Goal: Task Accomplishment & Management: Complete application form

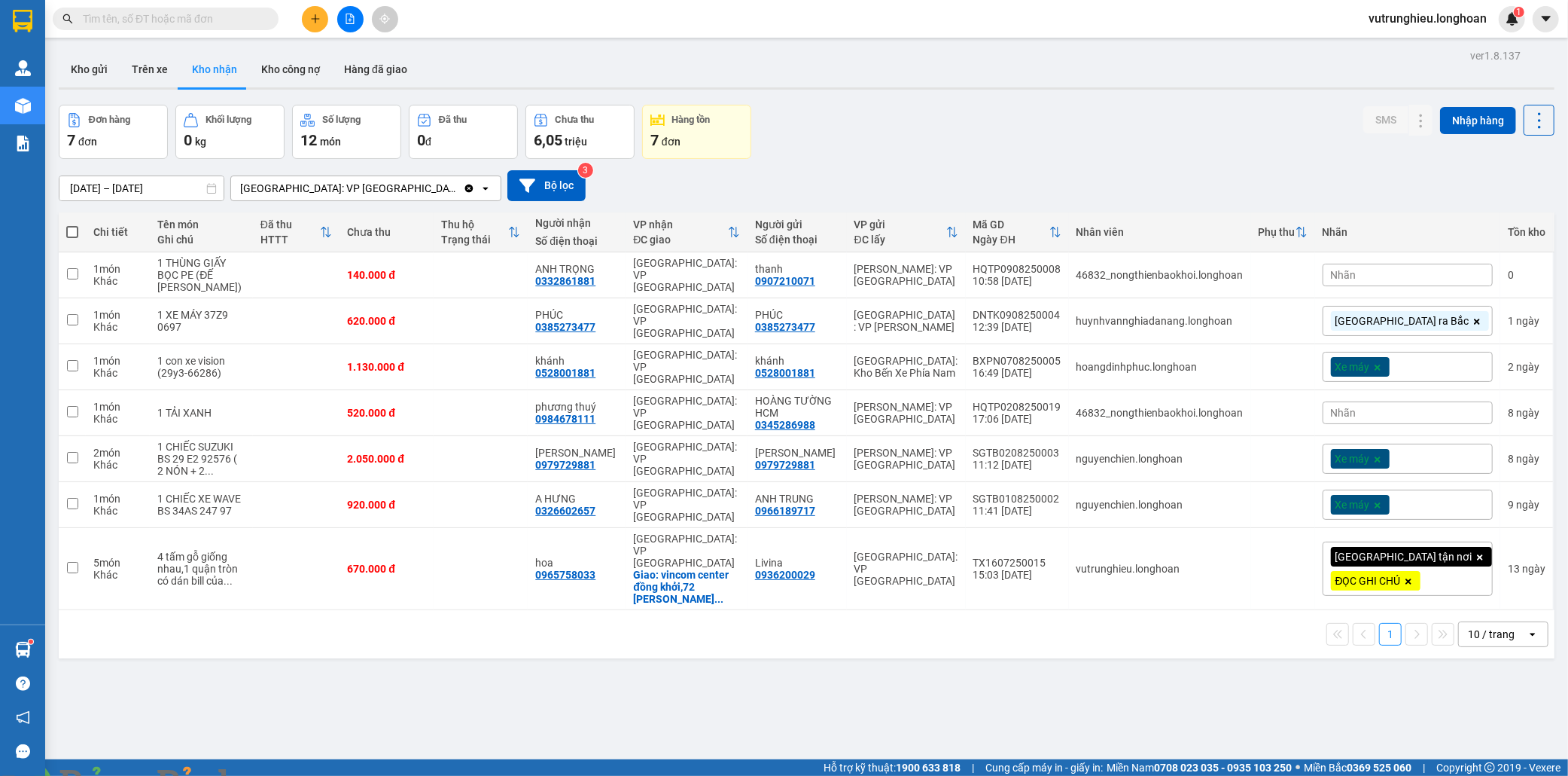
click at [305, 20] on button at bounding box center [315, 19] width 26 height 26
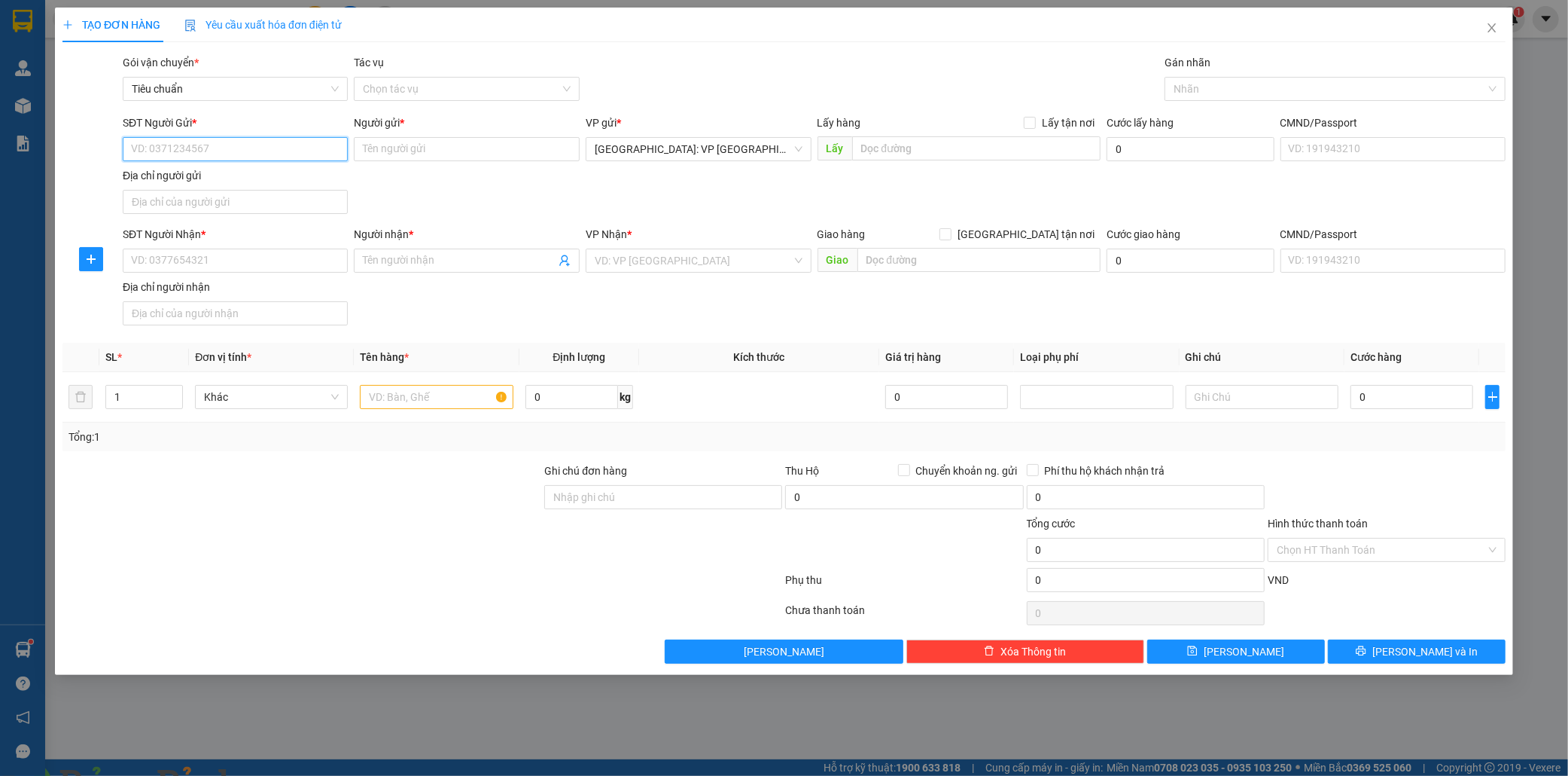
click at [260, 148] on input "SĐT Người Gửi *" at bounding box center [236, 149] width 226 height 24
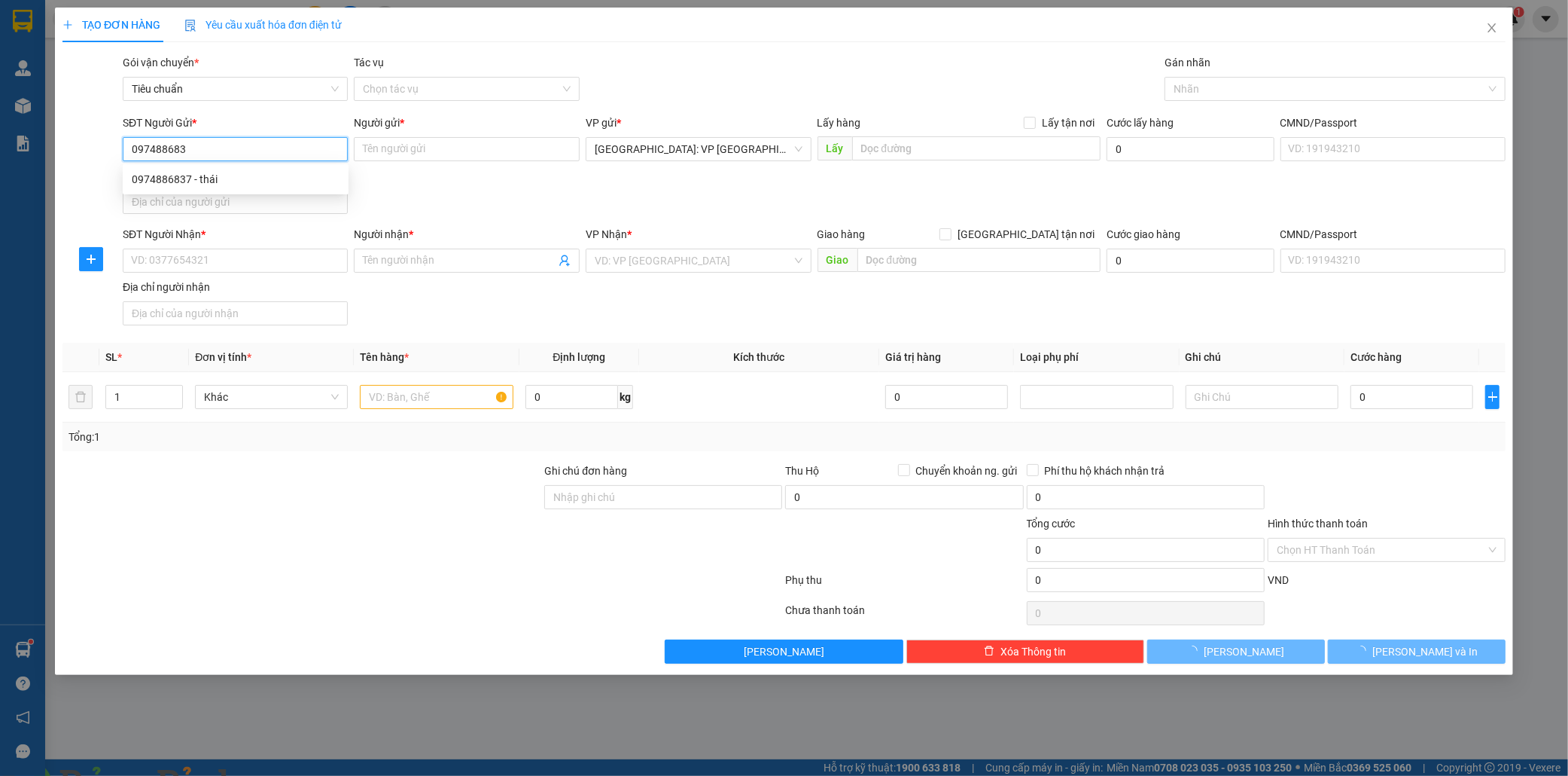
type input "0974886837"
click at [205, 176] on div "0974886837 - thái" at bounding box center [235, 179] width 208 height 17
type input "thái"
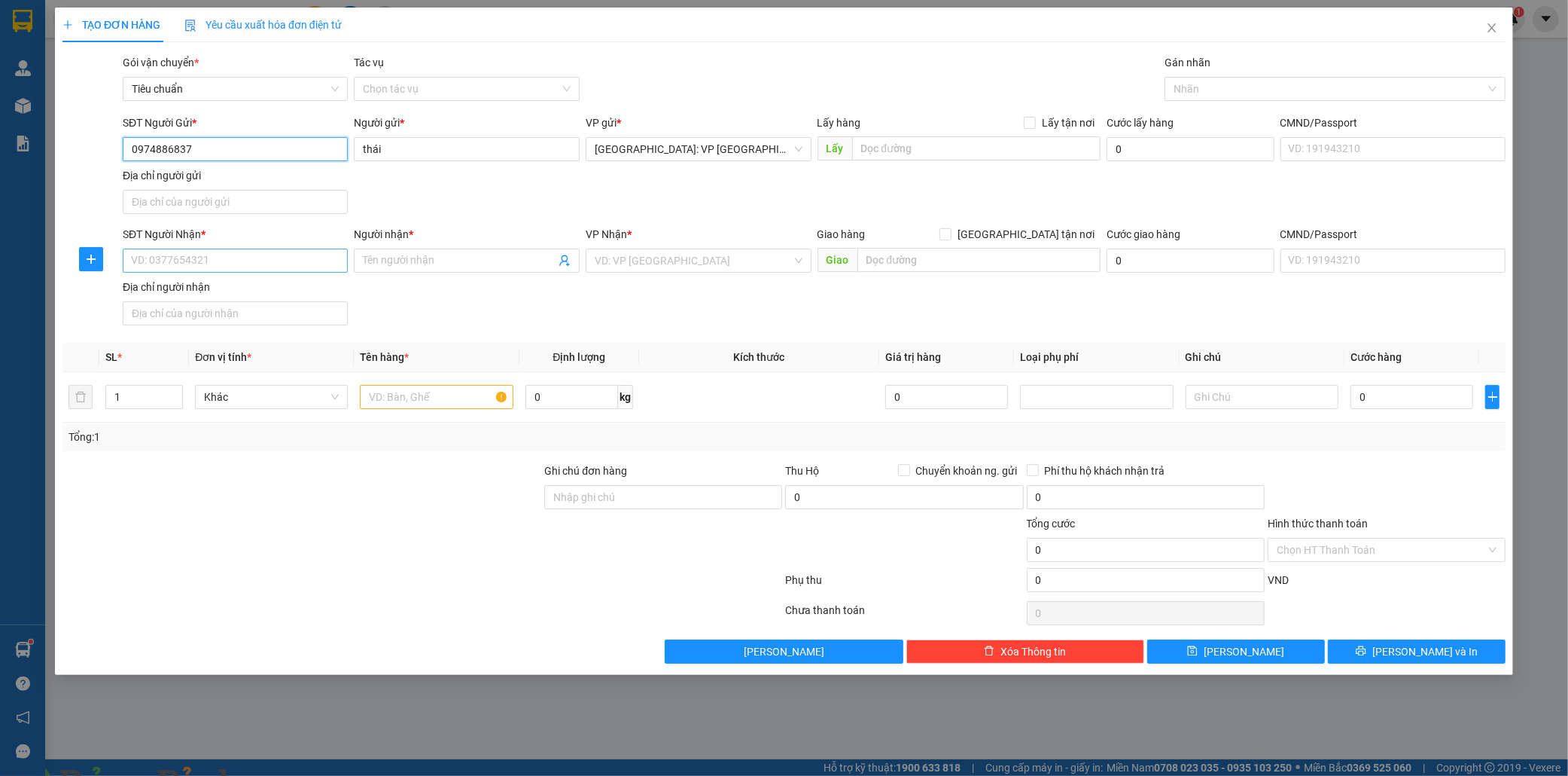
type input "0974886837"
click at [203, 260] on input "SĐT Người Nhận *" at bounding box center [236, 261] width 226 height 24
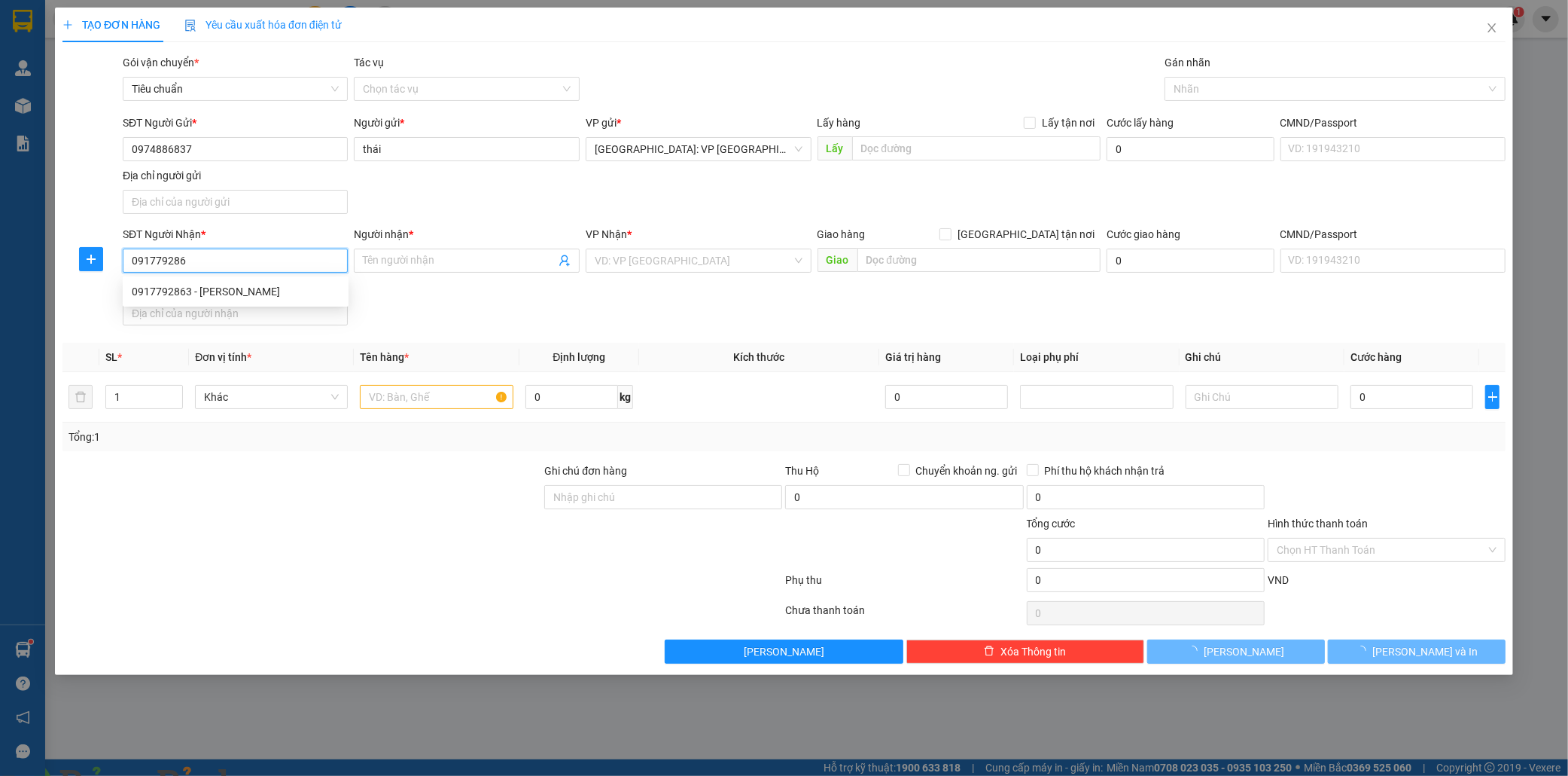
type input "0917792863"
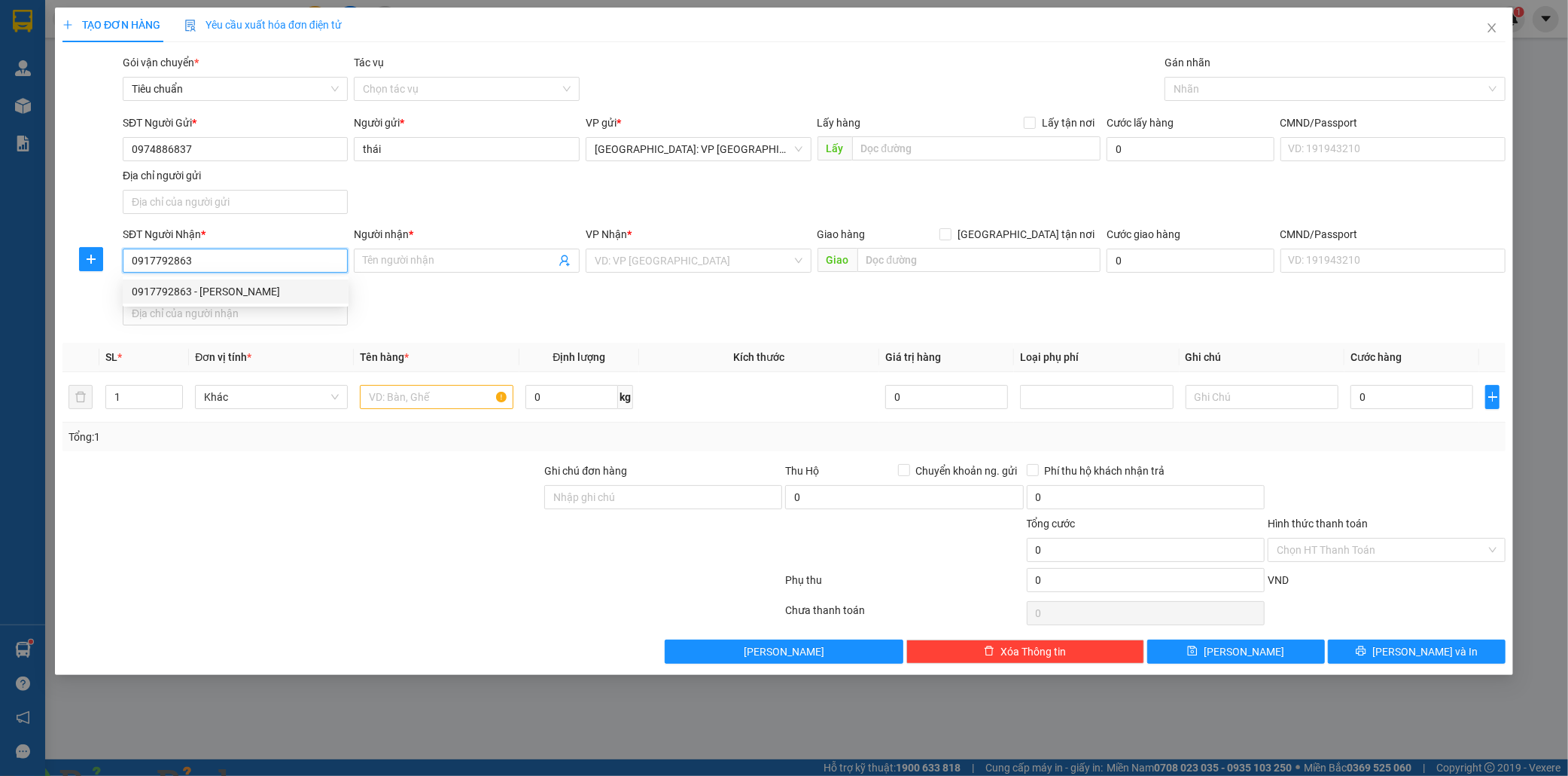
click at [213, 284] on div "0917792863 - ly trần" at bounding box center [235, 292] width 208 height 17
type input "ly trần"
checkbox input "true"
type input "l4-2 tt thuong mại rạch sỏi,kiên giang"
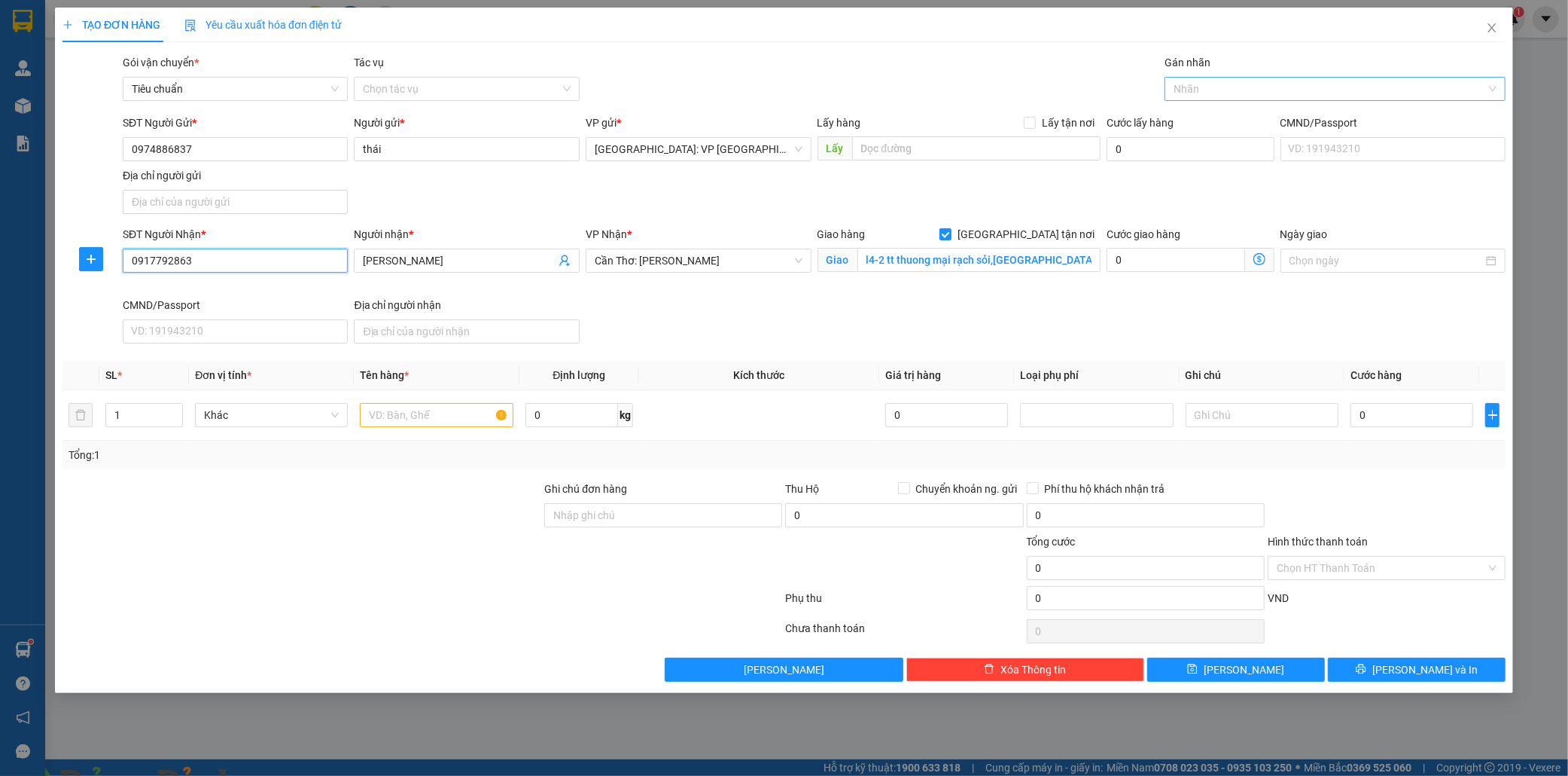
click at [1183, 92] on div at bounding box center [1328, 88] width 319 height 18
type input "0917792863"
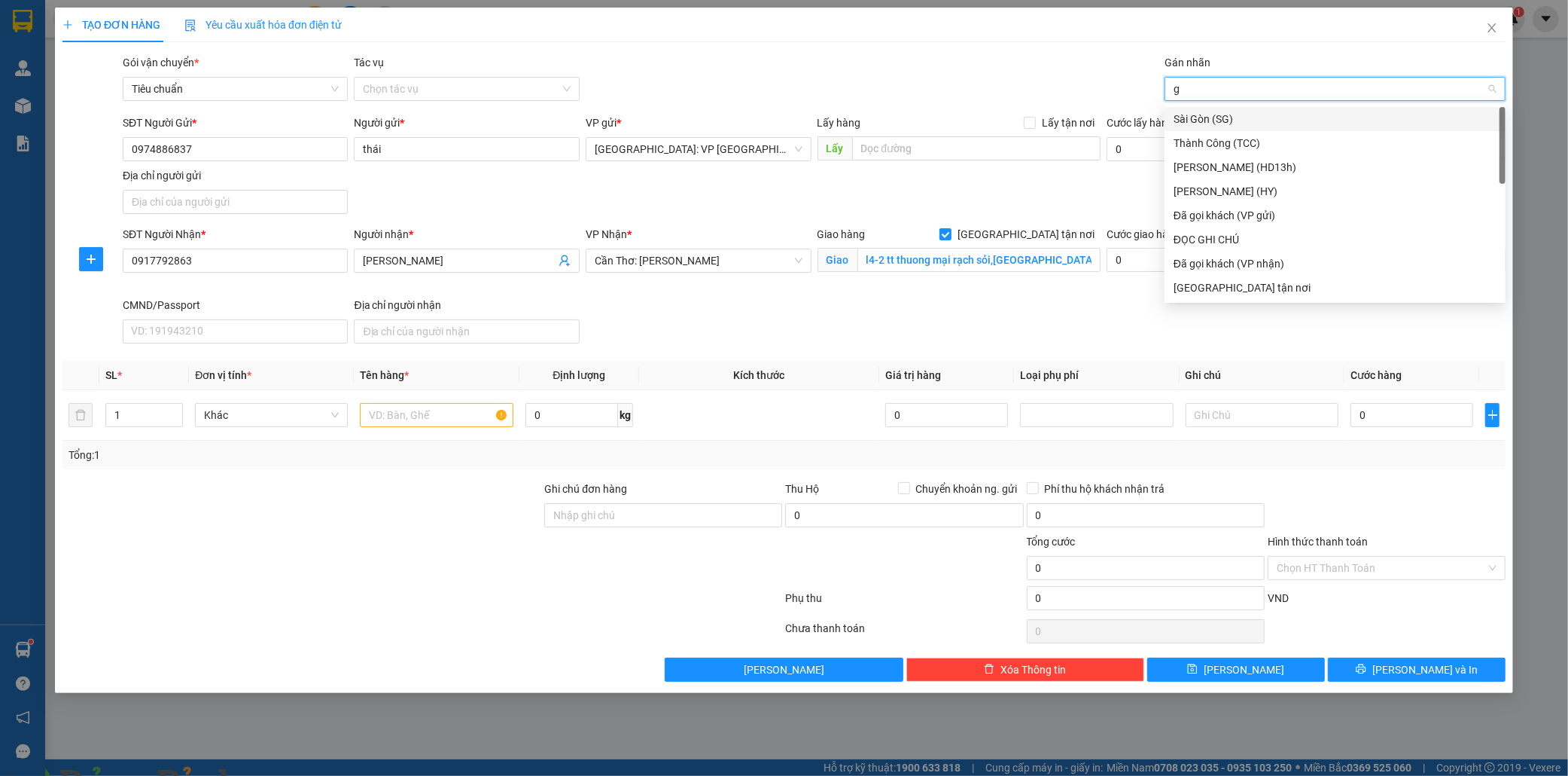
type input "gi"
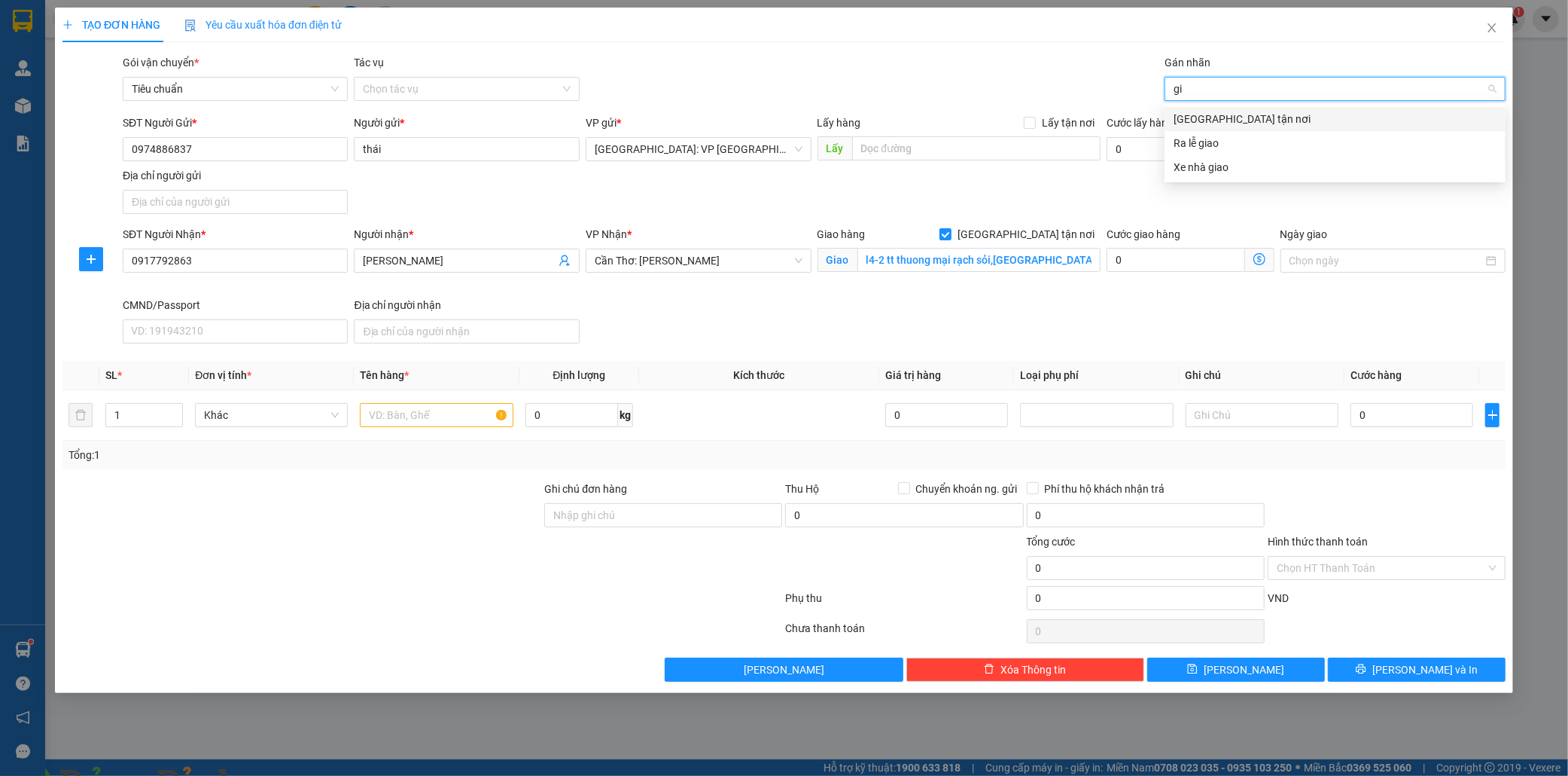
click at [1194, 122] on div "Giao tận nơi" at bounding box center [1335, 119] width 323 height 17
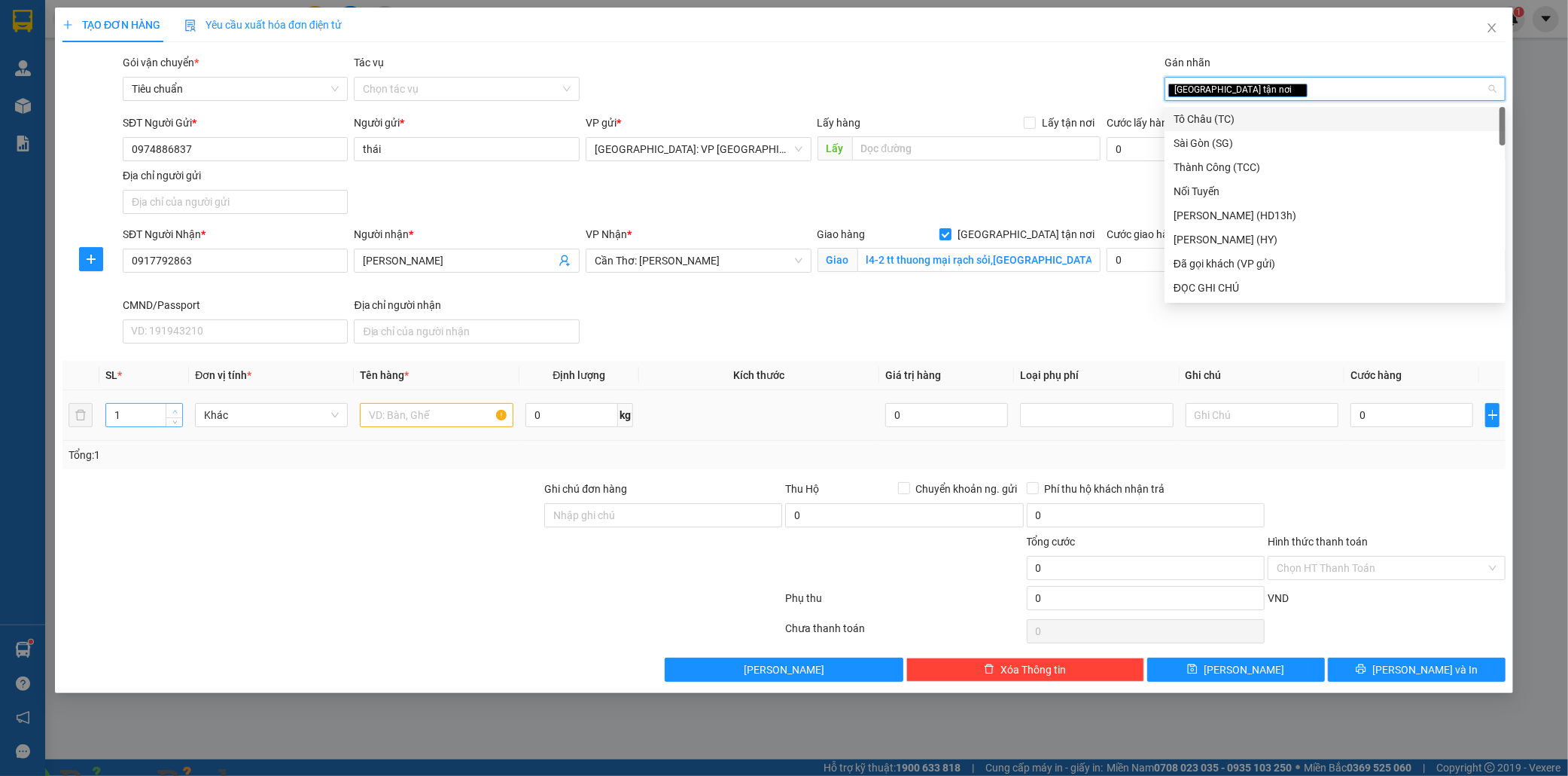
click at [178, 404] on span "Increase Value" at bounding box center [174, 410] width 17 height 14
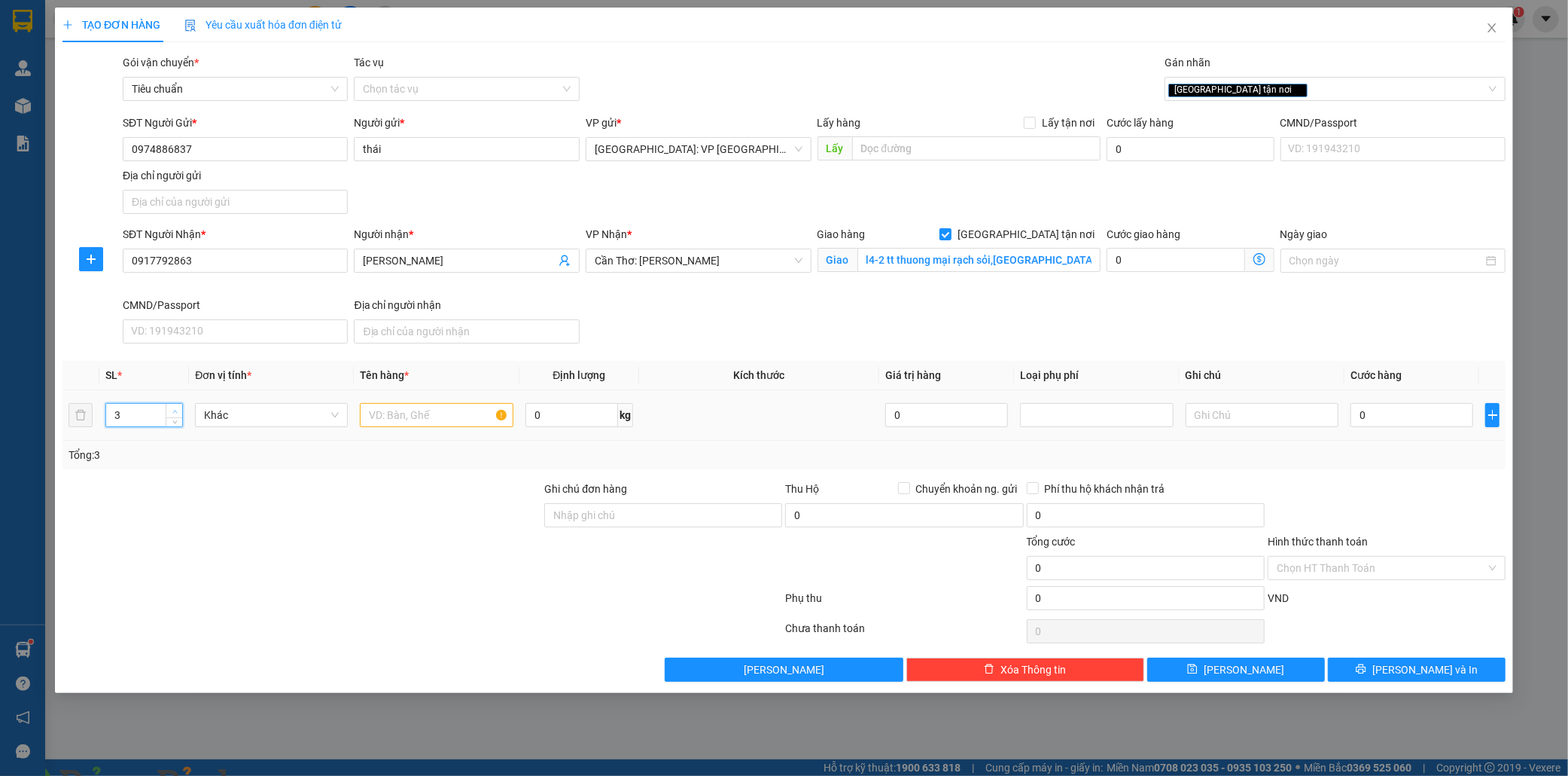
type input "4"
click at [178, 404] on span "Increase Value" at bounding box center [174, 410] width 17 height 14
click at [394, 410] on input "text" at bounding box center [436, 415] width 153 height 24
type input "4 kien giấy"
click at [1396, 419] on input "0" at bounding box center [1412, 415] width 123 height 24
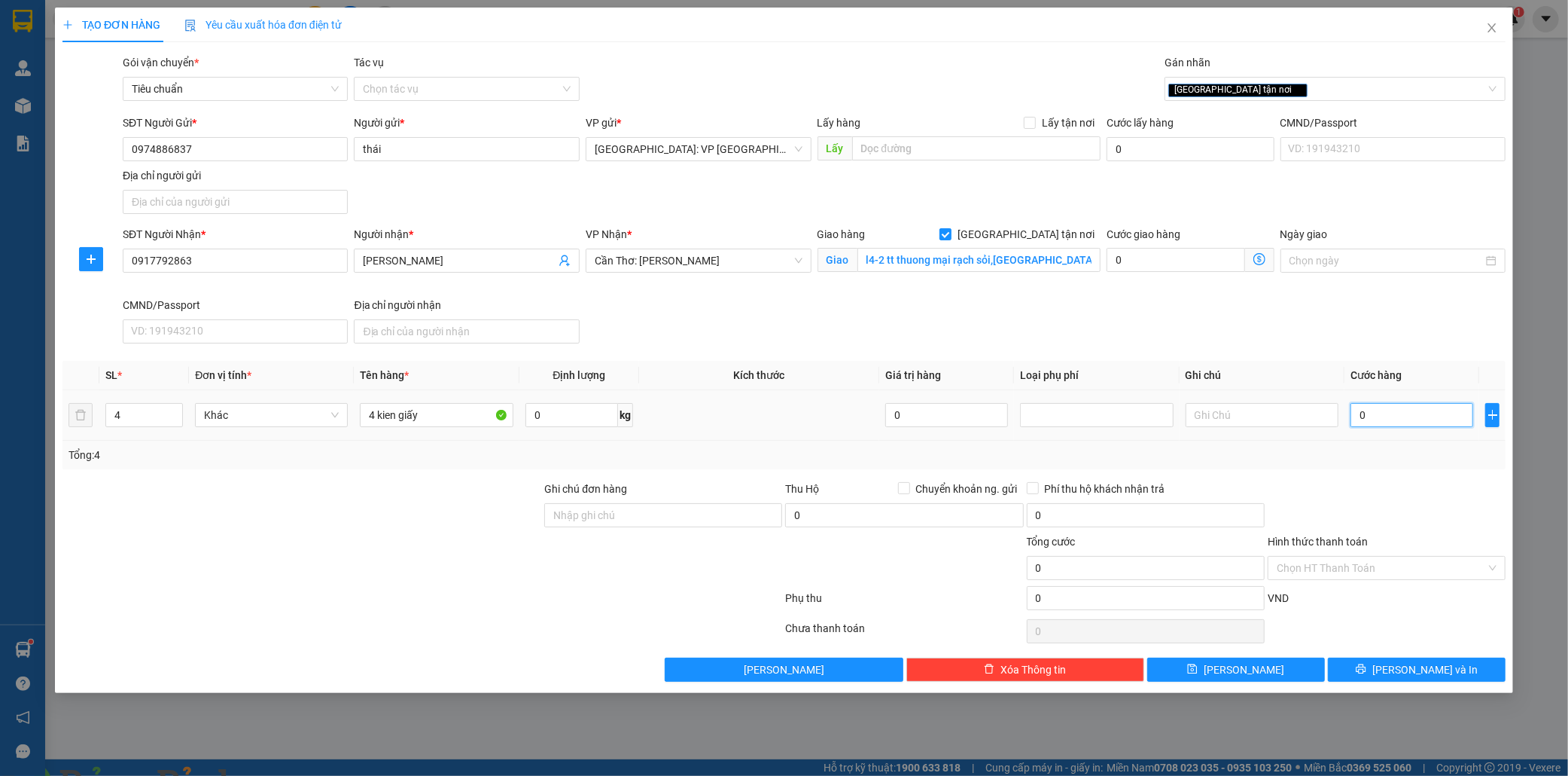
type input "5"
type input "50"
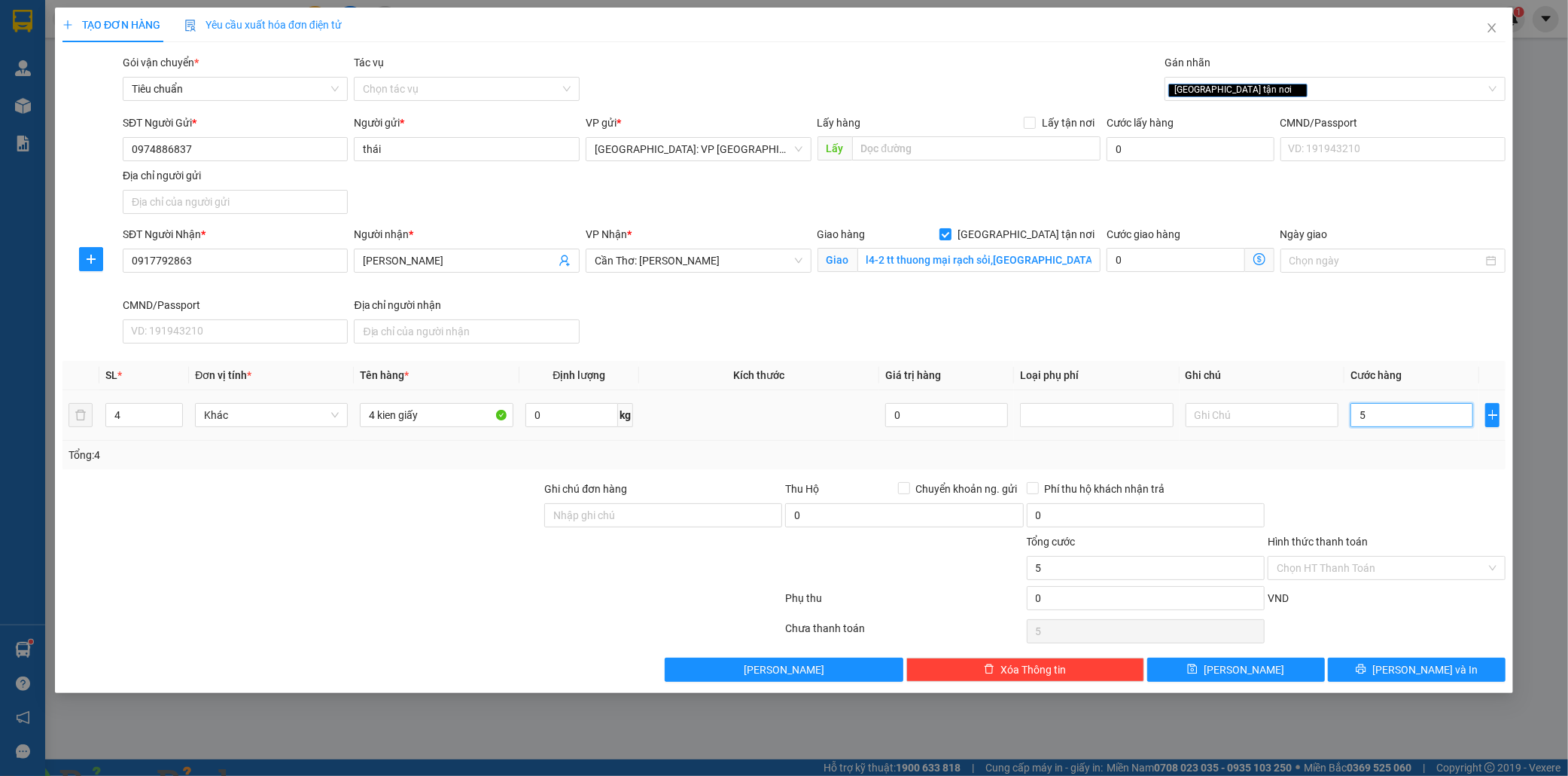
type input "50"
type input "500"
type input "5.000"
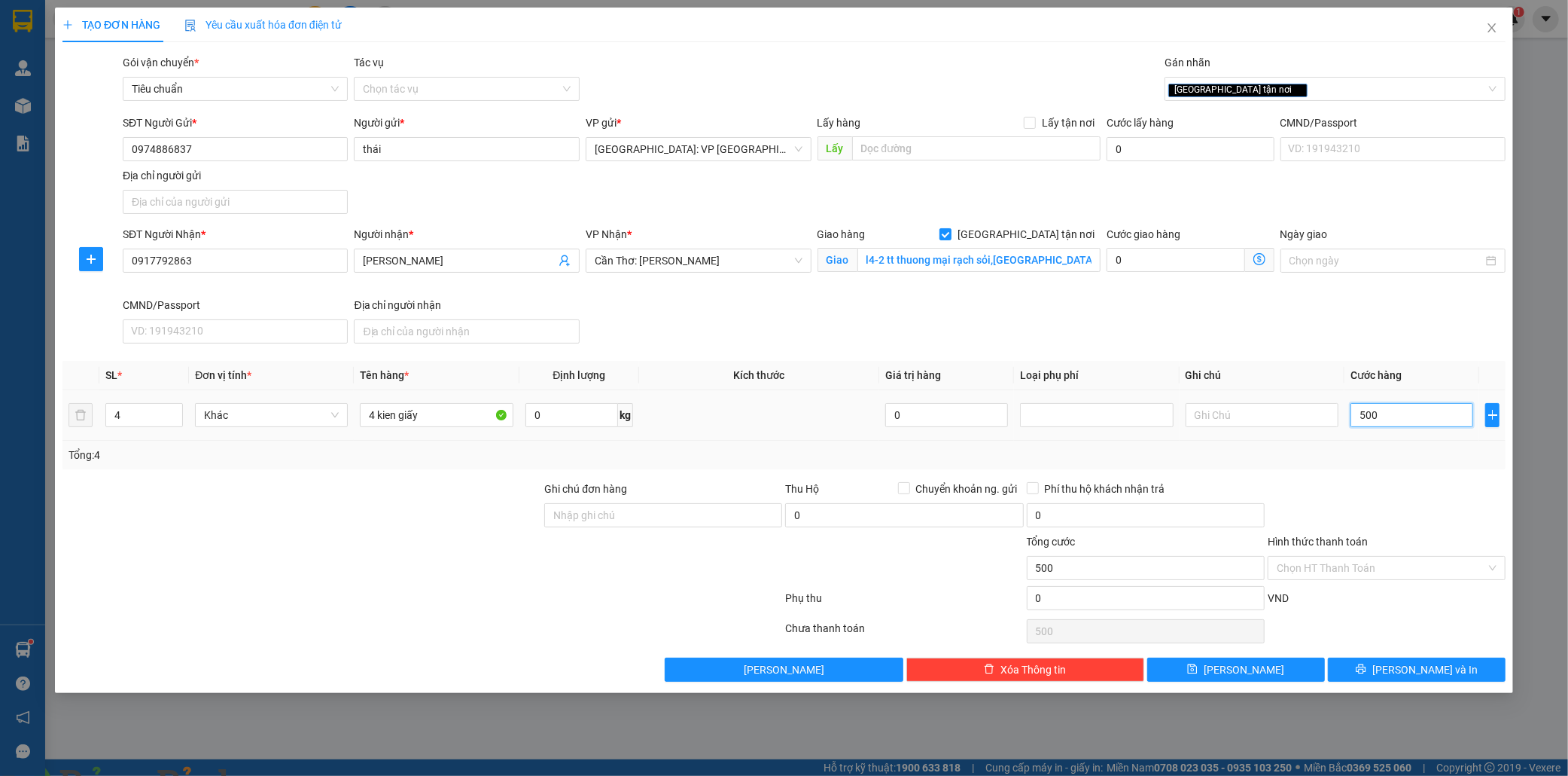
type input "5.000"
type input "50.000"
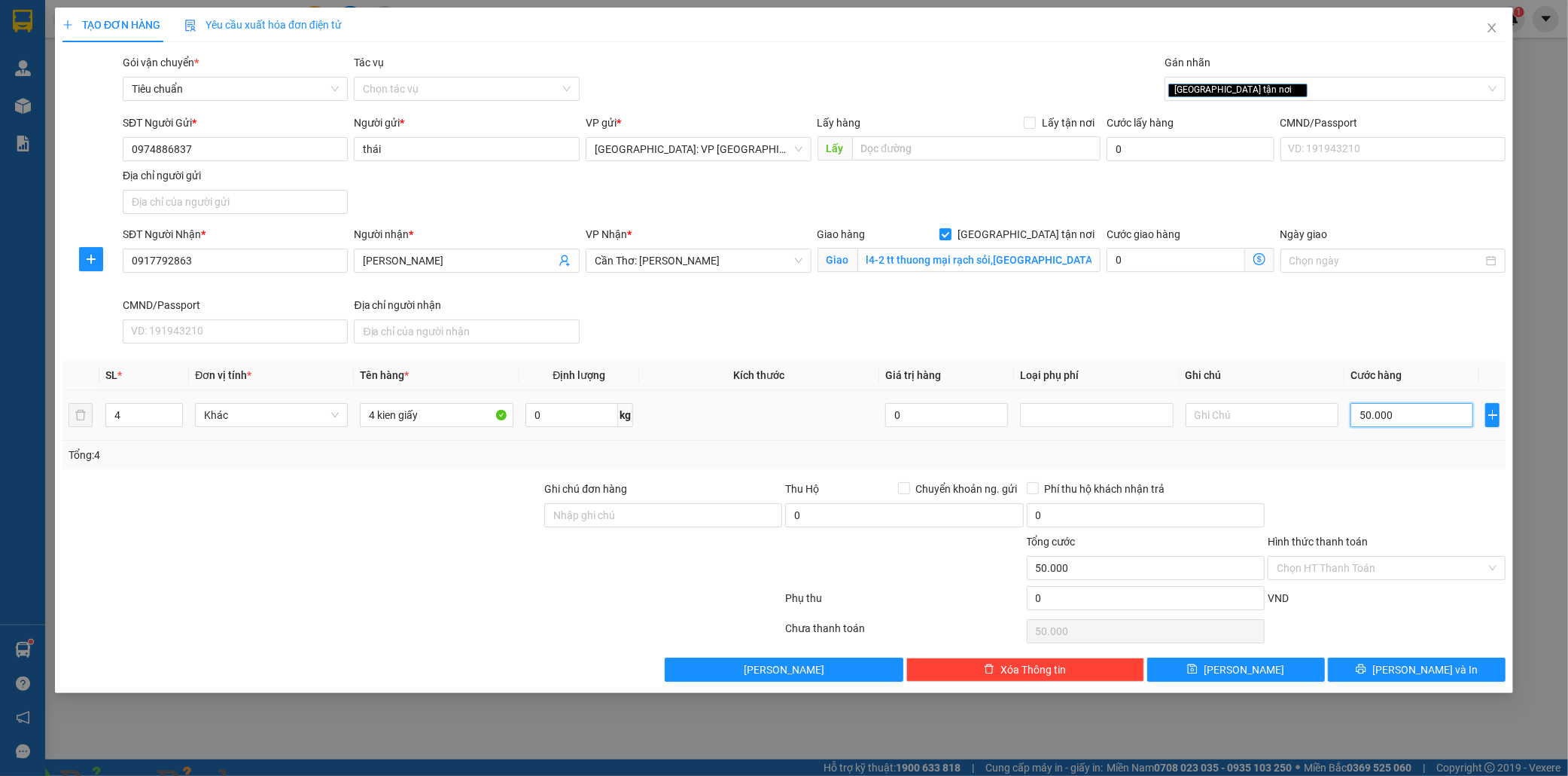
type input "500.000"
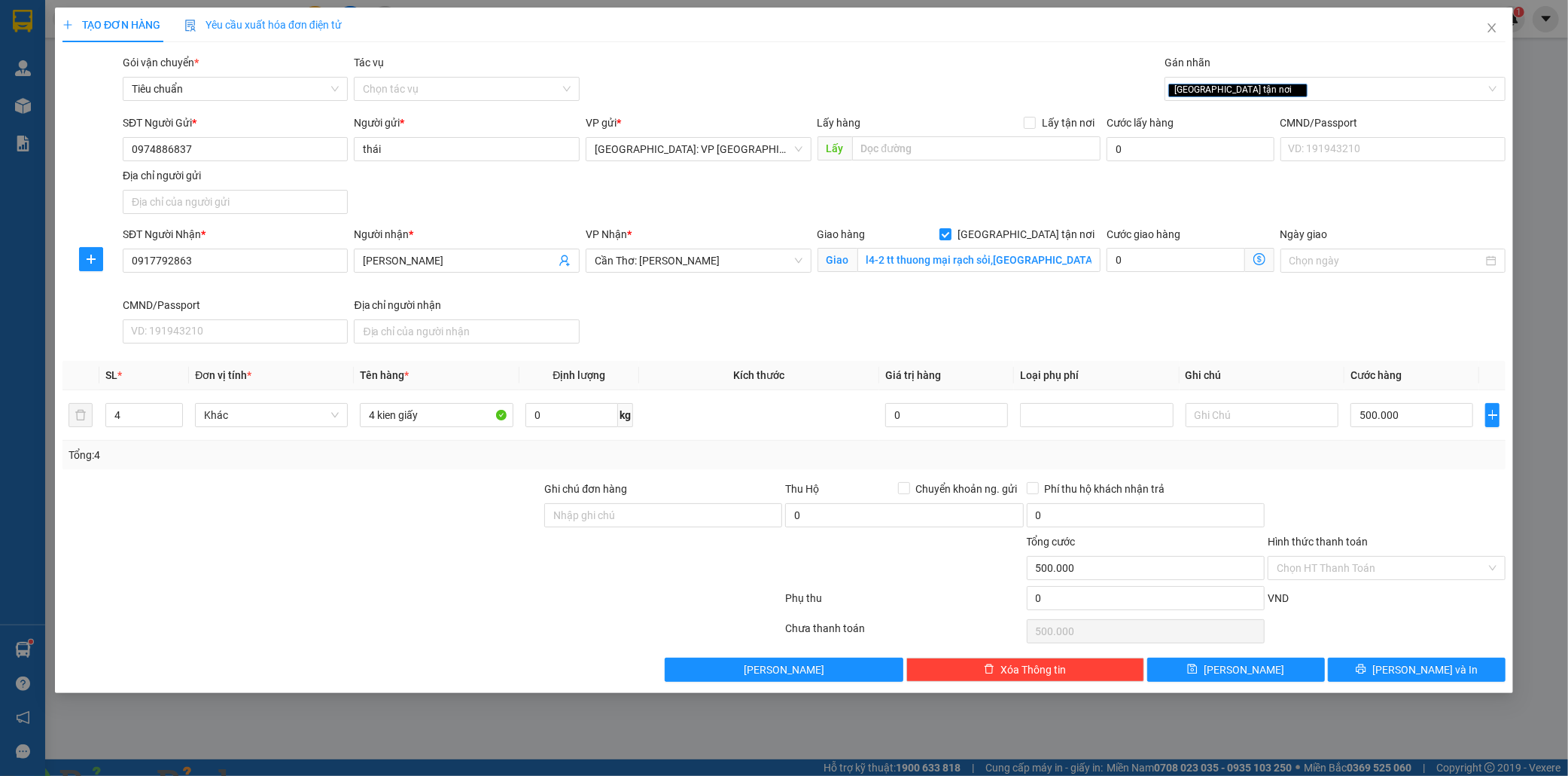
click at [277, 775] on img at bounding box center [272, 785] width 9 height 9
click at [1375, 561] on input "Hình thức thanh toán" at bounding box center [1382, 568] width 209 height 22
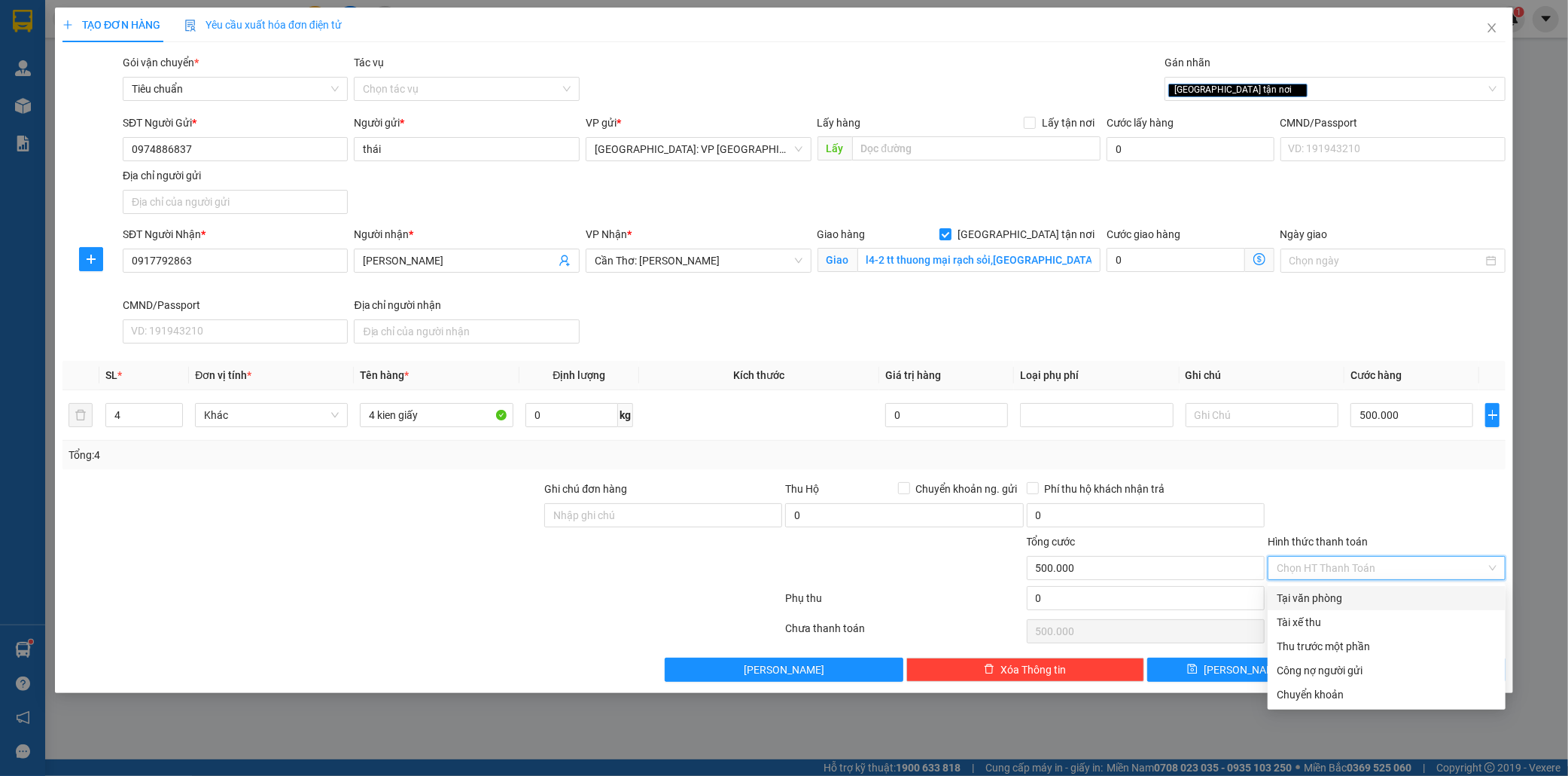
click at [1341, 600] on div "Tại văn phòng" at bounding box center [1387, 598] width 220 height 17
type input "0"
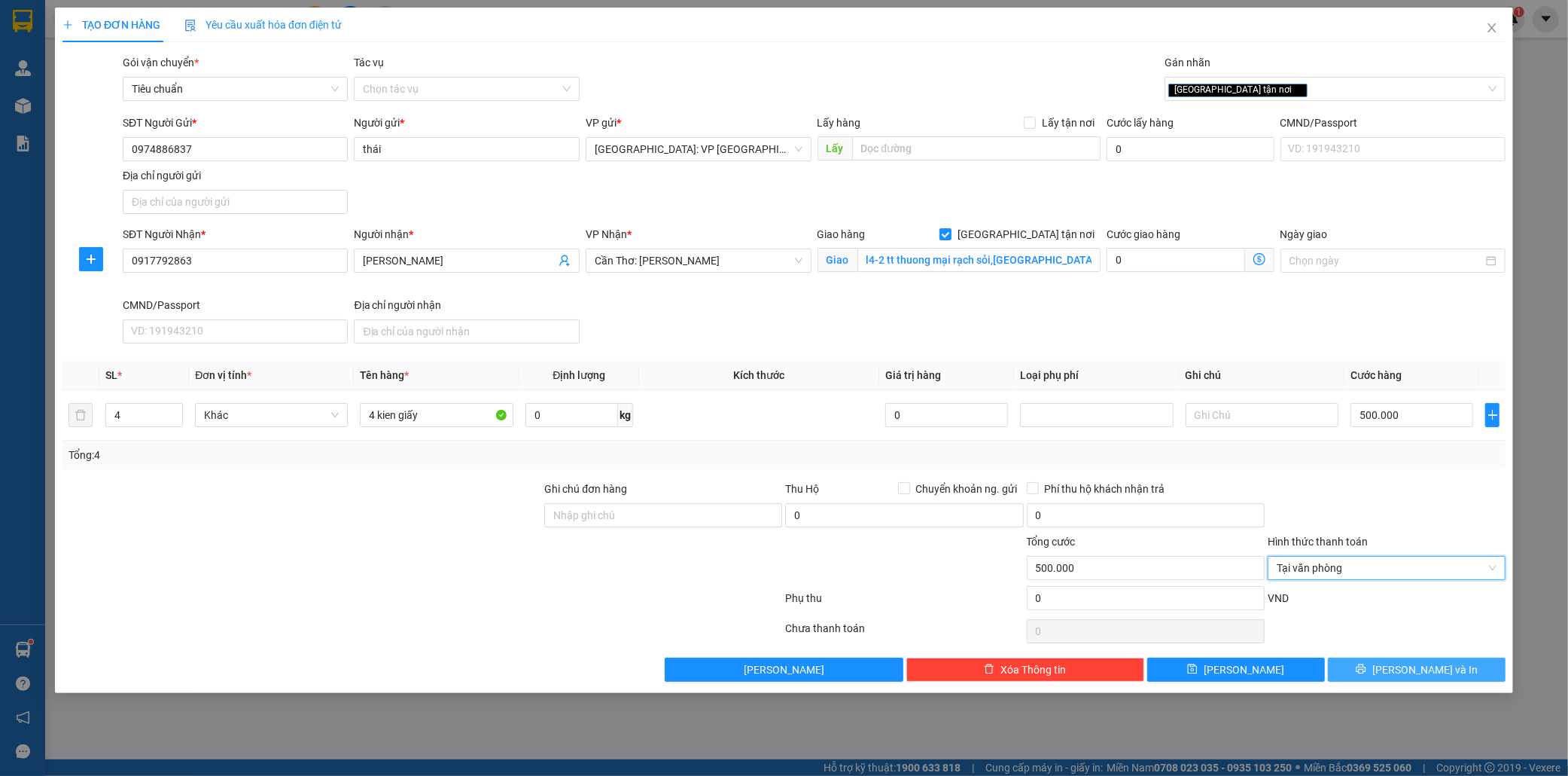
click at [1433, 672] on span "Lưu và In" at bounding box center [1425, 669] width 105 height 17
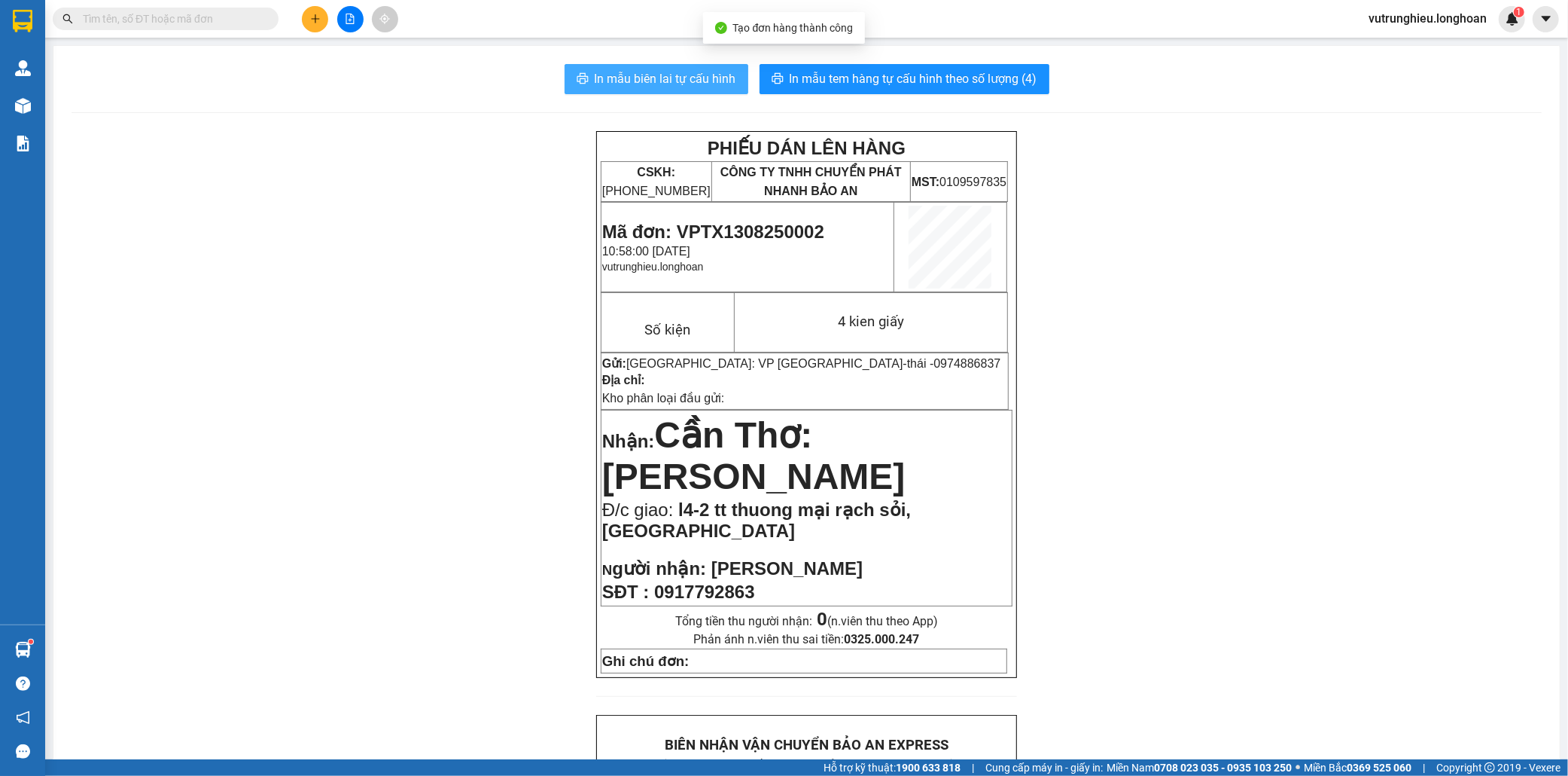
click at [632, 76] on span "In mẫu biên lai tự cấu hình" at bounding box center [666, 79] width 142 height 19
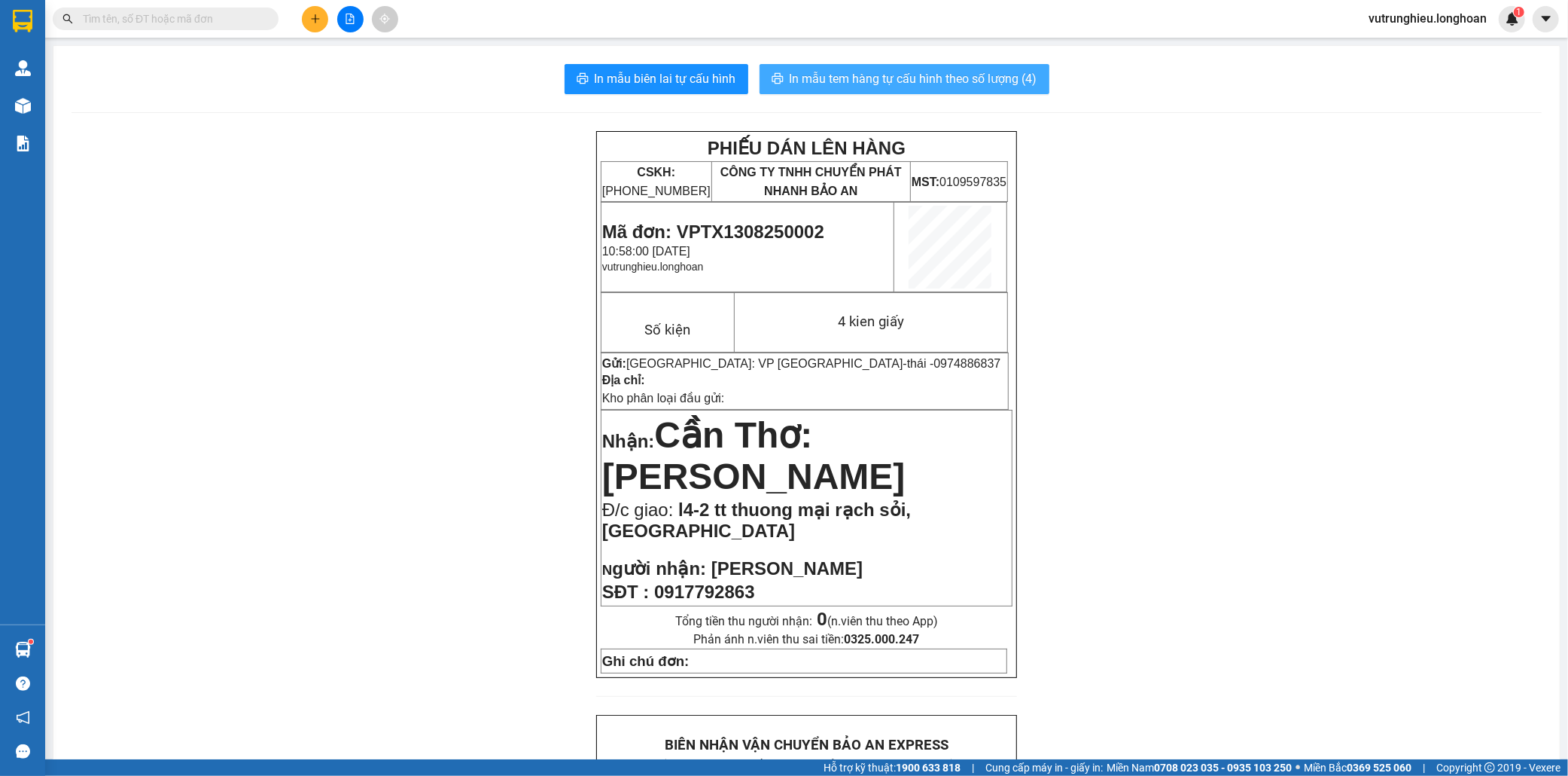
click at [912, 74] on span "In mẫu tem hàng tự cấu hình theo số lượng (4)" at bounding box center [913, 79] width 248 height 19
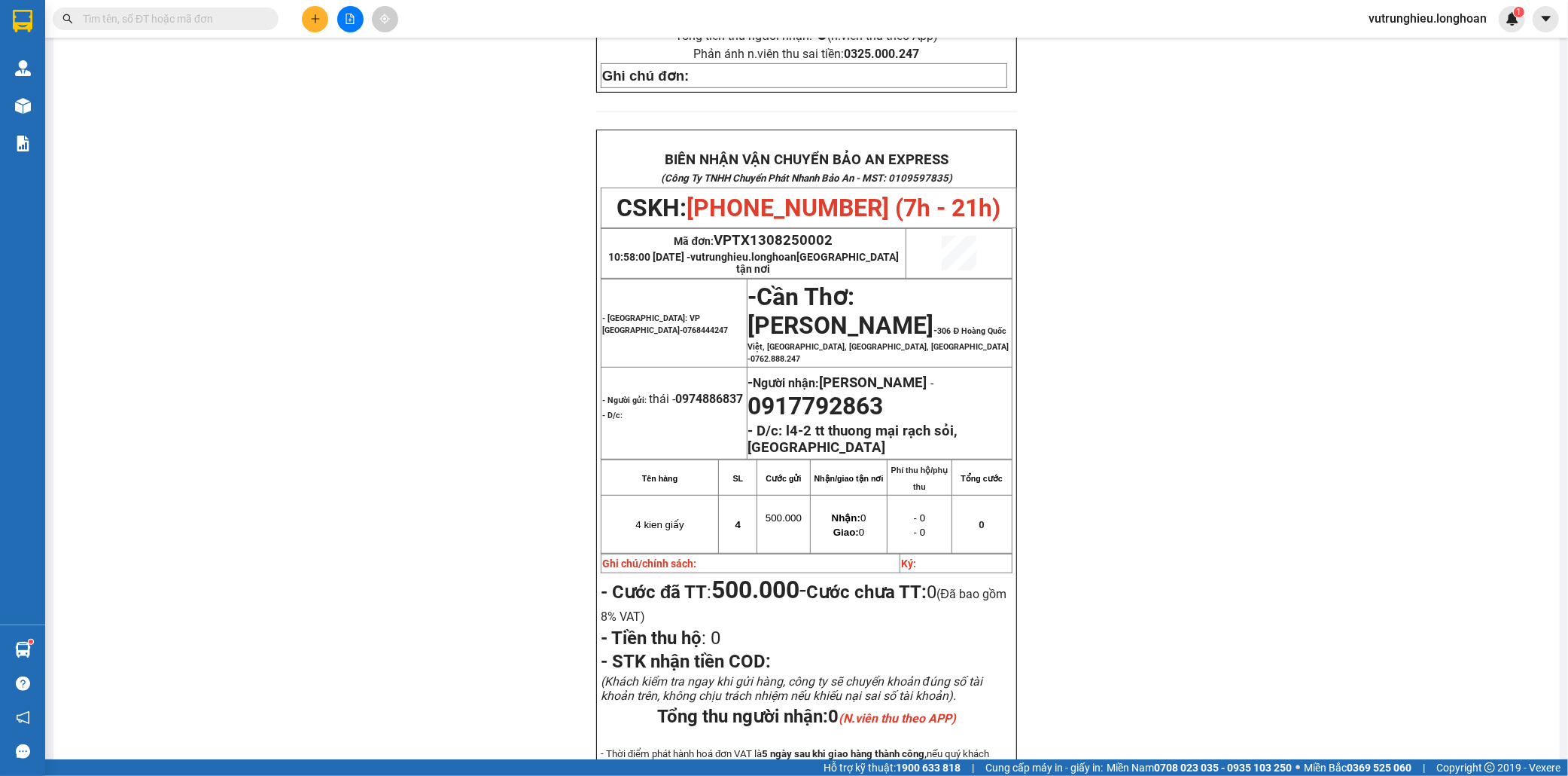
scroll to position [774, 0]
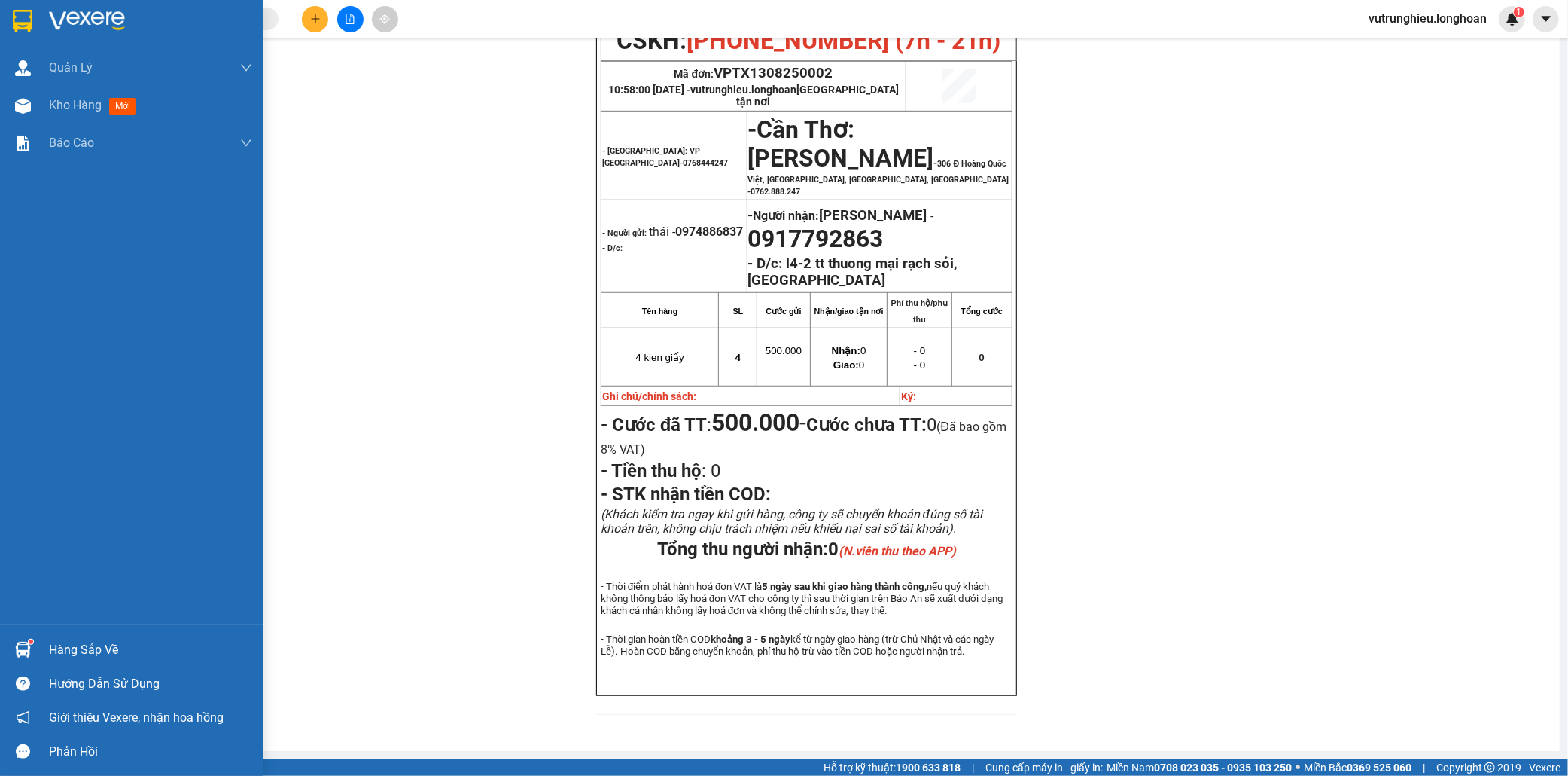
click at [19, 17] on img at bounding box center [22, 21] width 20 height 22
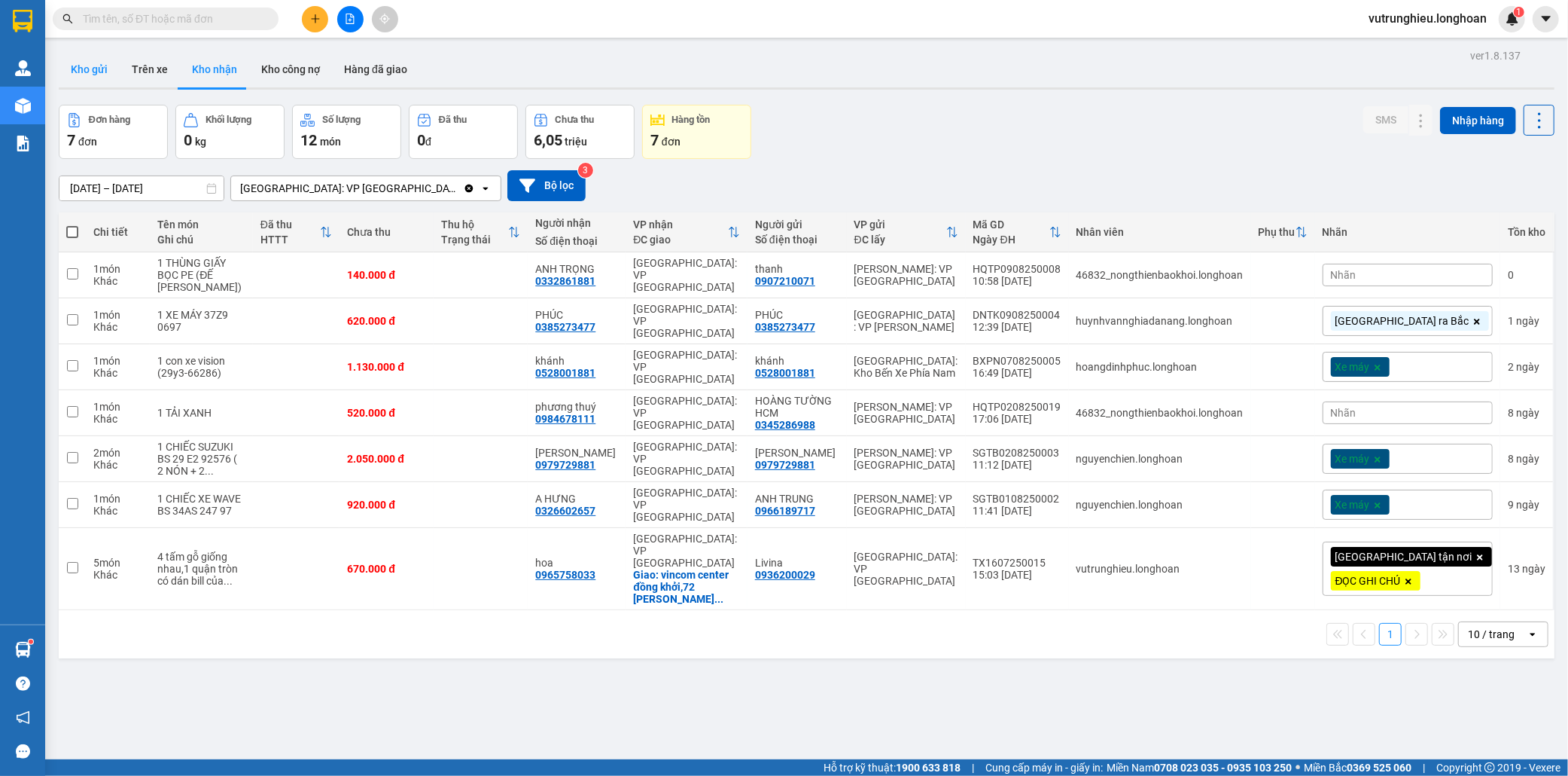
click at [95, 77] on button "Kho gửi" at bounding box center [89, 69] width 61 height 36
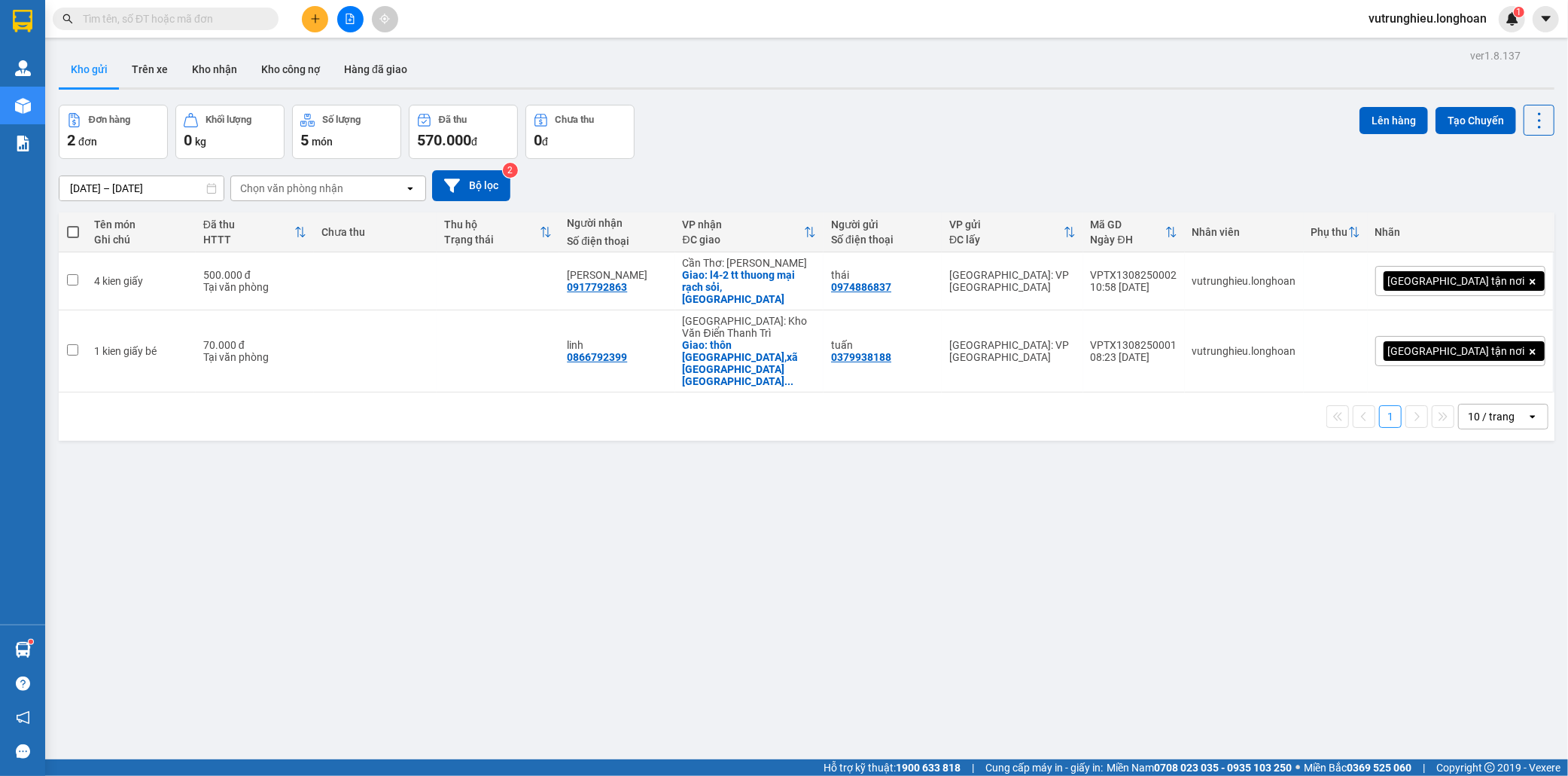
click at [314, 18] on icon "plus" at bounding box center [315, 18] width 8 height 1
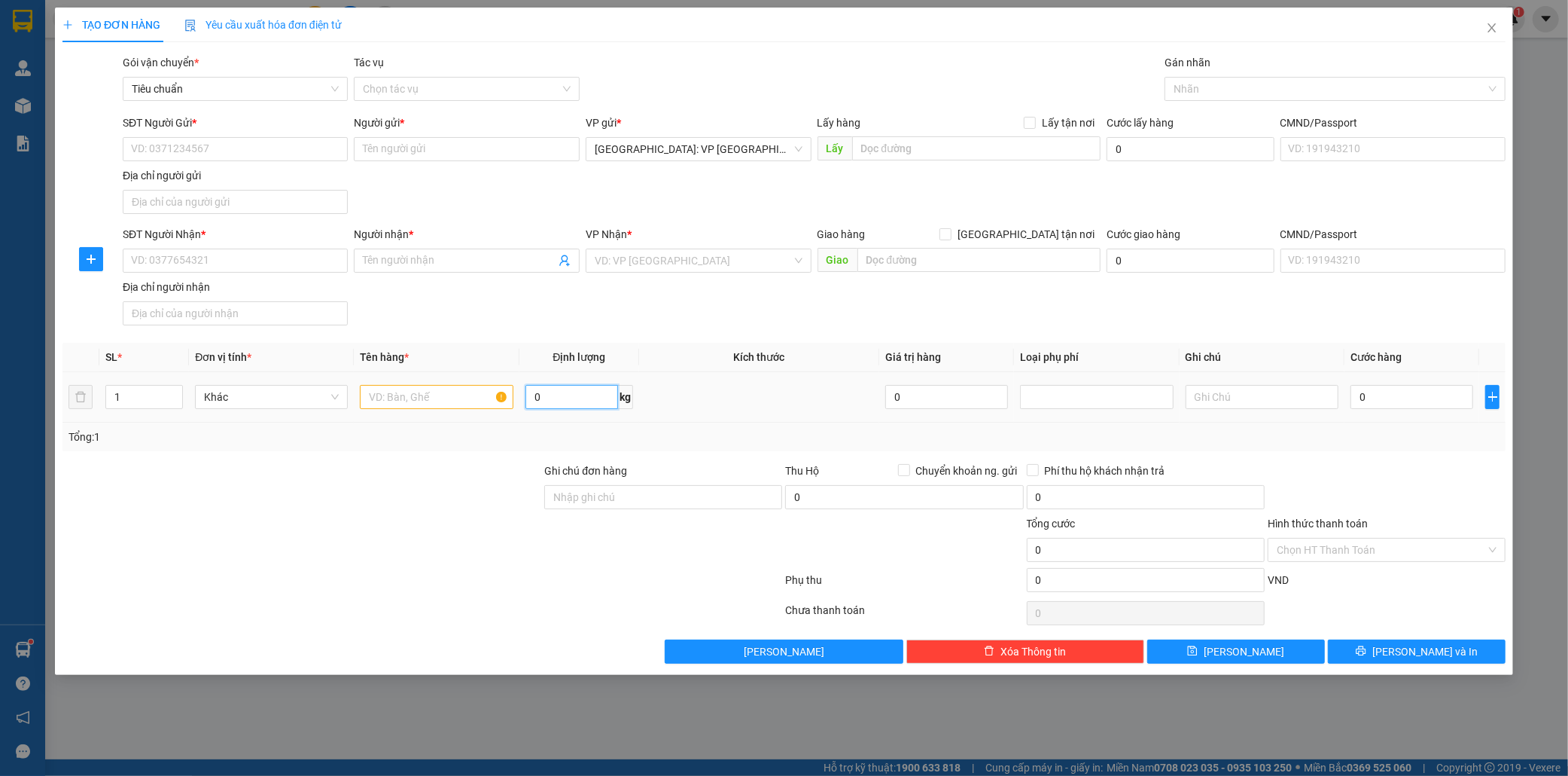
click at [565, 402] on input "0" at bounding box center [572, 397] width 92 height 24
type input "120"
click at [177, 394] on icon "up" at bounding box center [175, 394] width 6 height 6
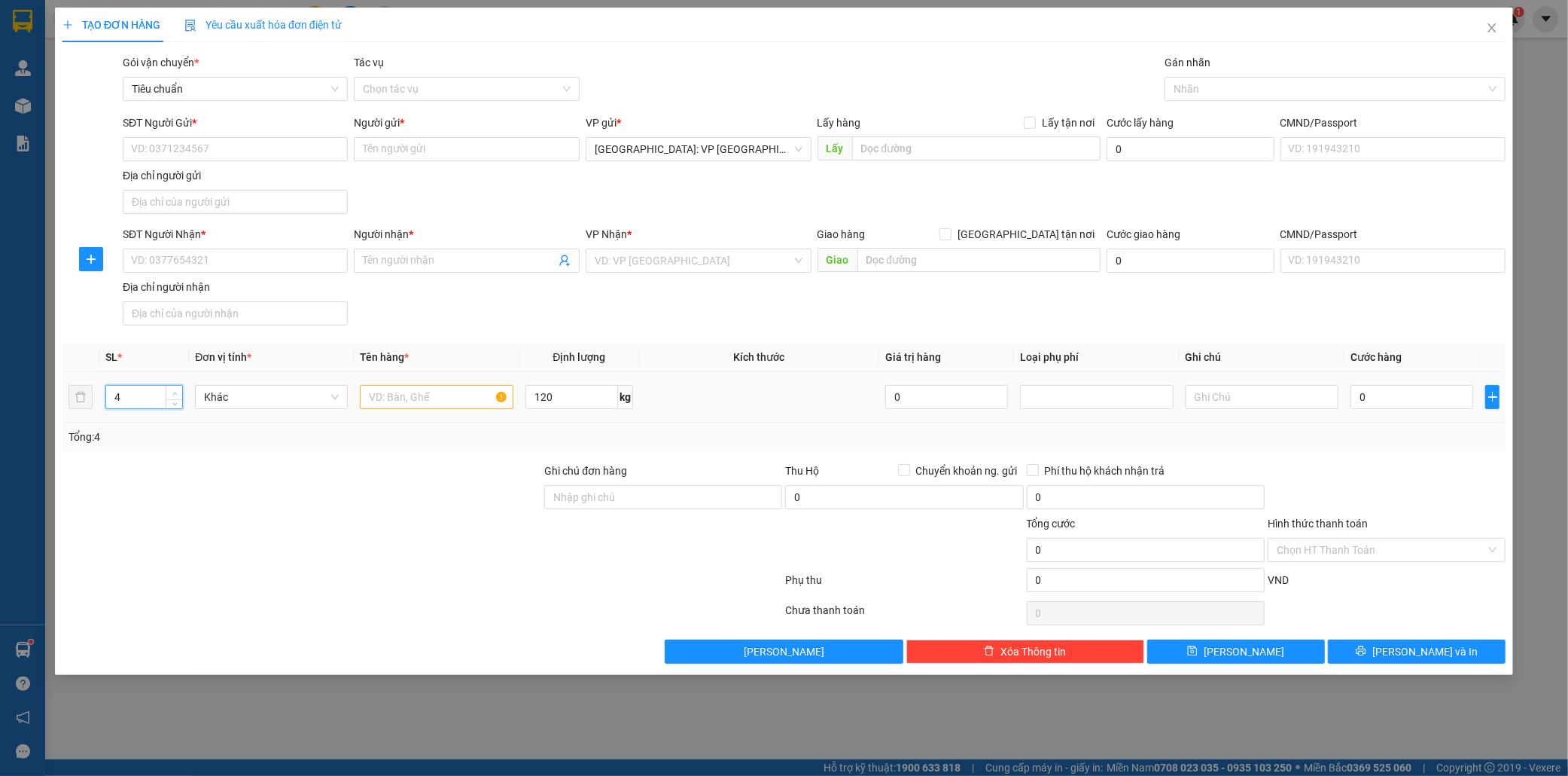
click at [177, 394] on icon "up" at bounding box center [175, 394] width 6 height 6
type input "5"
click at [177, 394] on icon "up" at bounding box center [175, 394] width 6 height 6
click at [416, 401] on input "text" at bounding box center [436, 397] width 153 height 24
type input "5 kien đen"
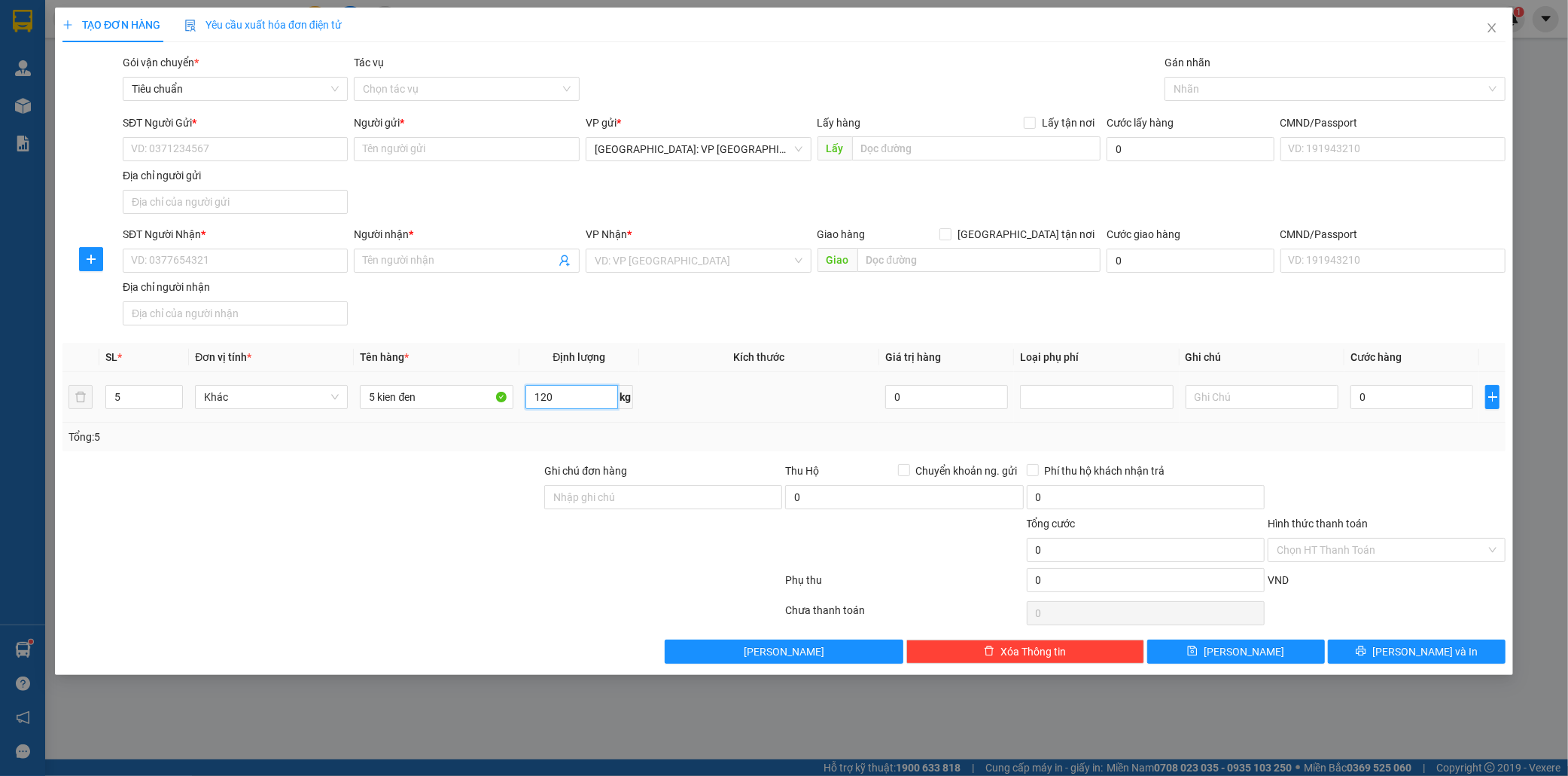
click at [568, 399] on input "120" at bounding box center [572, 397] width 92 height 24
type input "57"
click at [178, 148] on input "SĐT Người Gửi *" at bounding box center [236, 149] width 226 height 24
click at [174, 402] on icon "down" at bounding box center [175, 402] width 5 height 3
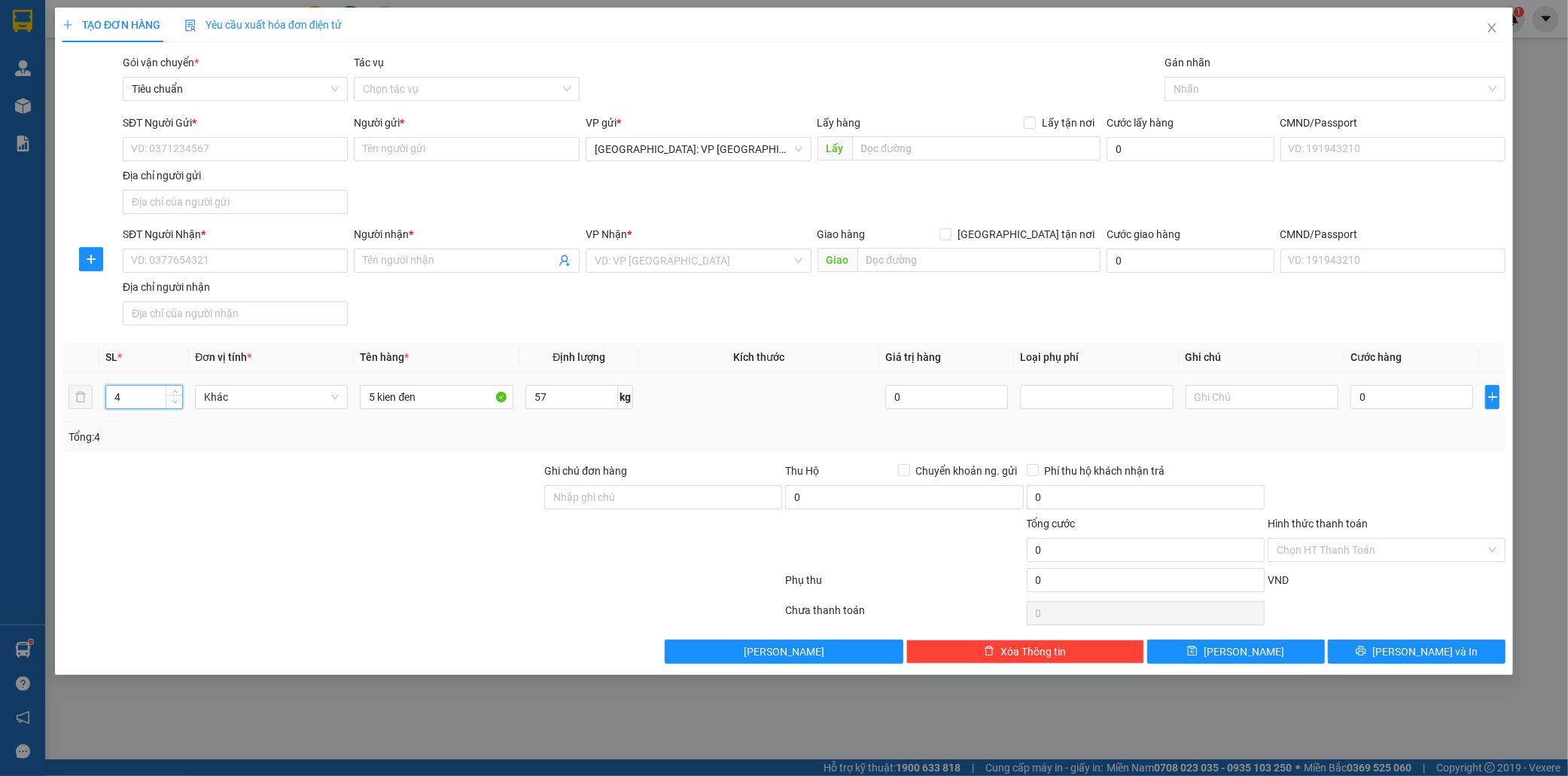
type input "3"
click at [174, 402] on icon "down" at bounding box center [175, 402] width 5 height 3
click at [374, 394] on input "5 kien đen" at bounding box center [436, 397] width 153 height 24
type input "3 kien đen"
click at [201, 147] on input "SĐT Người Gửi *" at bounding box center [236, 149] width 226 height 24
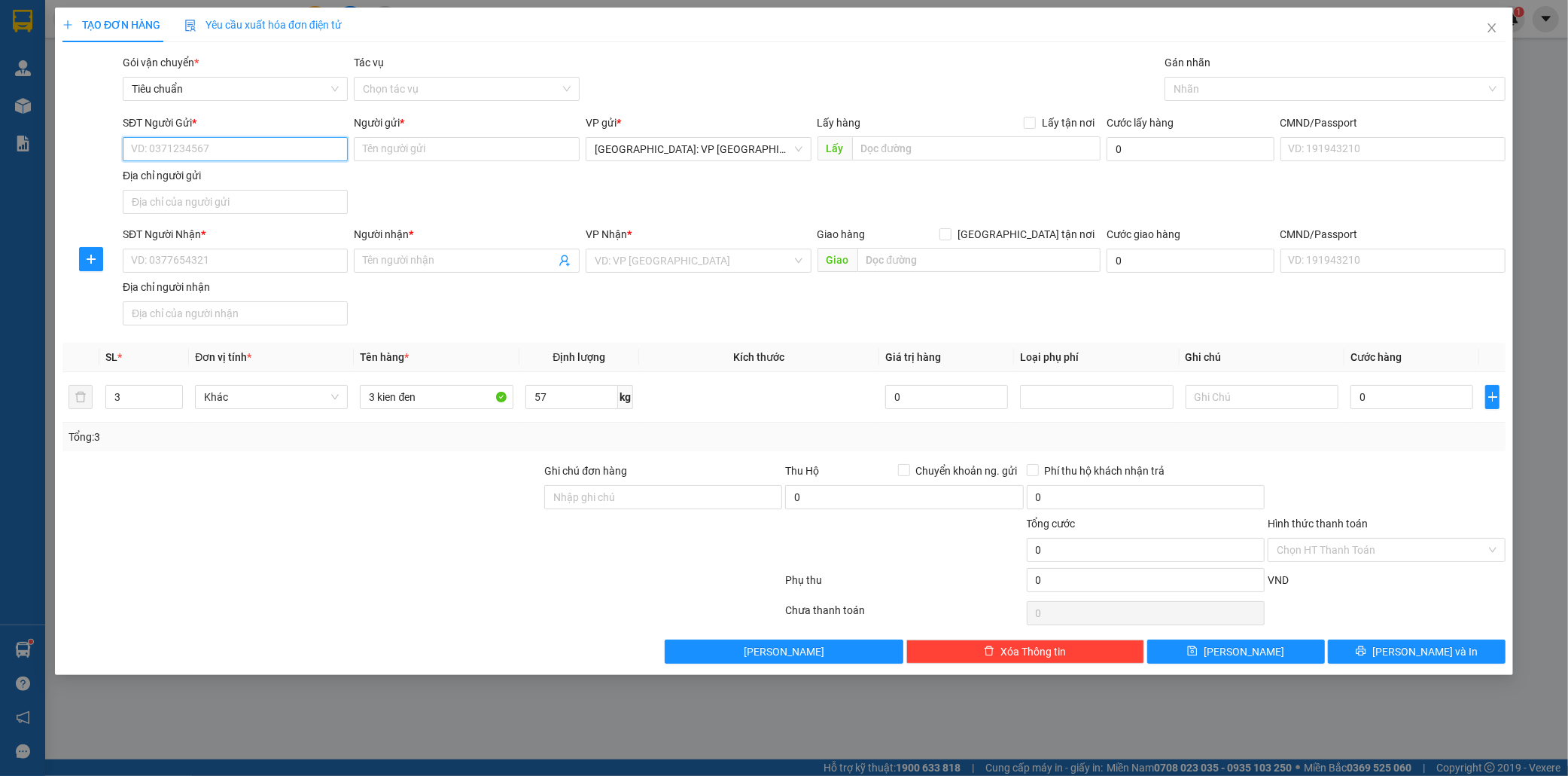
click at [201, 147] on input "SĐT Người Gửi *" at bounding box center [236, 149] width 226 height 24
type input "0947286123"
click at [201, 177] on div "0947286123 - Hàng Nhật 123" at bounding box center [235, 179] width 208 height 17
type input "Hàng Nhật 123"
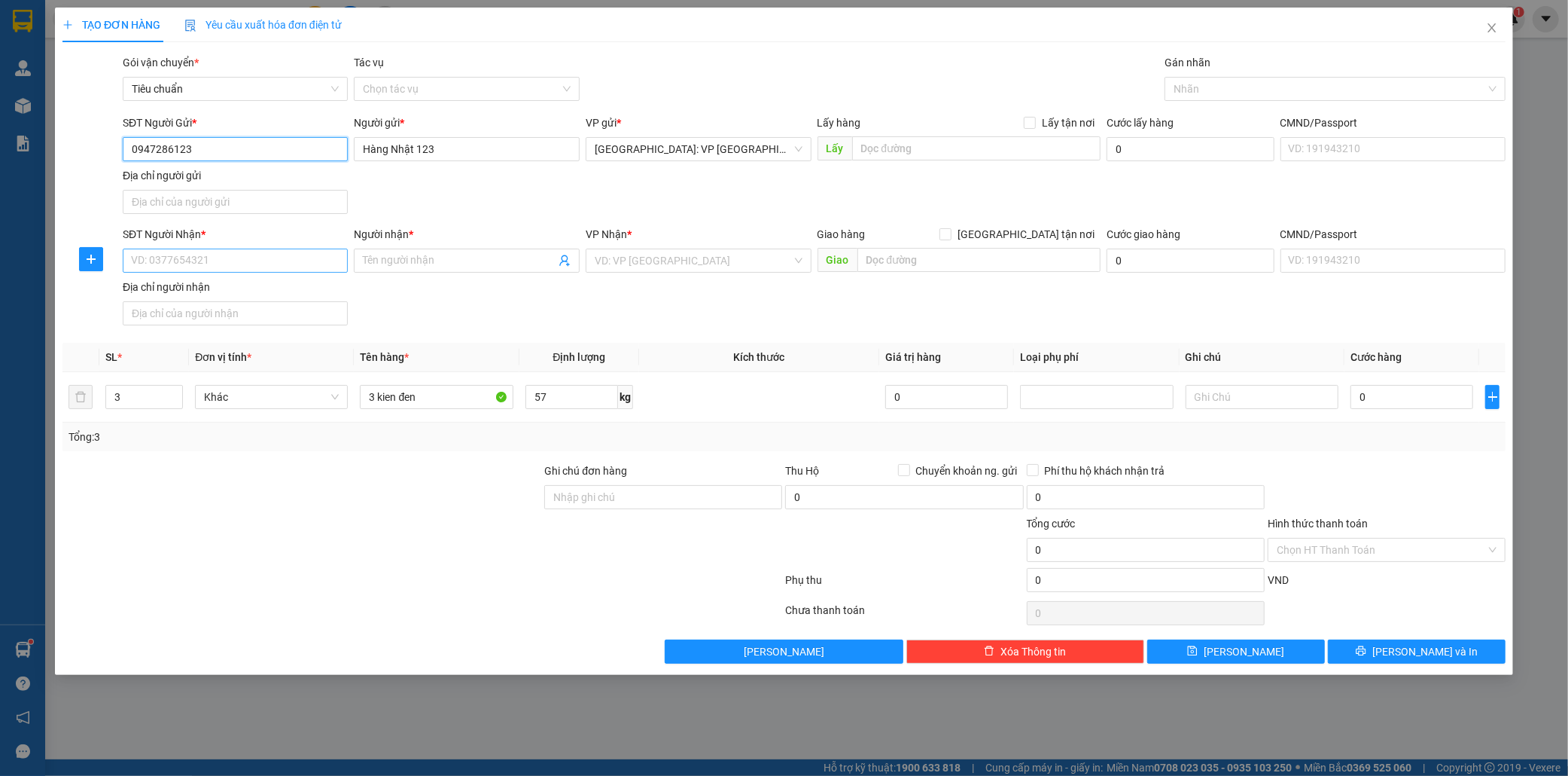
type input "0947286123"
click at [194, 265] on input "SĐT Người Nhận *" at bounding box center [236, 261] width 226 height 24
type input "0904546224"
click at [437, 265] on input "Người nhận *" at bounding box center [459, 261] width 193 height 17
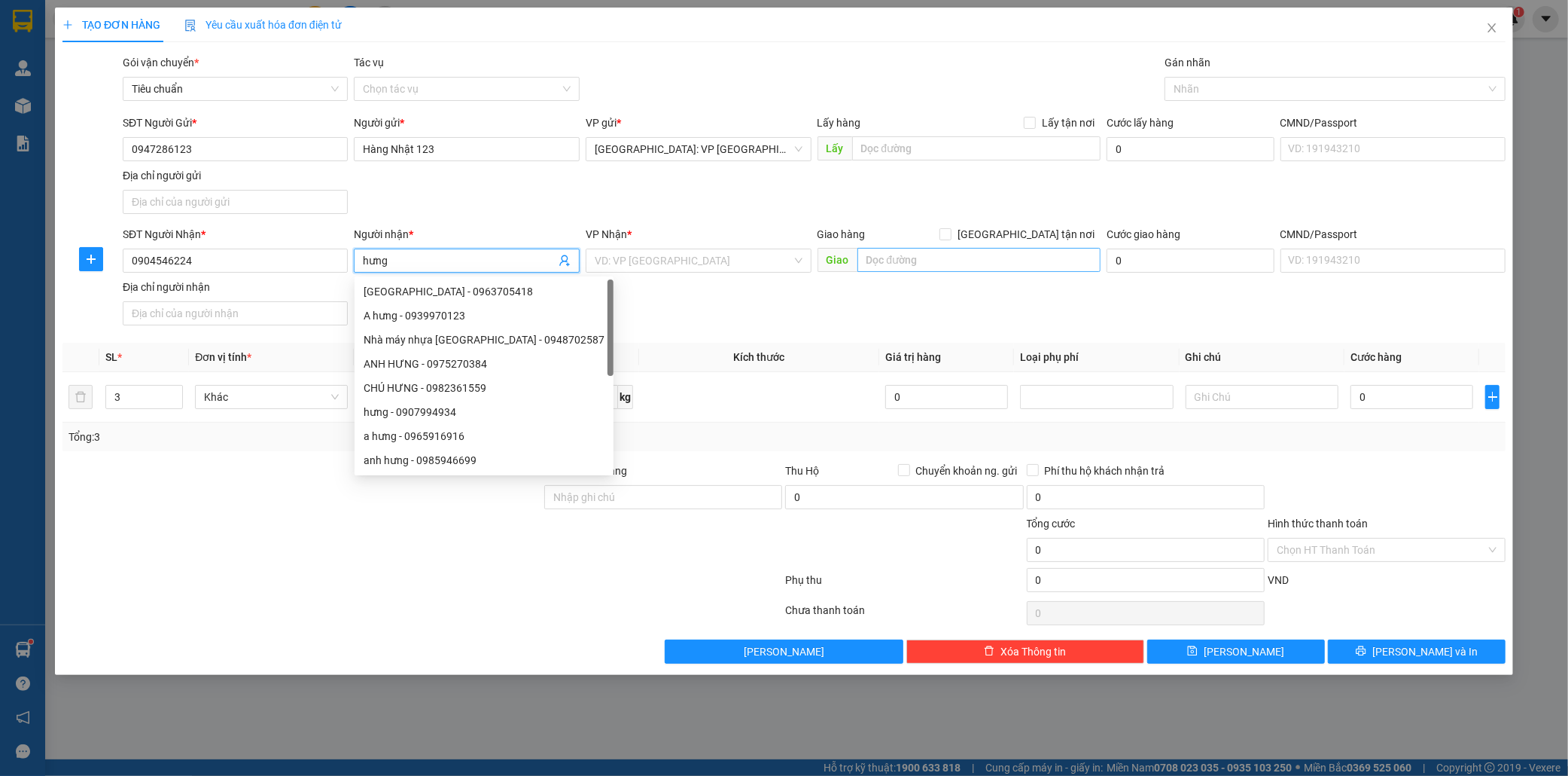
type input "hưng"
click at [881, 261] on input "text" at bounding box center [979, 260] width 243 height 24
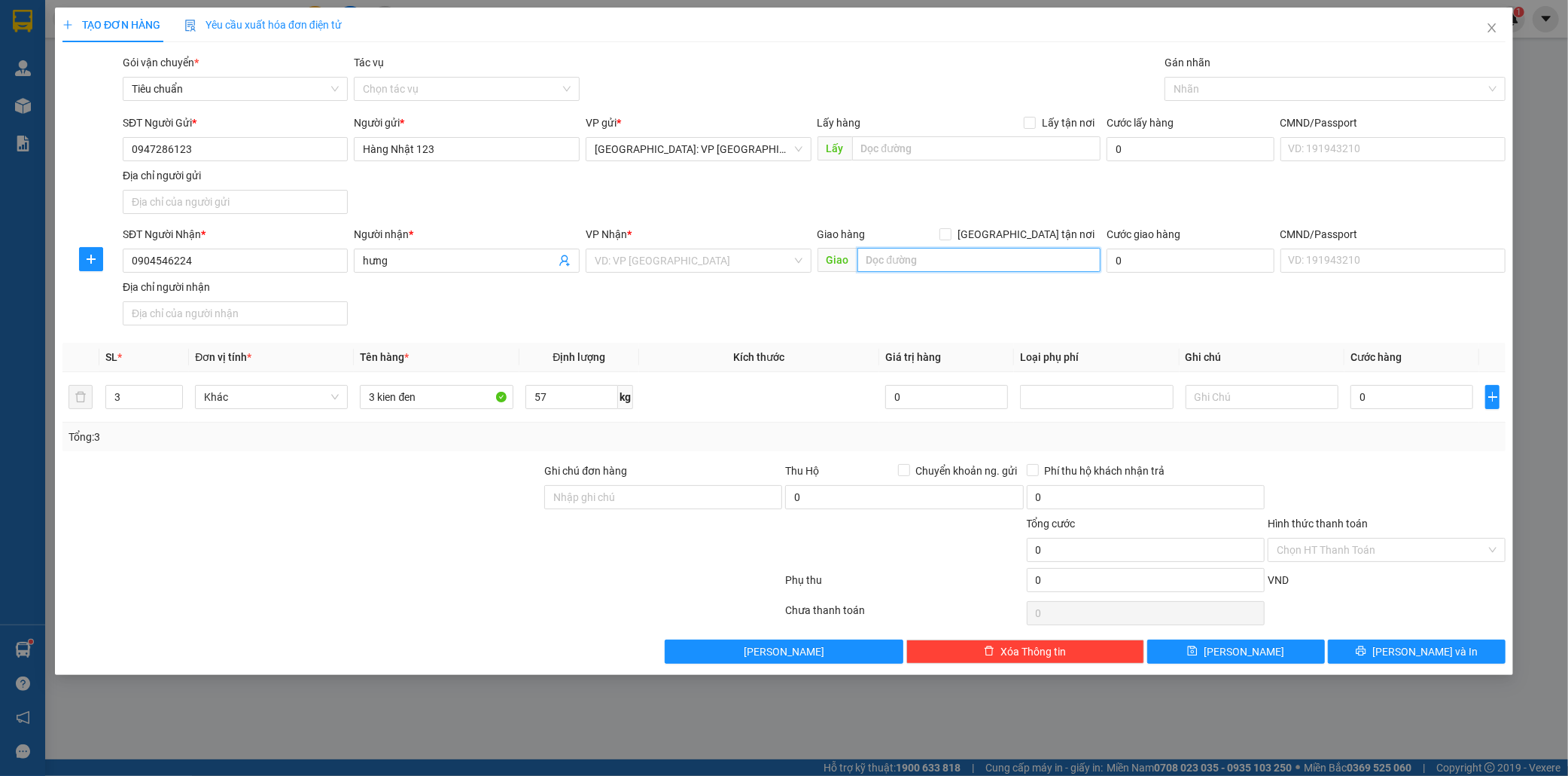
click at [882, 261] on input "text" at bounding box center [979, 260] width 243 height 24
click at [886, 261] on input "text" at bounding box center [979, 260] width 243 height 24
type input "a"
type input "á"
click at [878, 257] on input "text" at bounding box center [979, 260] width 243 height 24
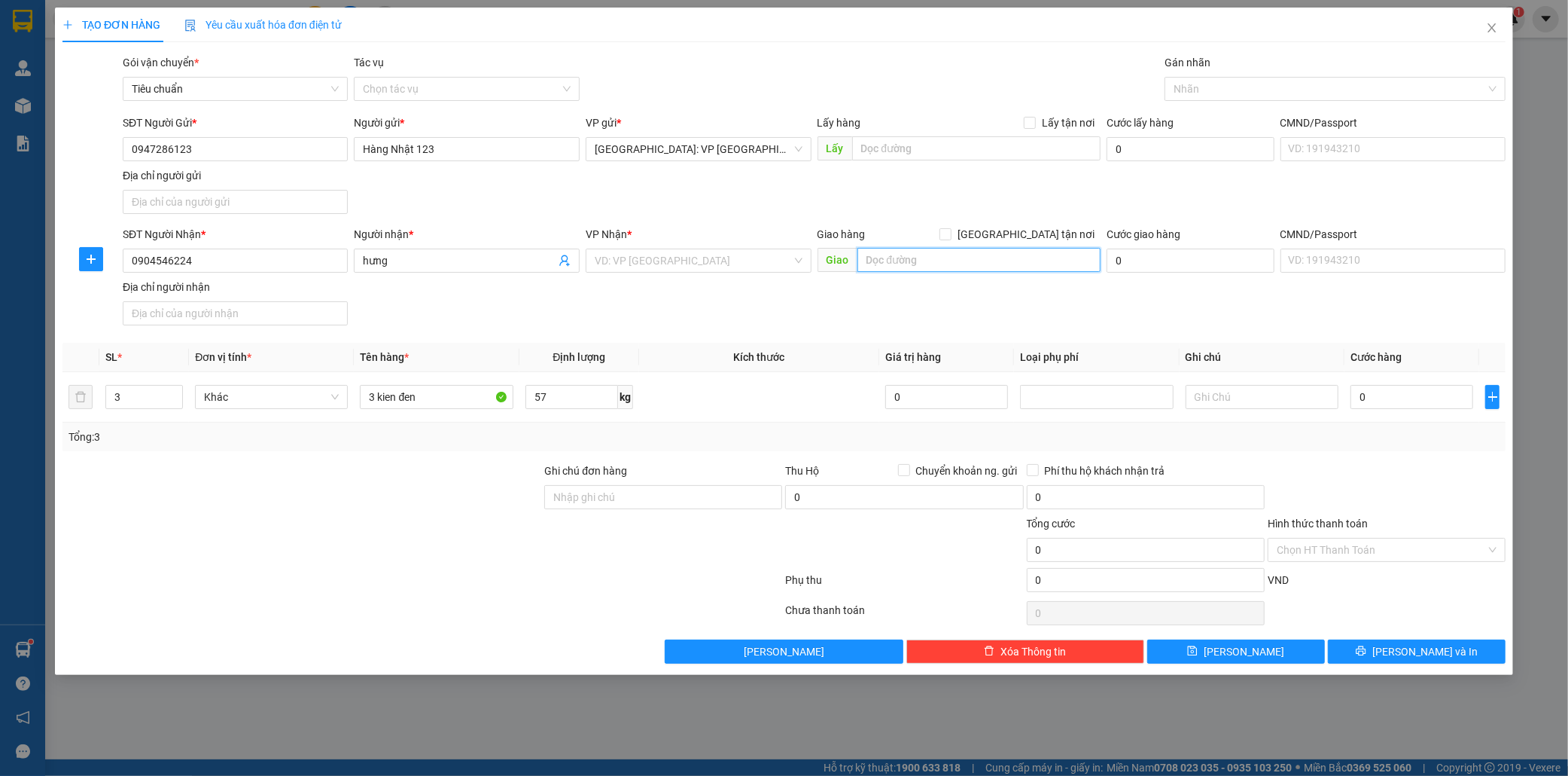
type input "a"
type input "â"
type input "ấp bưng tróp a,xã an hiệp,châu thành sóc trăng"
click at [640, 266] on input "search" at bounding box center [694, 261] width 197 height 22
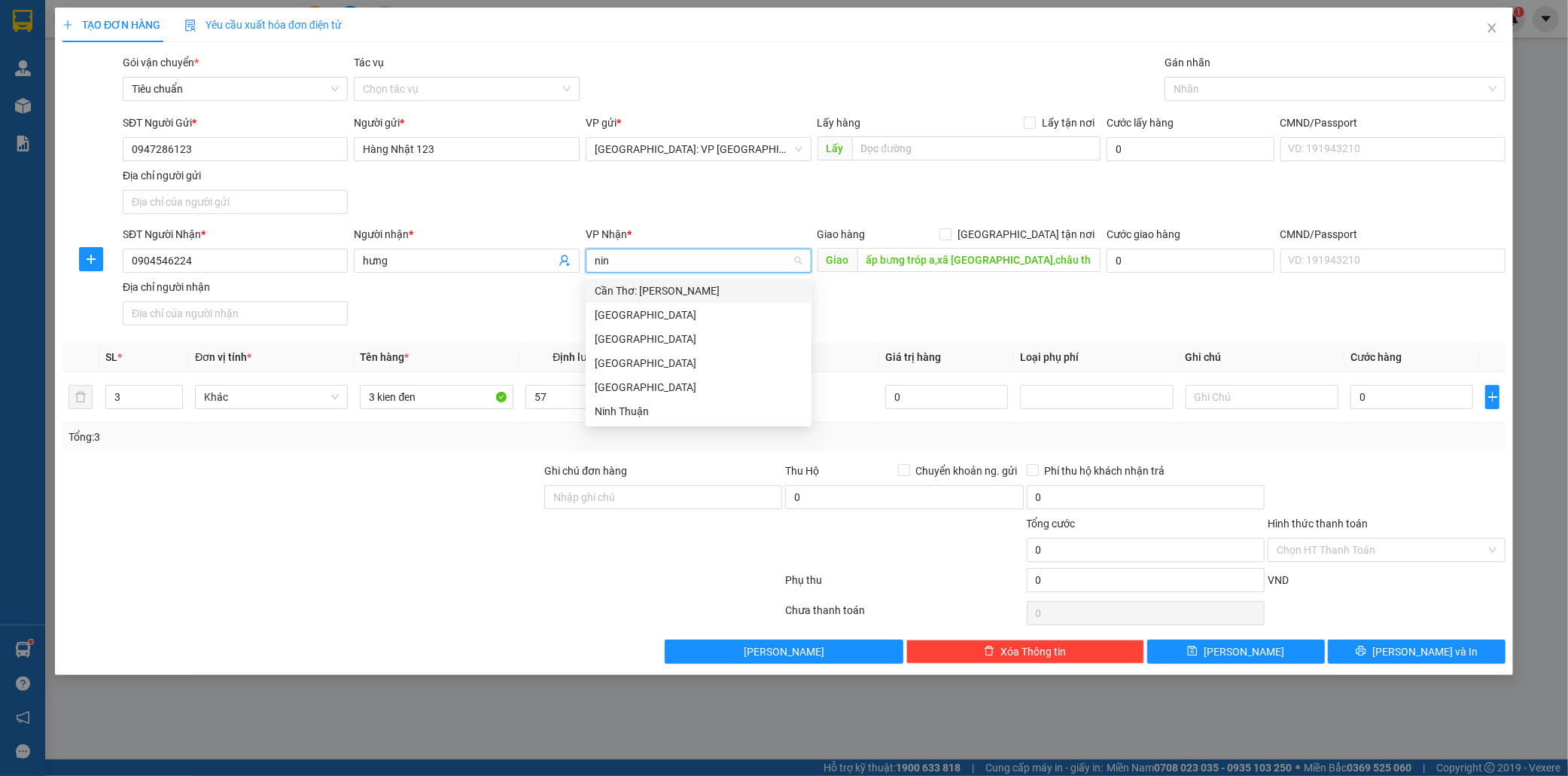
type input "ninh"
click at [649, 292] on div "Cần Thơ: Kho Ninh Kiều" at bounding box center [698, 291] width 208 height 17
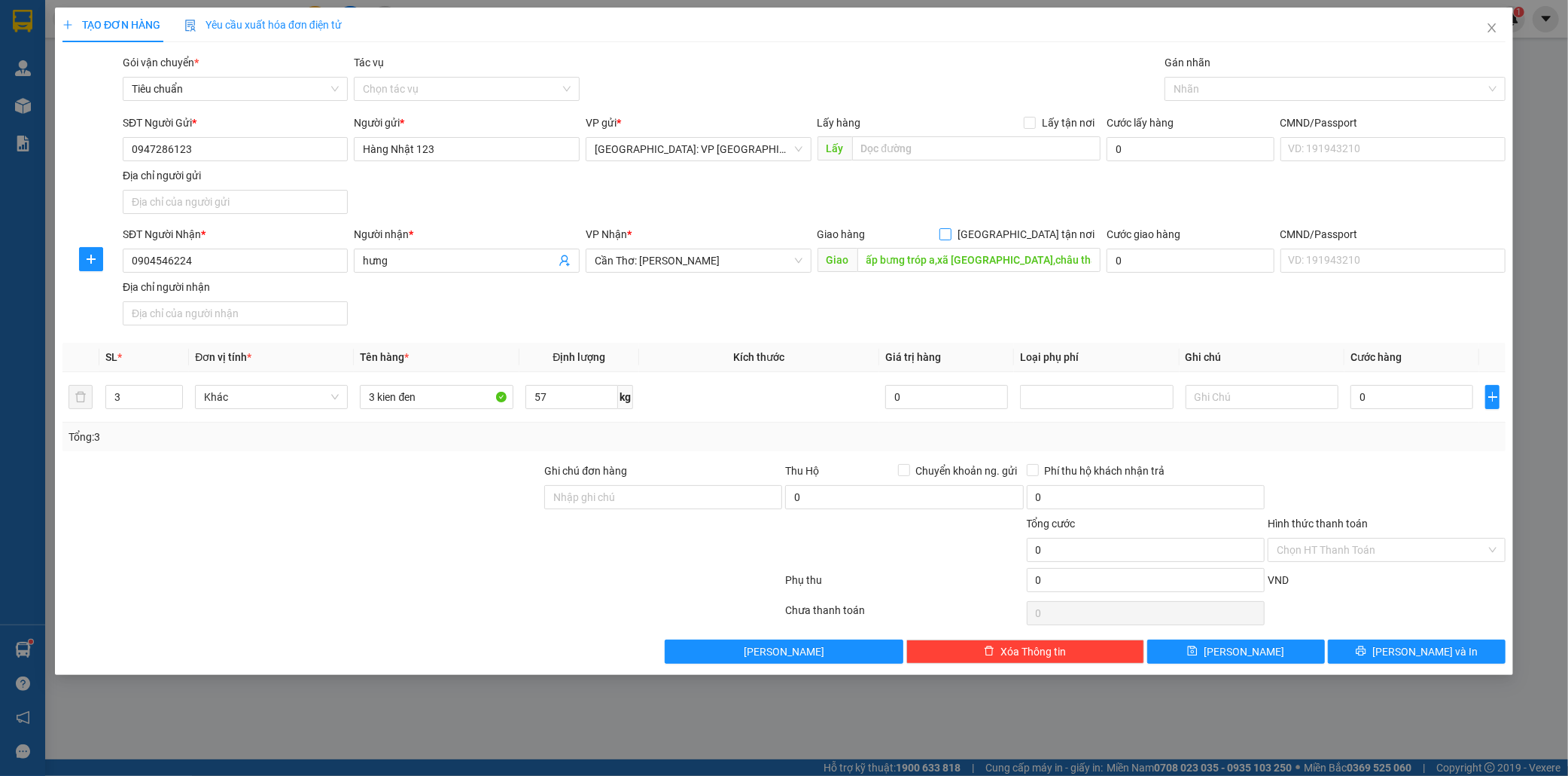
click at [950, 234] on input "Giao tận nơi" at bounding box center [944, 233] width 10 height 10
checkbox input "true"
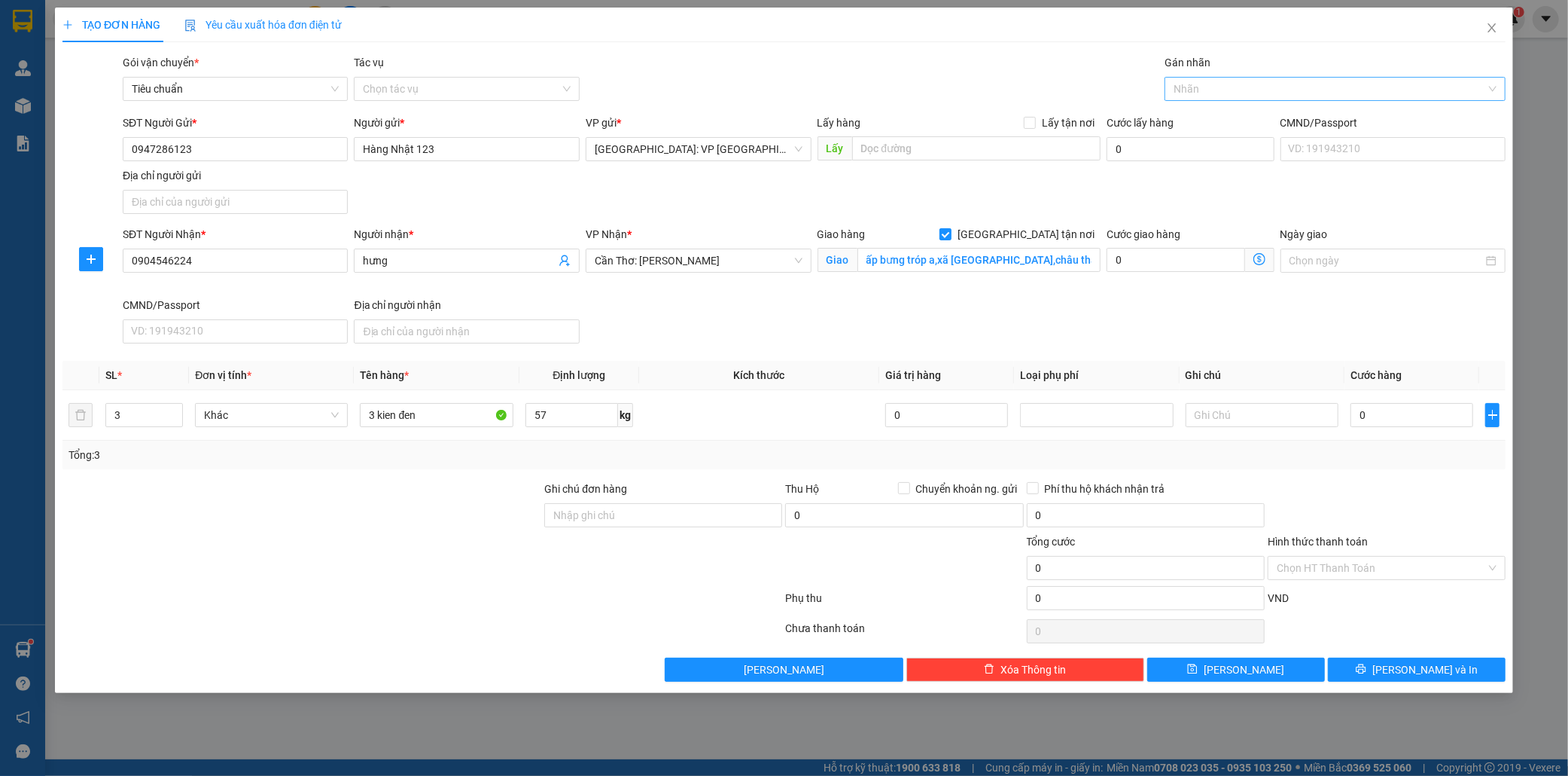
click at [1223, 95] on div at bounding box center [1328, 88] width 319 height 18
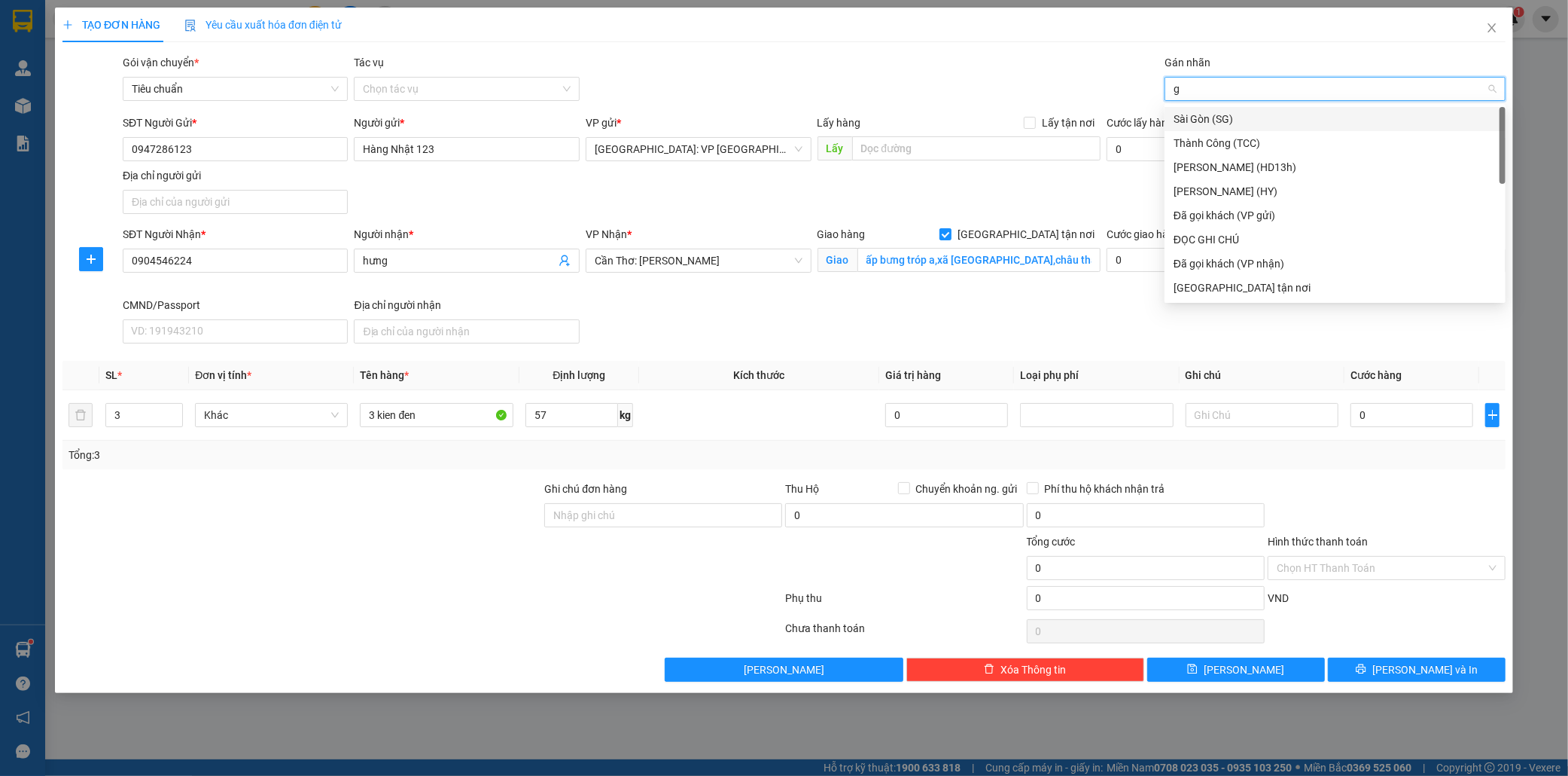
type input "gi"
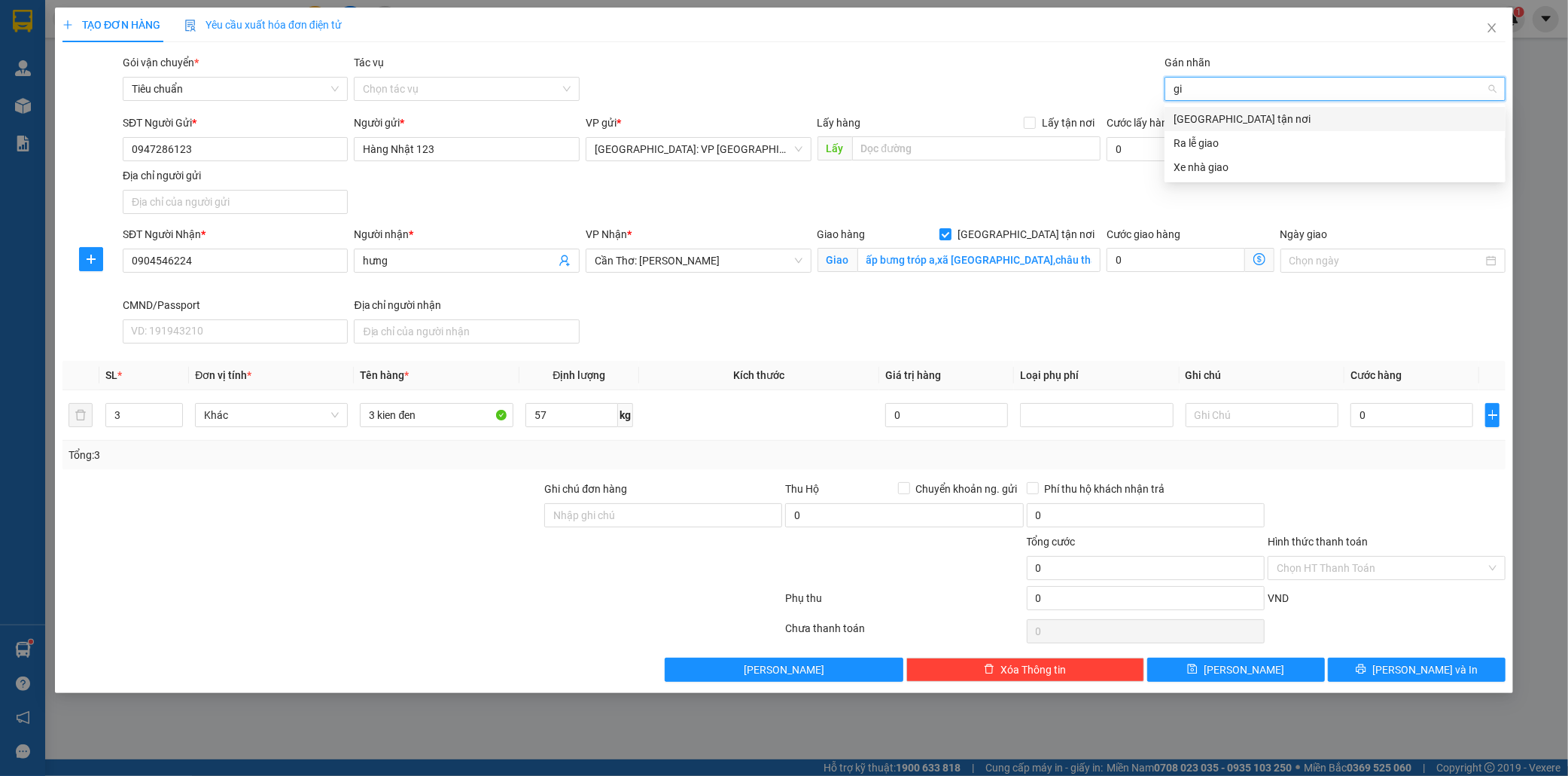
click at [1225, 116] on div "Giao tận nơi" at bounding box center [1335, 119] width 323 height 17
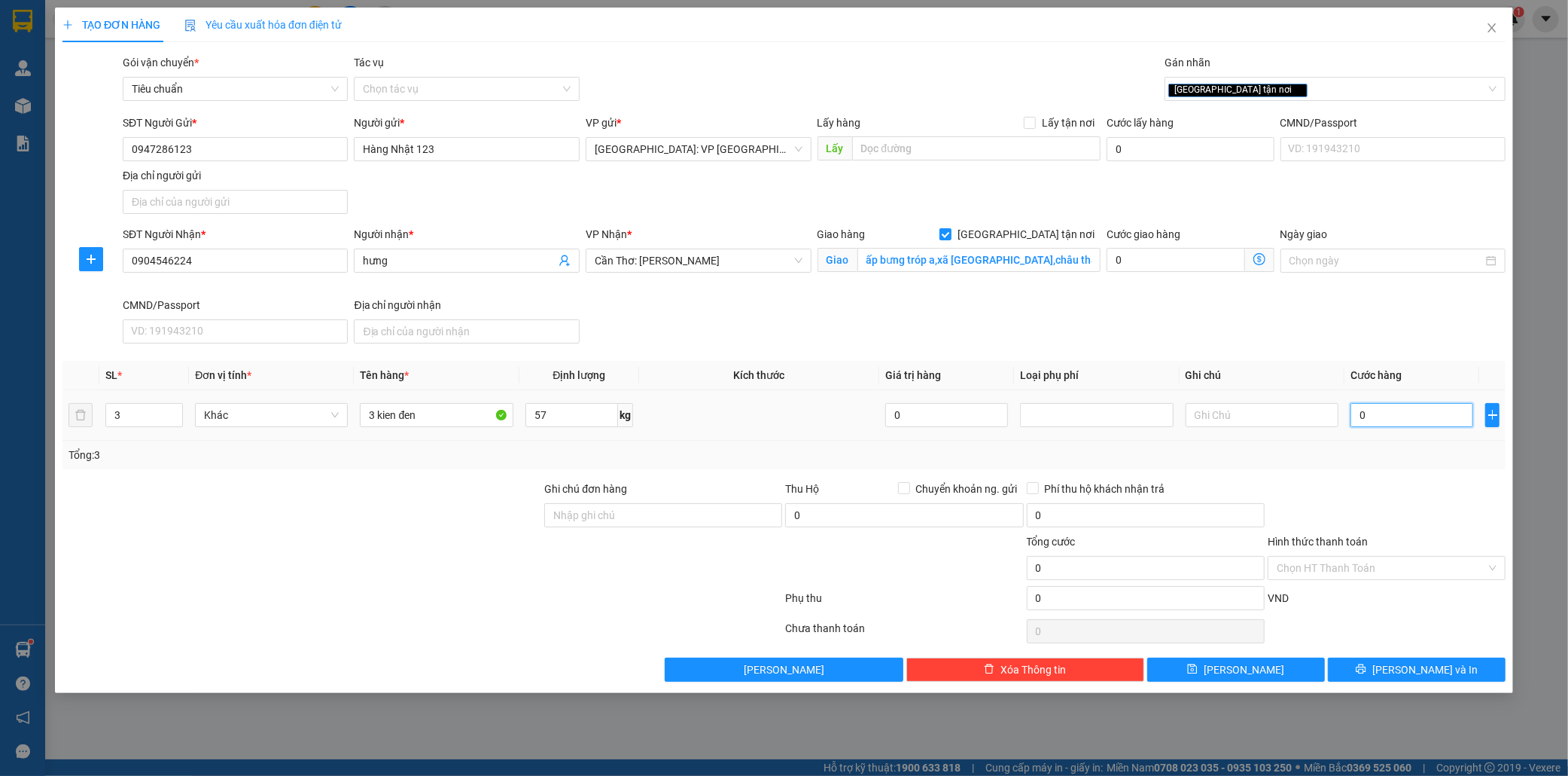
click at [1373, 417] on input "0" at bounding box center [1412, 415] width 123 height 24
type input "5"
type input "52"
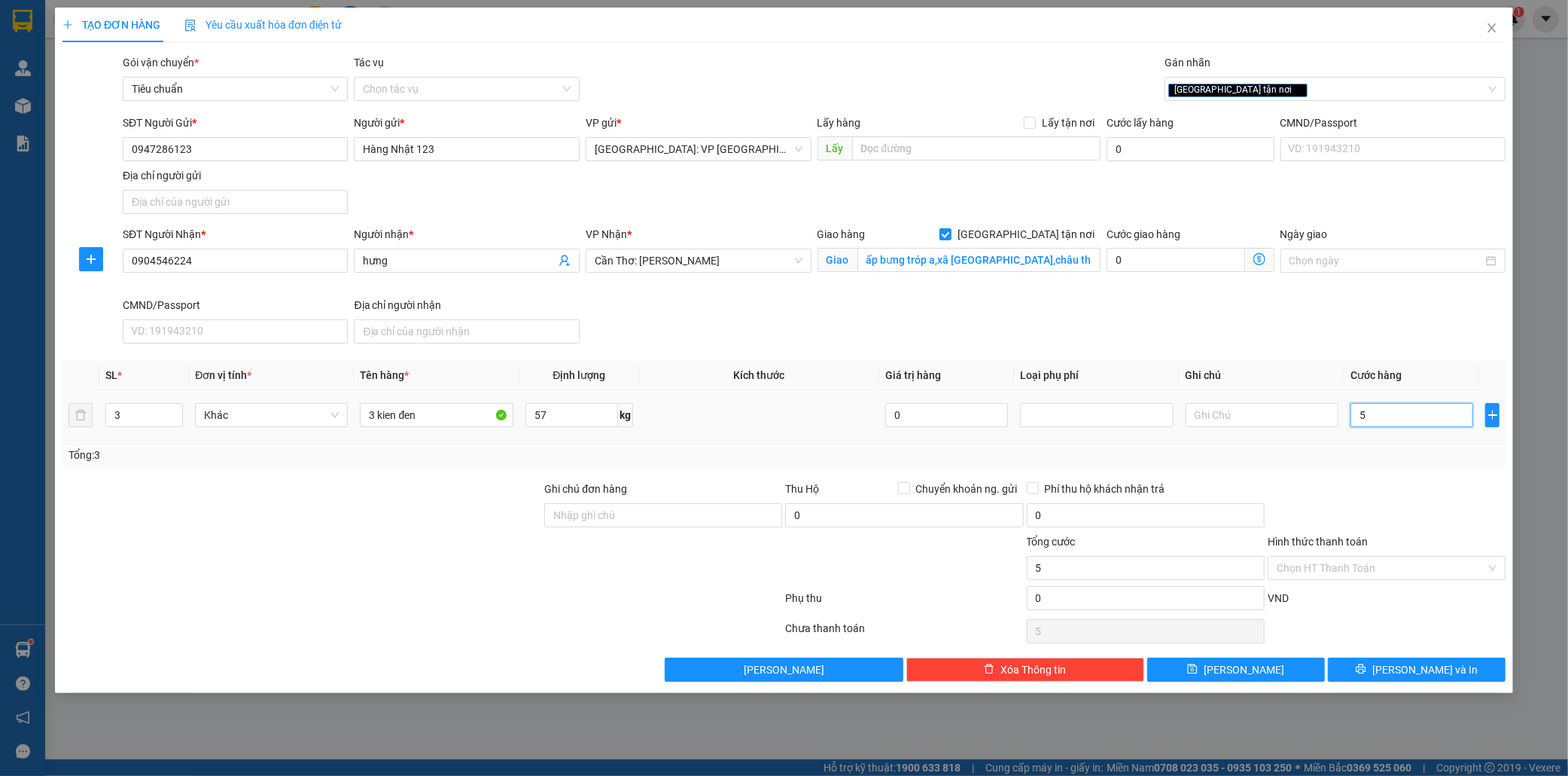
type input "52"
type input "520"
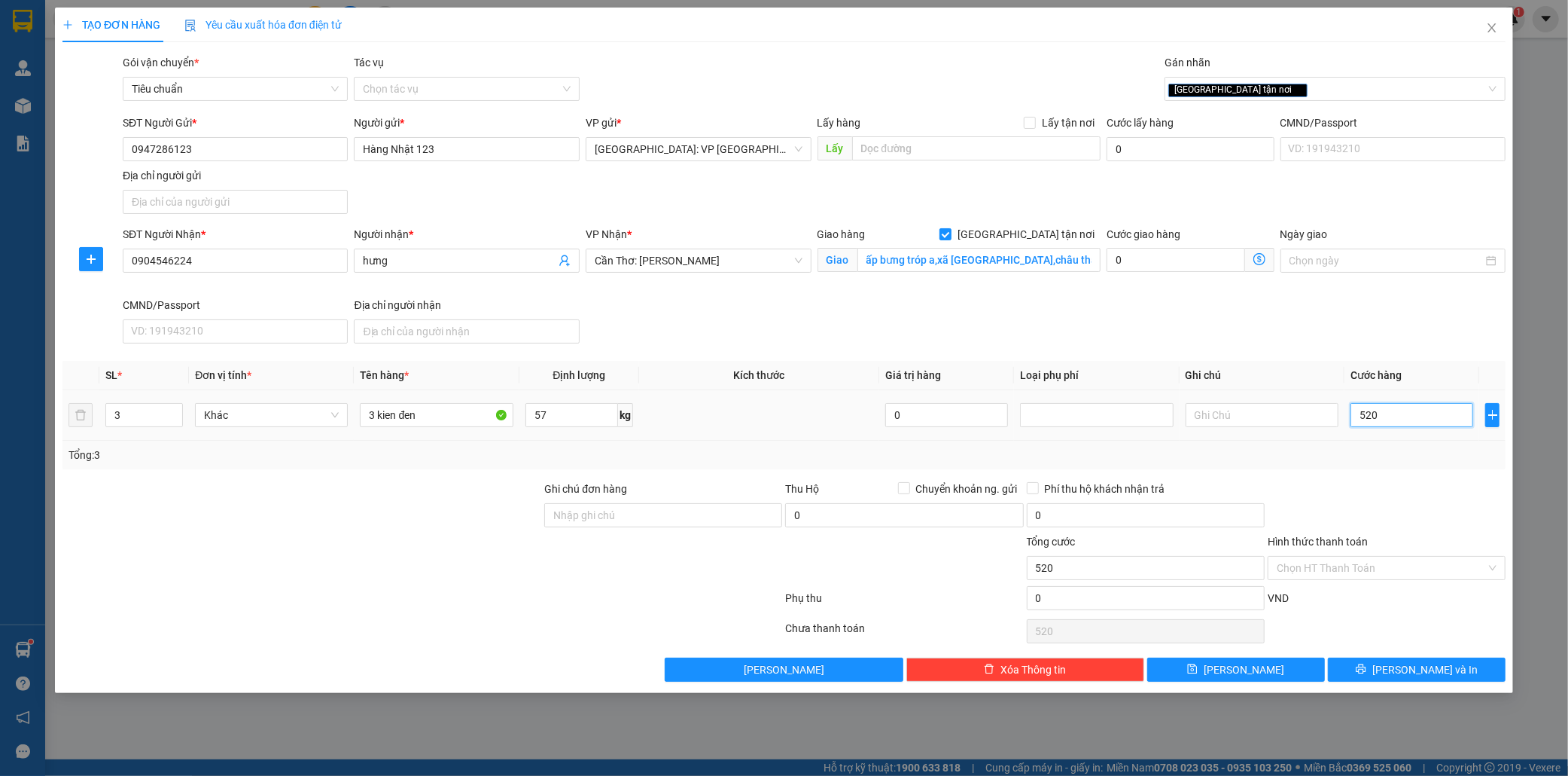
type input "5.200"
type input "52.000"
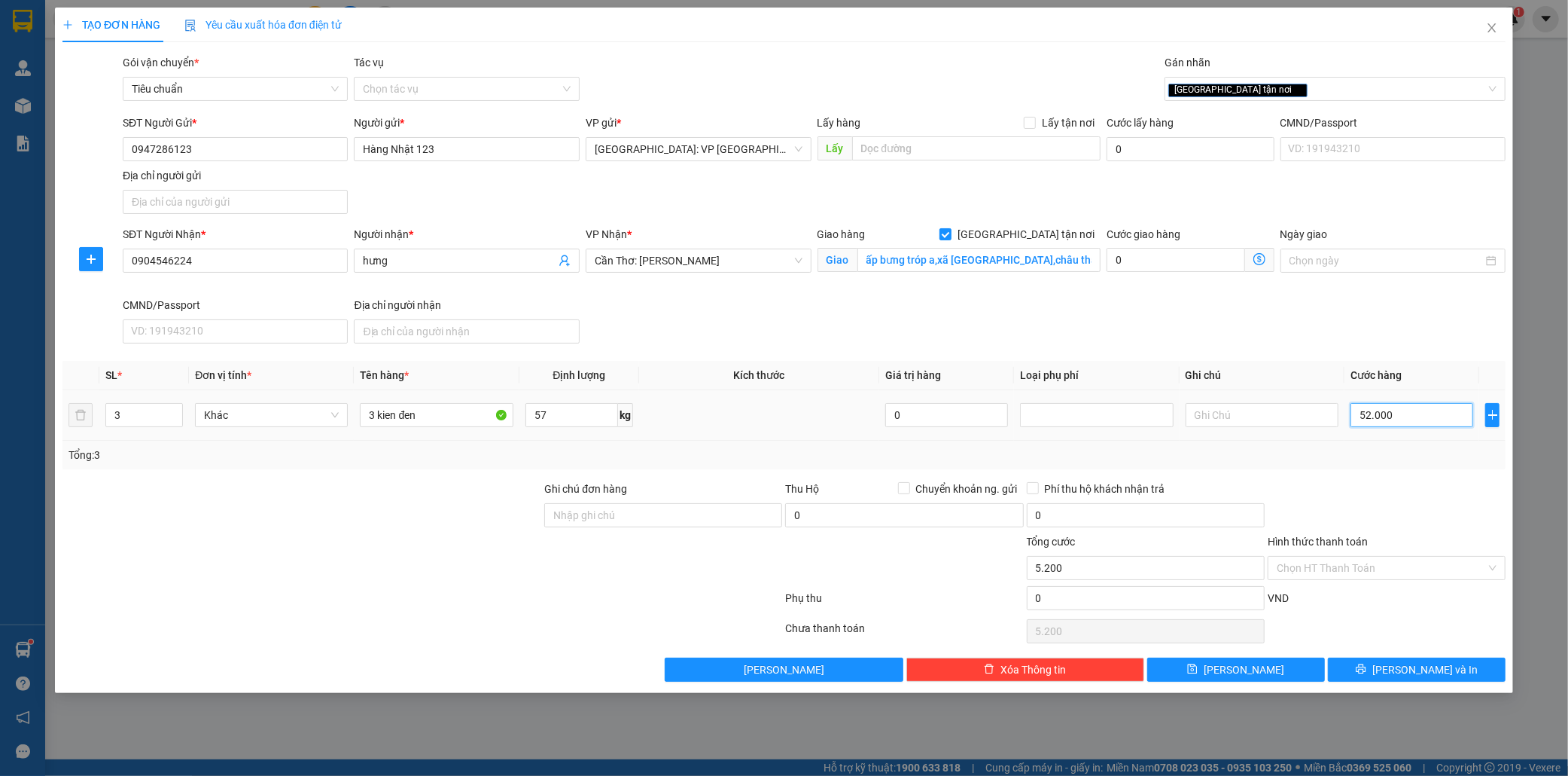
type input "52.000"
type input "520.000"
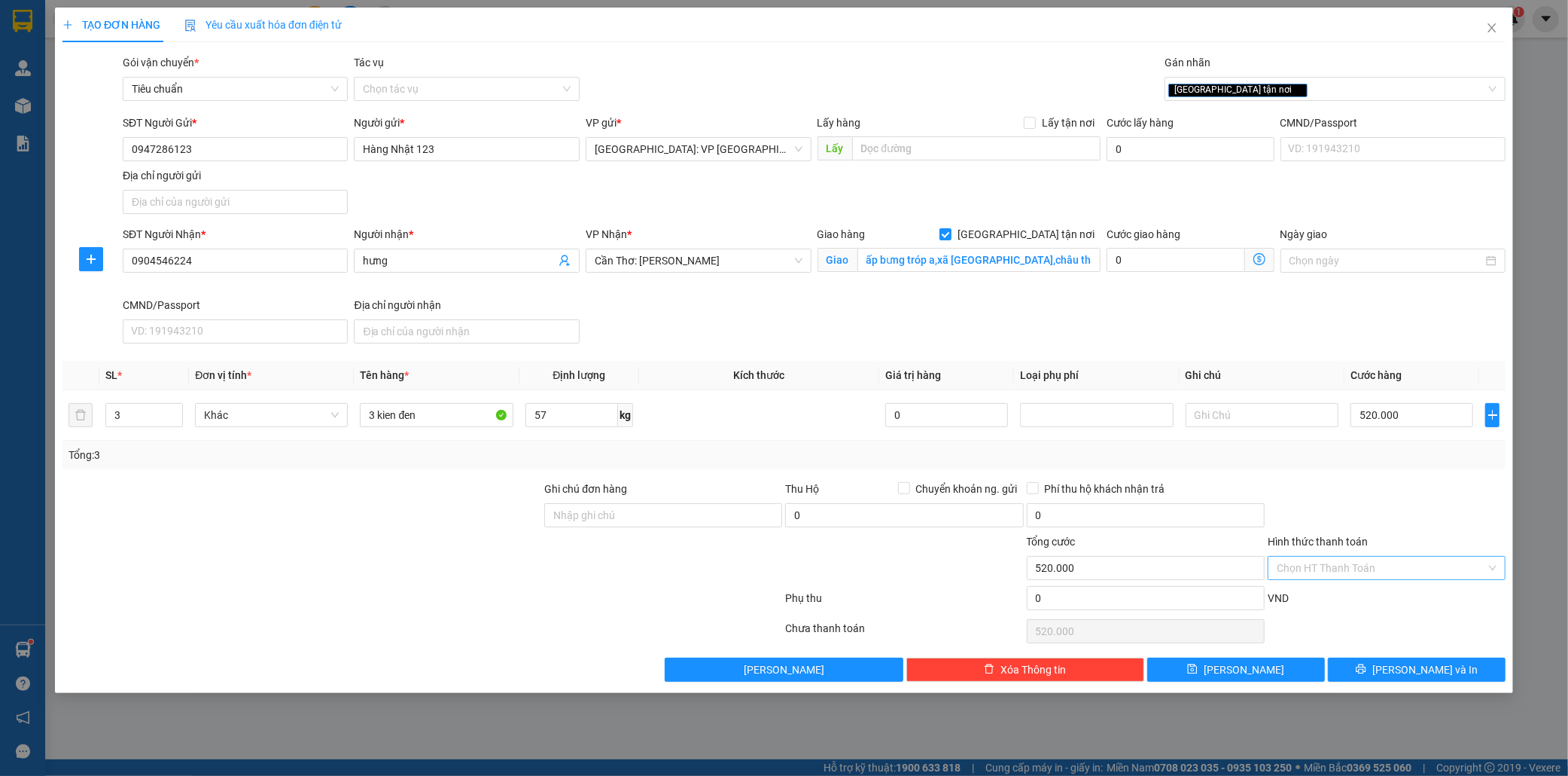
click at [1374, 574] on input "Hình thức thanh toán" at bounding box center [1382, 568] width 209 height 22
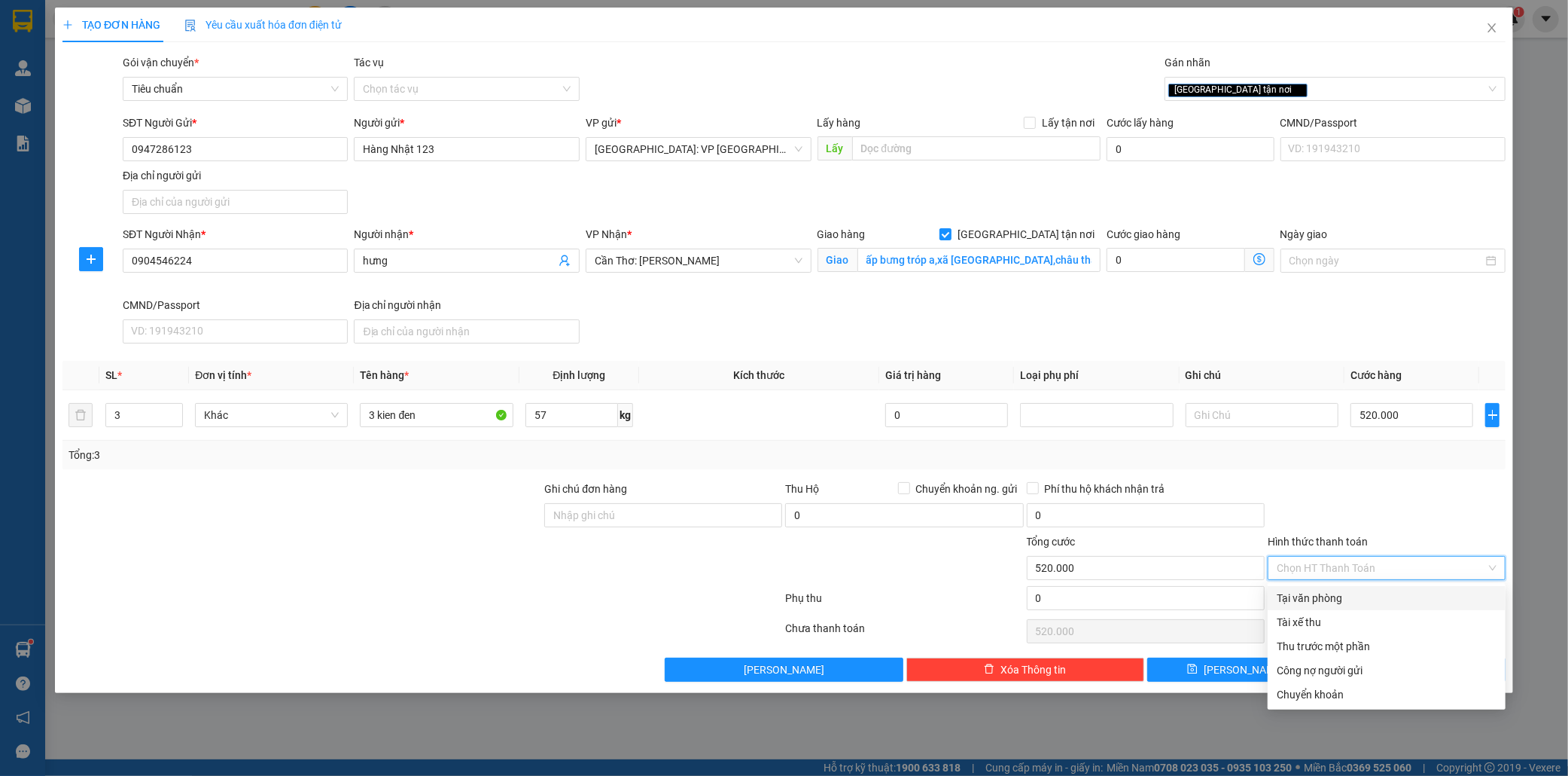
click at [1343, 596] on div "Tại văn phòng" at bounding box center [1387, 598] width 220 height 17
type input "0"
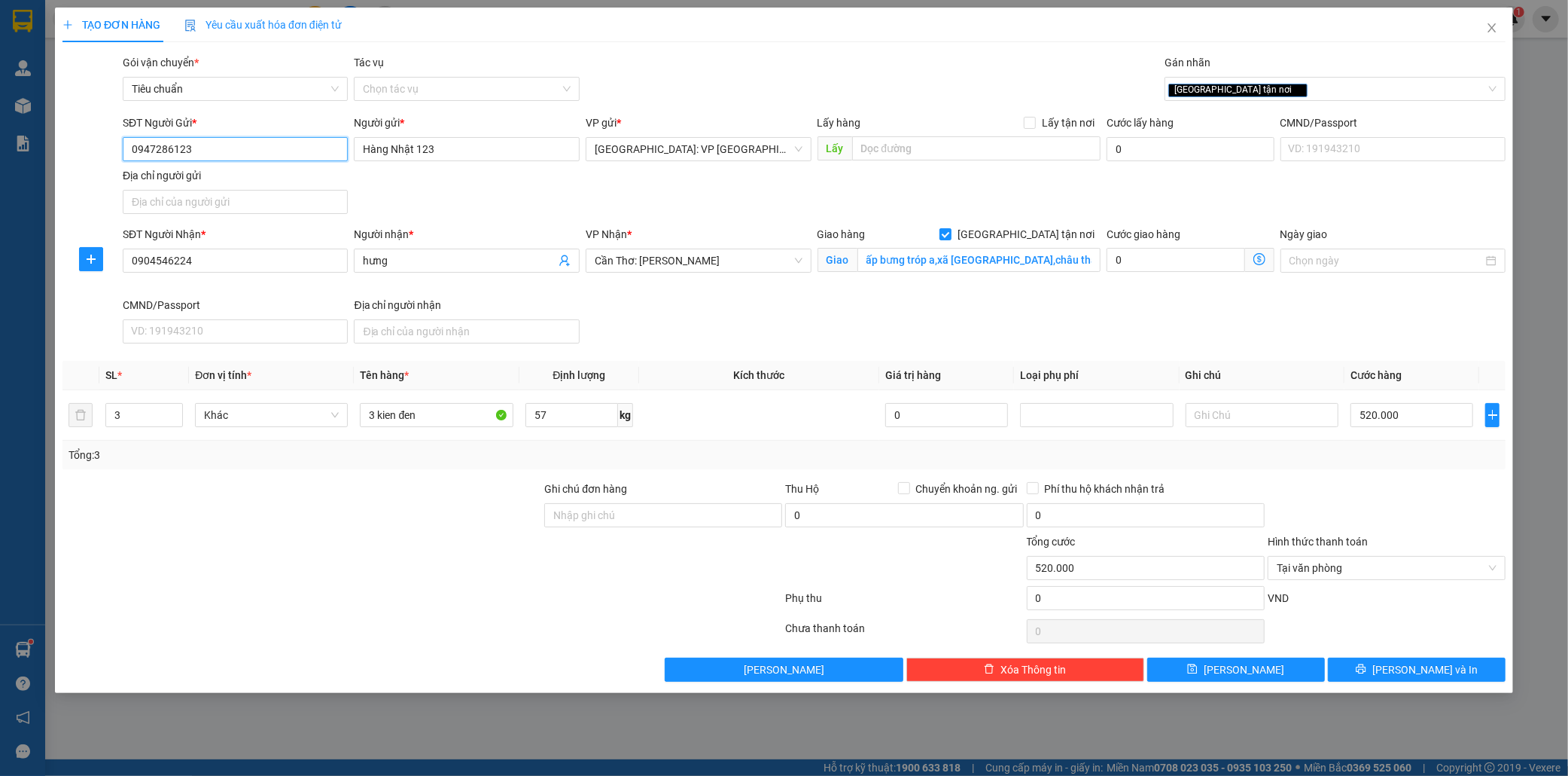
click at [142, 148] on input "0947286123" at bounding box center [236, 149] width 226 height 24
click at [228, 147] on input "0947286123" at bounding box center [236, 149] width 226 height 24
click at [1444, 681] on button "Lưu và In" at bounding box center [1417, 669] width 178 height 24
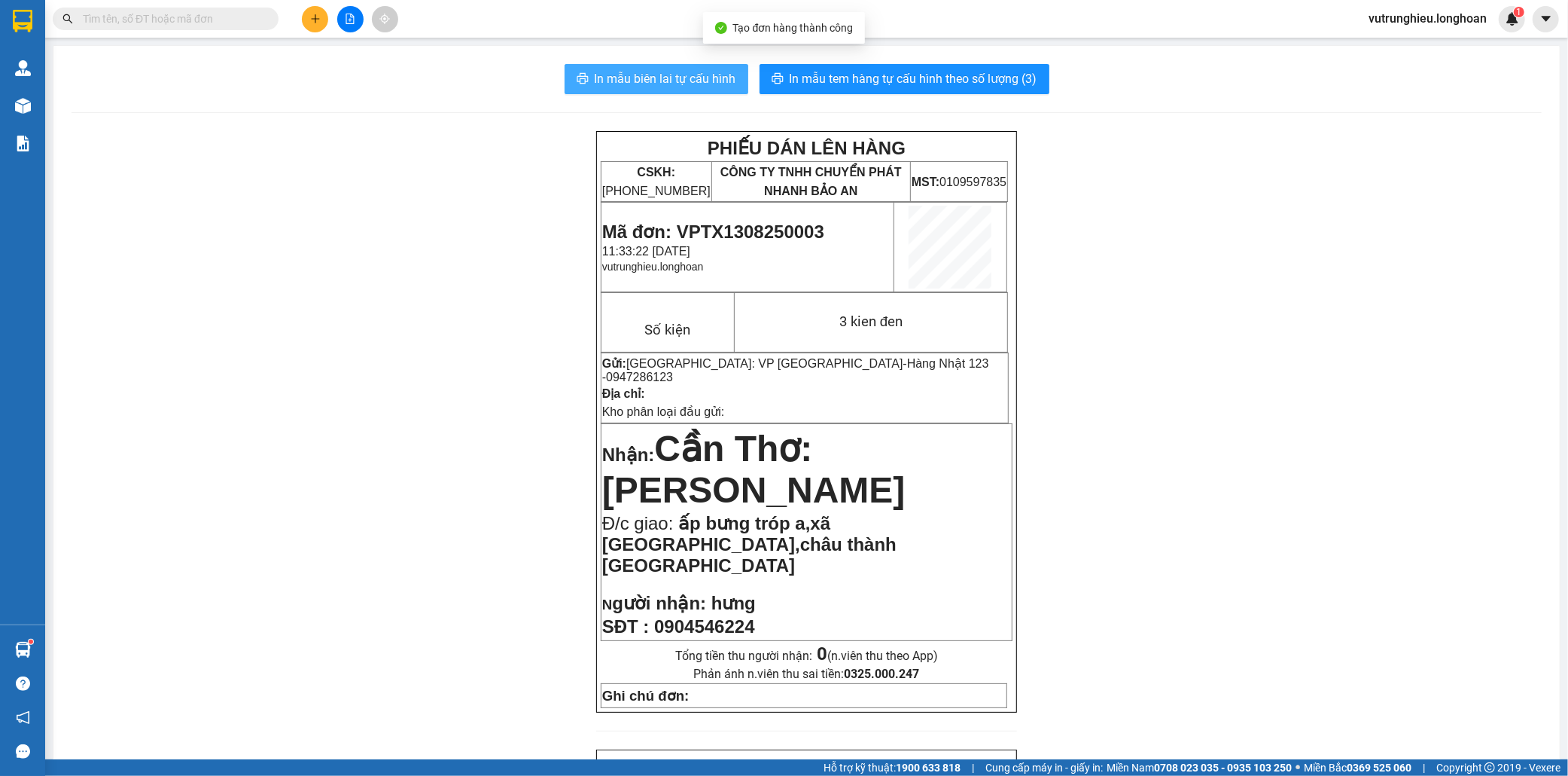
click at [600, 81] on span "In mẫu biên lai tự cấu hình" at bounding box center [666, 79] width 142 height 19
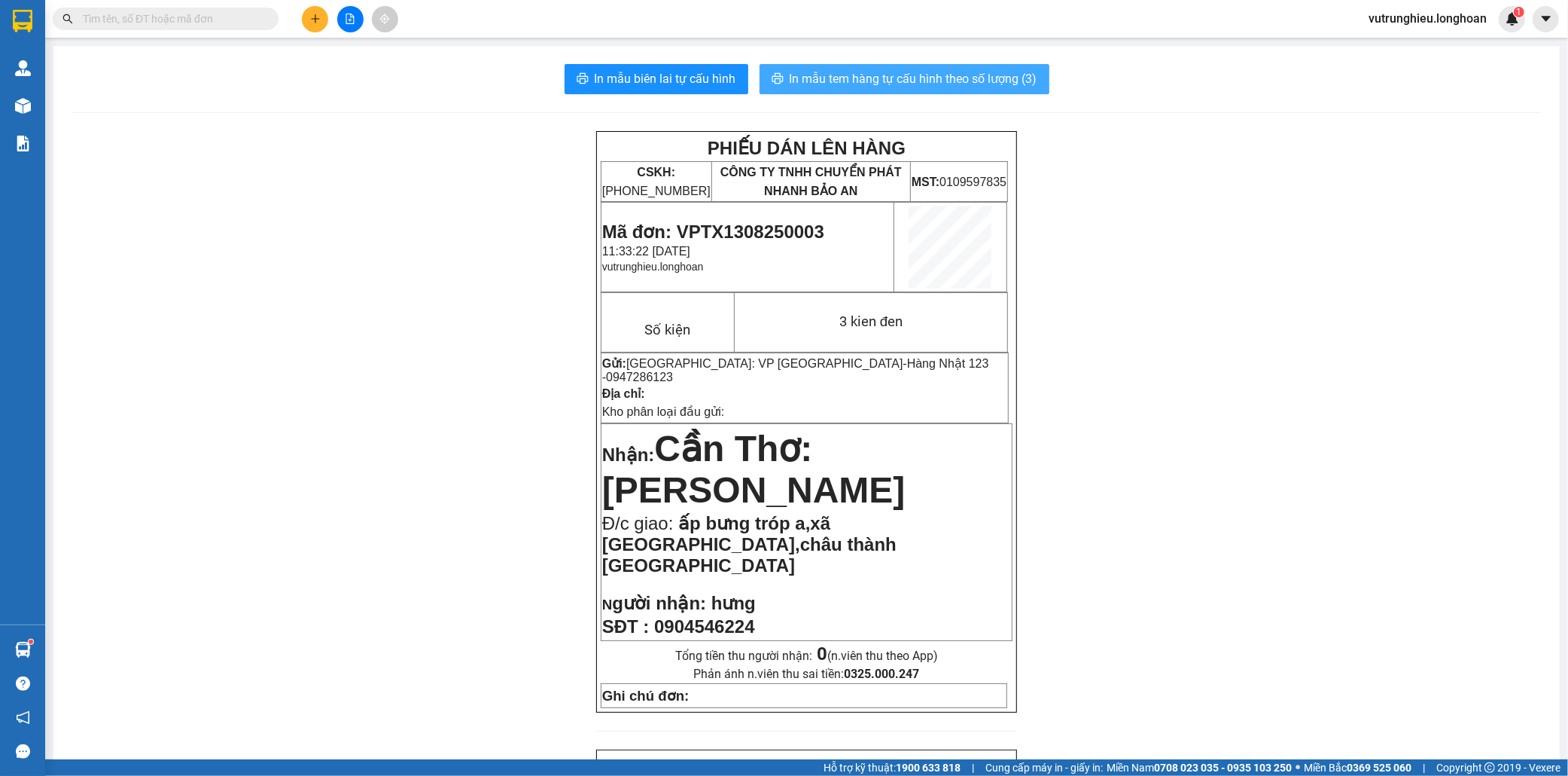
click at [935, 78] on span "In mẫu tem hàng tự cấu hình theo số lượng (3)" at bounding box center [913, 79] width 248 height 19
click at [307, 27] on button at bounding box center [315, 19] width 26 height 26
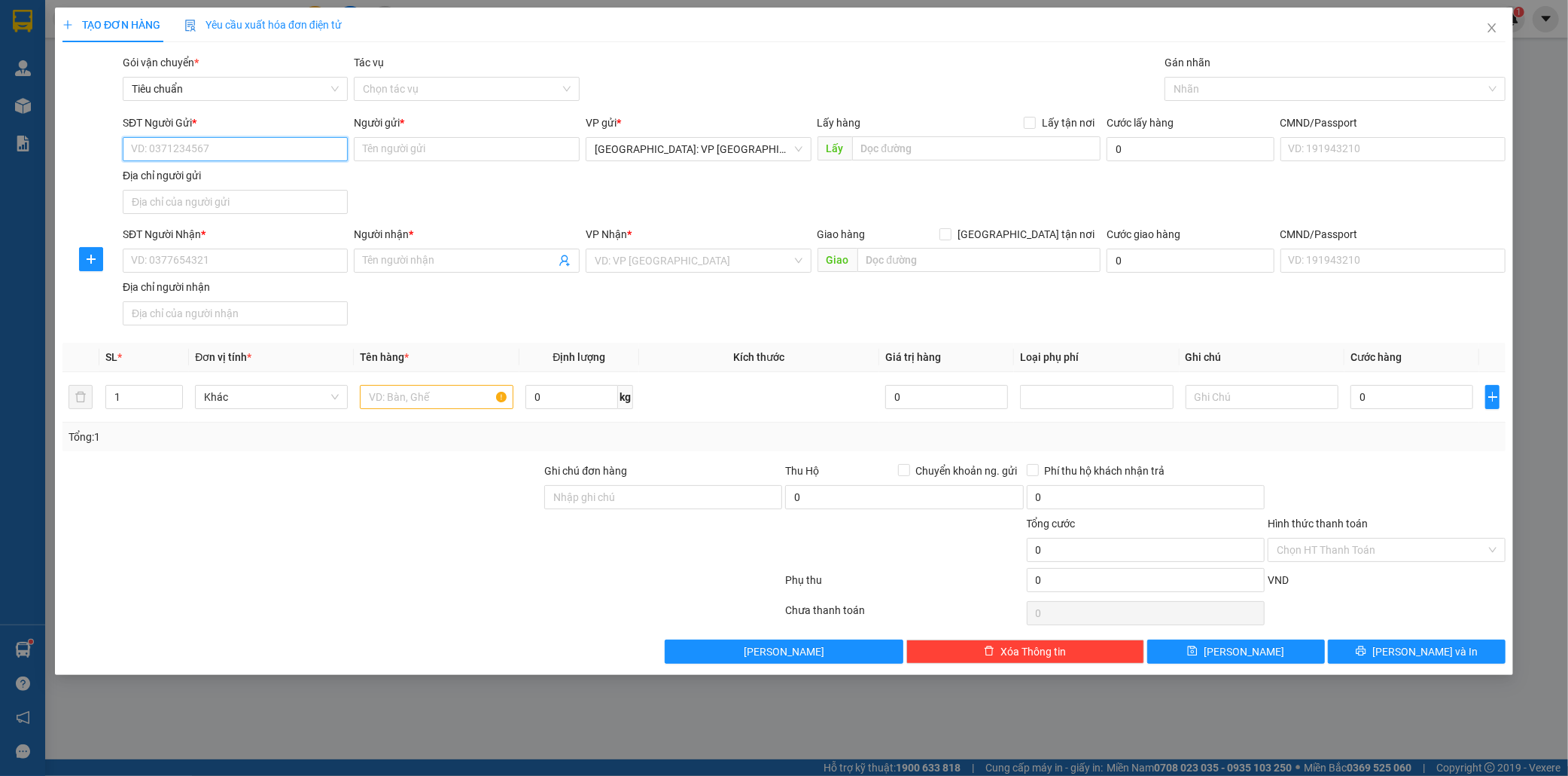
click at [156, 149] on input "SĐT Người Gửi *" at bounding box center [236, 149] width 226 height 24
paste input "0947286123"
type input "0947286123"
click at [213, 177] on div "0947286123 - Hàng Nhật 123" at bounding box center [235, 179] width 208 height 17
type input "Hàng Nhật 123"
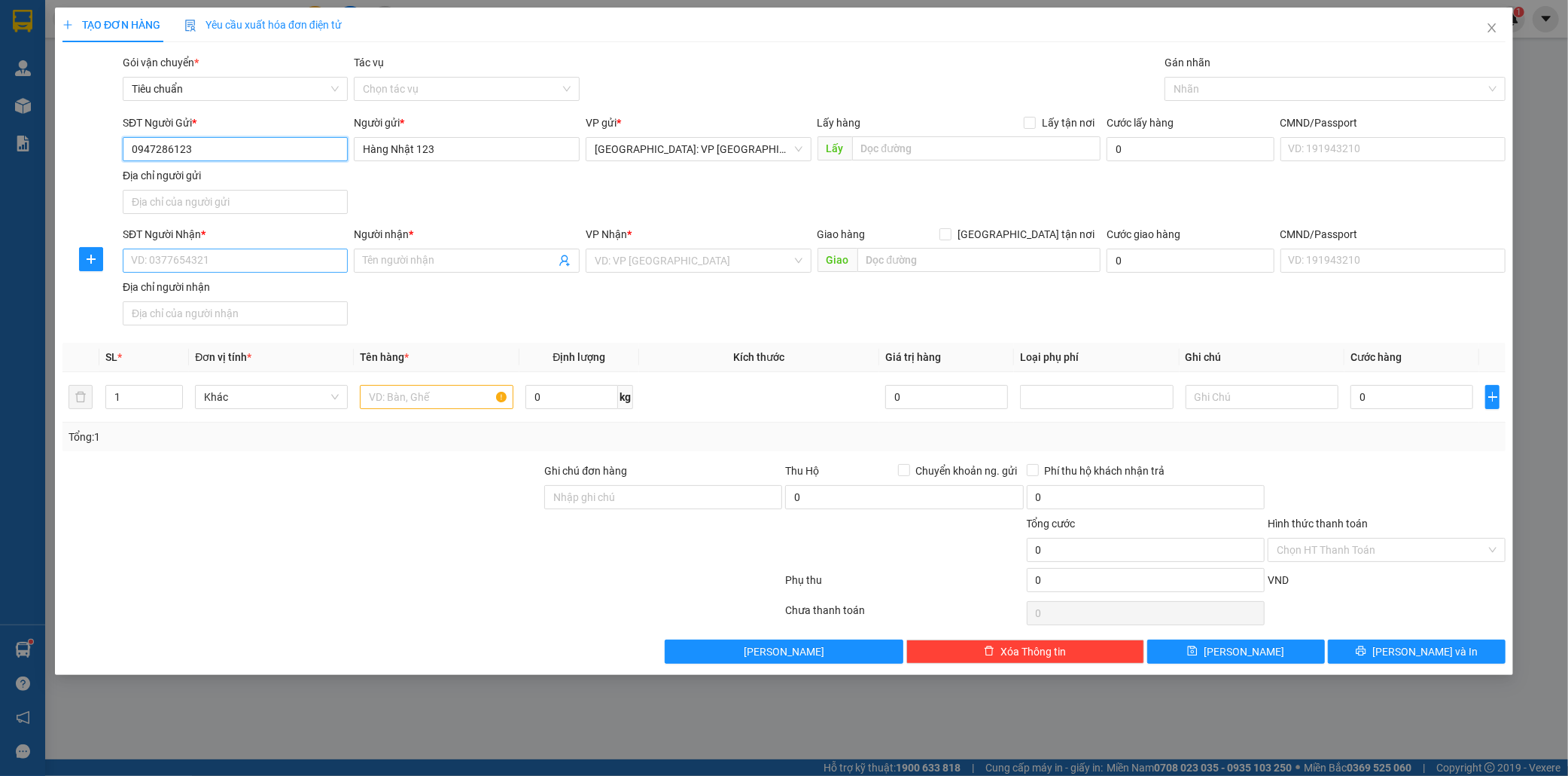
type input "0947286123"
click at [229, 267] on input "SĐT Người Nhận *" at bounding box center [236, 261] width 226 height 24
type input "0832286123"
click at [254, 298] on div "0832286123 - HÀNG NHẬT SG (CƯƠNG)" at bounding box center [257, 292] width 252 height 17
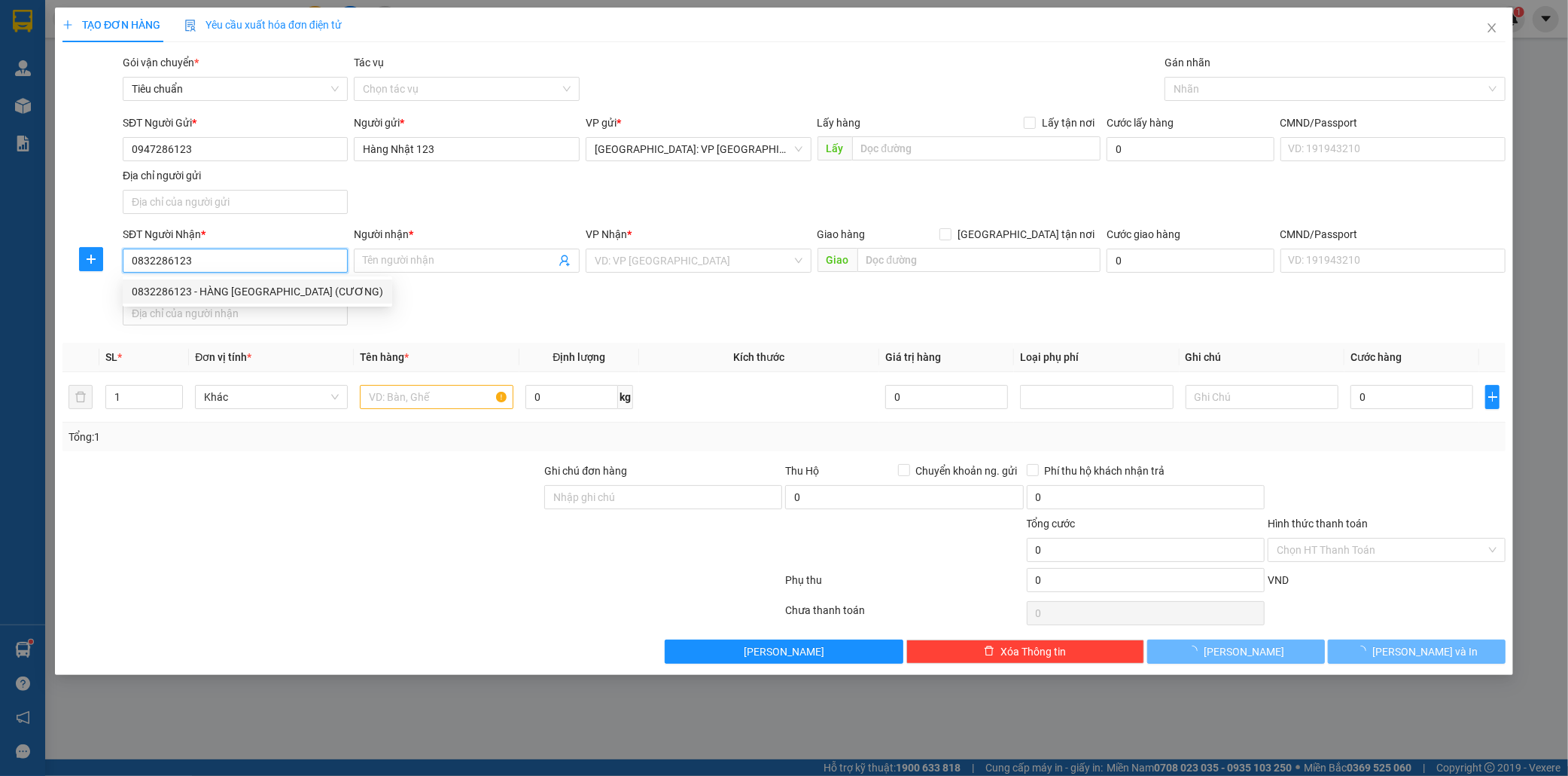
type input "HÀNG NHẬT SG (CƯƠNG)"
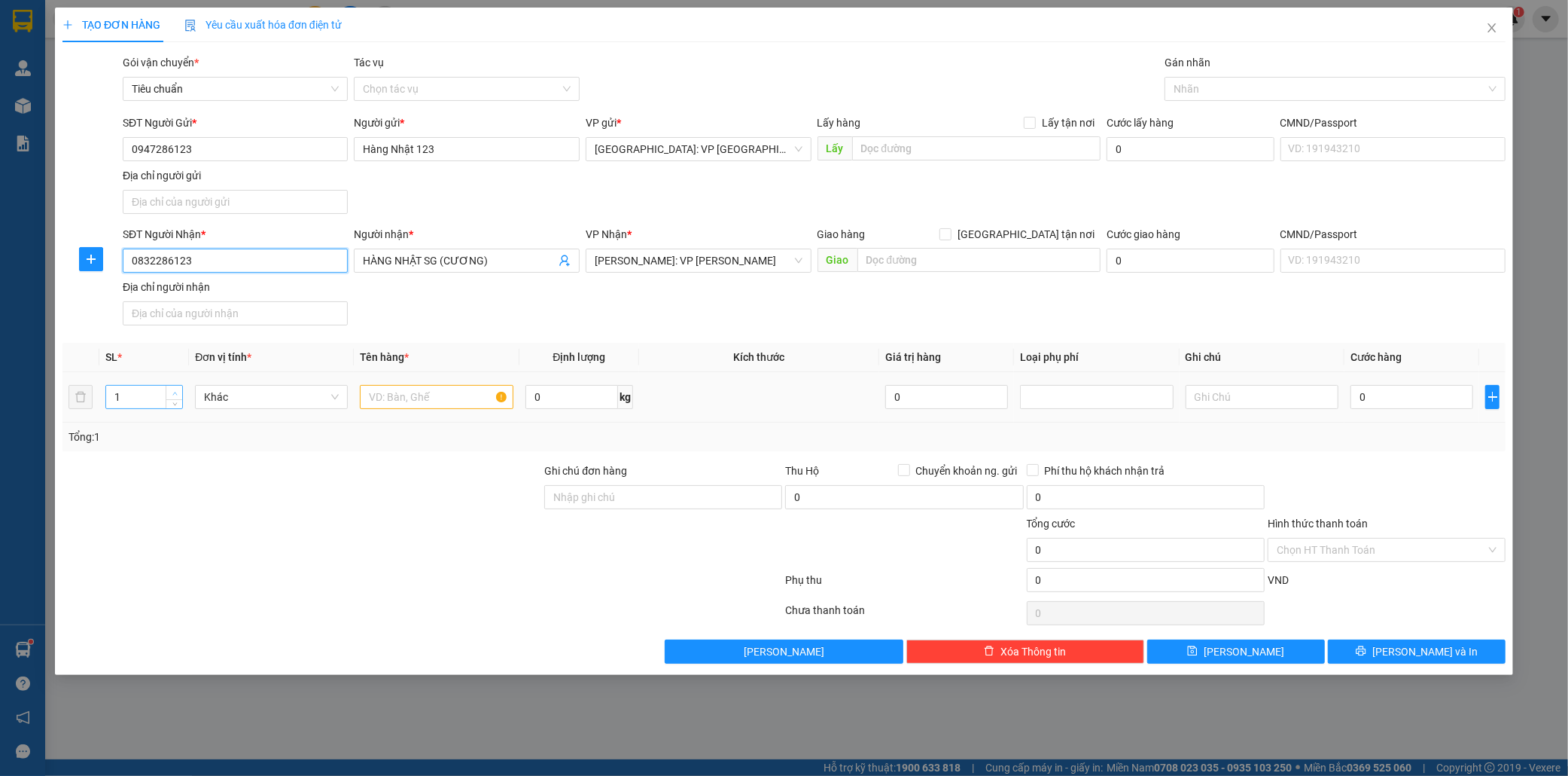
type input "0832286123"
type input "2"
click at [174, 389] on span "up" at bounding box center [174, 393] width 9 height 9
click at [424, 395] on input "text" at bounding box center [436, 397] width 153 height 24
click at [739, 251] on span "Hồ Chí Minh: VP Bình Thạnh" at bounding box center [698, 261] width 208 height 22
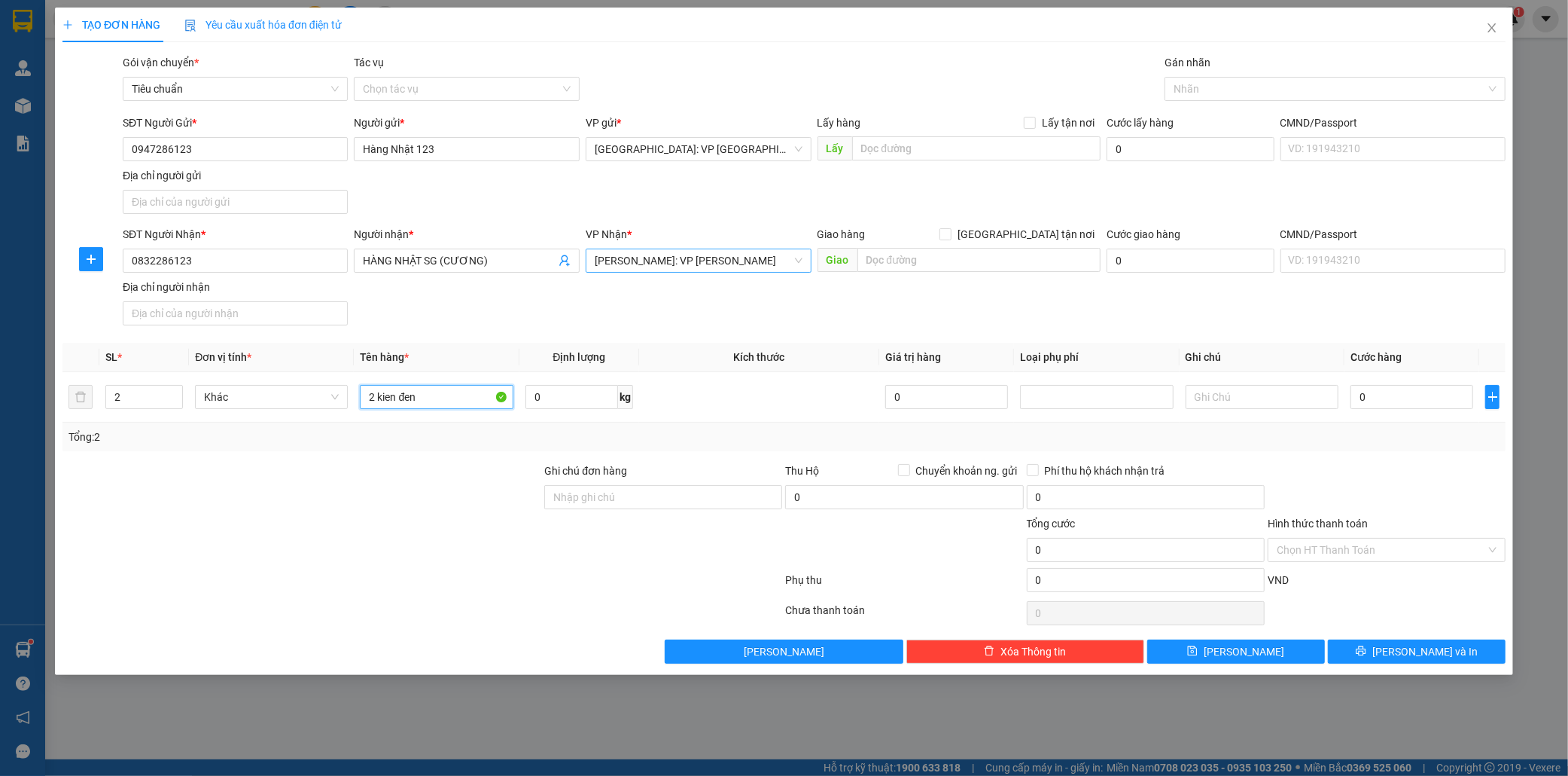
type input "2 kien đen"
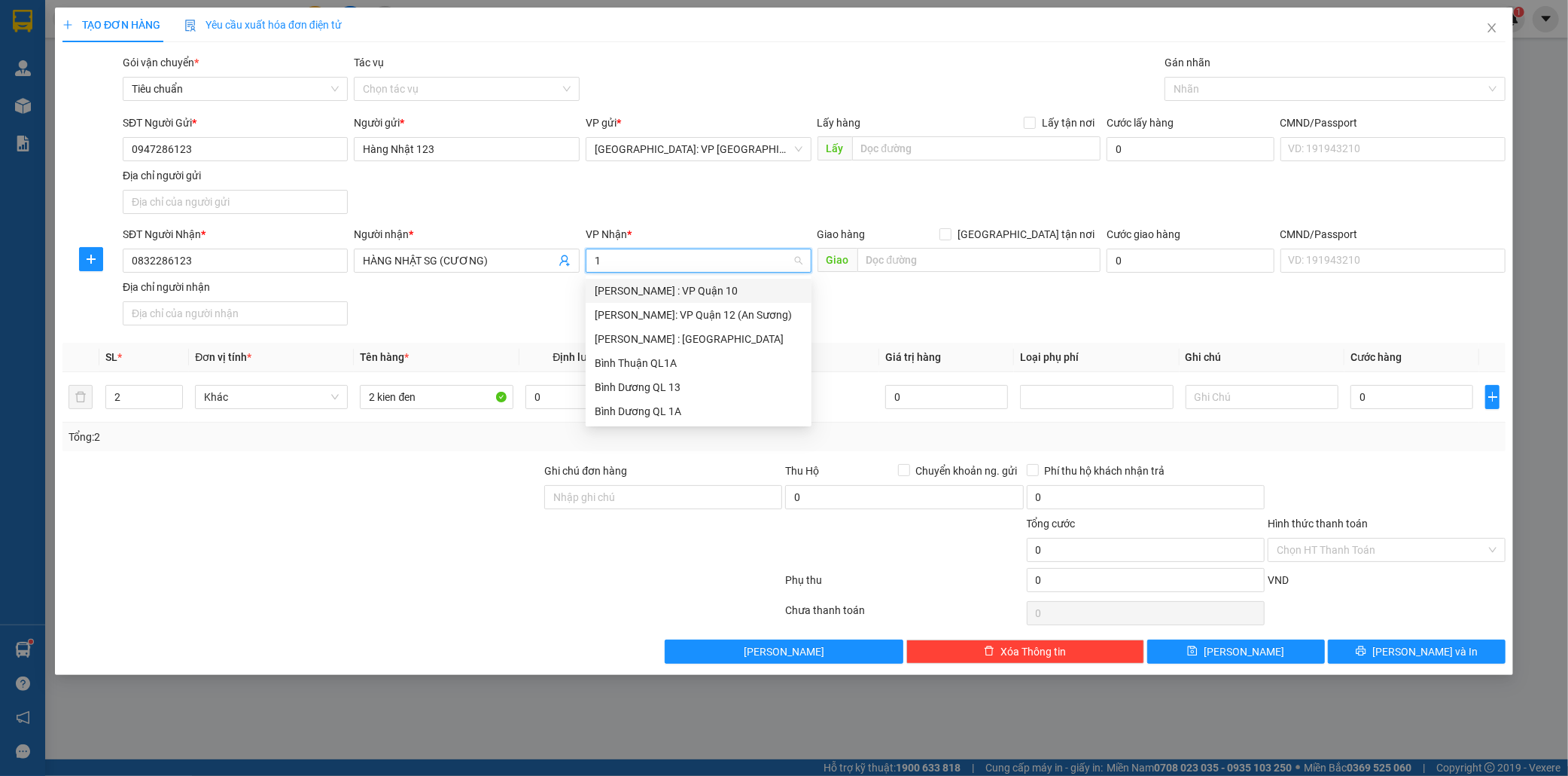
type input "12"
click at [717, 321] on div "Hồ Chí Minh : Kho Quận 12" at bounding box center [698, 315] width 208 height 17
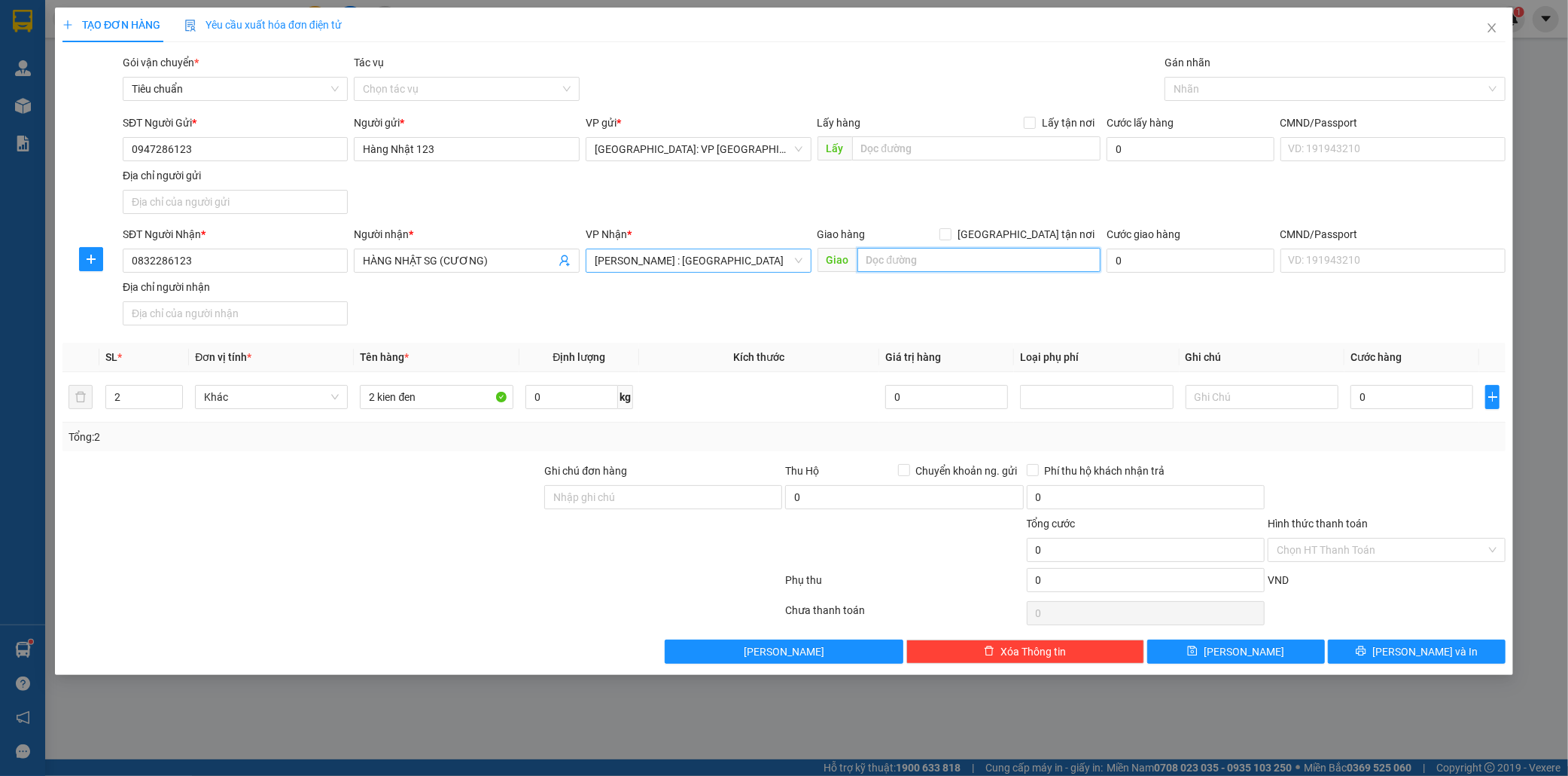
click at [915, 265] on input "text" at bounding box center [979, 260] width 243 height 24
type input "số 6 cao đức ngân,an phú quận 2.hcm"
click at [950, 238] on input "Giao tận nơi" at bounding box center [944, 233] width 10 height 10
checkbox input "true"
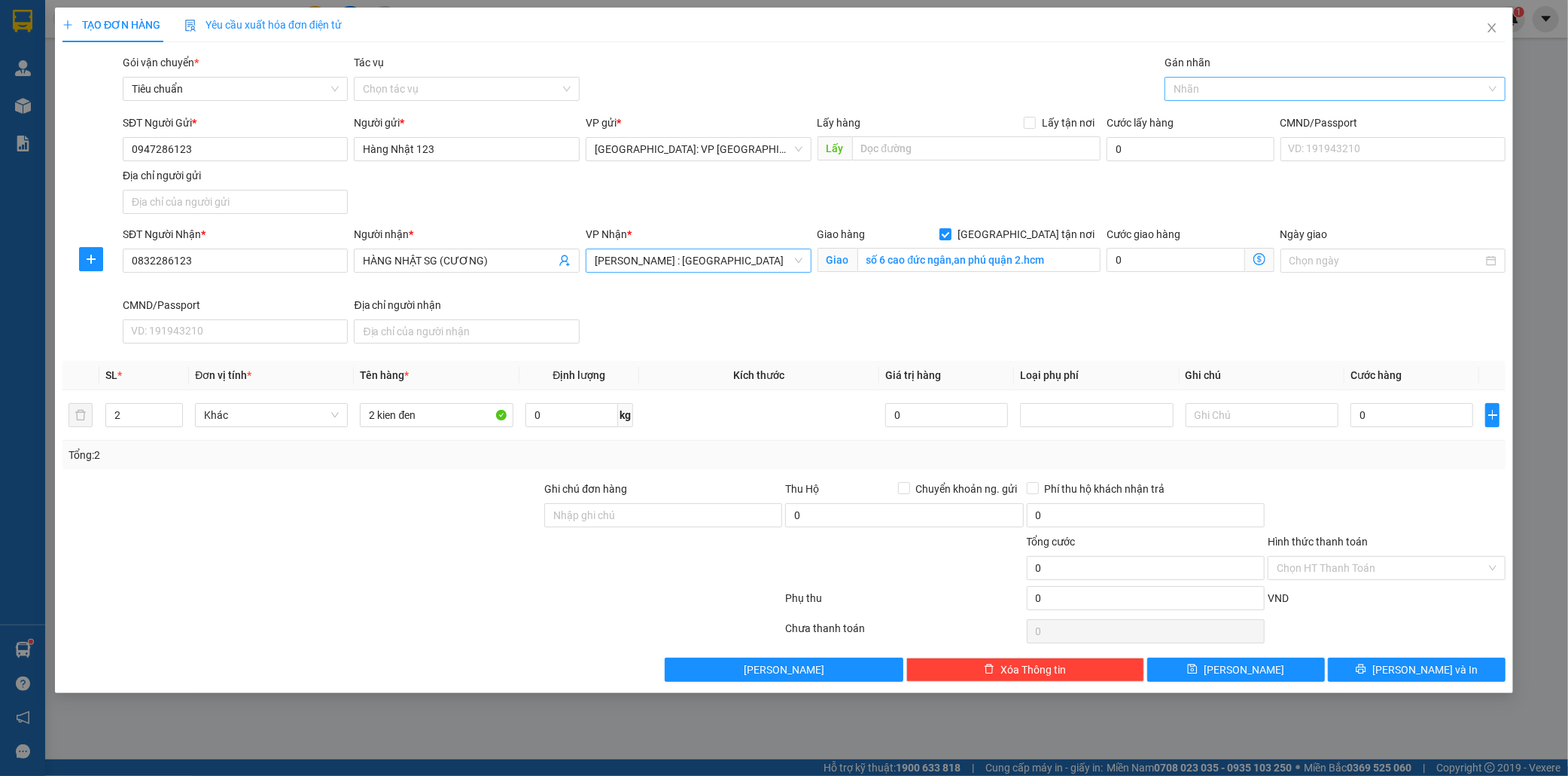
click at [1245, 94] on div at bounding box center [1328, 88] width 319 height 18
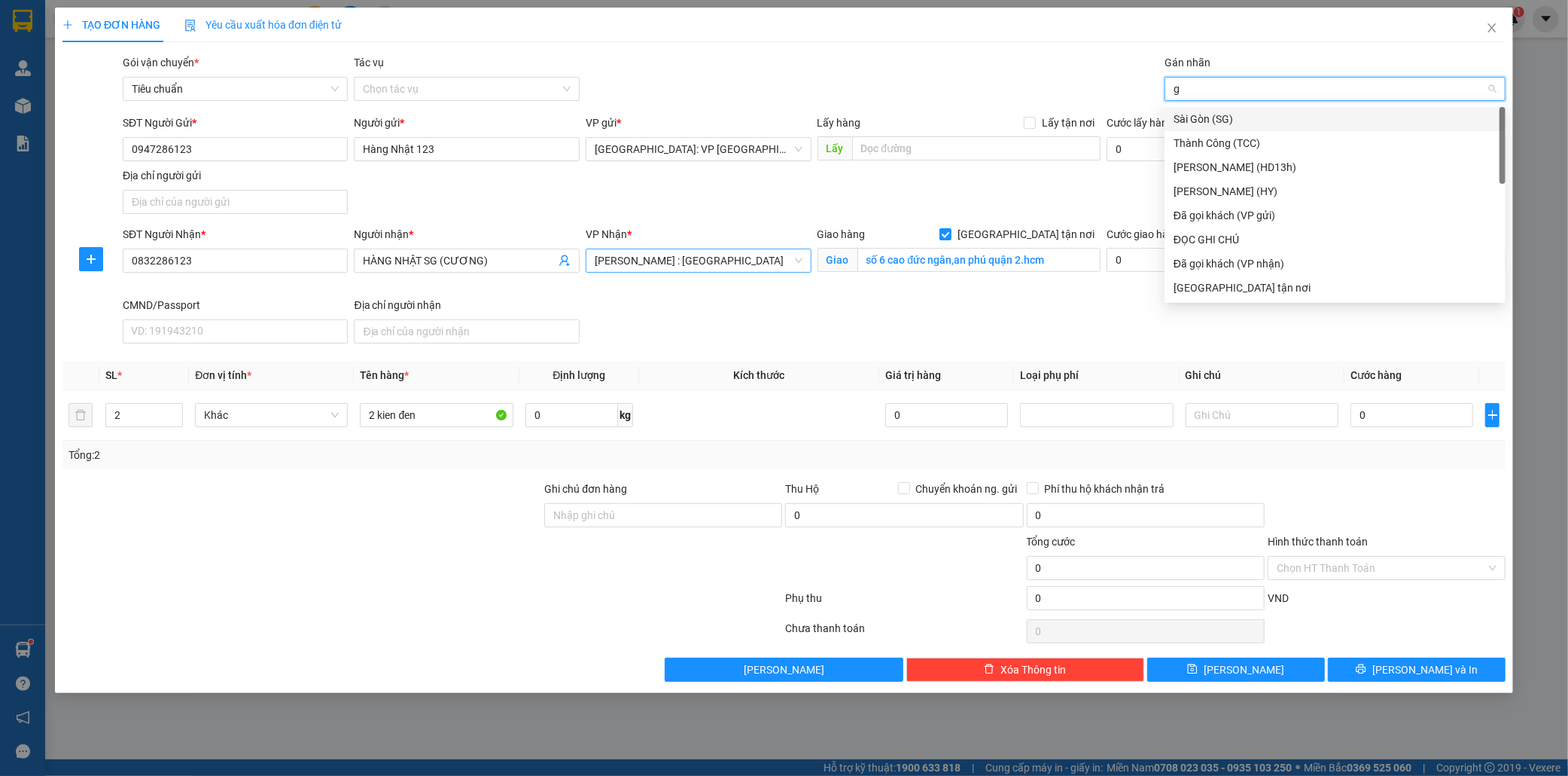
type input "gi"
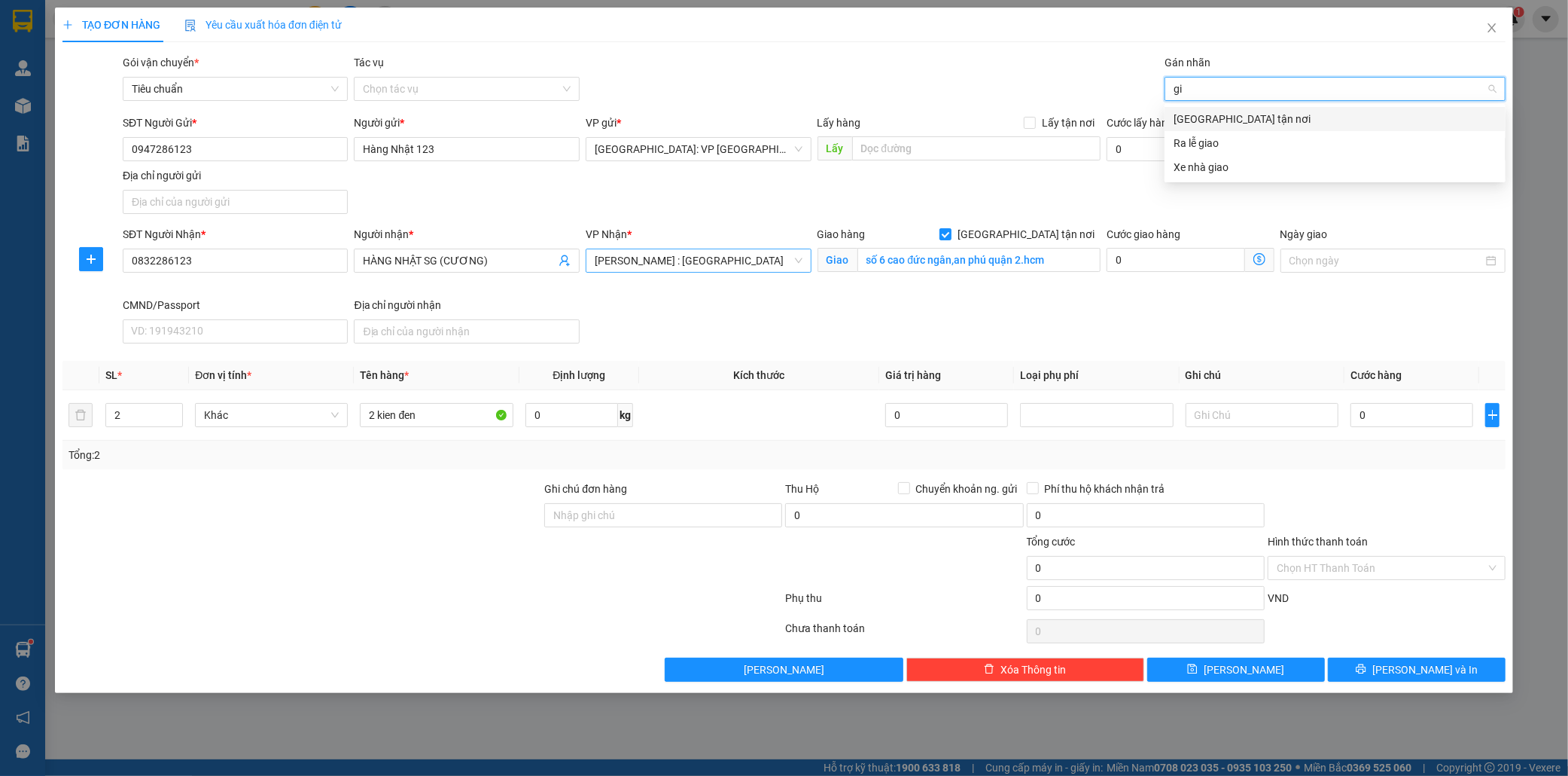
click at [1231, 117] on div "Giao tận nơi" at bounding box center [1335, 119] width 323 height 17
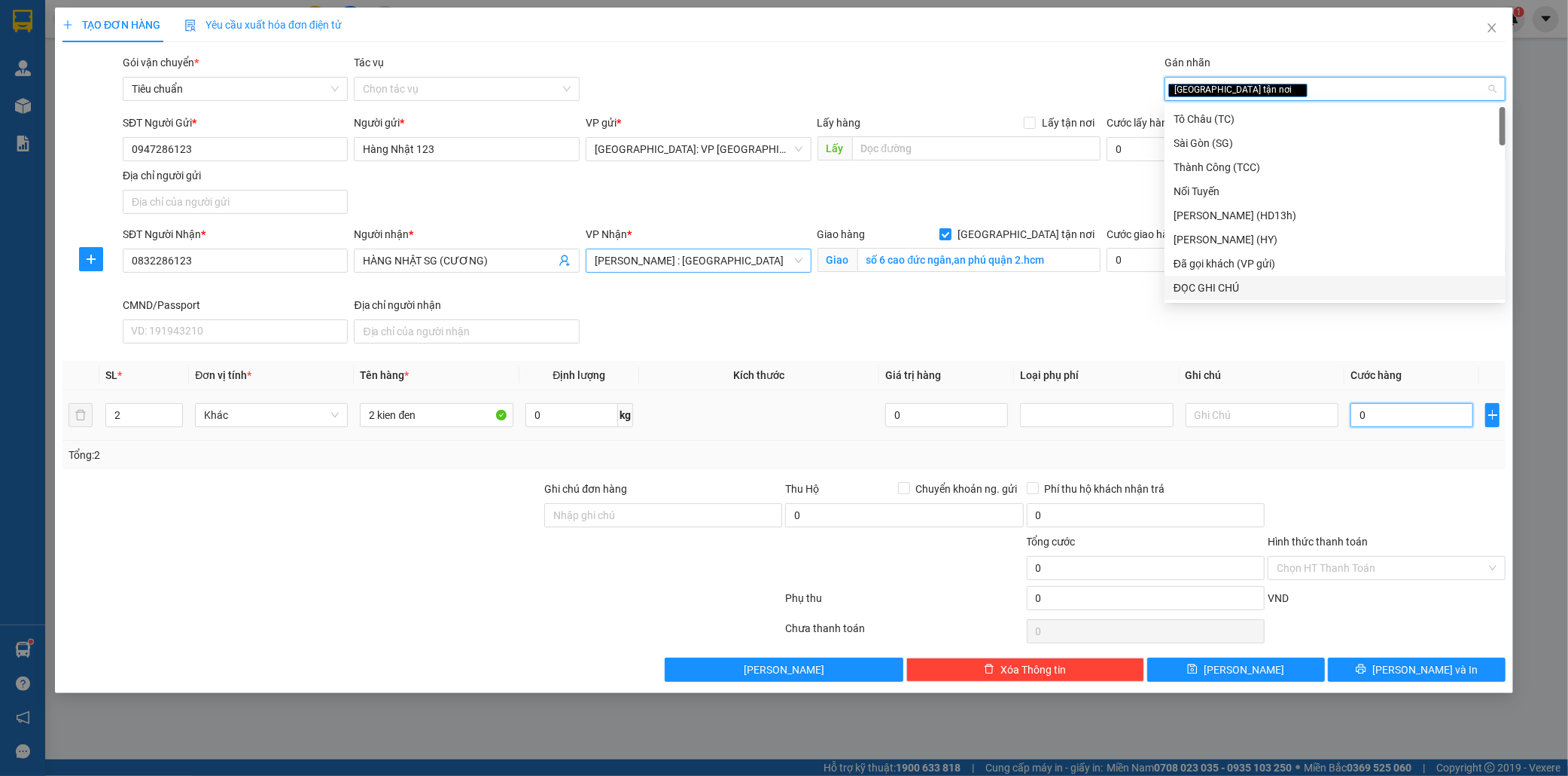
click at [1386, 417] on input "0" at bounding box center [1412, 415] width 123 height 24
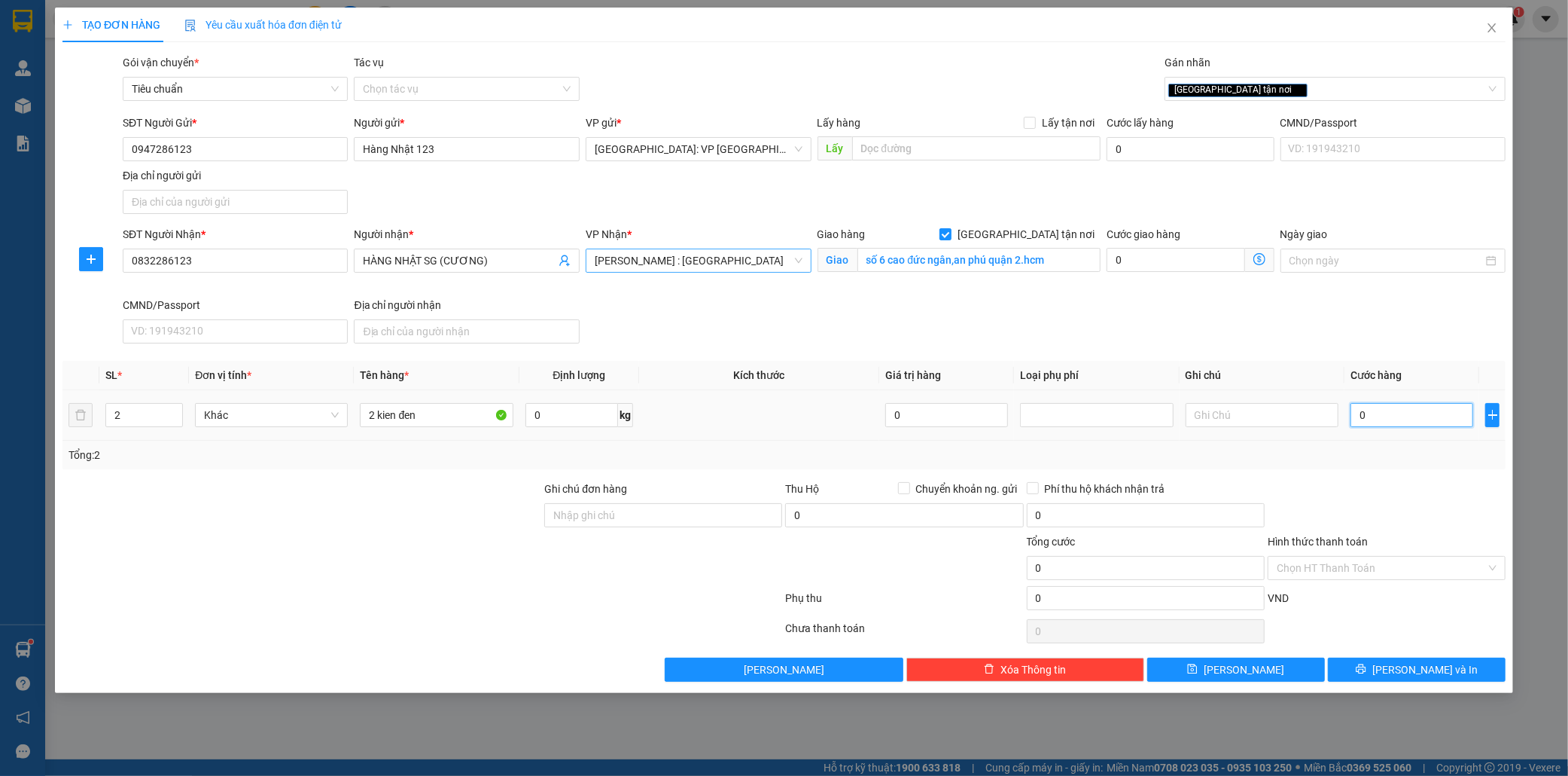
type input "4"
type input "45"
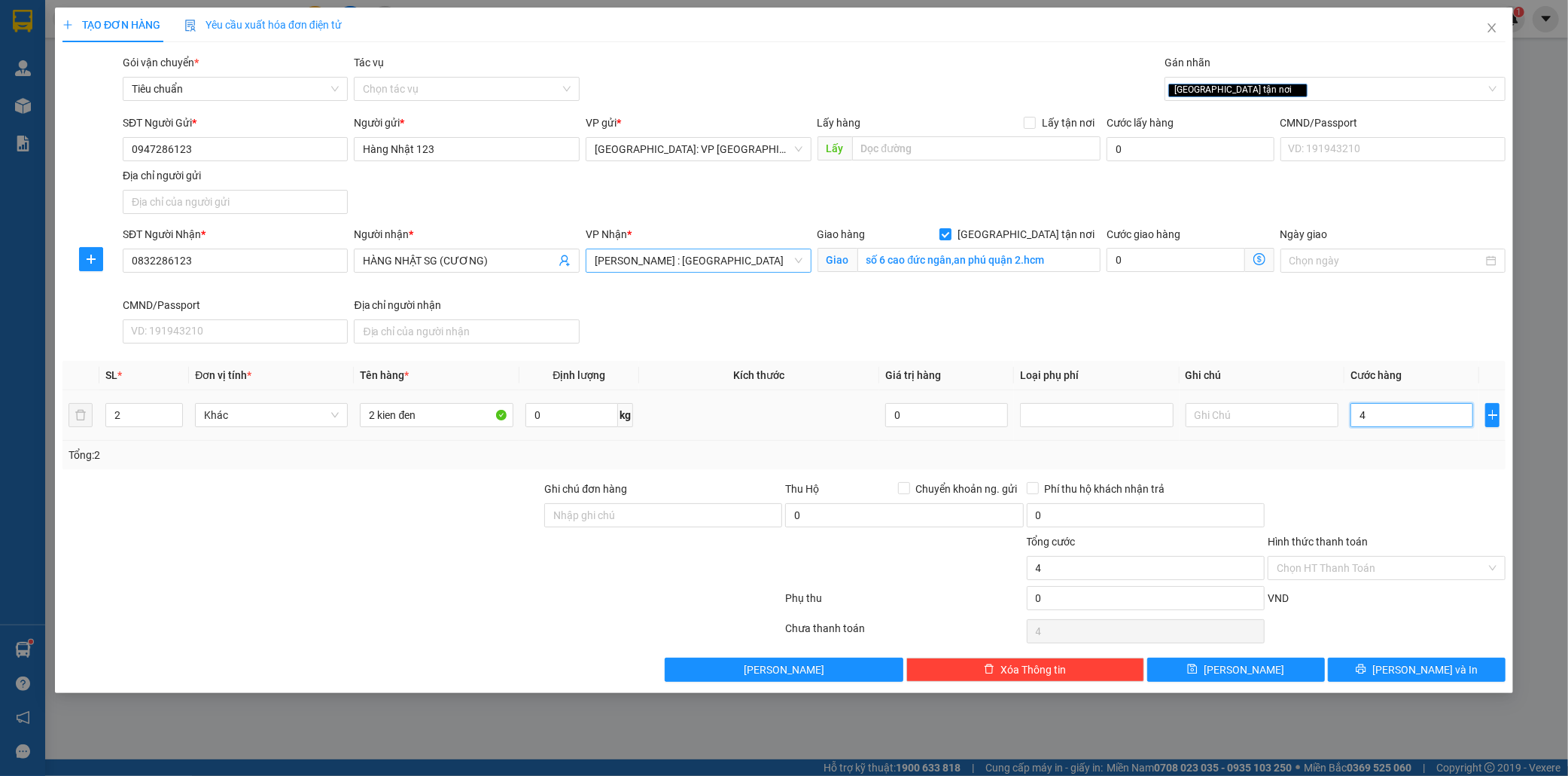
type input "45"
type input "450"
type input "4.500"
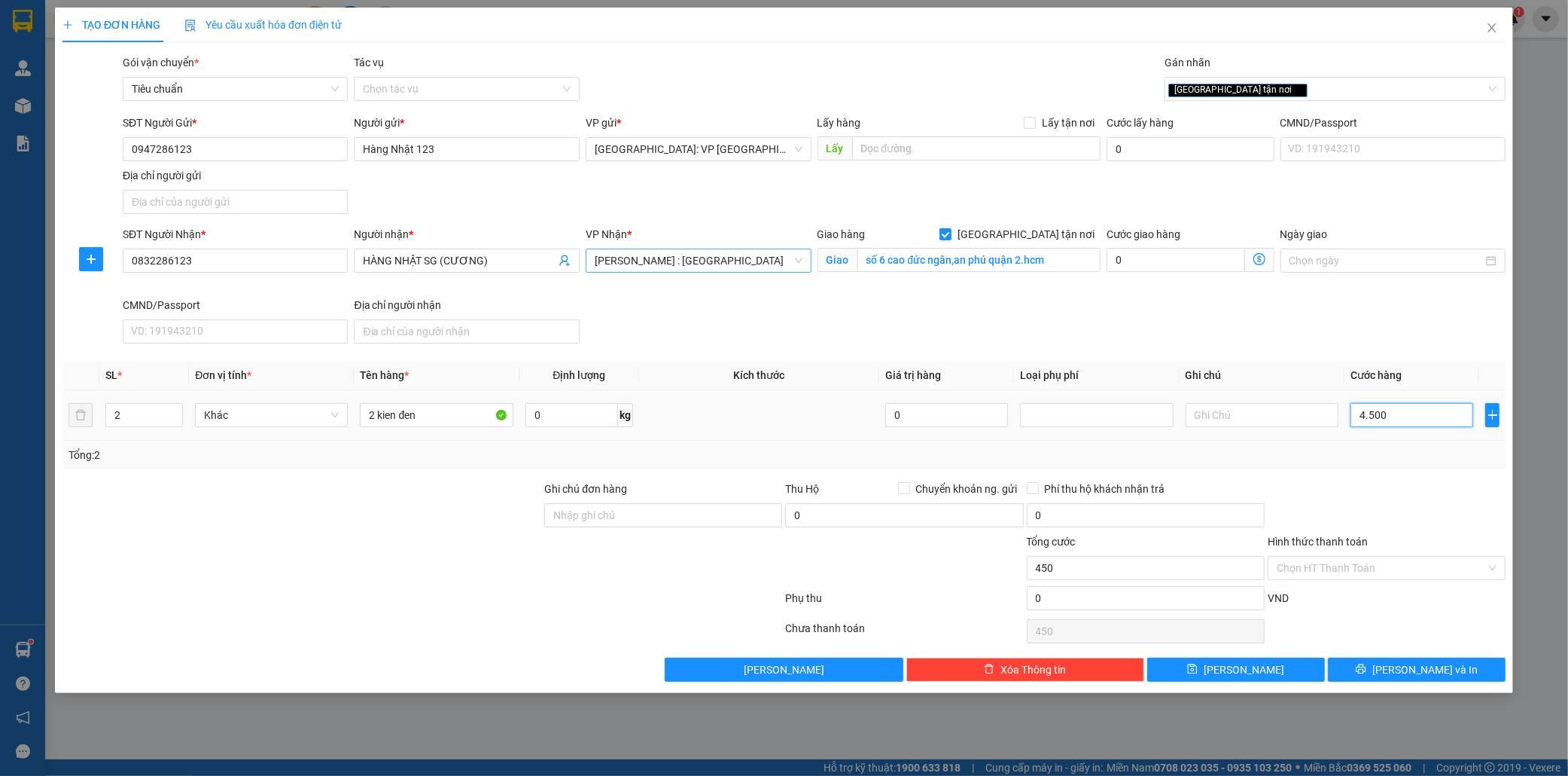
type input "4.500"
type input "45.000"
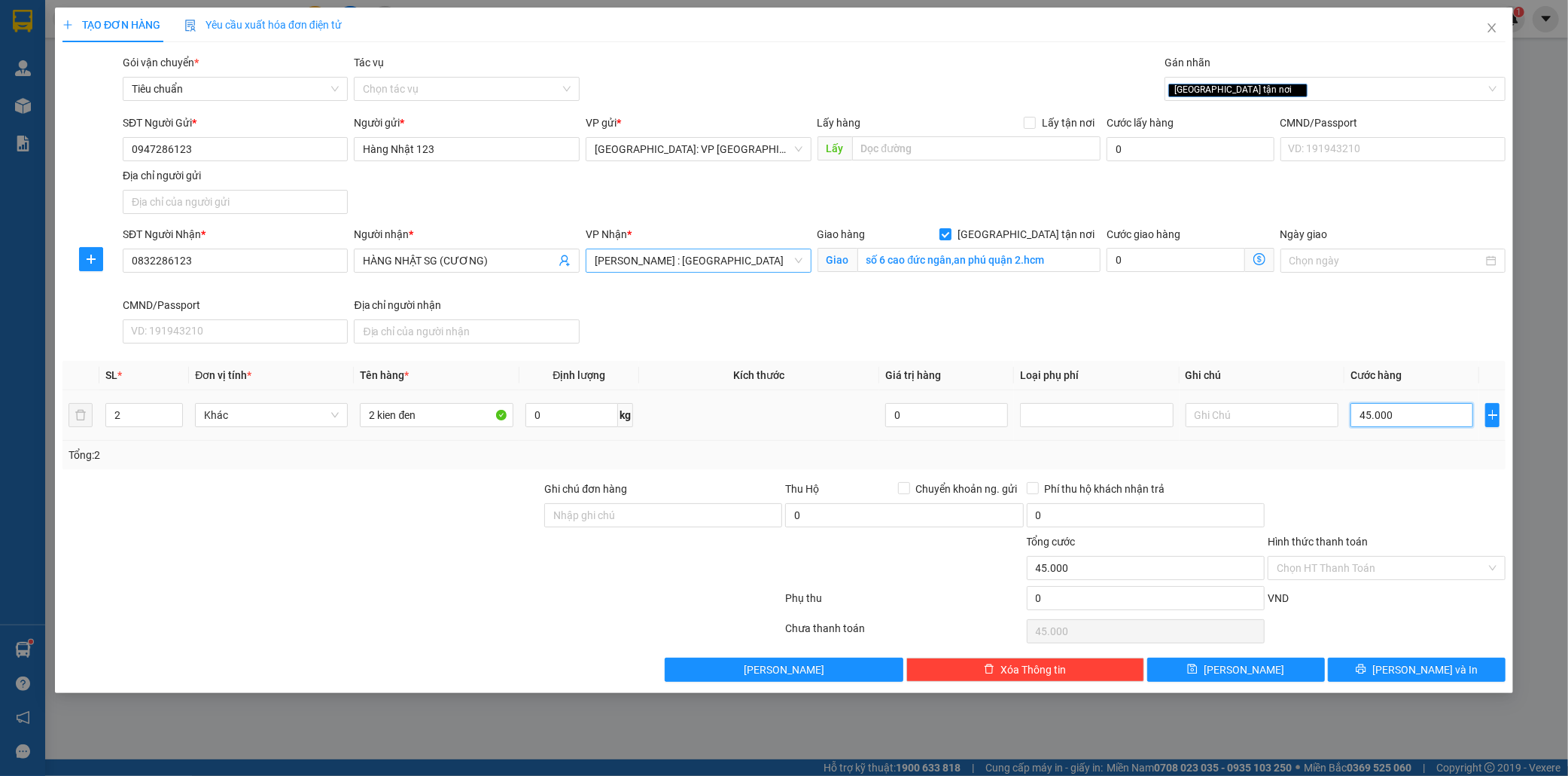
type input "450.000"
click at [1371, 566] on input "Hình thức thanh toán" at bounding box center [1382, 568] width 209 height 22
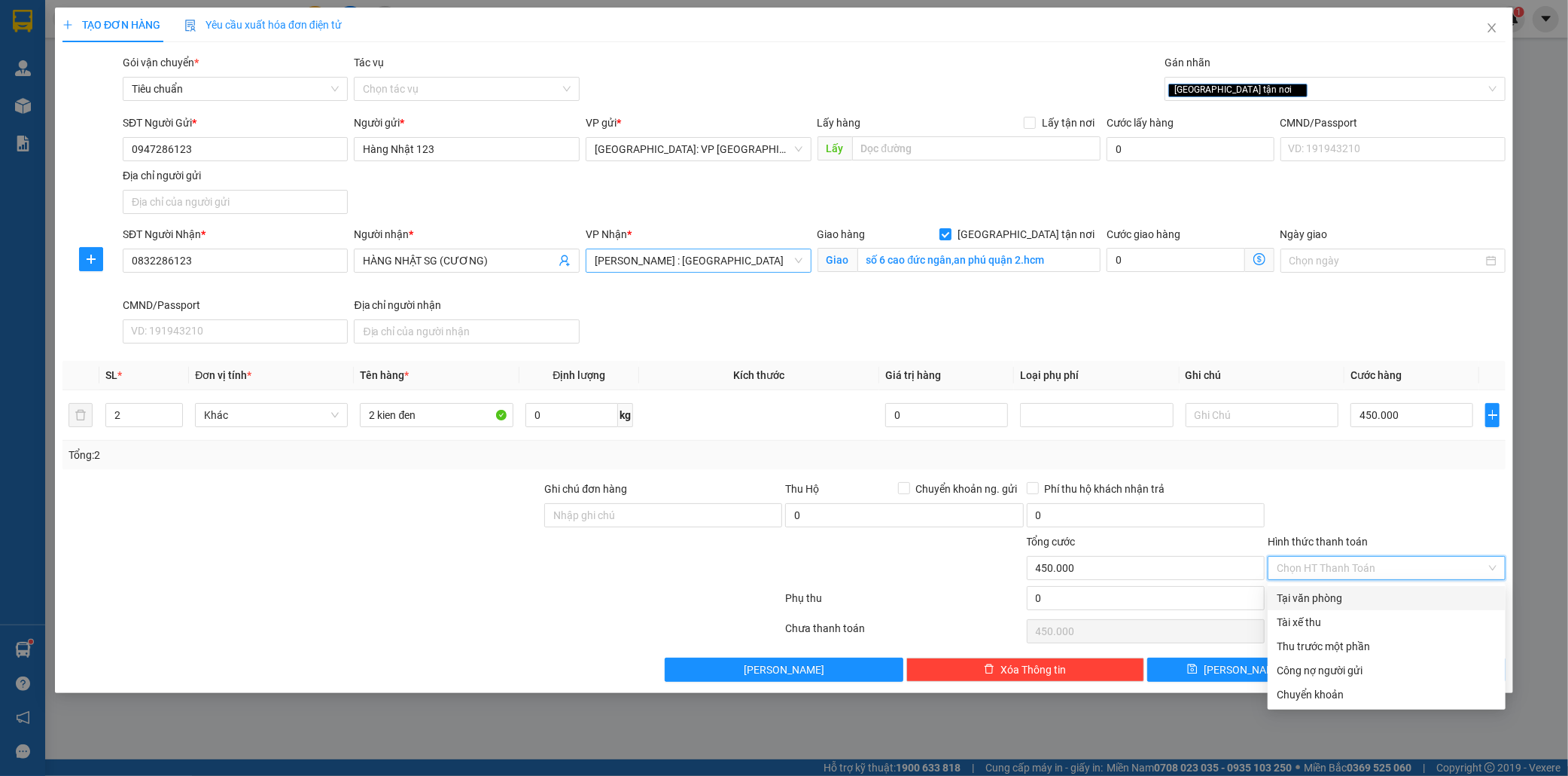
click at [1348, 597] on div "Tại văn phòng" at bounding box center [1387, 598] width 220 height 17
type input "0"
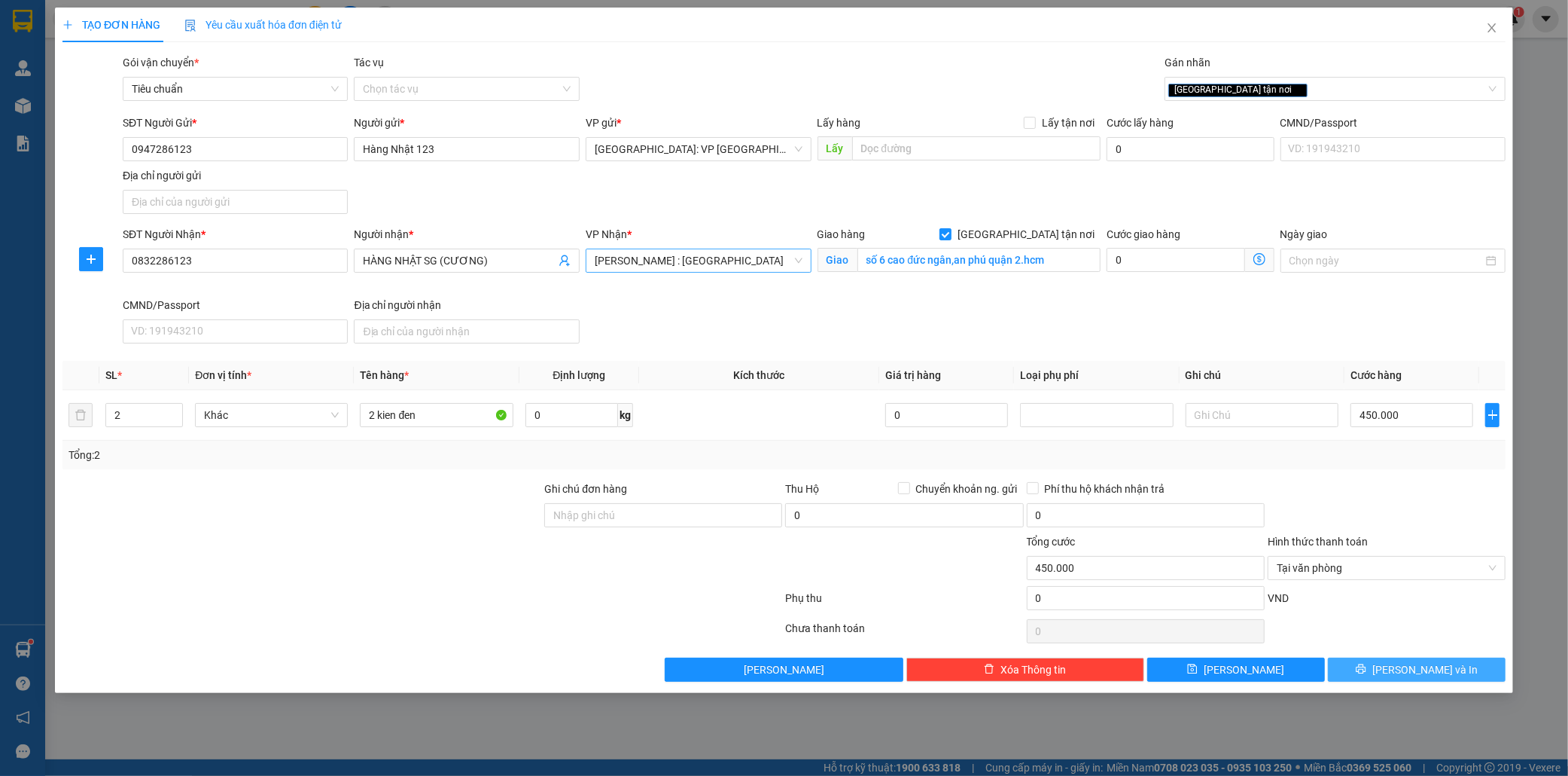
click at [1443, 673] on span "Lưu và In" at bounding box center [1425, 669] width 105 height 17
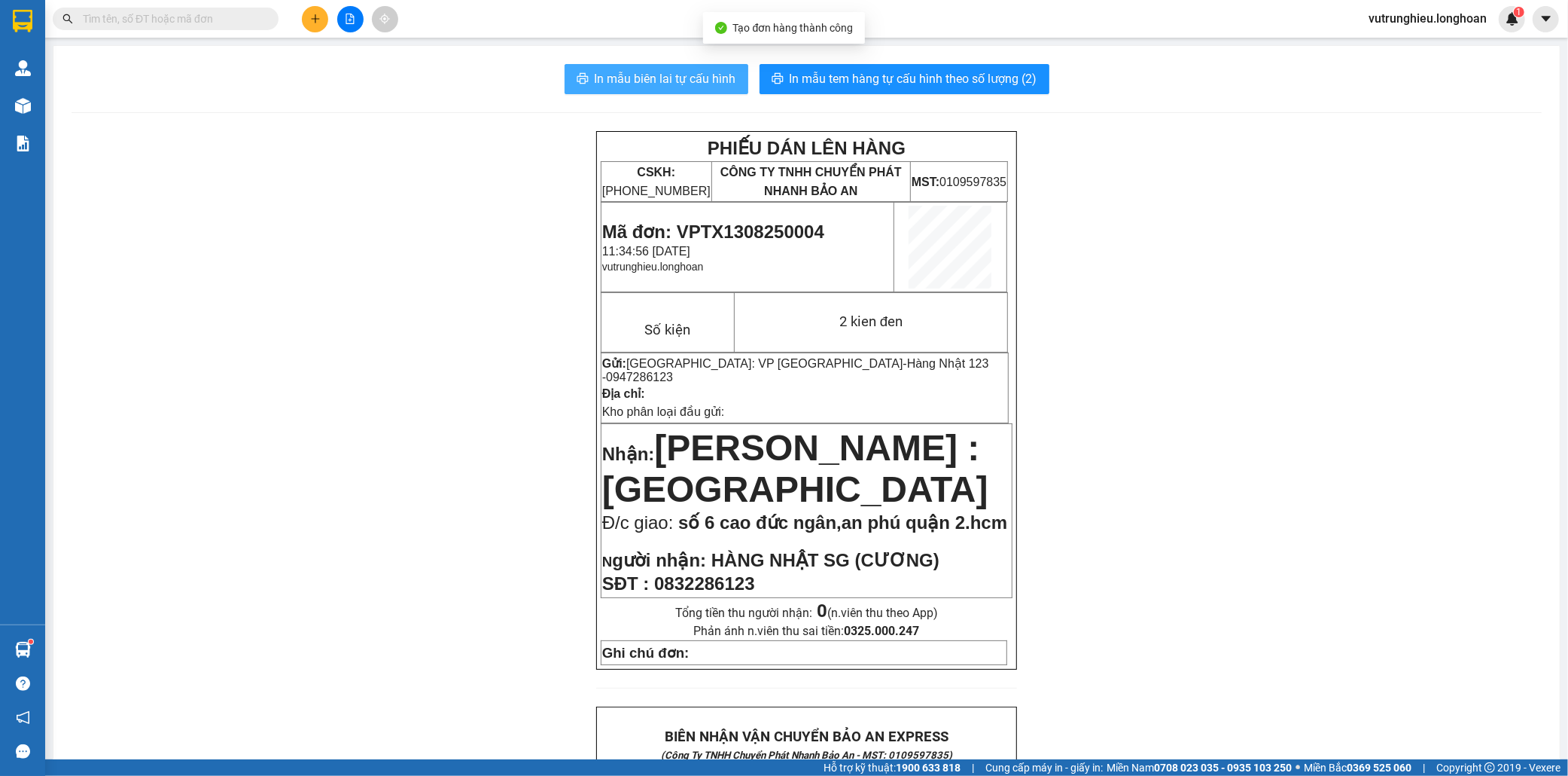
click at [655, 89] on button "In mẫu biên lai tự cấu hình" at bounding box center [656, 79] width 184 height 30
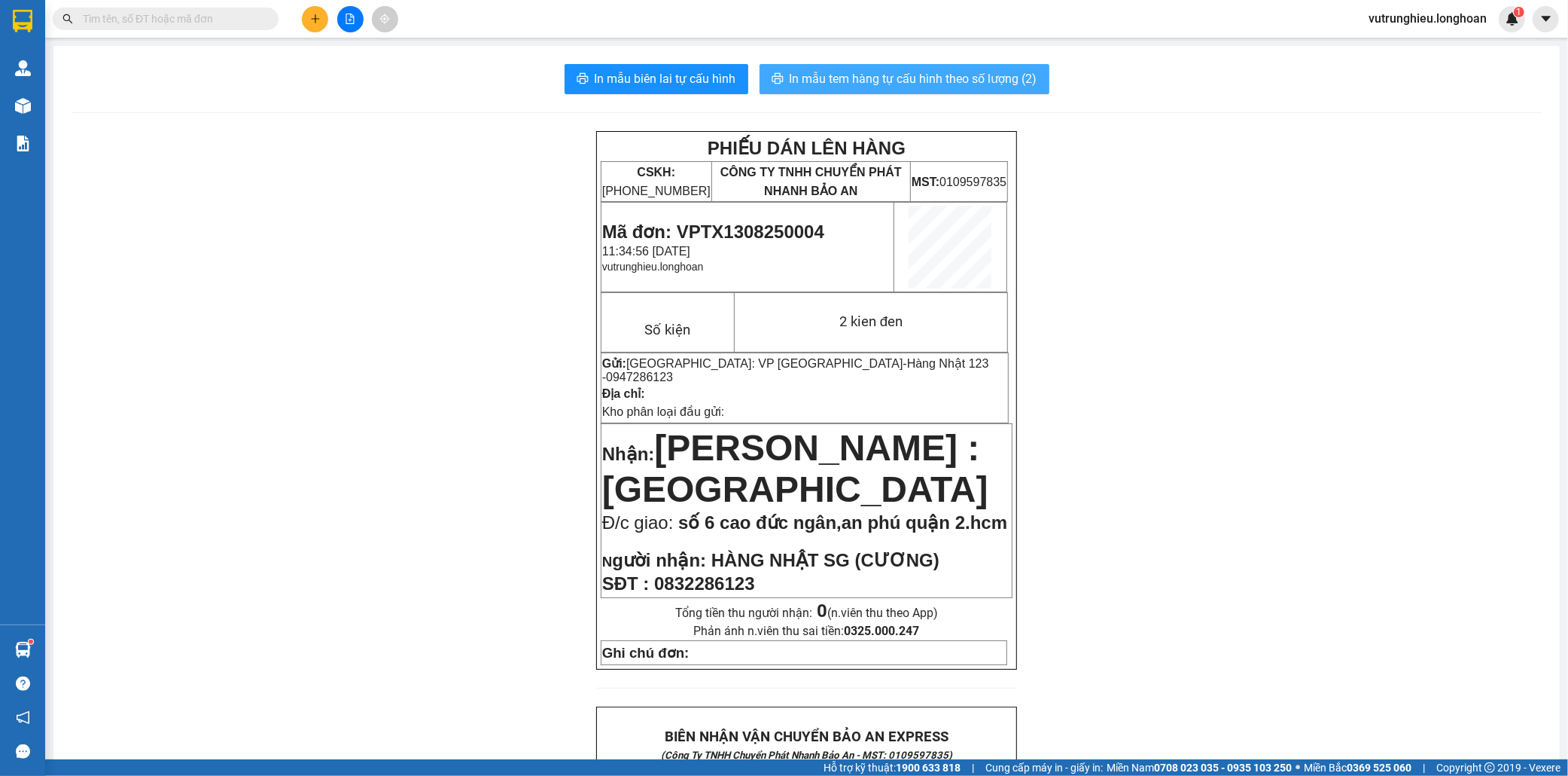
click at [898, 73] on span "In mẫu tem hàng tự cấu hình theo số lượng (2)" at bounding box center [913, 79] width 248 height 19
click at [320, 19] on icon "plus" at bounding box center [315, 18] width 10 height 10
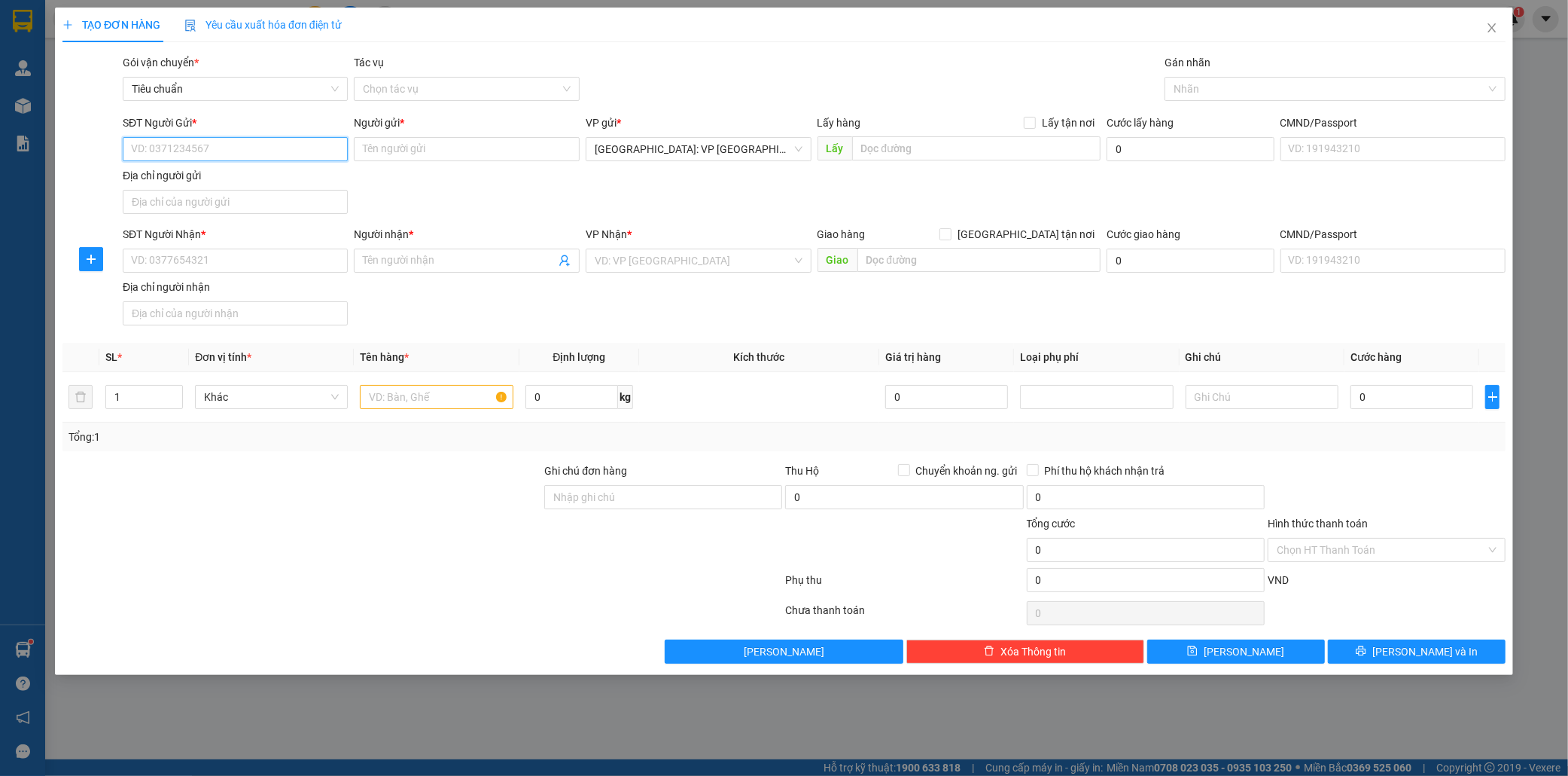
click at [281, 157] on input "SĐT Người Gửi *" at bounding box center [236, 149] width 226 height 24
click at [654, 259] on input "search" at bounding box center [694, 261] width 197 height 22
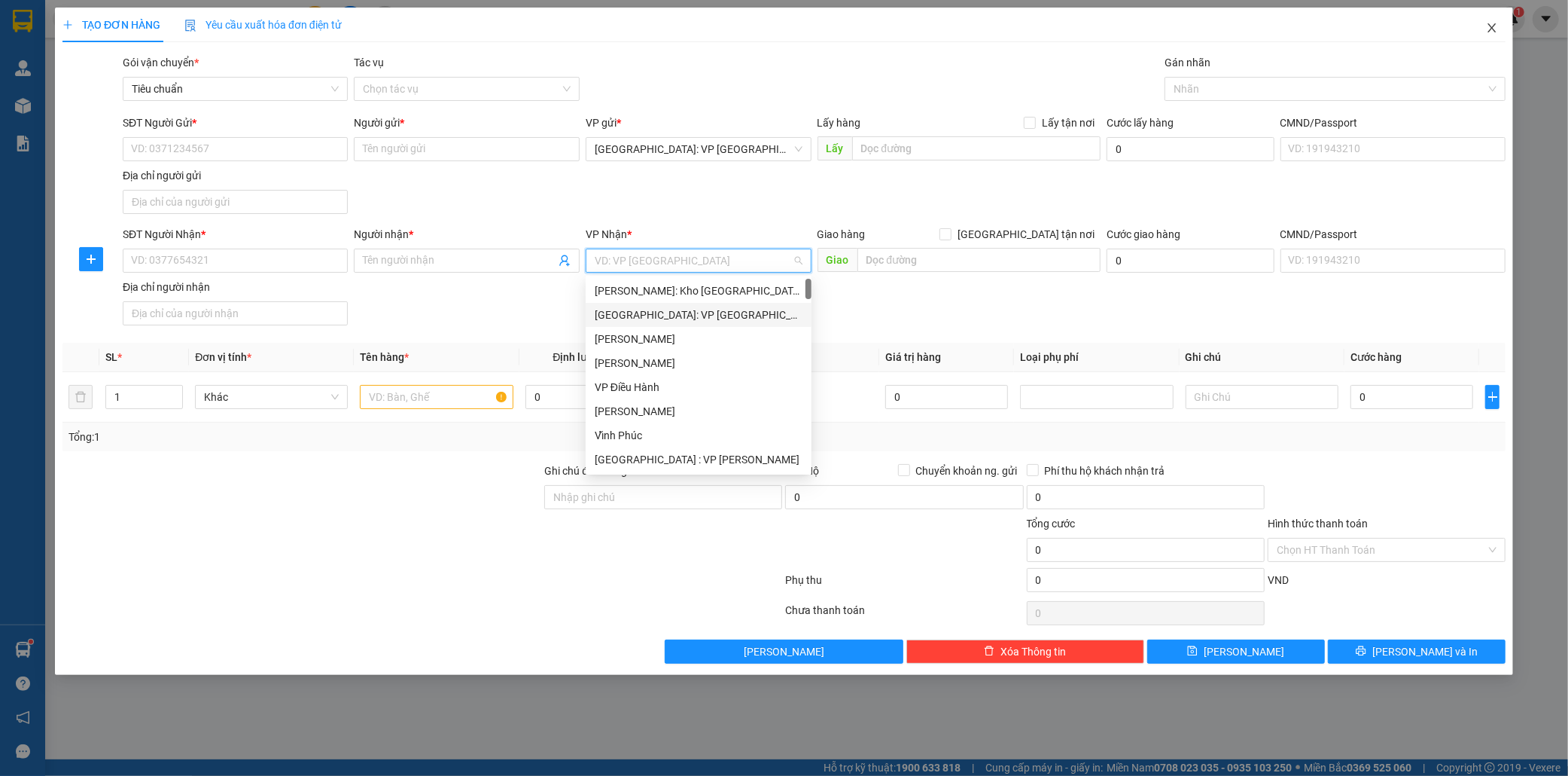
click at [1495, 32] on icon "close" at bounding box center [1492, 27] width 8 height 9
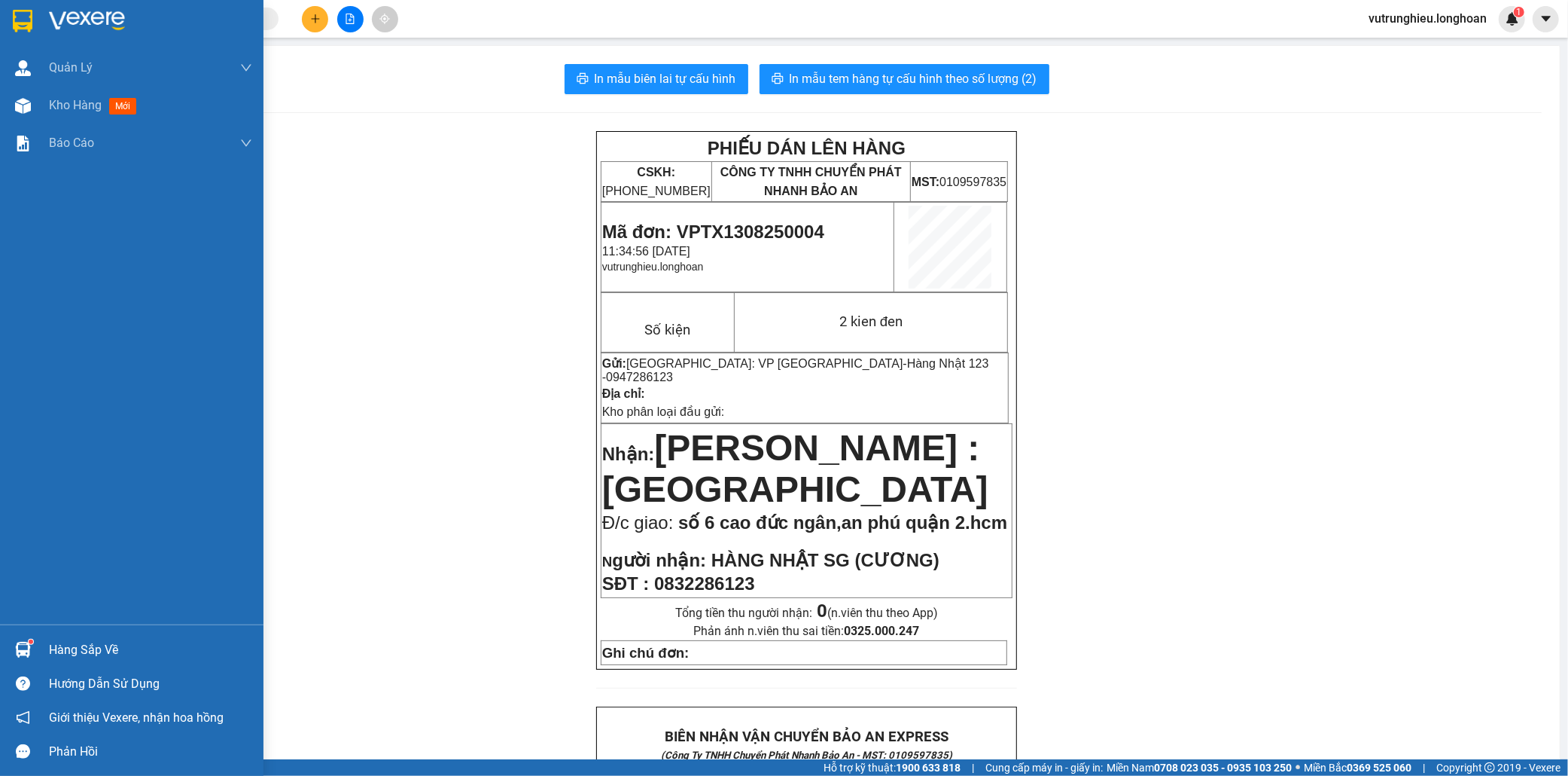
click at [21, 24] on img at bounding box center [22, 21] width 20 height 22
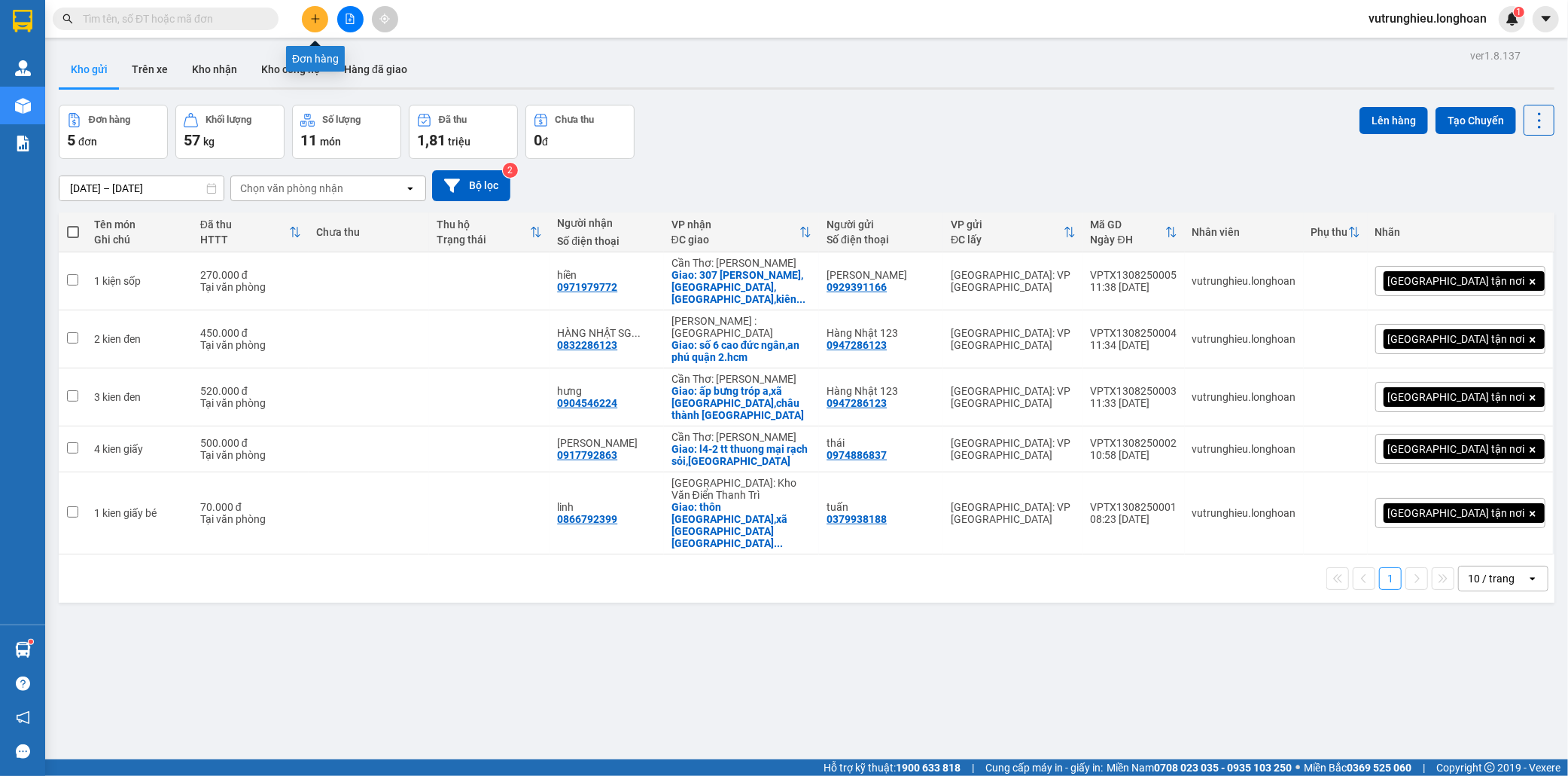
click at [322, 21] on button at bounding box center [315, 19] width 26 height 26
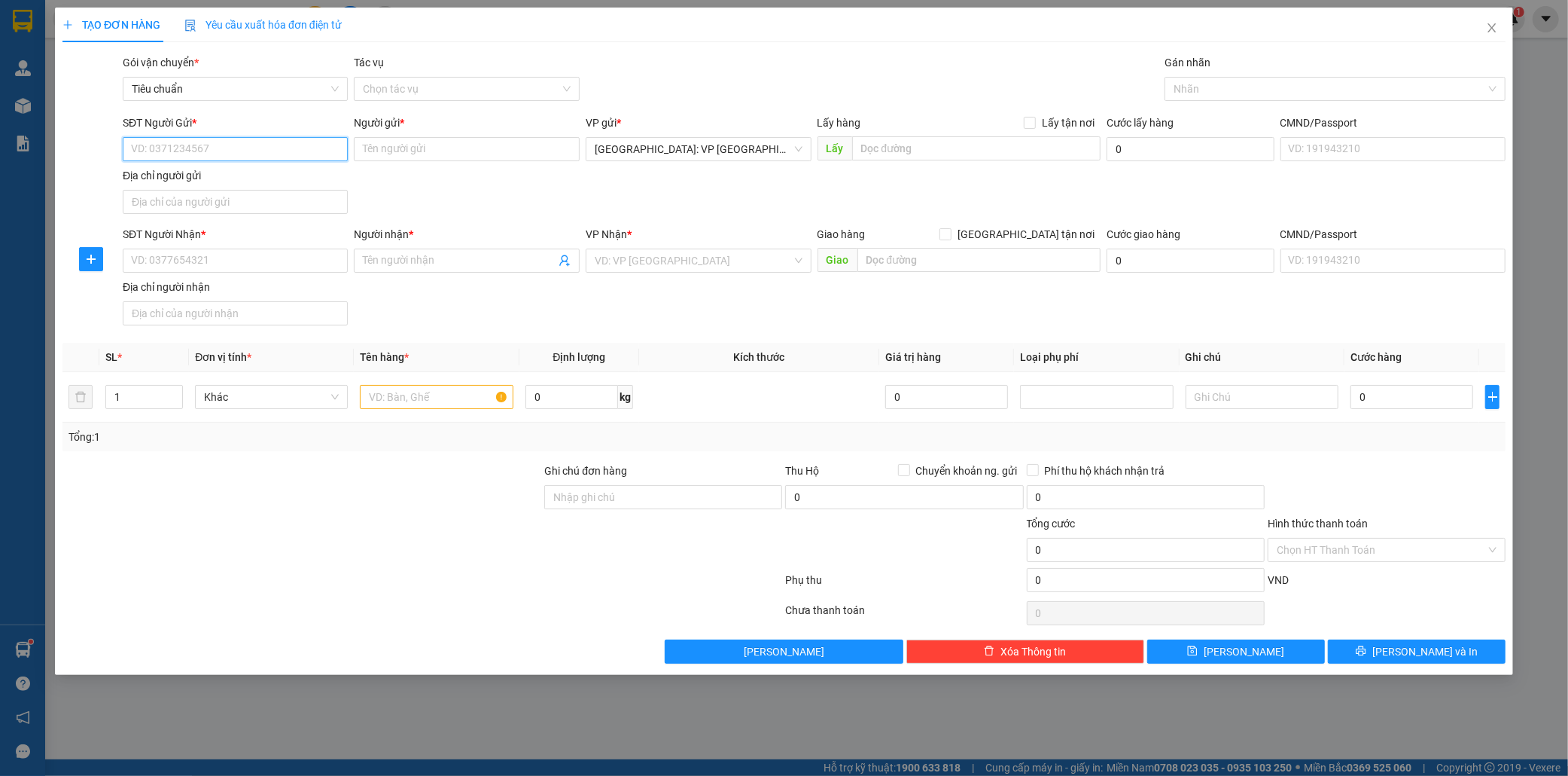
click at [254, 151] on input "SĐT Người Gửi *" at bounding box center [236, 149] width 226 height 24
click at [158, 145] on input "0363331368" at bounding box center [236, 149] width 226 height 24
type input "0363331368"
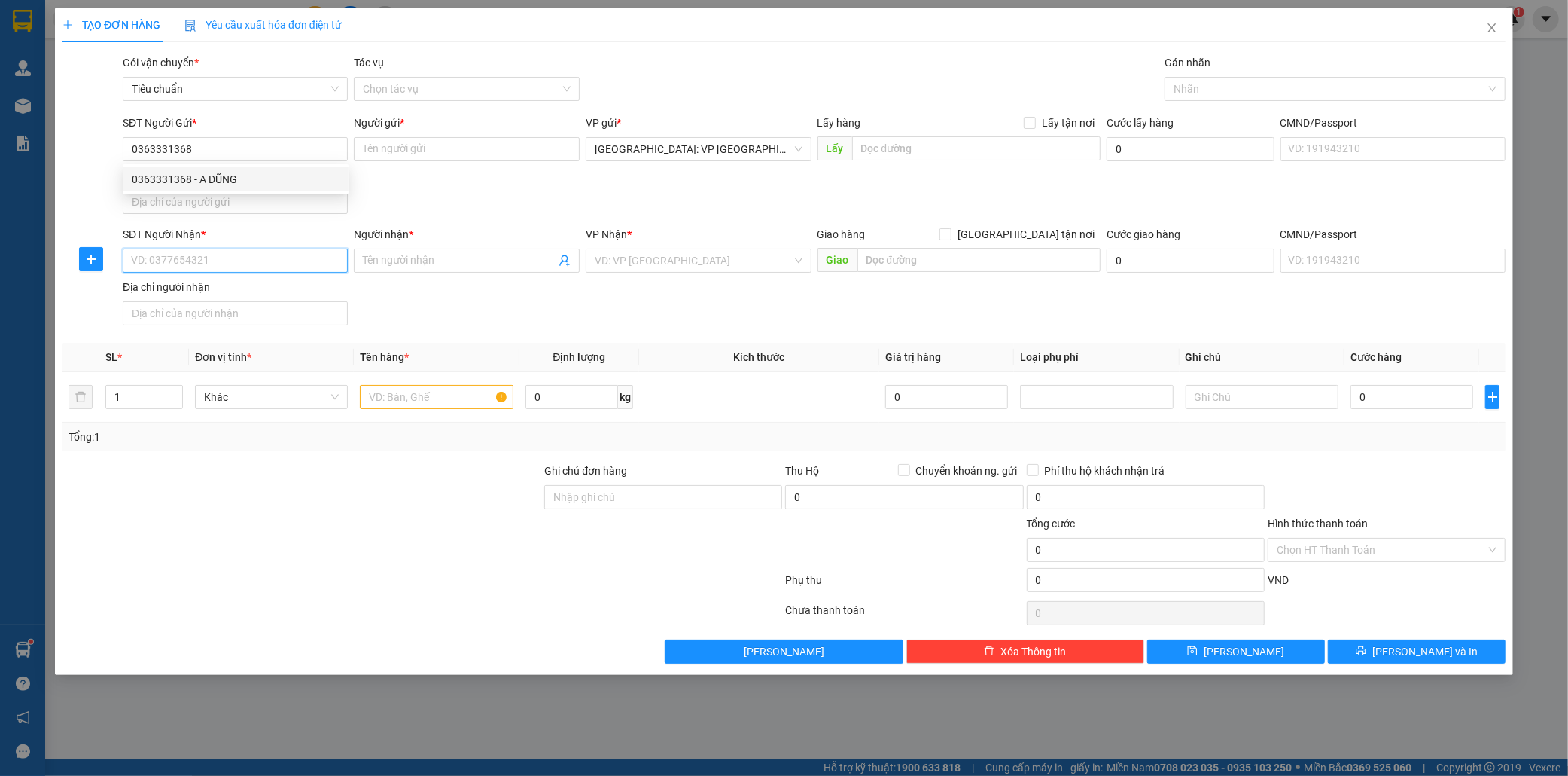
click at [188, 257] on input "SĐT Người Nhận *" at bounding box center [236, 261] width 226 height 24
paste input "0363331368"
type input "0363331368"
click at [241, 284] on div "0363331368 - A DŨNG" at bounding box center [235, 292] width 208 height 17
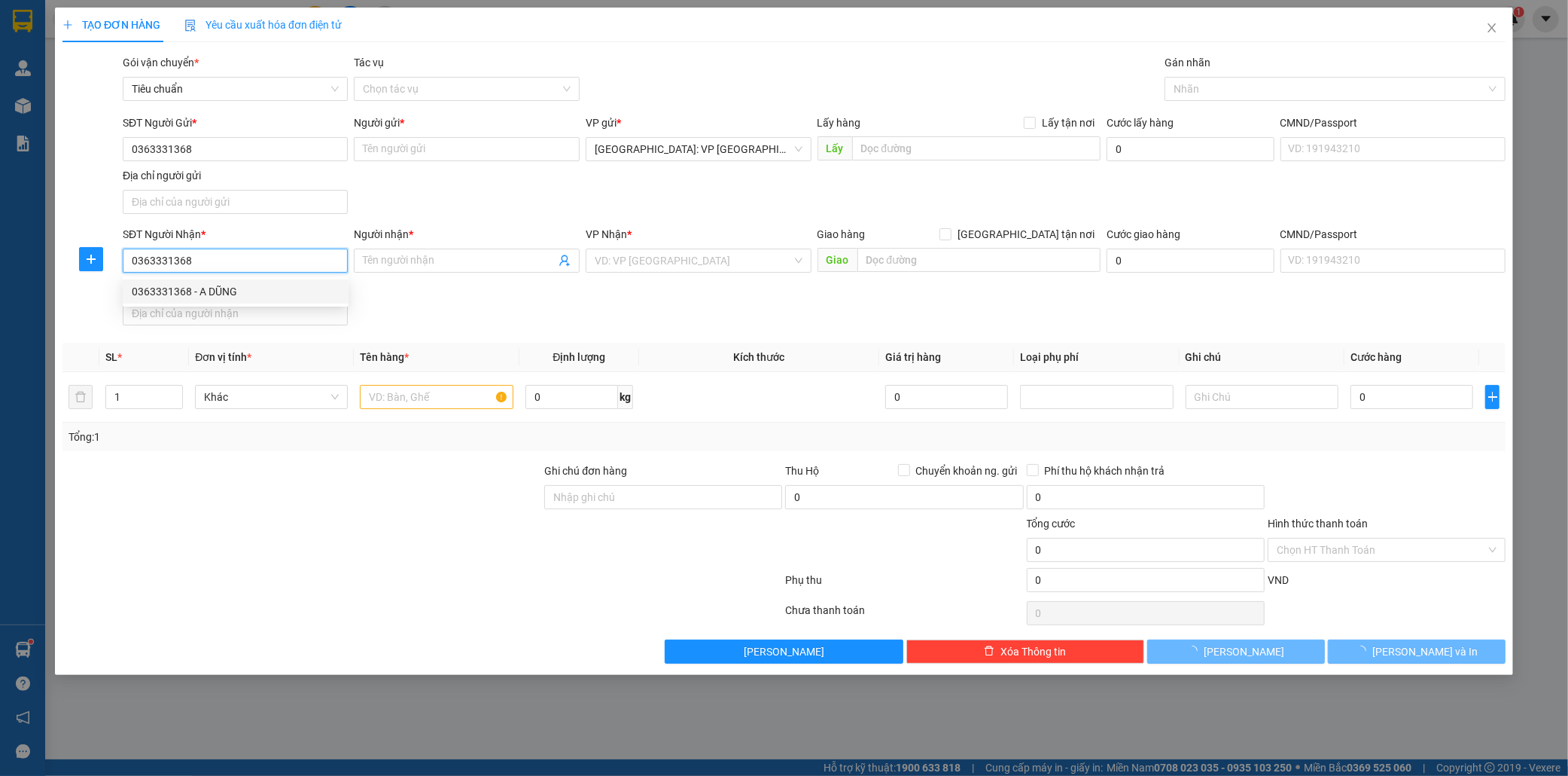
type input "A DŨNG"
type input "Đồng Tháp (AS) - Mỹ Hiệp (TC): QL 30, X. Mỹ Hiệp, H. Cao Lãnh"
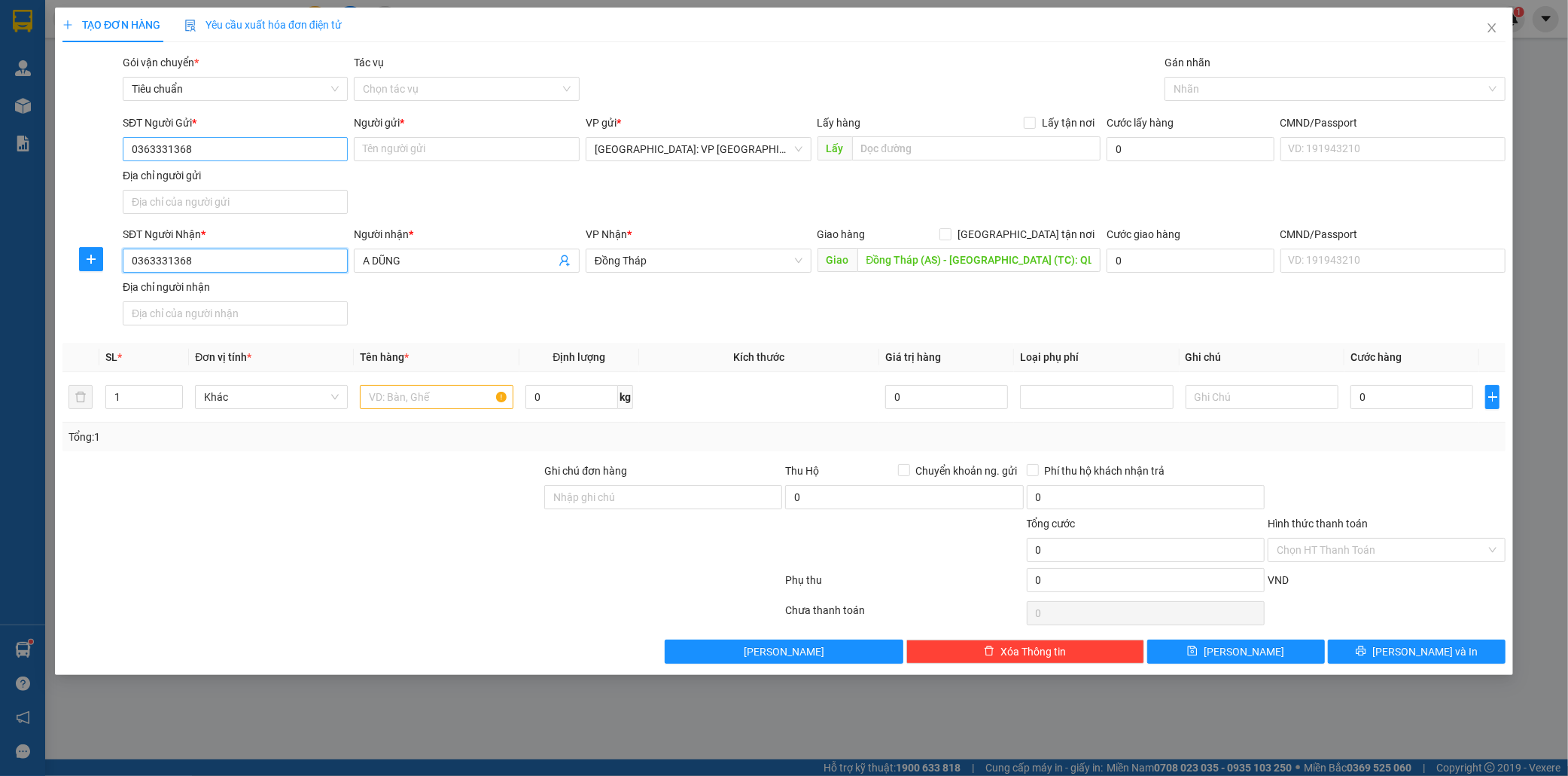
type input "0363331368"
click at [224, 151] on input "0363331368" at bounding box center [236, 149] width 226 height 24
click at [173, 149] on input "SĐT Người Gửi *" at bounding box center [236, 149] width 226 height 24
type input "0946169876"
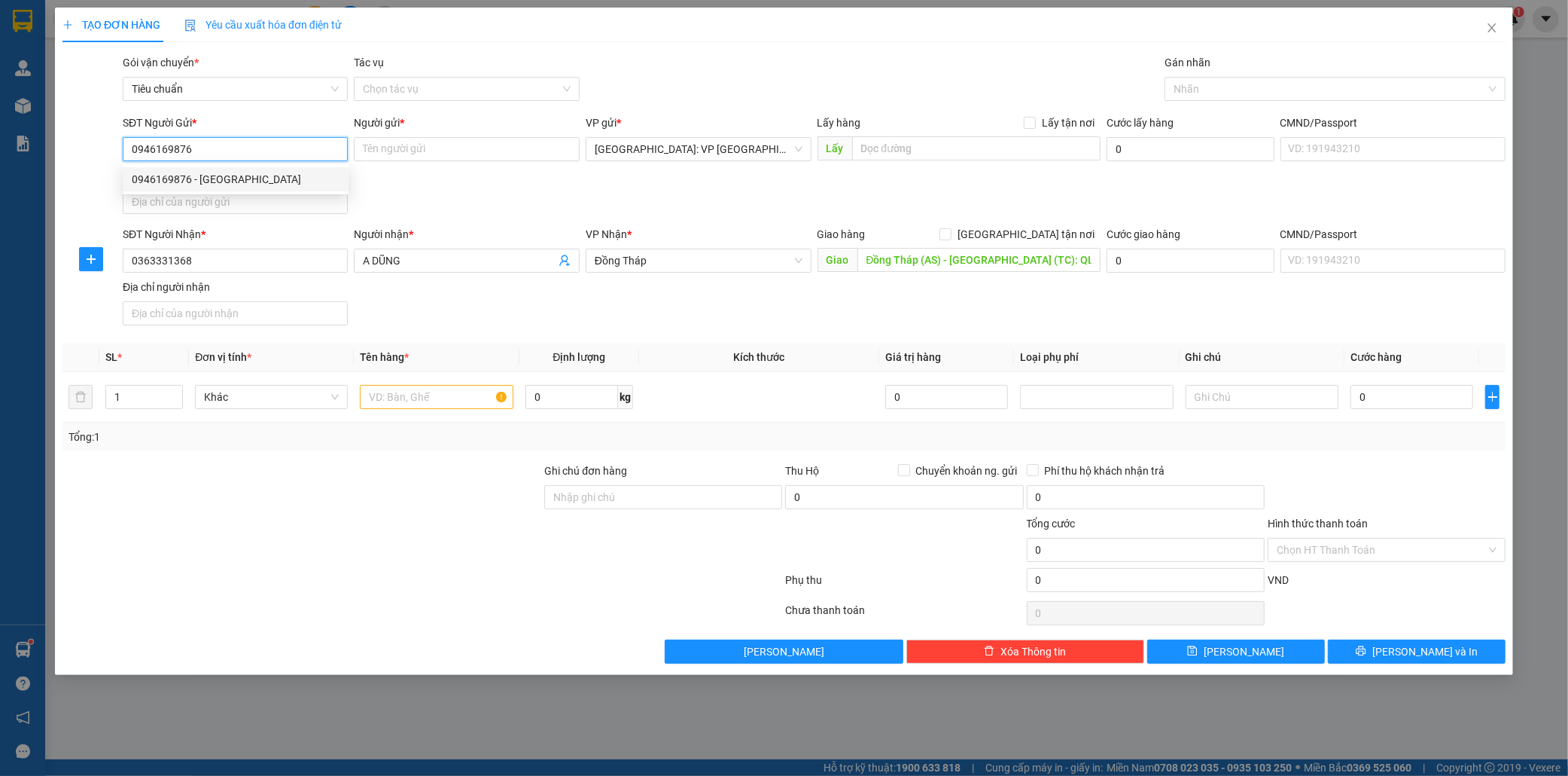
click at [201, 172] on div "0946169876 - anh khánh" at bounding box center [235, 179] width 208 height 17
type input "anh khánh"
type input "so 1 ngõ 61 ô chợ dừa hn"
checkbox input "true"
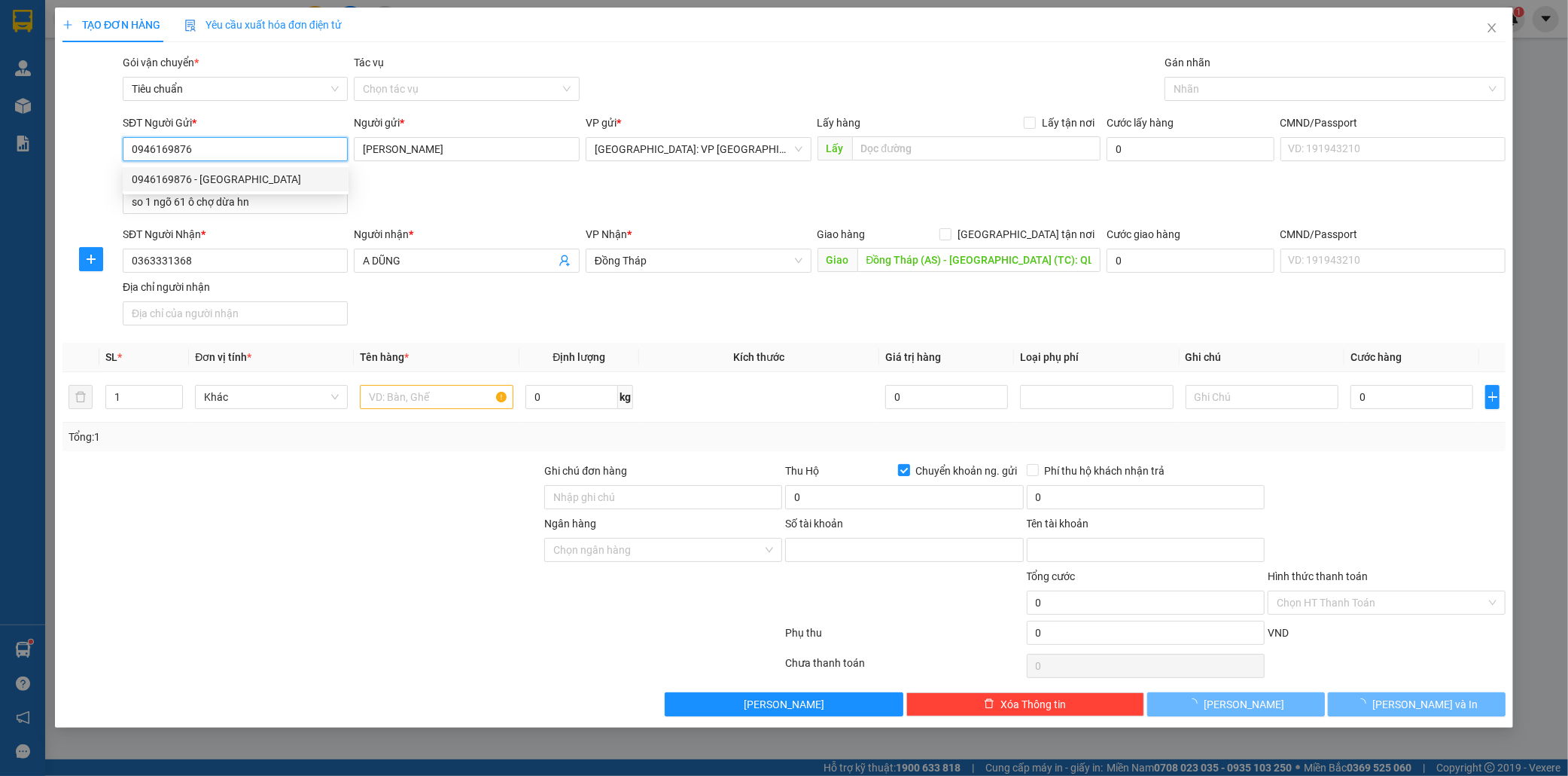
type input "0946169876"
type input "hoang nghia khanh"
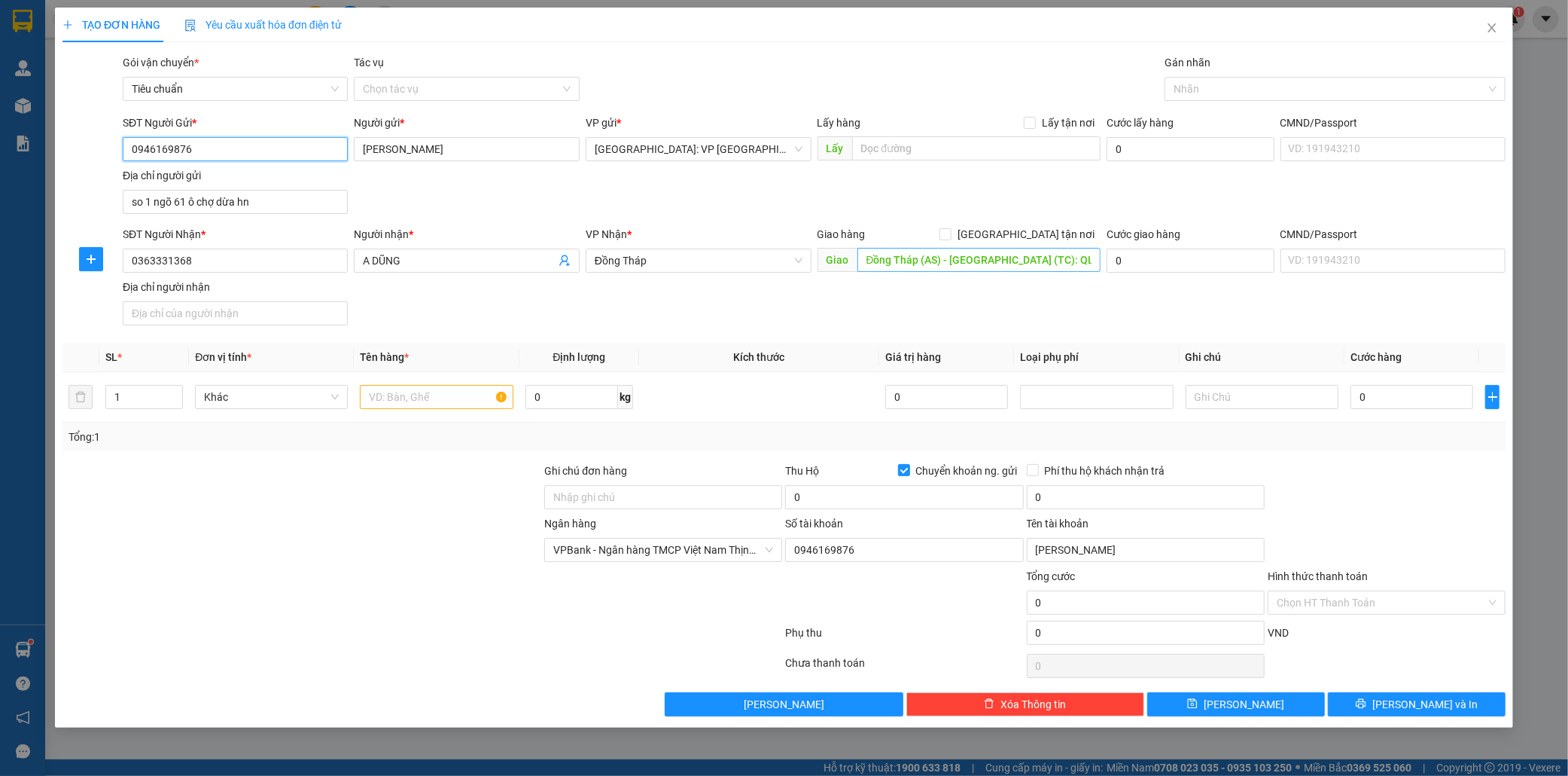
type input "0946169876"
click at [1007, 257] on input "Đồng Tháp (AS) - Mỹ Hiệp (TC): QL 30, X. Mỹ Hiệp, H. Cao Lãnh" at bounding box center [979, 260] width 243 height 24
click at [921, 258] on input "text" at bounding box center [979, 260] width 243 height 24
click at [991, 267] on input "01 phan lương trực,p thới sơn,đồng tháp" at bounding box center [979, 260] width 243 height 24
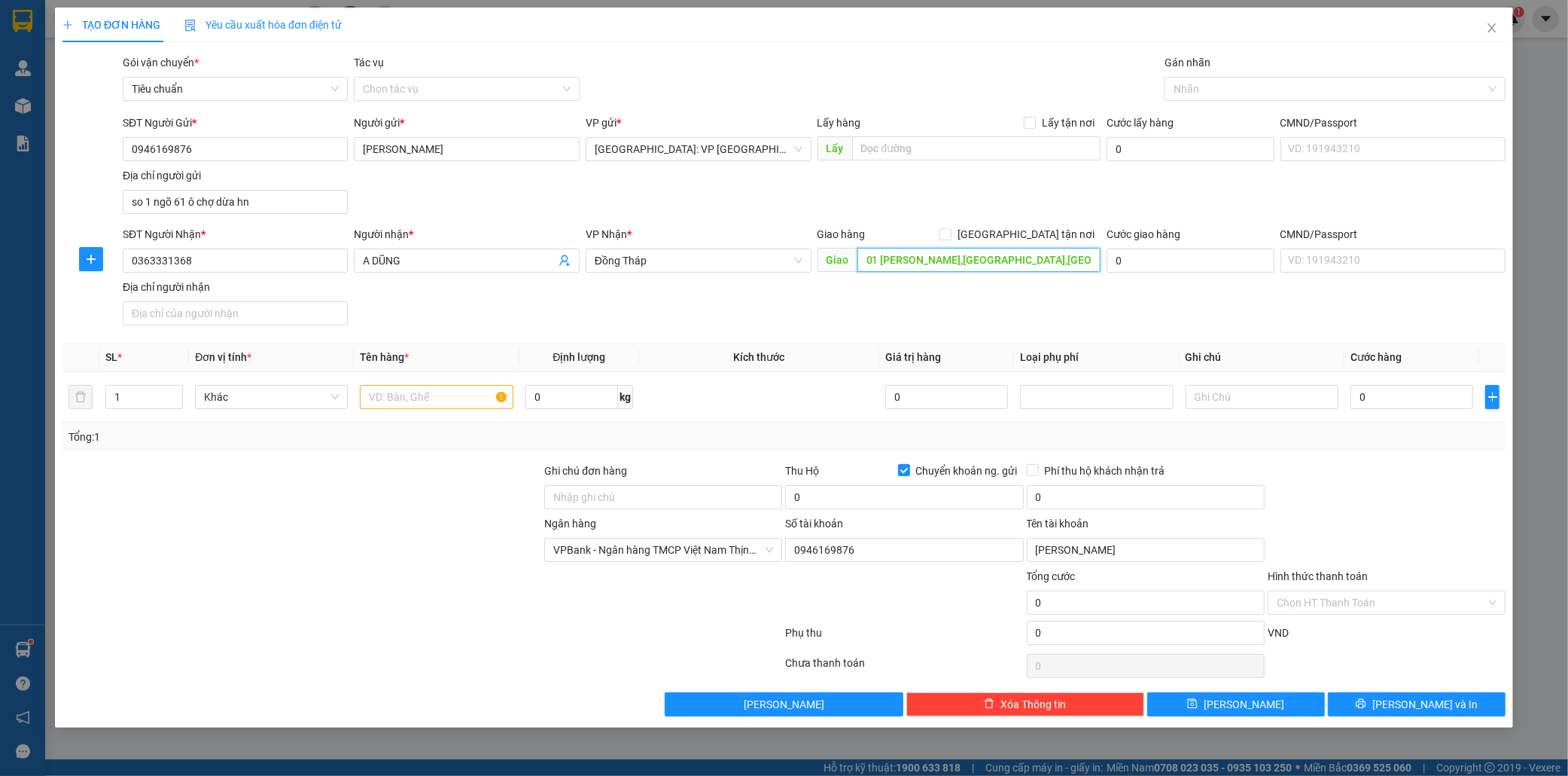
click at [991, 267] on input "01 phan lương trực,p thới sơn,đồng tháp" at bounding box center [979, 260] width 243 height 24
click at [958, 261] on input "01 phan lương trực,p thới sơn,đồng tháp" at bounding box center [979, 260] width 243 height 24
click at [1090, 262] on input "01 phan lương trực,p thới sơn,đồng tháp" at bounding box center [979, 260] width 243 height 24
click at [1067, 257] on input "01 phan lương trực,p thới sơn,đồng tháp cũ là" at bounding box center [979, 260] width 243 height 24
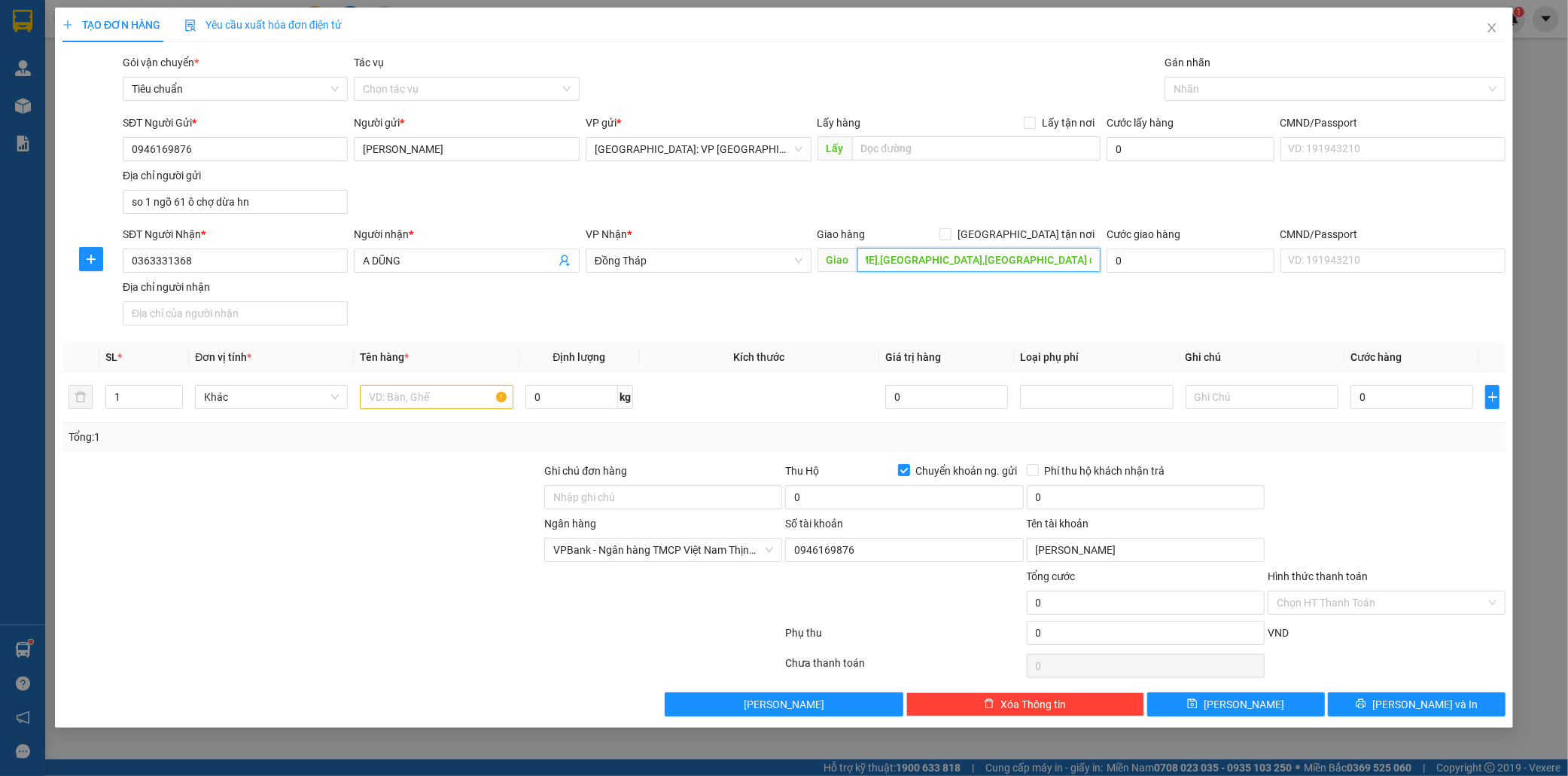
scroll to position [0, 86]
click at [659, 265] on span "Đồng Tháp" at bounding box center [698, 261] width 208 height 22
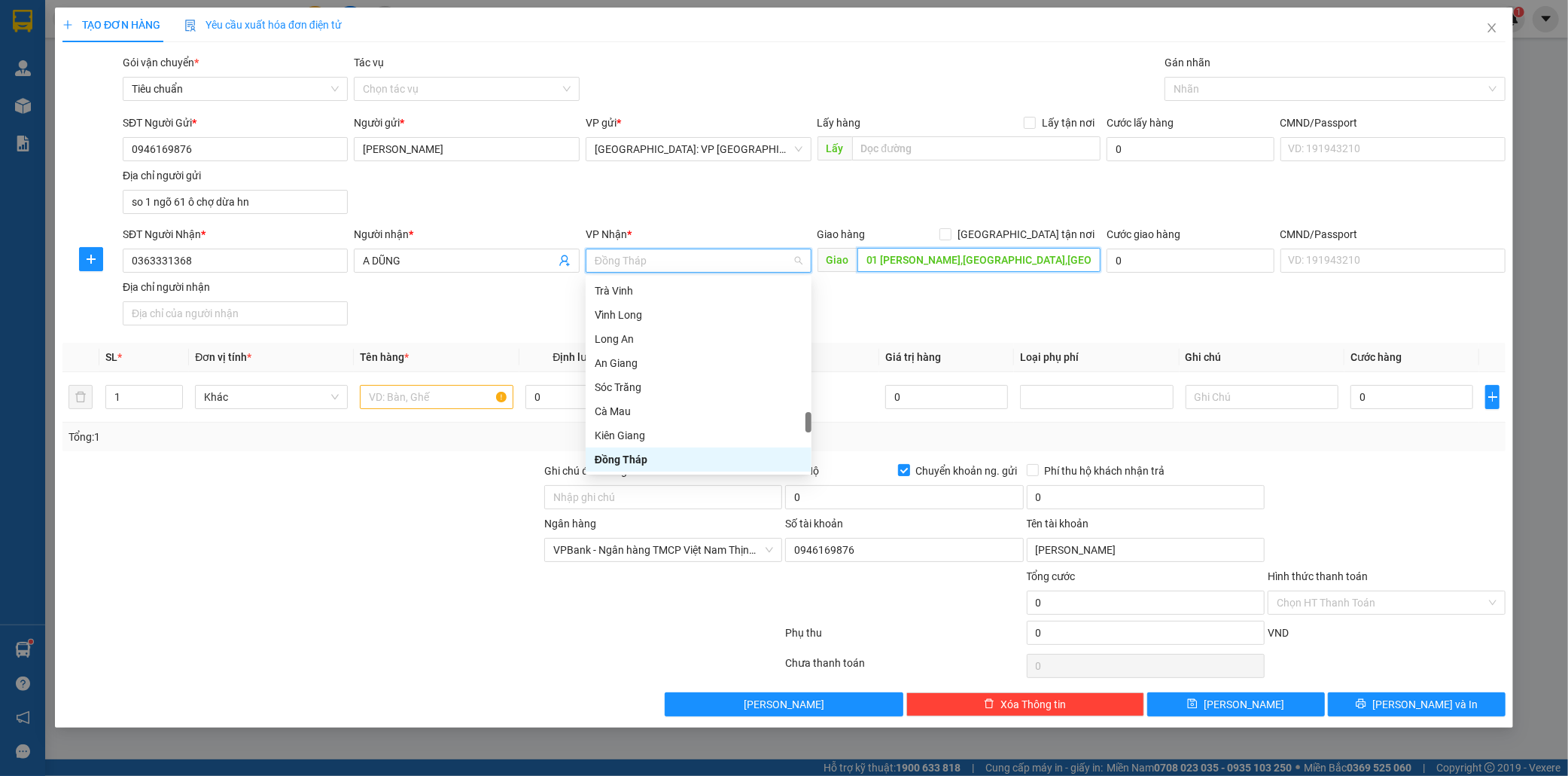
click at [930, 262] on input "01 phan lương trực,p thới sơn,đồng tháp cũ là mỹ thọ tiền giang" at bounding box center [979, 260] width 243 height 24
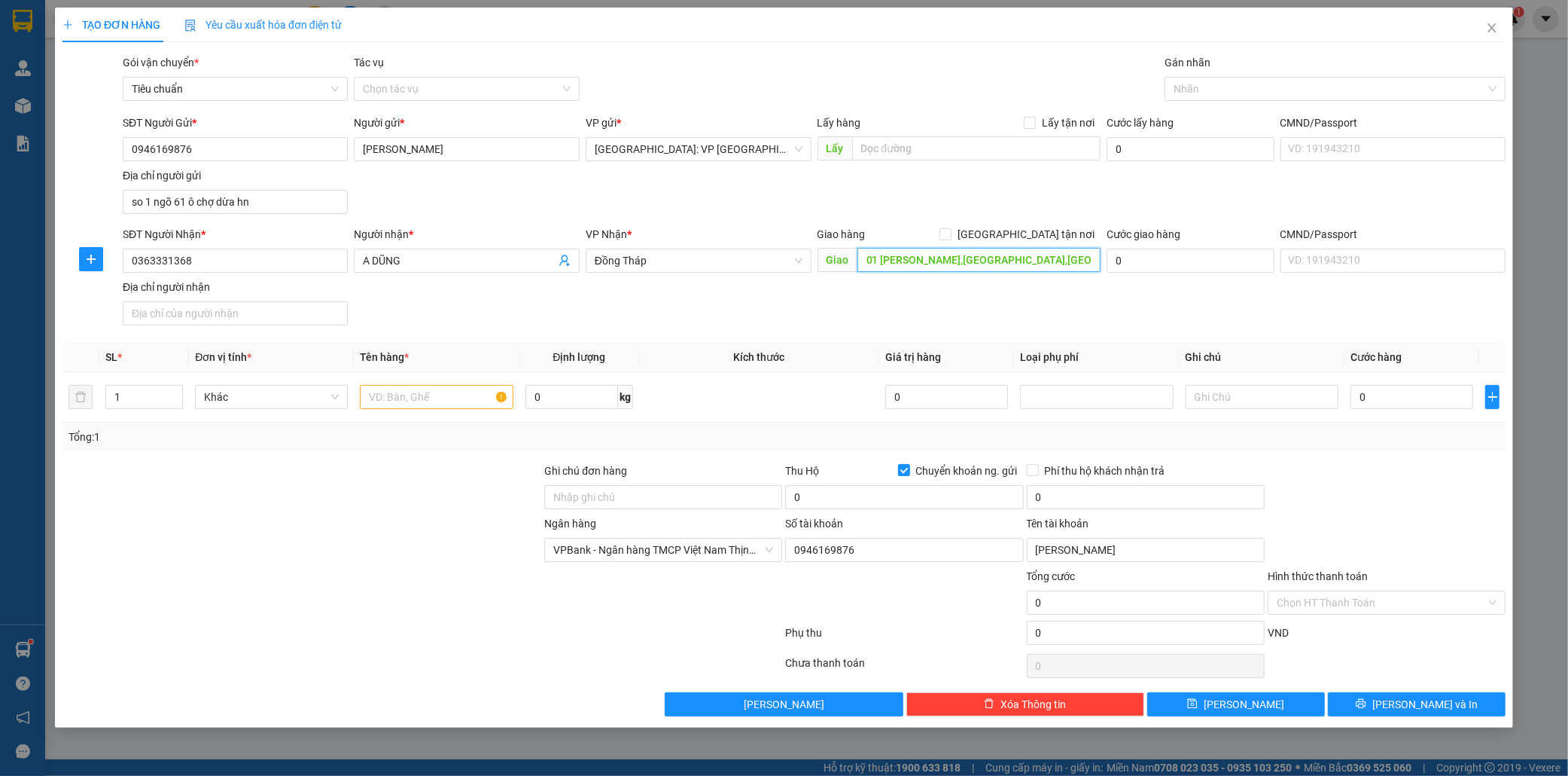
click at [944, 257] on input "01 phan lương trực,p thới sơn,đồng tháp cũ là mỹ thọ tiền giang" at bounding box center [979, 260] width 243 height 24
click at [1029, 264] on input "01 phan lương trực,p thới sơn,đồng tháp cũ là mỹ thọ tiền giang" at bounding box center [979, 260] width 243 height 24
click at [657, 261] on span "Đồng Tháp" at bounding box center [698, 261] width 208 height 22
type input "01 phan lương trực,p thới sơn,đồng tháp cũ là mỹ thọ tiền giang giang"
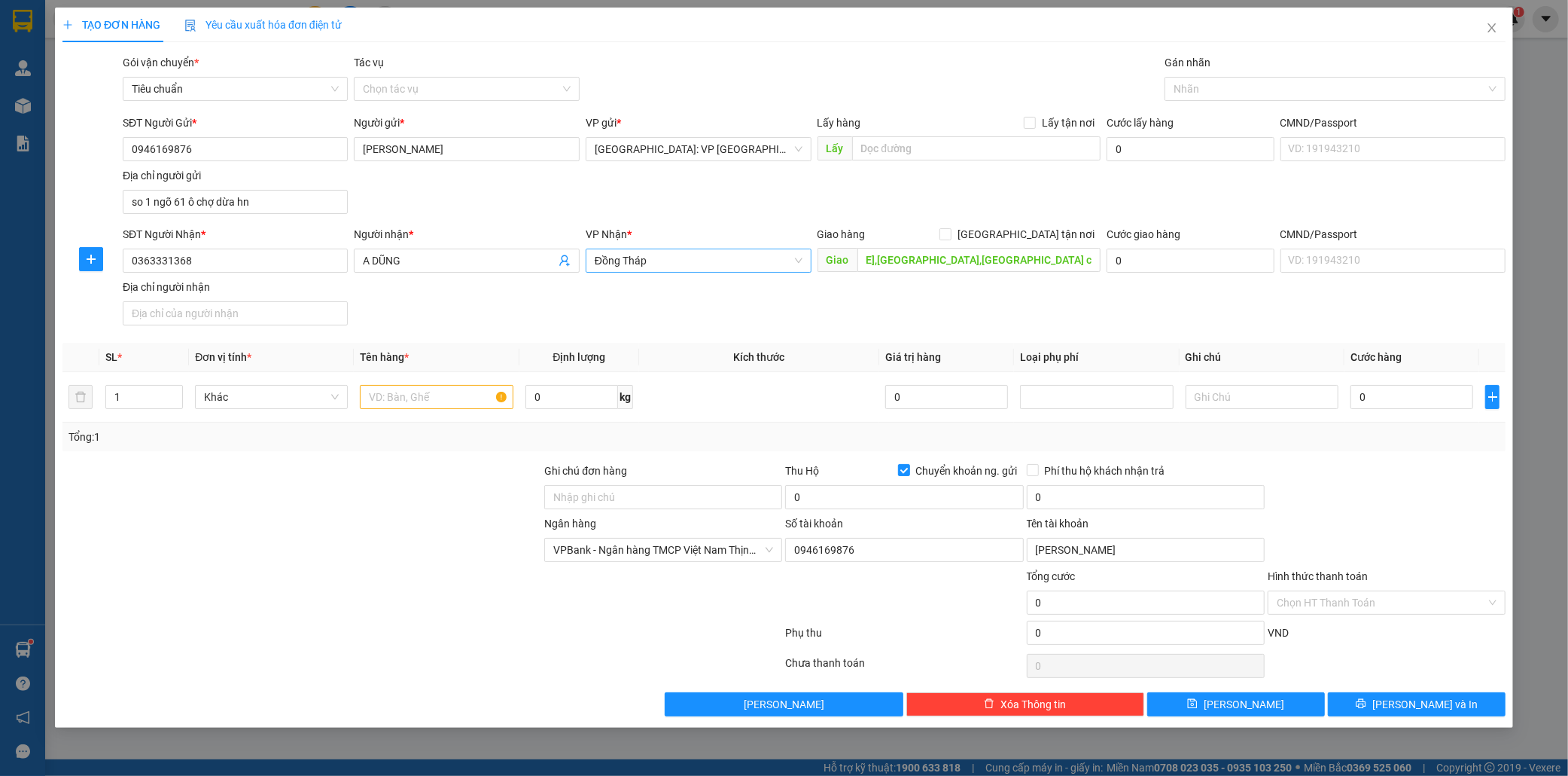
scroll to position [0, 0]
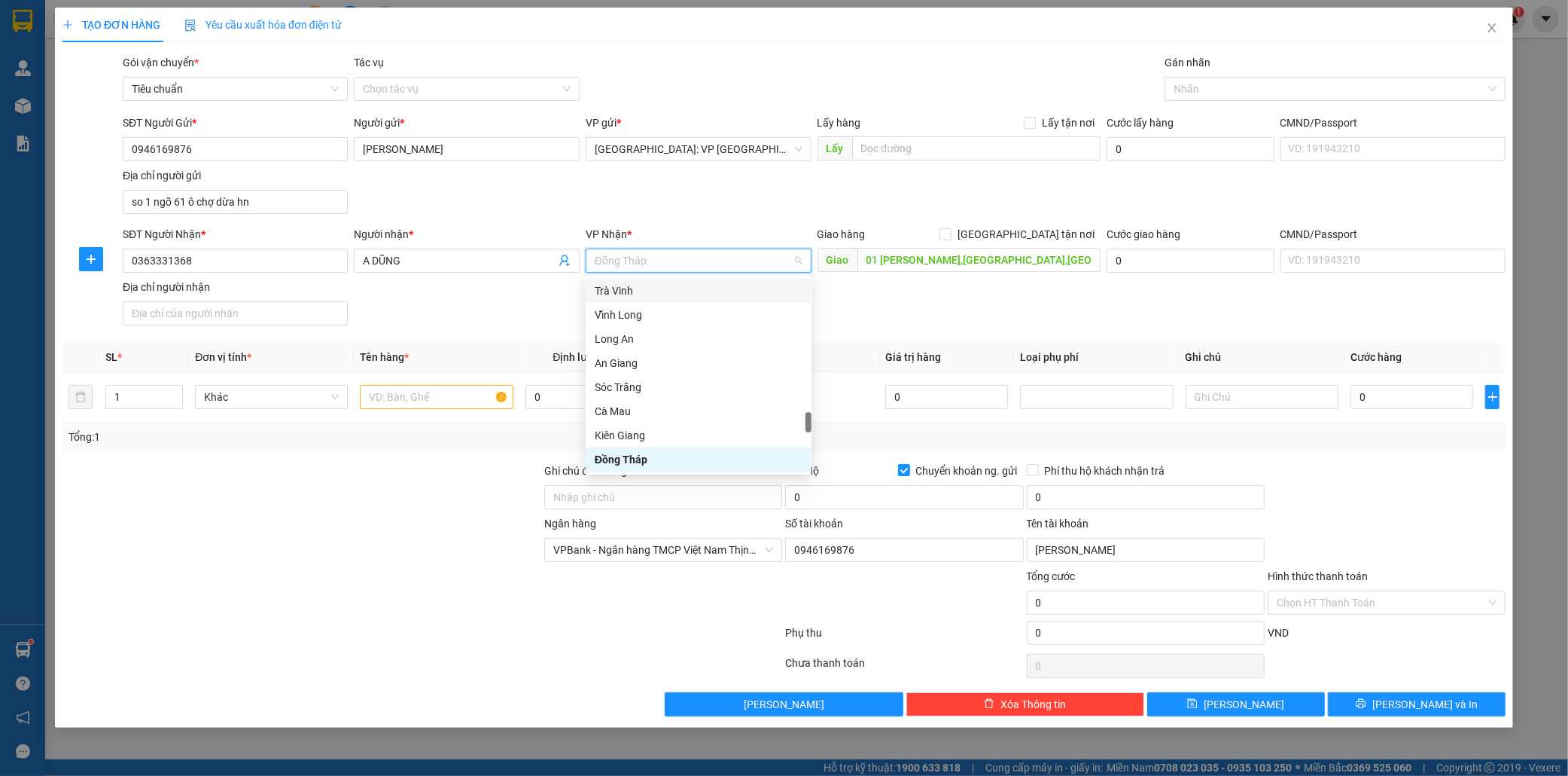
click at [640, 261] on span "Đồng Tháp" at bounding box center [698, 261] width 208 height 22
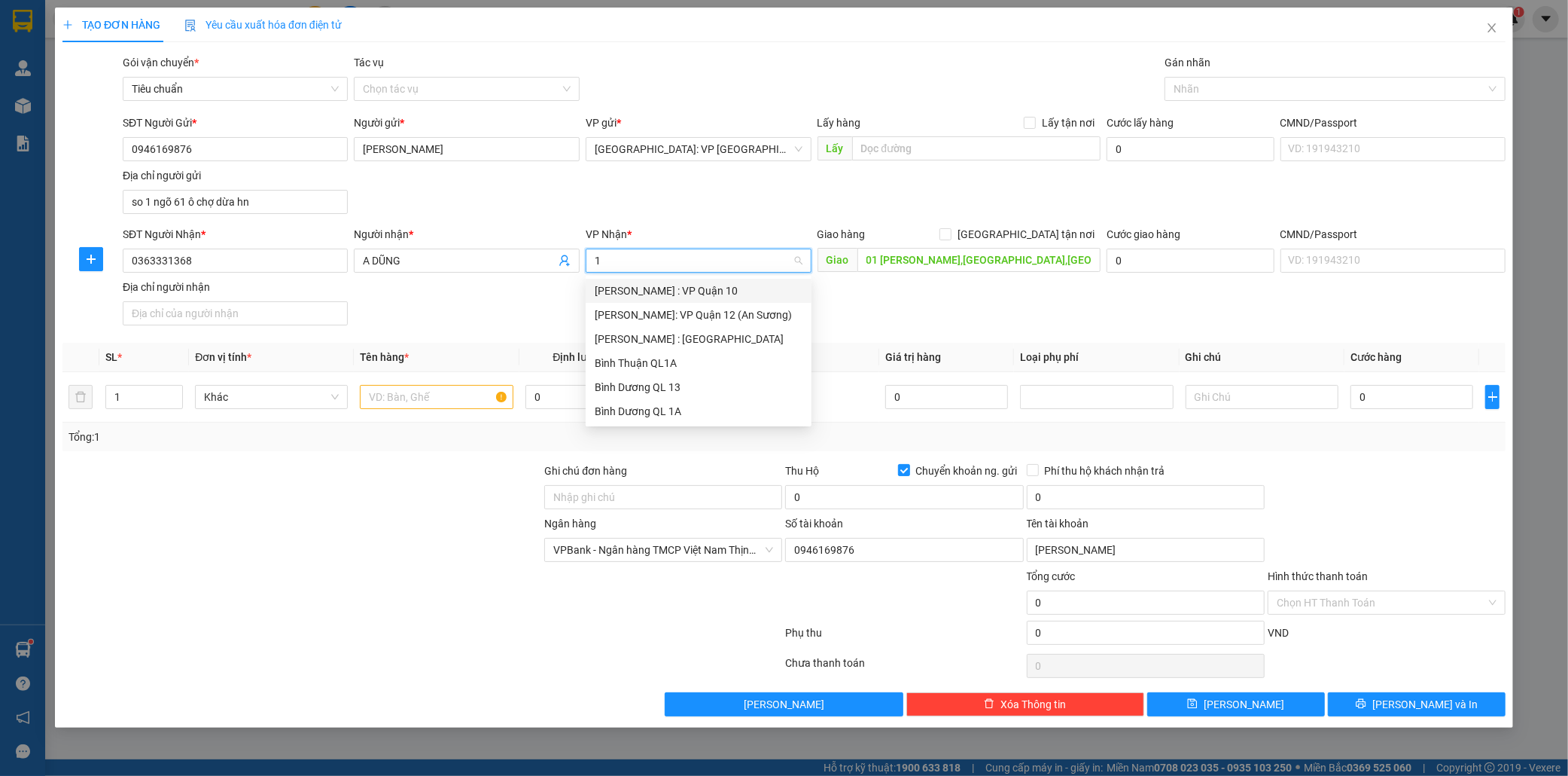
type input "12"
click at [664, 313] on div "Hồ Chí Minh : Kho Quận 12" at bounding box center [698, 315] width 208 height 17
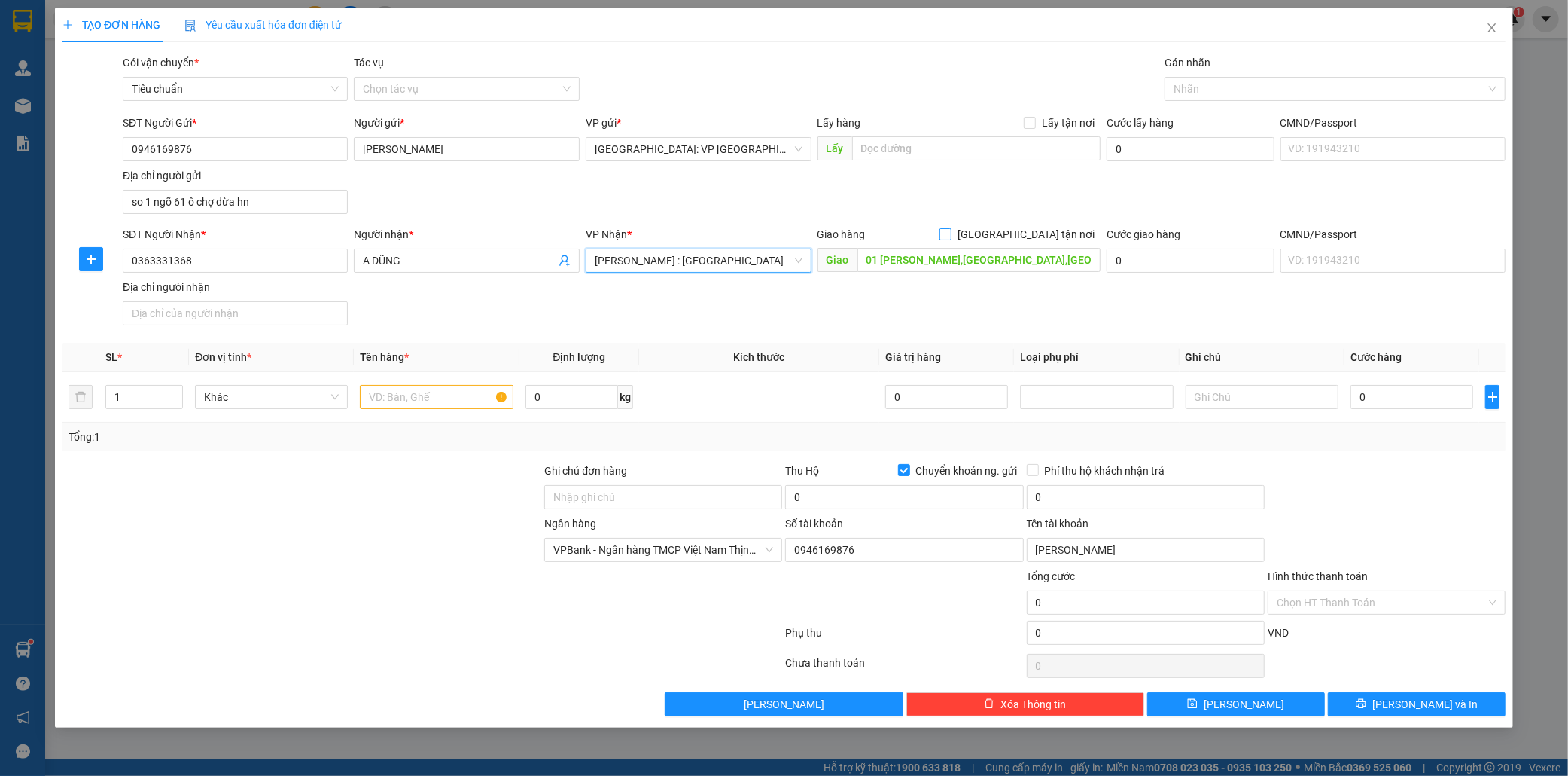
click at [950, 232] on input "Giao tận nơi" at bounding box center [944, 233] width 10 height 10
checkbox input "true"
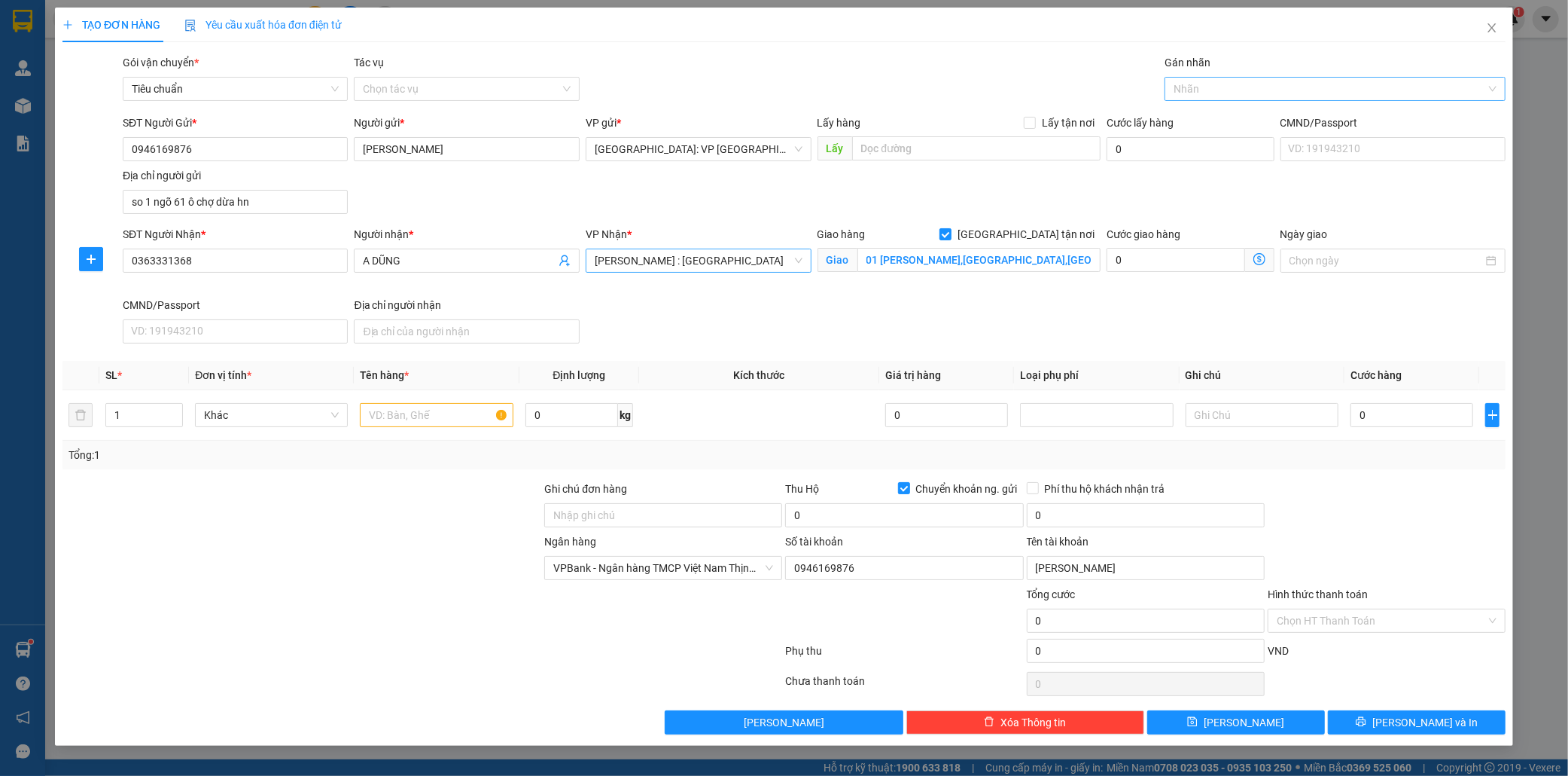
click at [1183, 88] on div at bounding box center [1328, 88] width 319 height 18
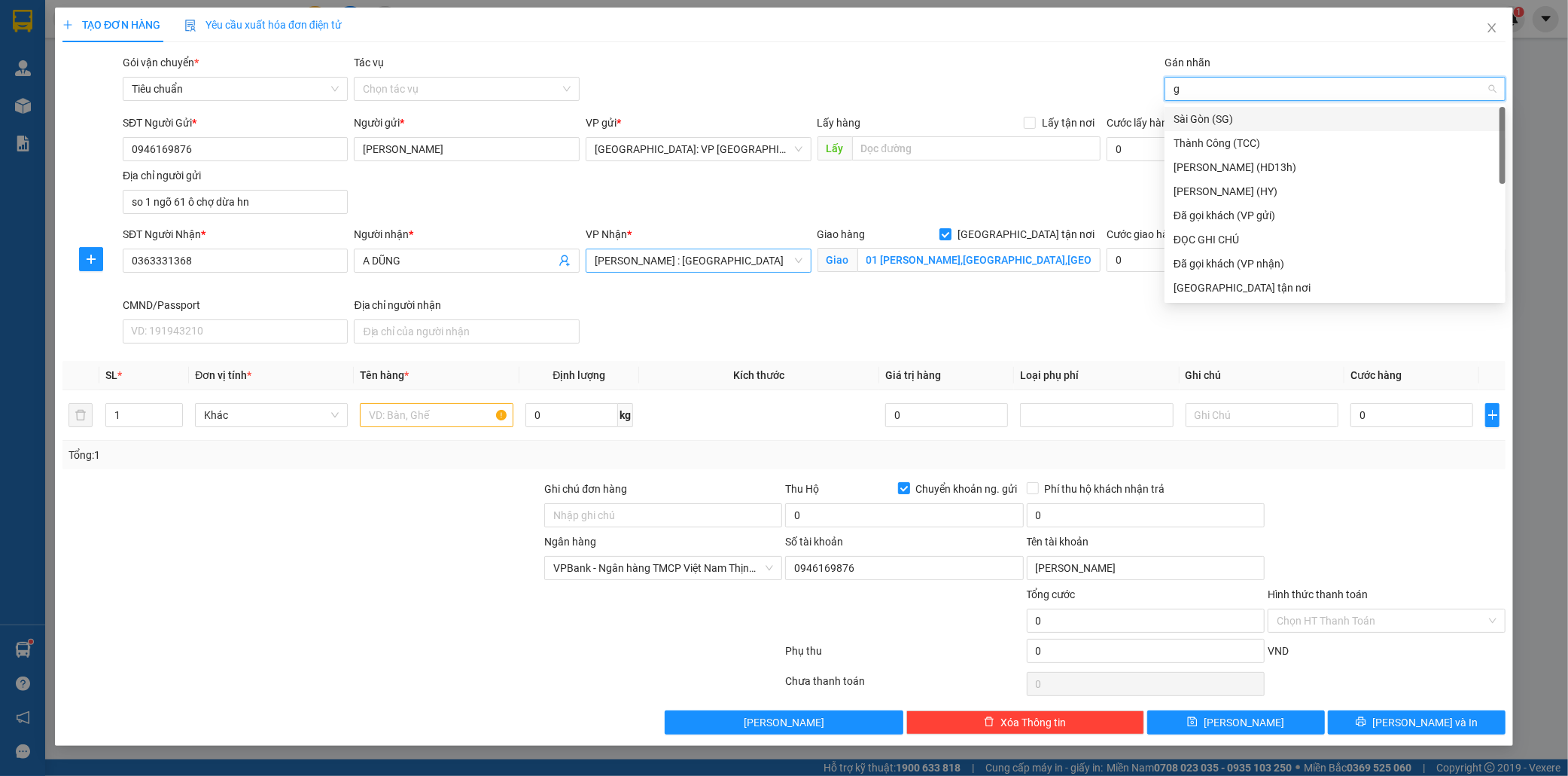
type input "gi"
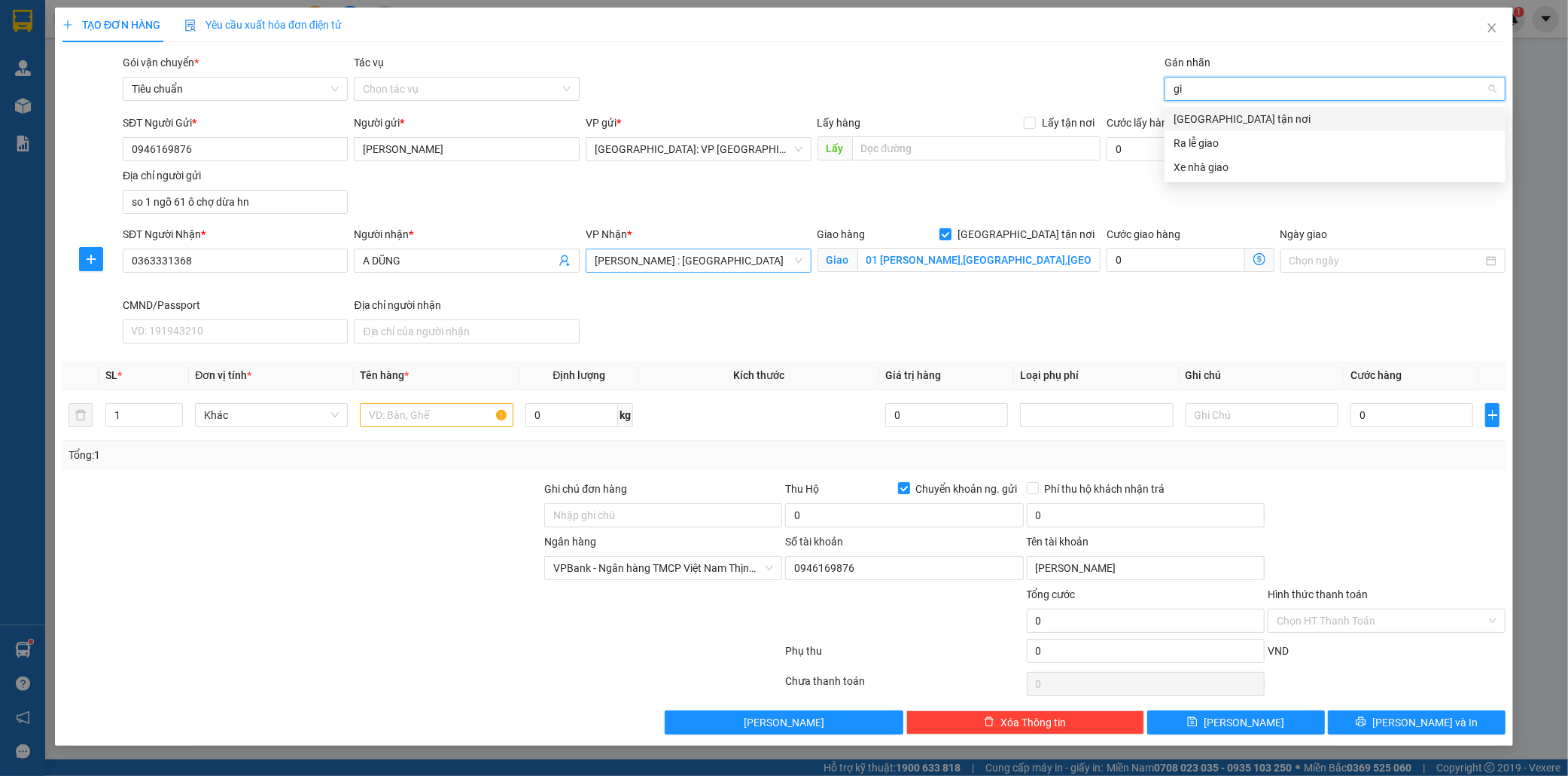
click at [1216, 117] on div "Giao tận nơi" at bounding box center [1335, 119] width 323 height 17
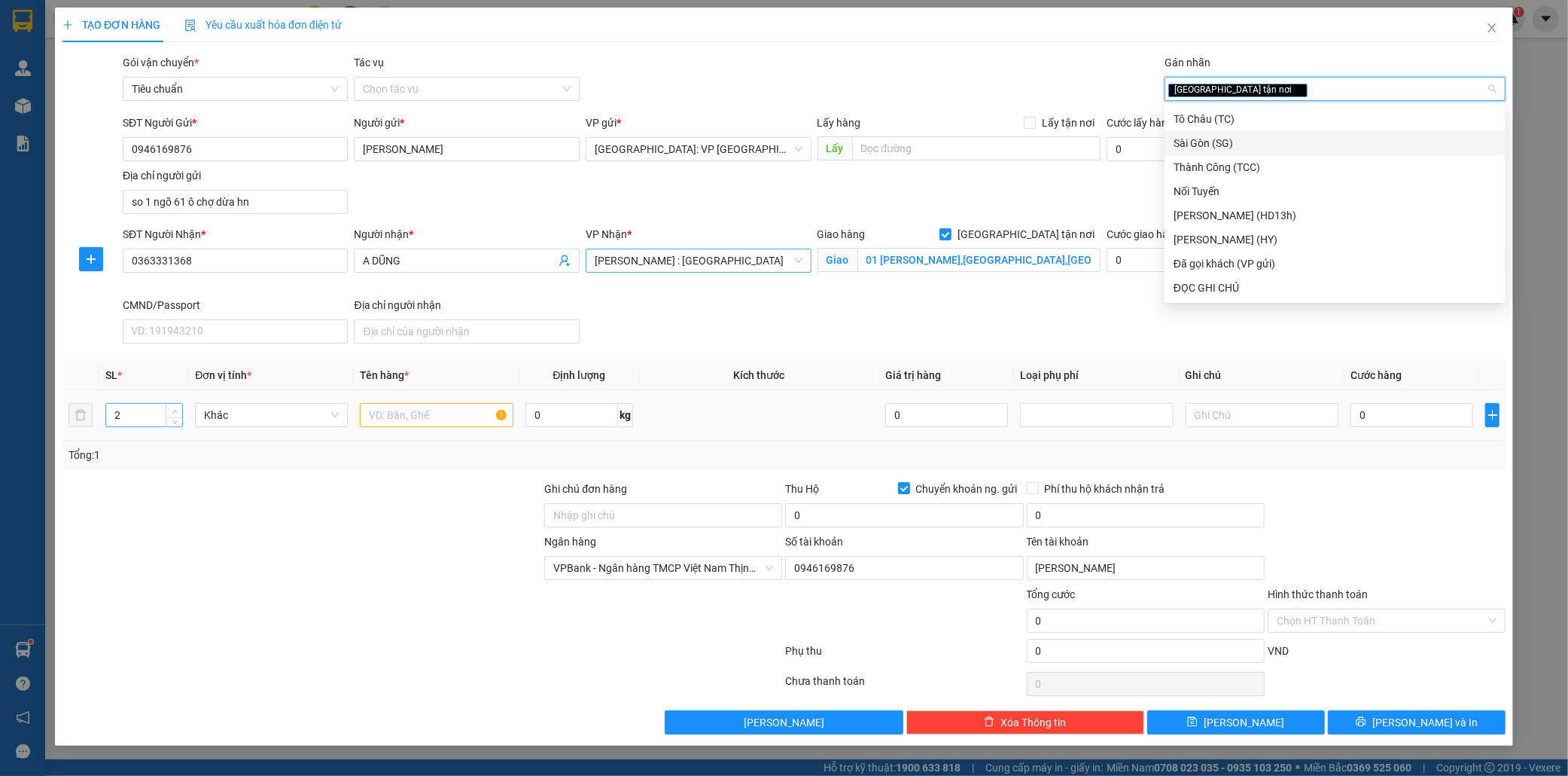
click at [168, 409] on span "Increase Value" at bounding box center [174, 410] width 17 height 14
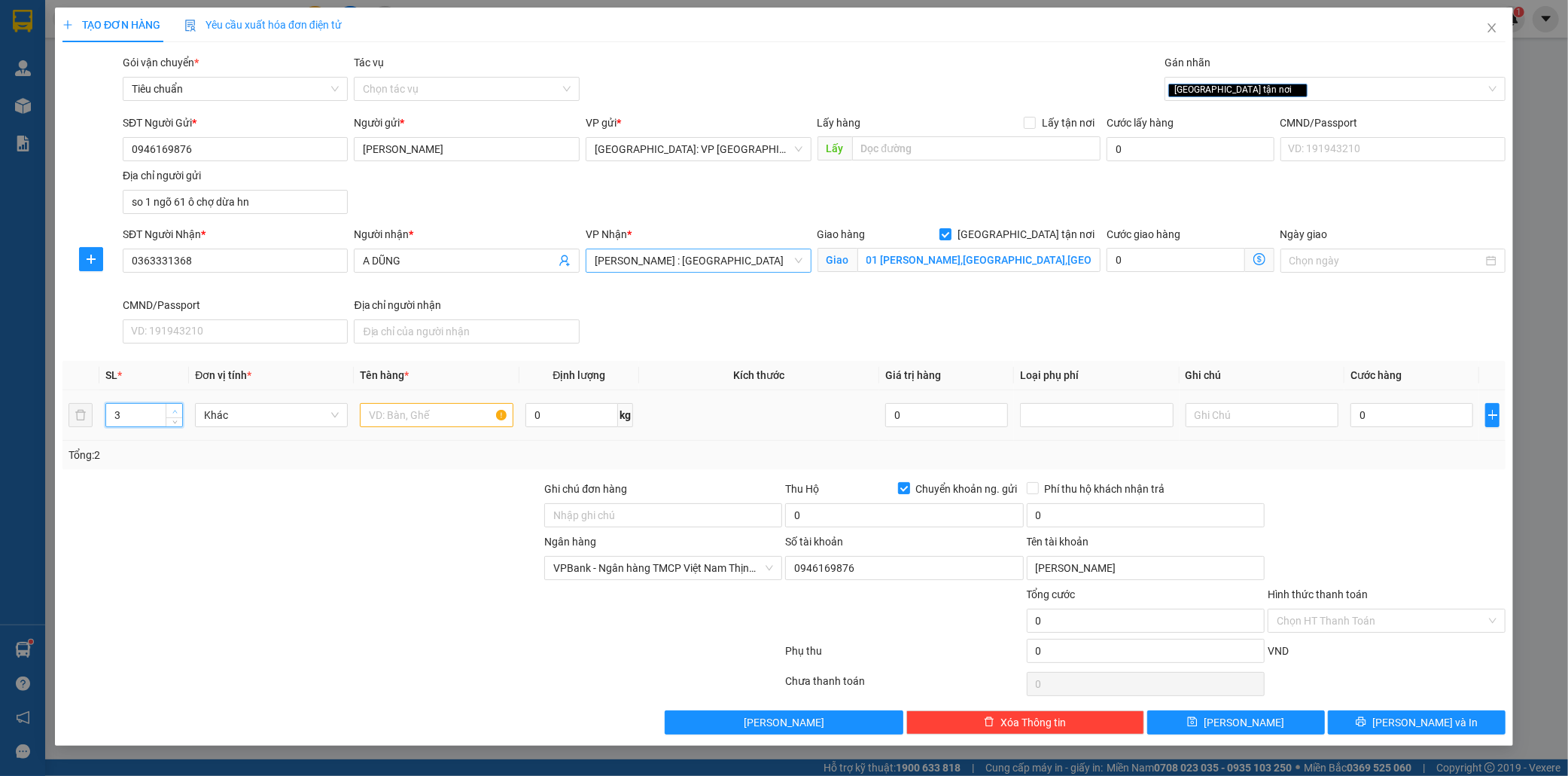
click at [168, 409] on span "Increase Value" at bounding box center [174, 410] width 17 height 14
type input "4"
click at [168, 409] on span "Increase Value" at bounding box center [174, 410] width 17 height 14
click at [401, 412] on input "text" at bounding box center [436, 415] width 153 height 24
type input "4 kien giấy dài"
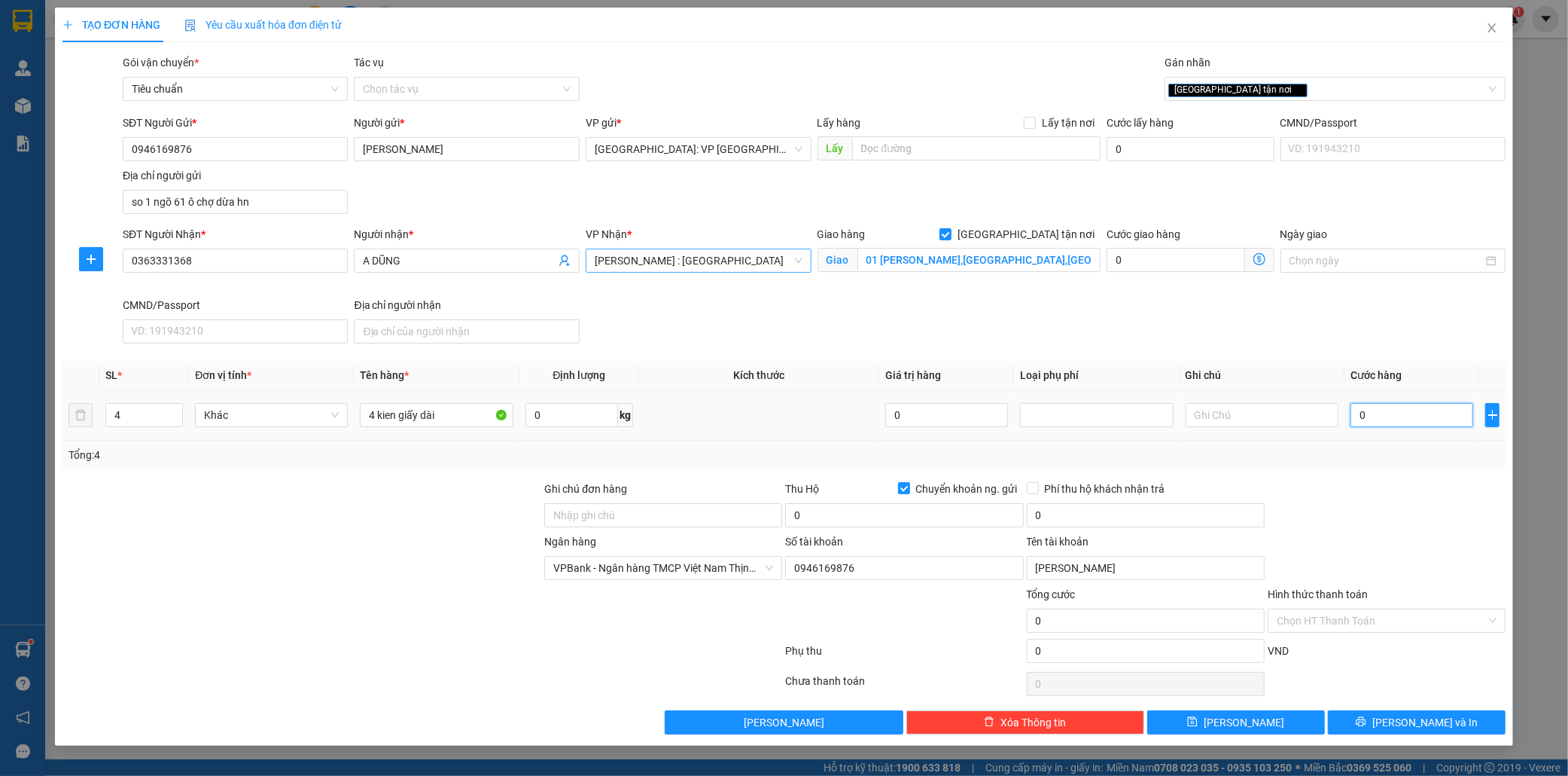
click at [1393, 420] on input "0" at bounding box center [1412, 415] width 123 height 24
type input "6"
type input "69"
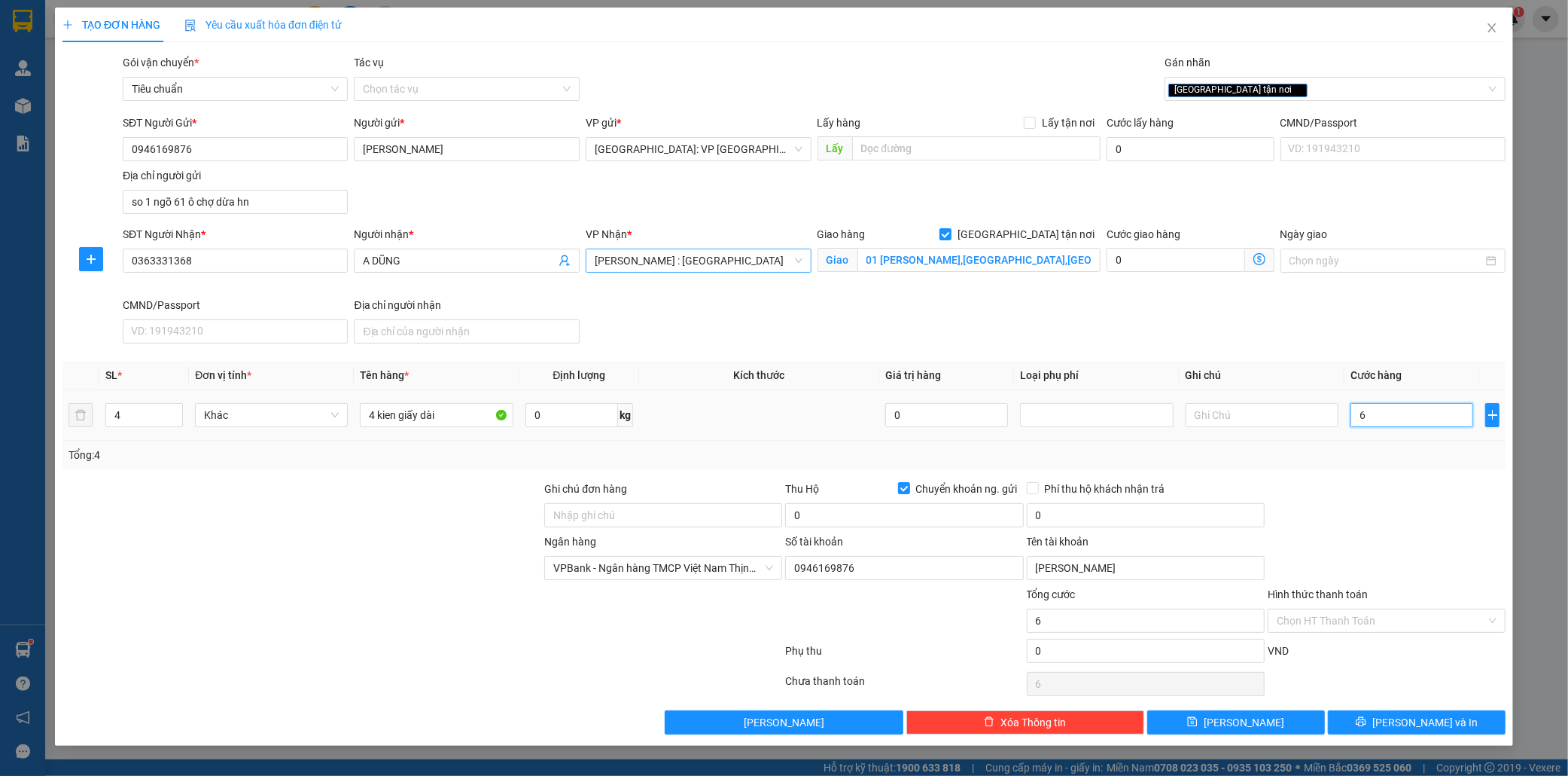
type input "69"
type input "690"
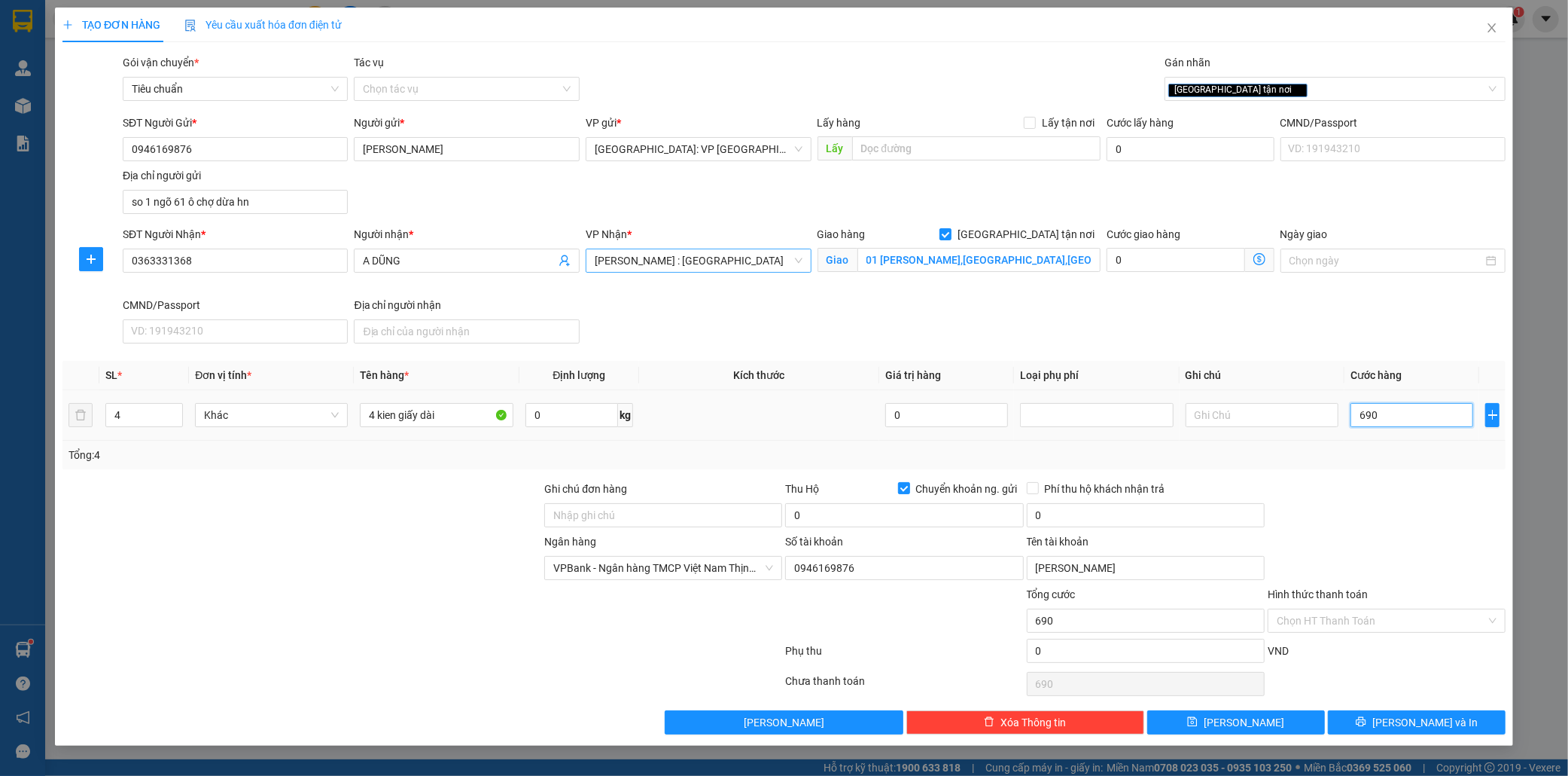
type input "6.900"
type input "69.000"
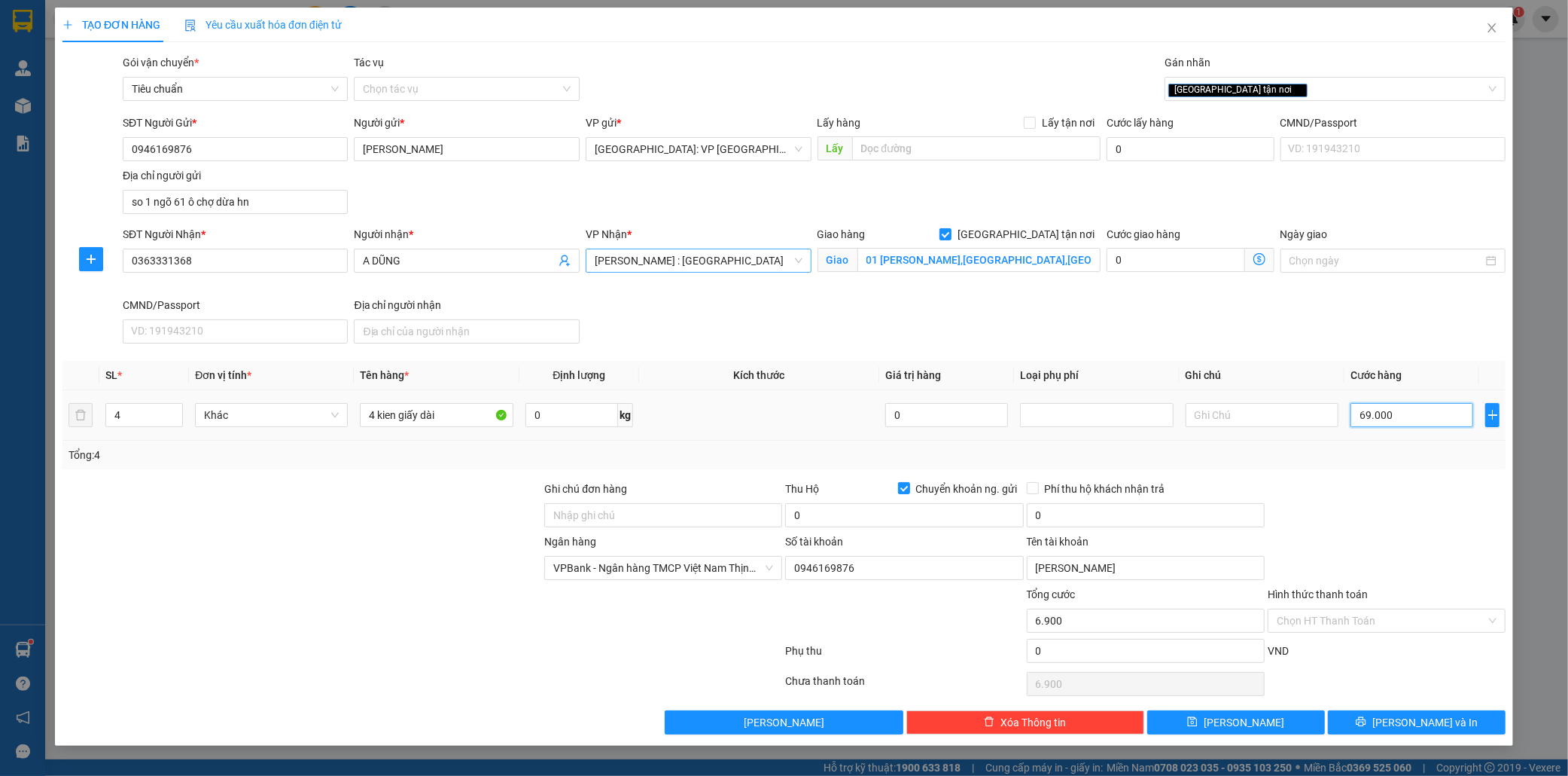
type input "69.000"
type input "690.000"
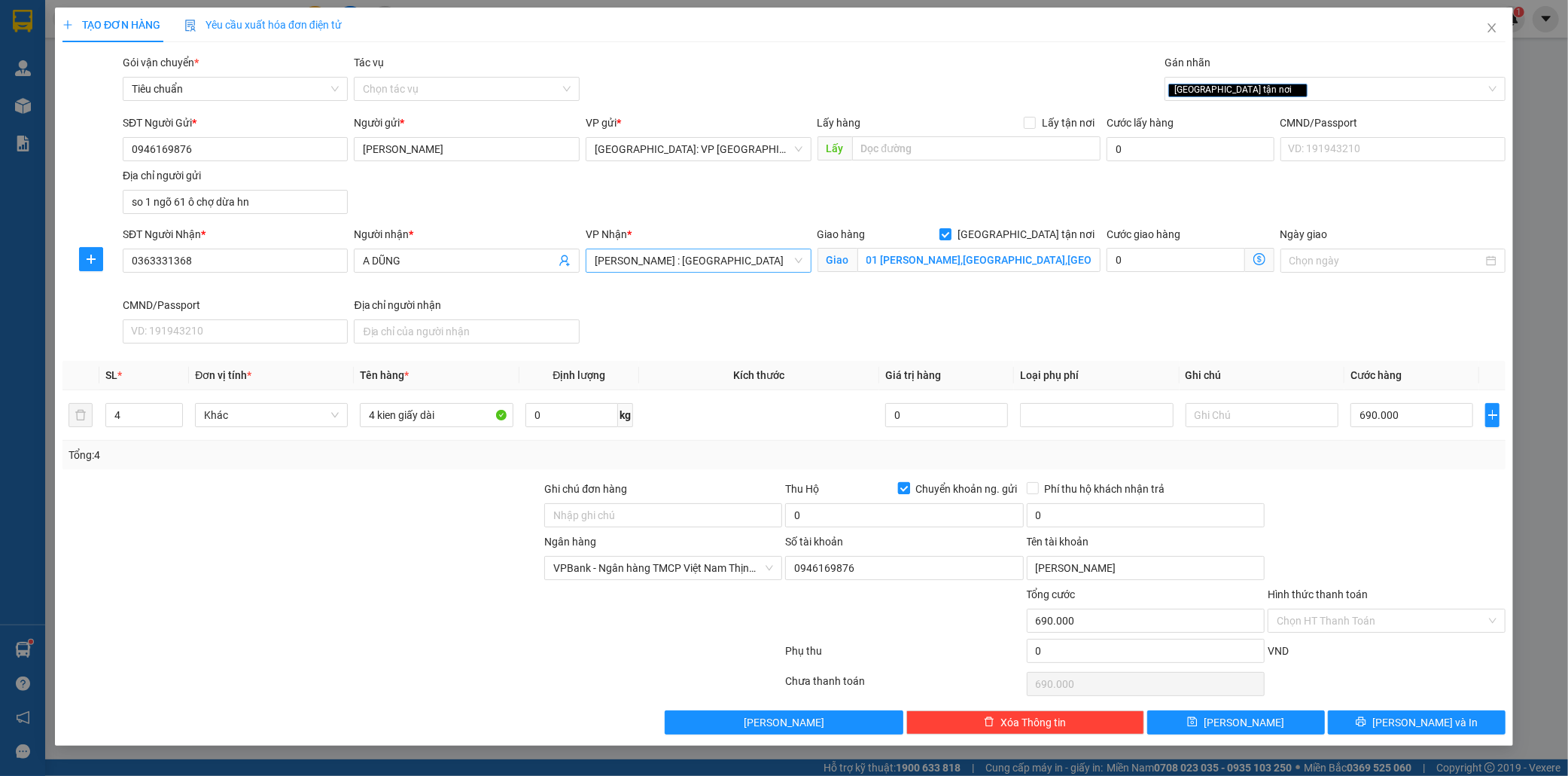
click at [902, 488] on input "Chuyển khoản ng. gửi" at bounding box center [903, 487] width 10 height 10
checkbox input "false"
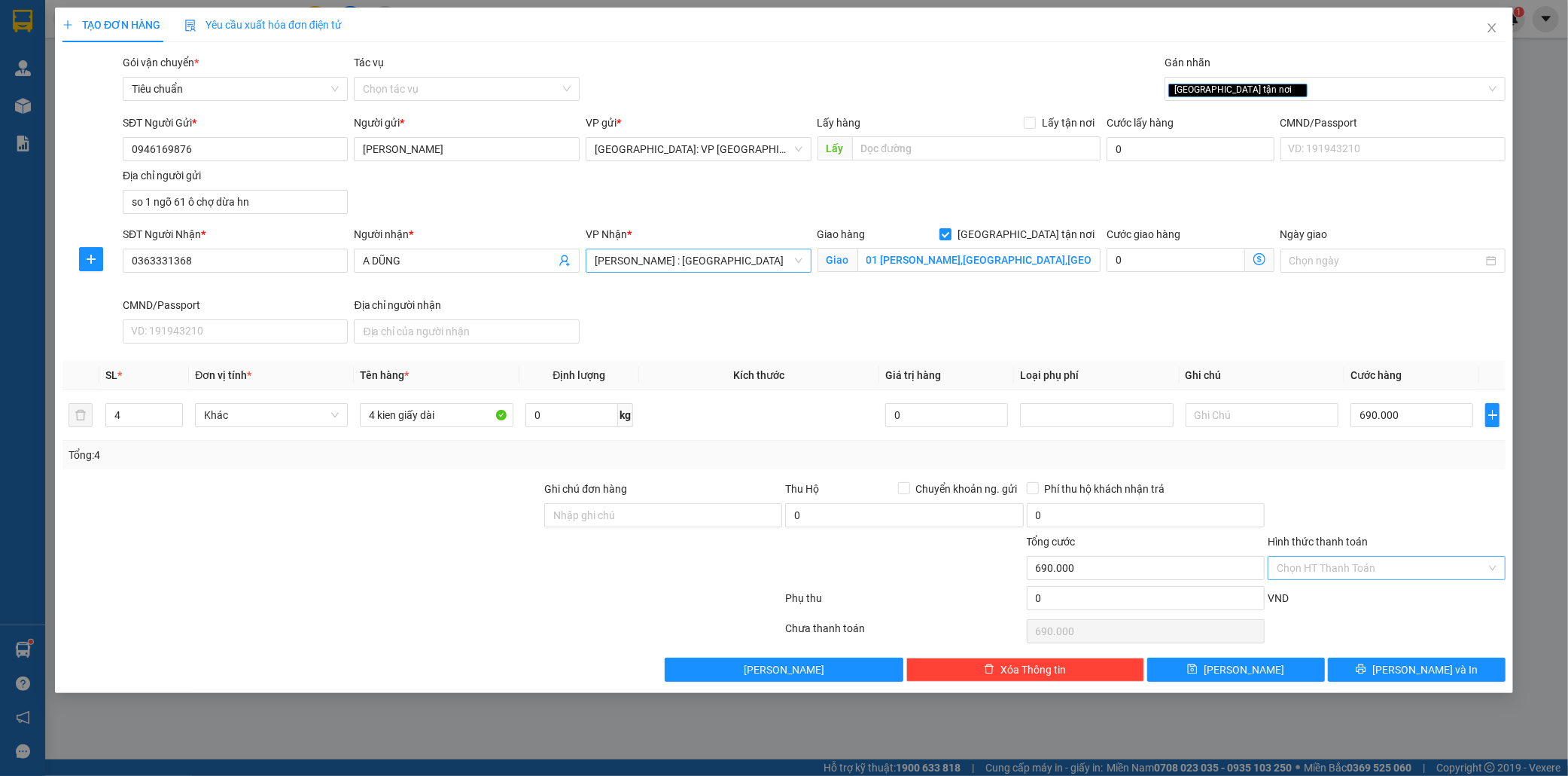
click at [1363, 570] on input "Hình thức thanh toán" at bounding box center [1382, 568] width 209 height 22
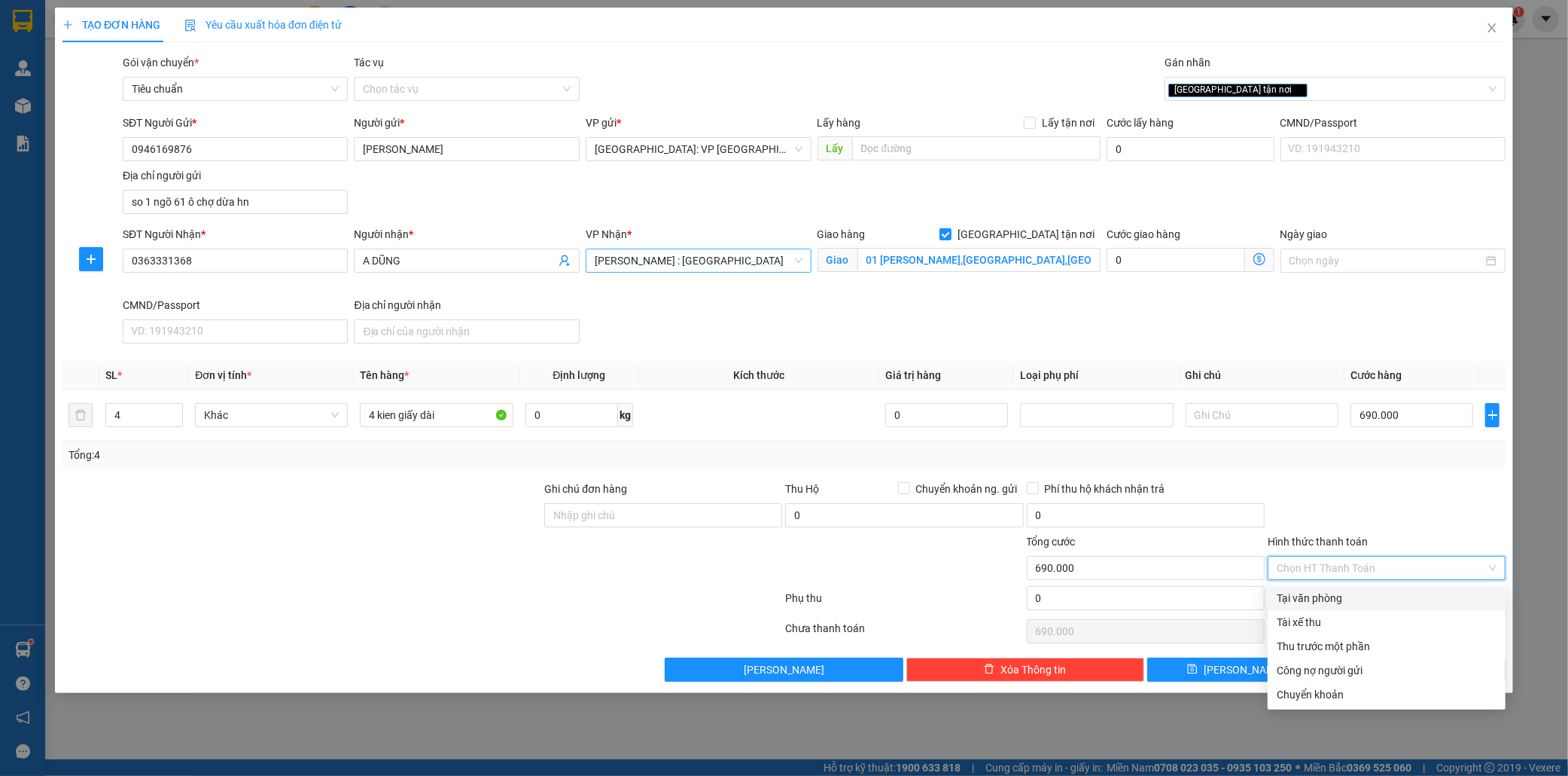
click at [1350, 598] on div "Tại văn phòng" at bounding box center [1387, 598] width 220 height 17
type input "0"
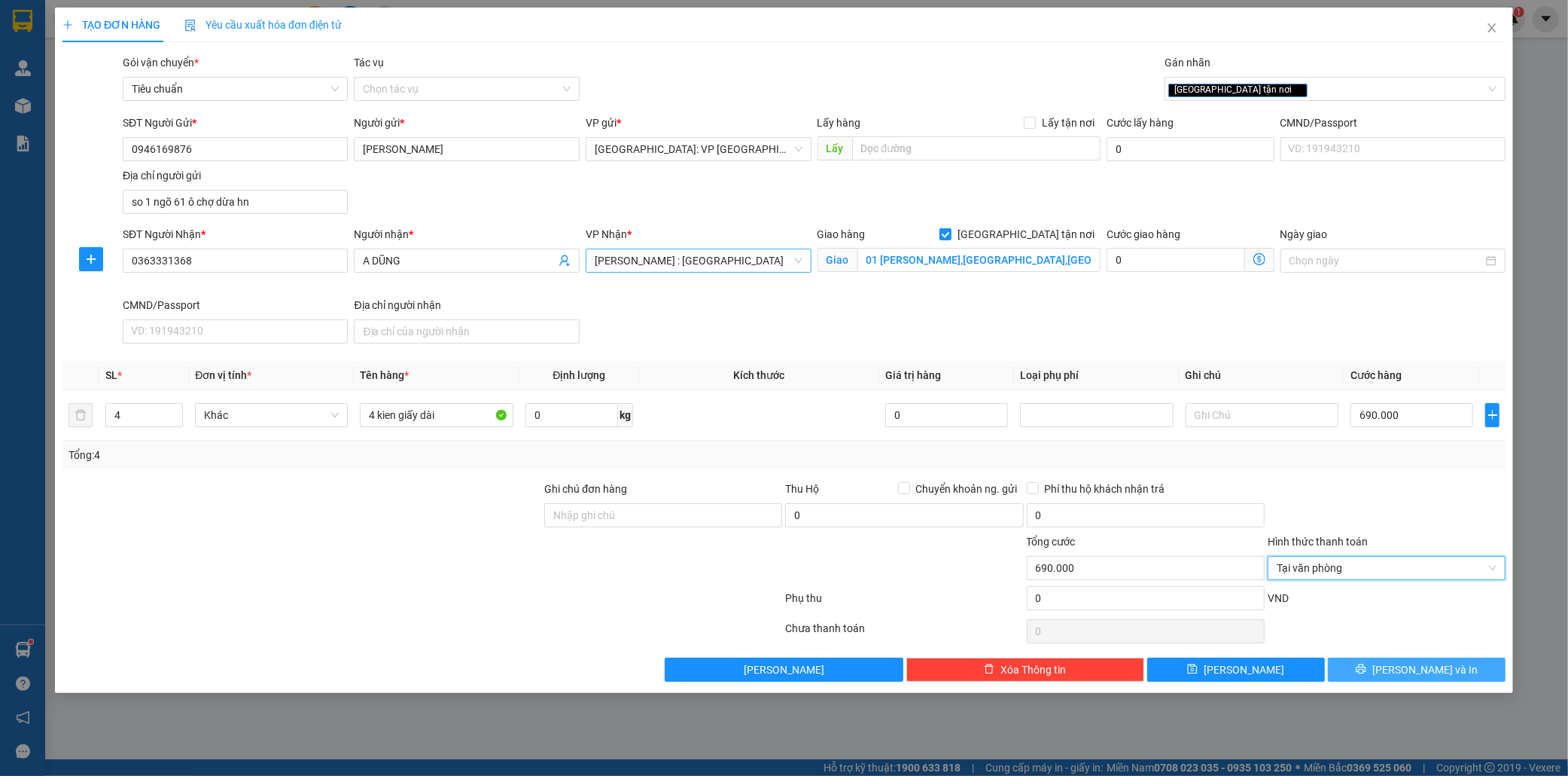
click at [1424, 673] on span "Lưu và In" at bounding box center [1425, 669] width 105 height 17
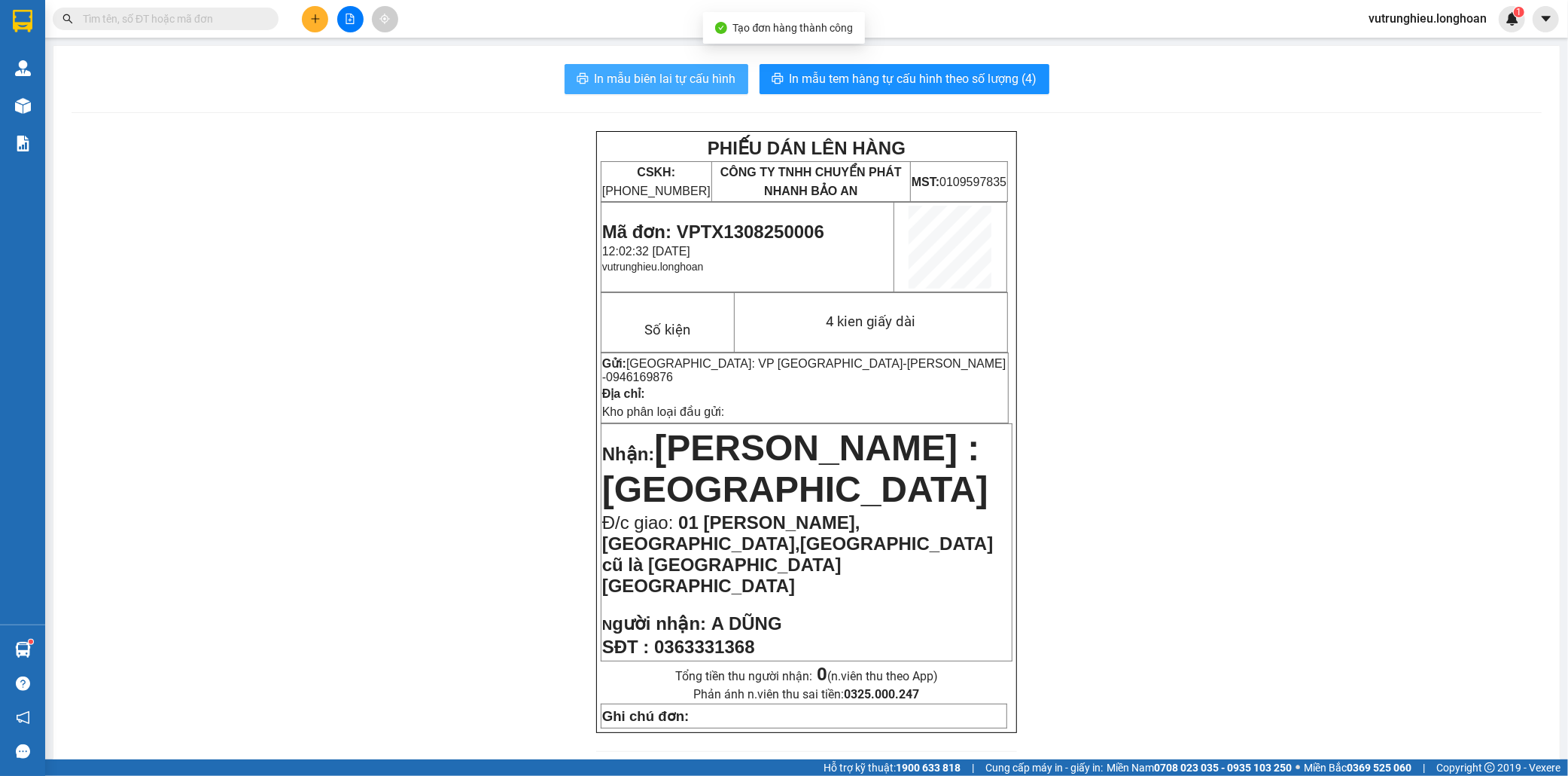
click at [629, 86] on span "In mẫu biên lai tự cấu hình" at bounding box center [666, 79] width 142 height 19
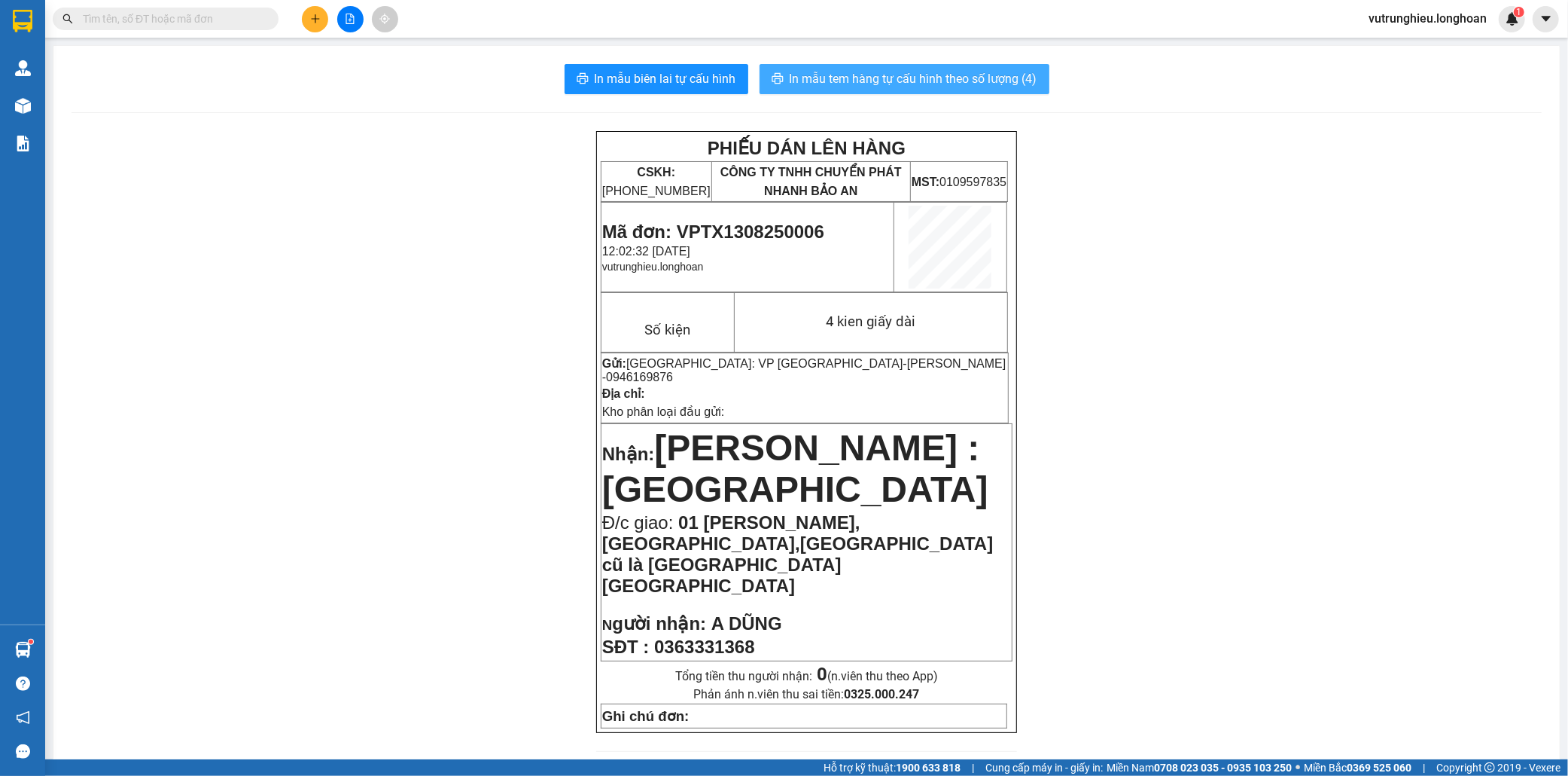
click at [923, 81] on span "In mẫu tem hàng tự cấu hình theo số lượng (4)" at bounding box center [913, 79] width 248 height 19
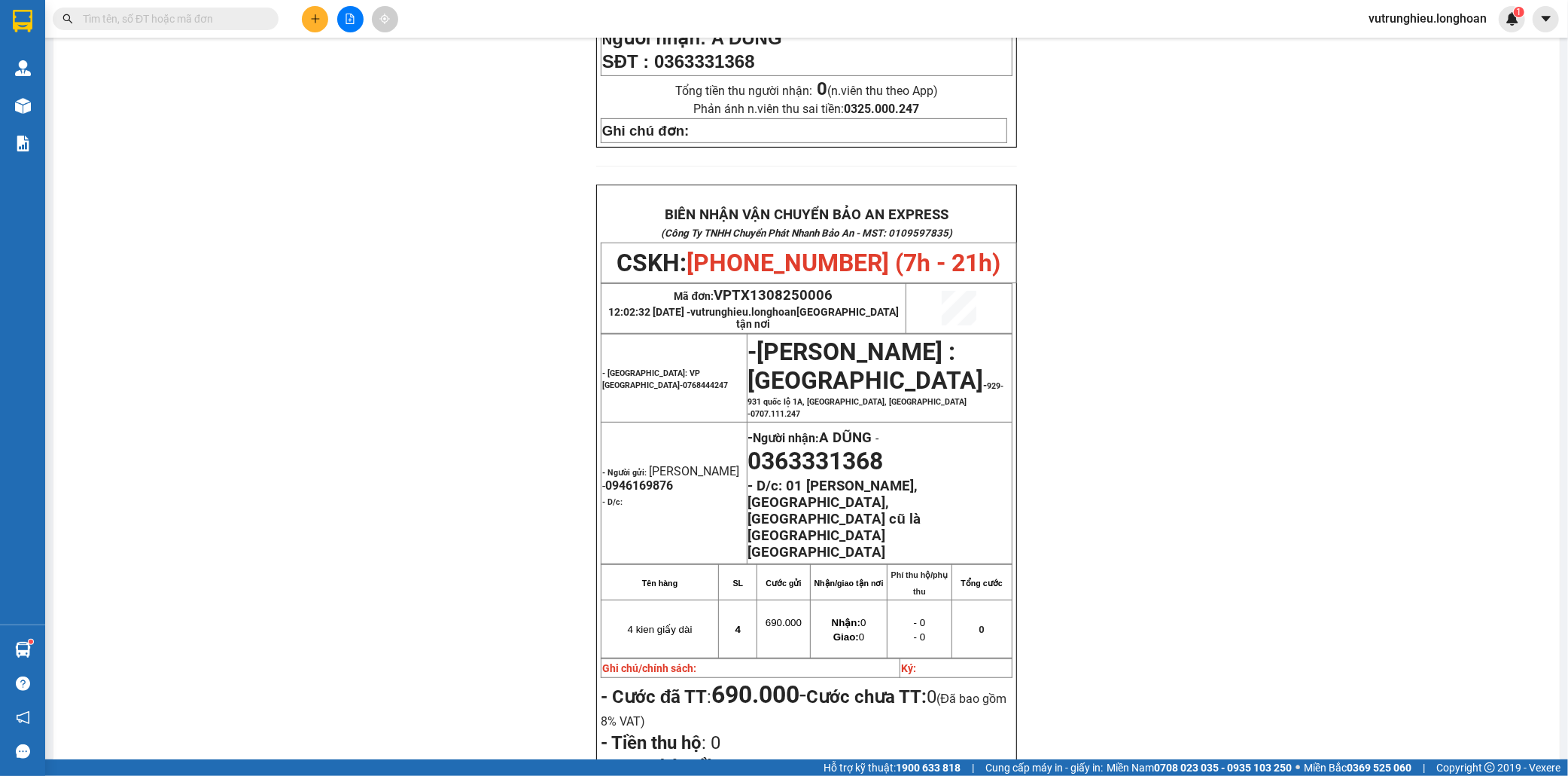
scroll to position [669, 0]
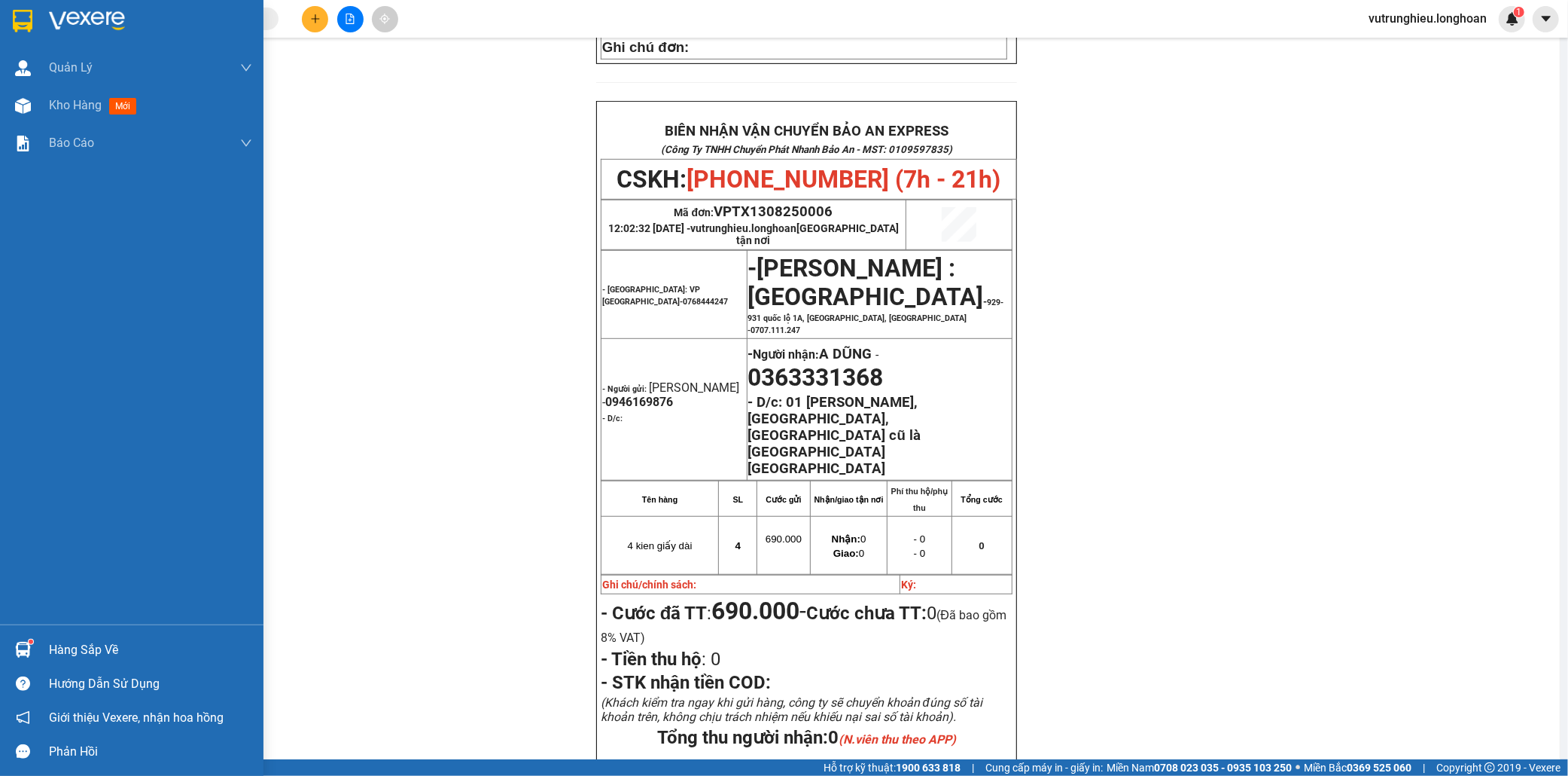
click at [15, 19] on img at bounding box center [22, 21] width 20 height 22
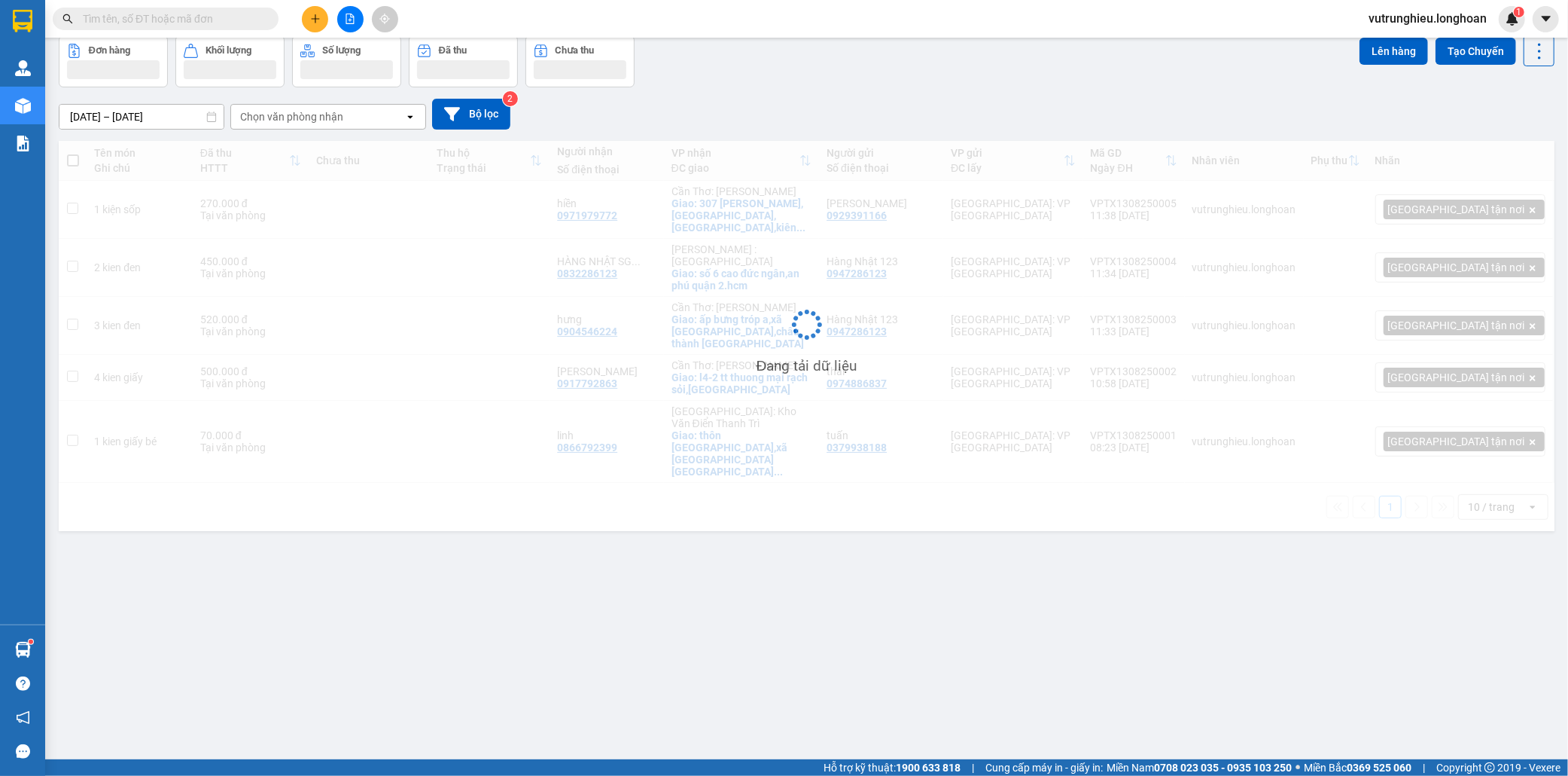
scroll to position [69, 0]
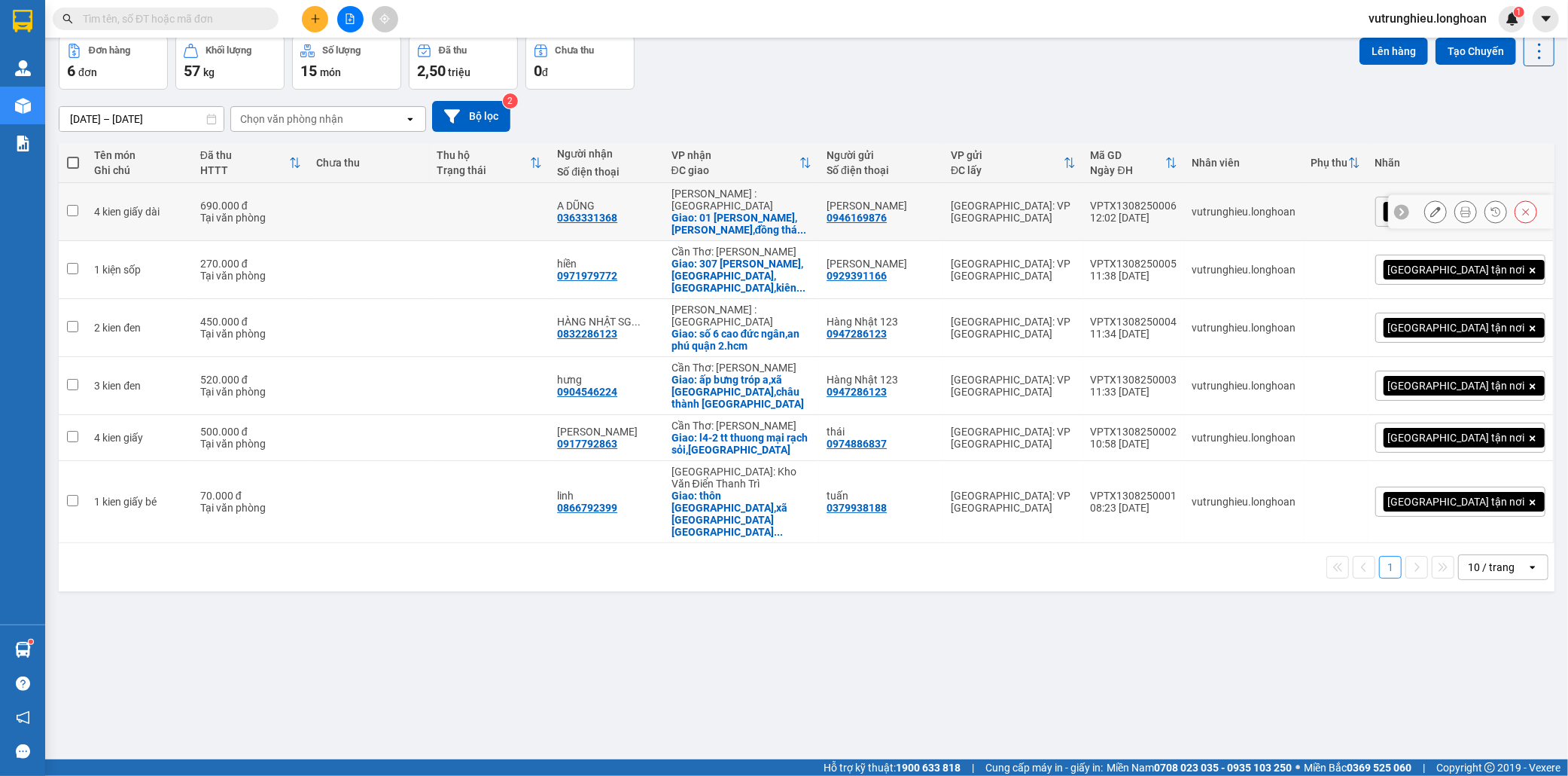
click at [1173, 200] on div "VPTX1308250006" at bounding box center [1134, 206] width 87 height 12
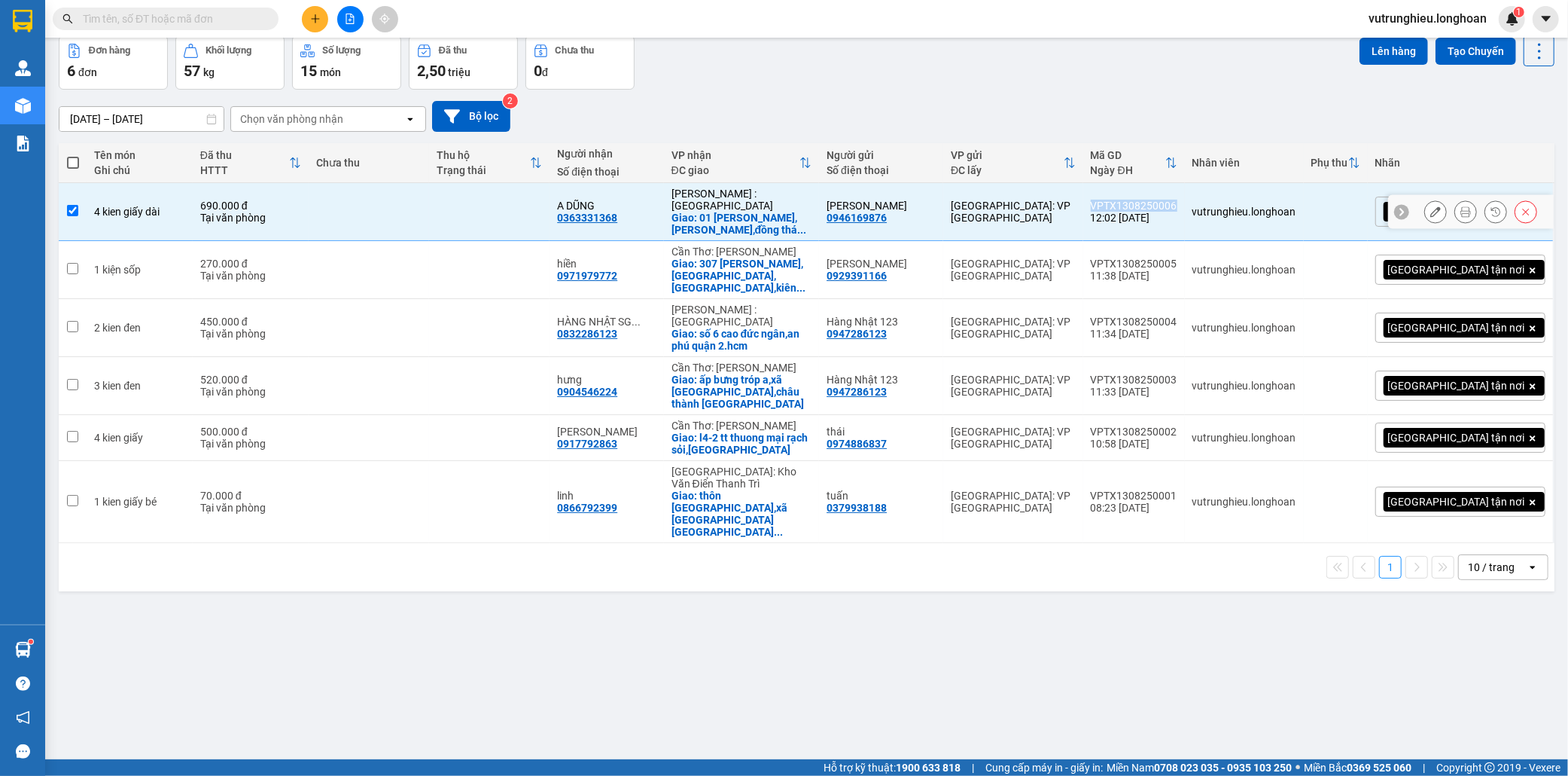
click at [1173, 200] on div "VPTX1308250006" at bounding box center [1134, 206] width 87 height 12
checkbox input "false"
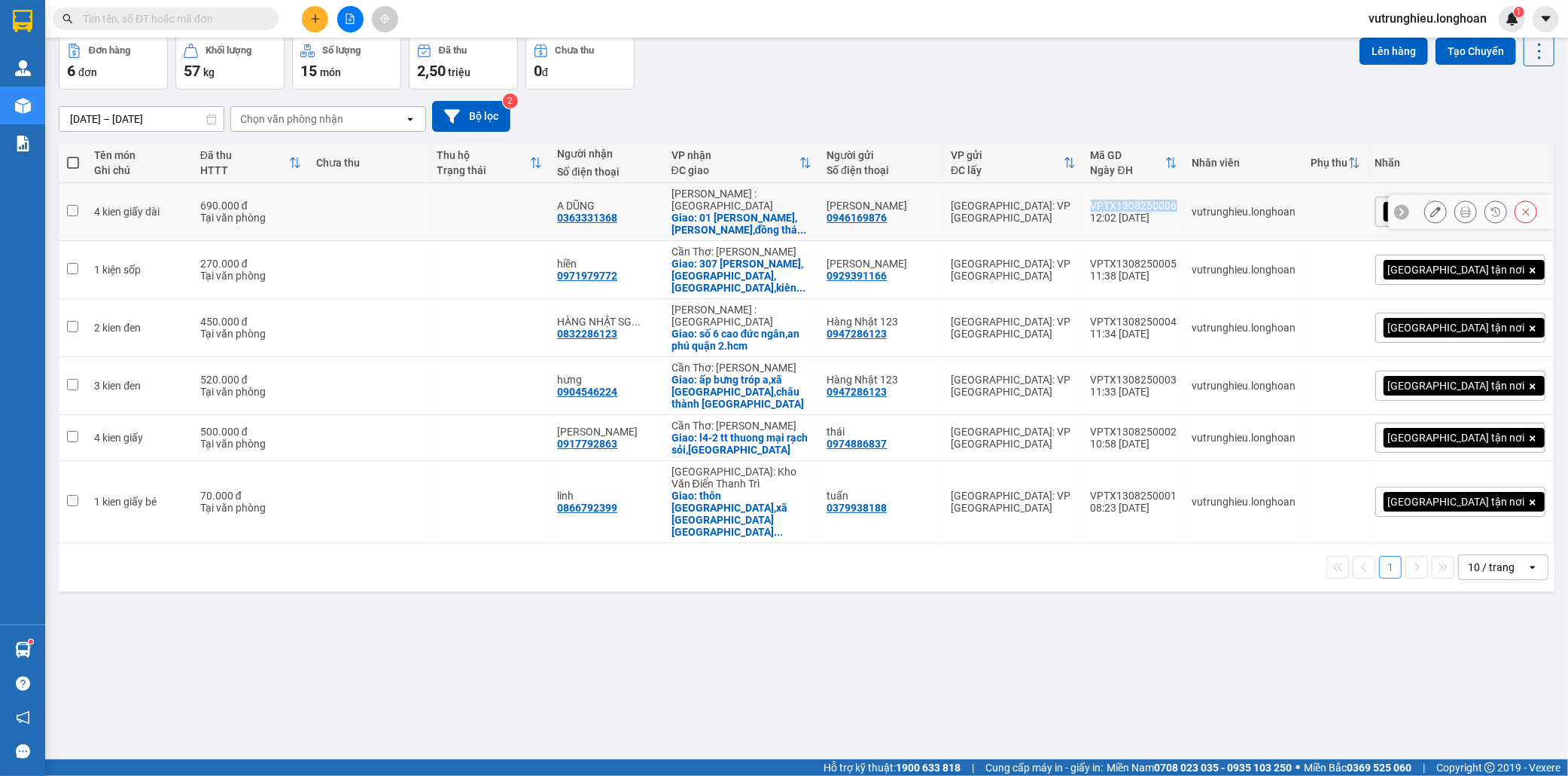
copy div "VPTX1308250006"
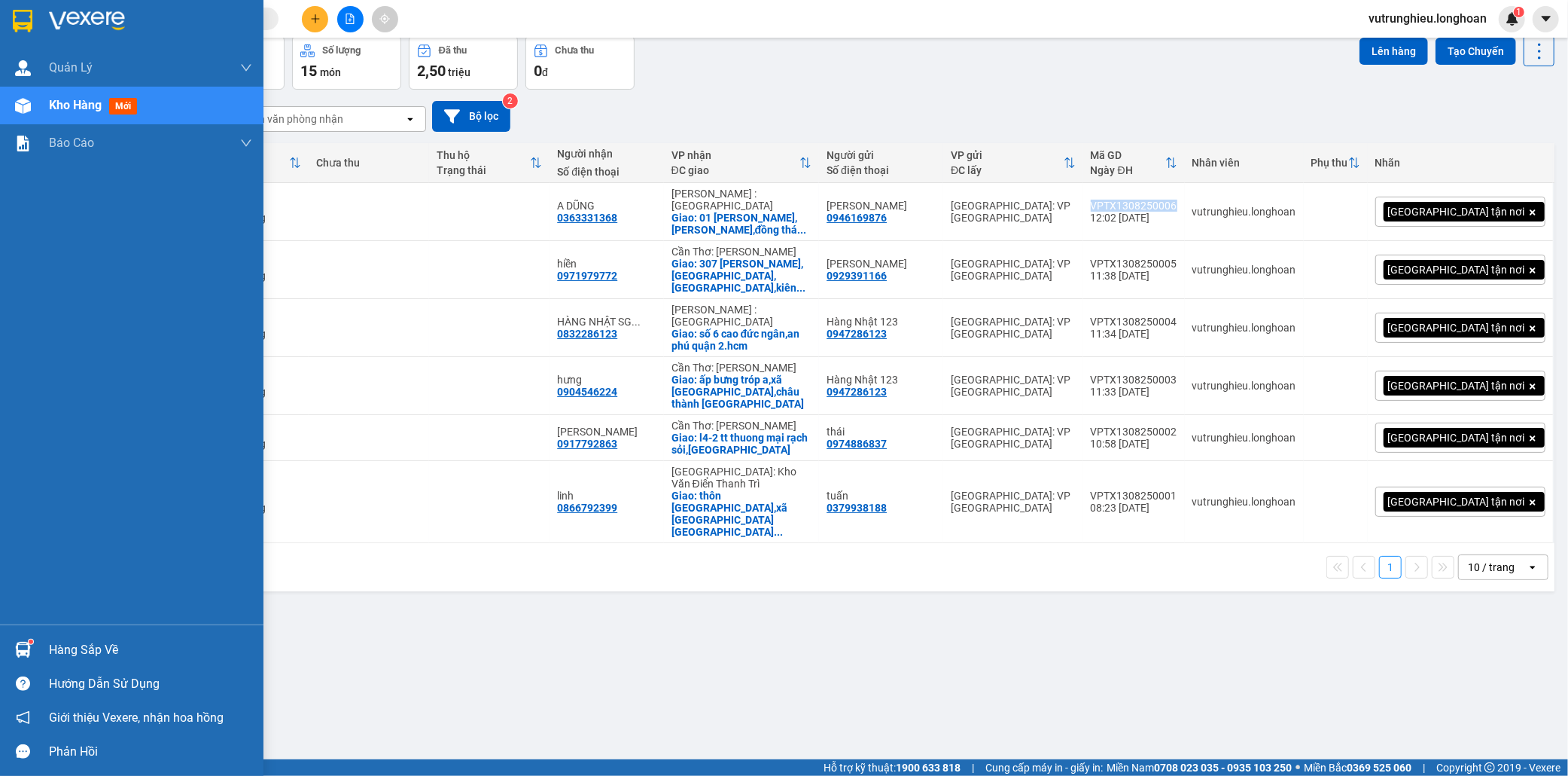
click at [15, 18] on img at bounding box center [22, 21] width 20 height 22
click at [20, 17] on img at bounding box center [22, 21] width 20 height 22
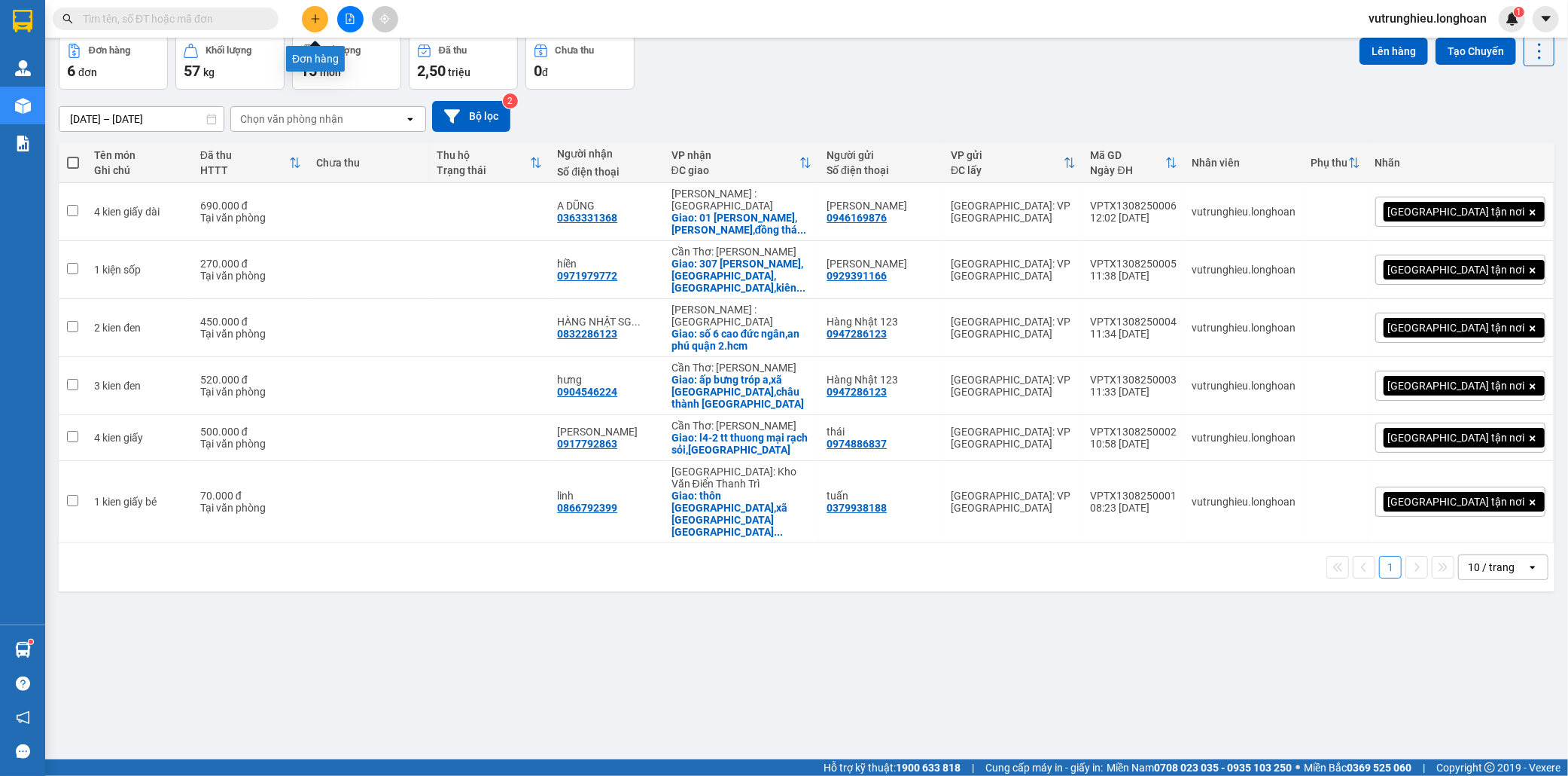
click at [315, 23] on icon "plus" at bounding box center [315, 18] width 10 height 10
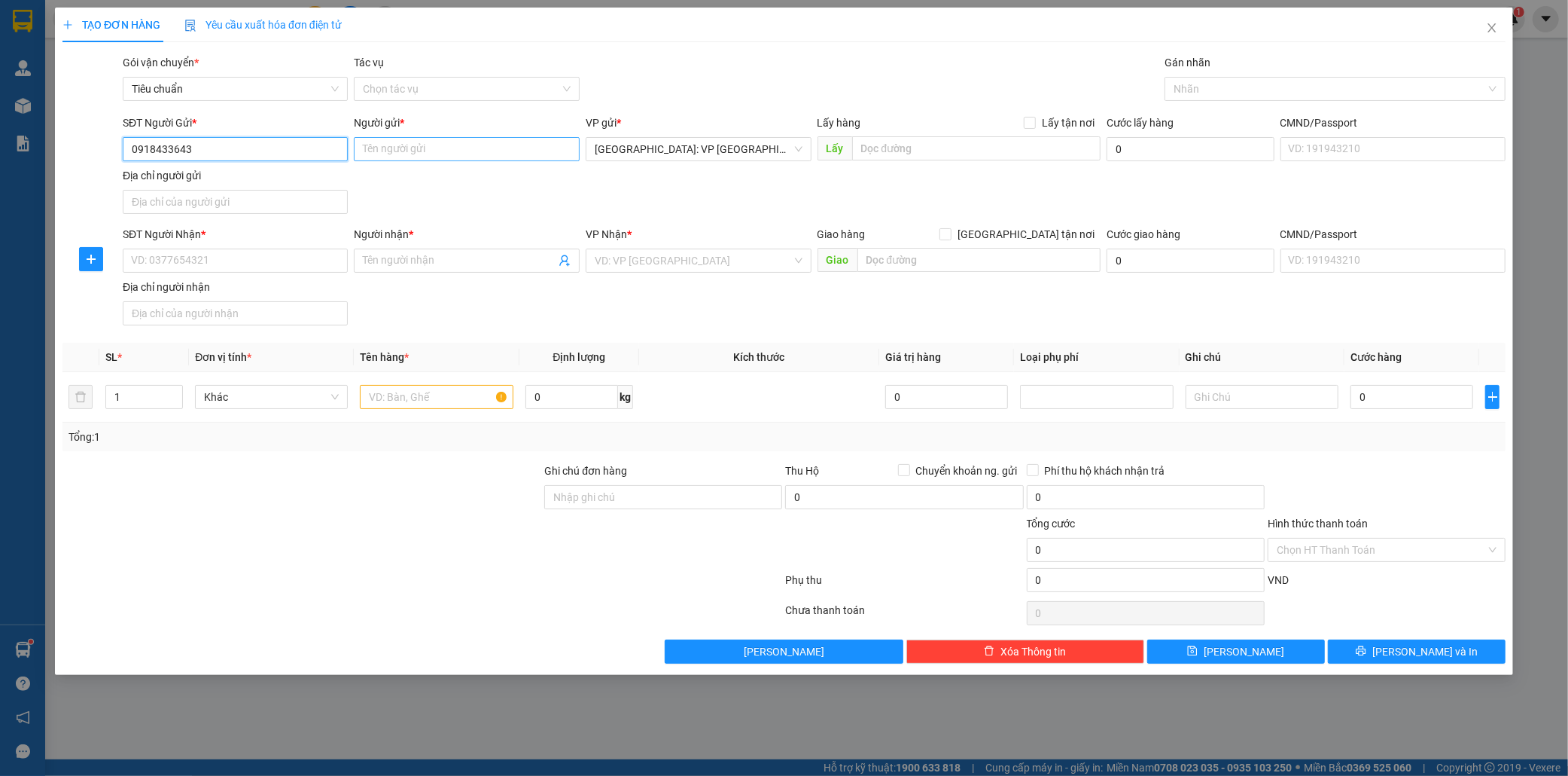
type input "0918433643"
click at [385, 147] on input "Người gửi *" at bounding box center [467, 149] width 226 height 24
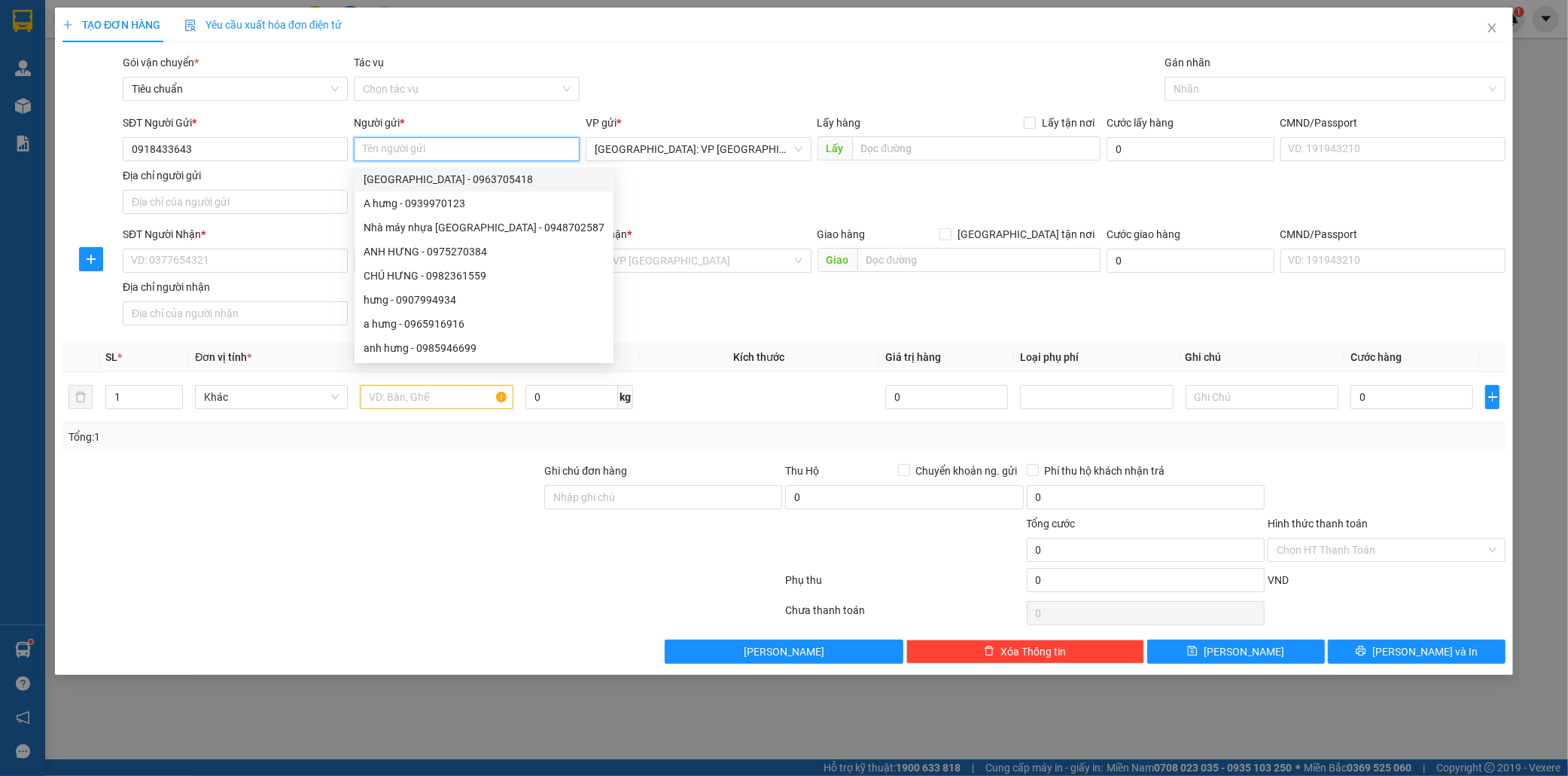
click at [381, 154] on input "Người gửi *" at bounding box center [467, 149] width 226 height 24
type input "hùng"
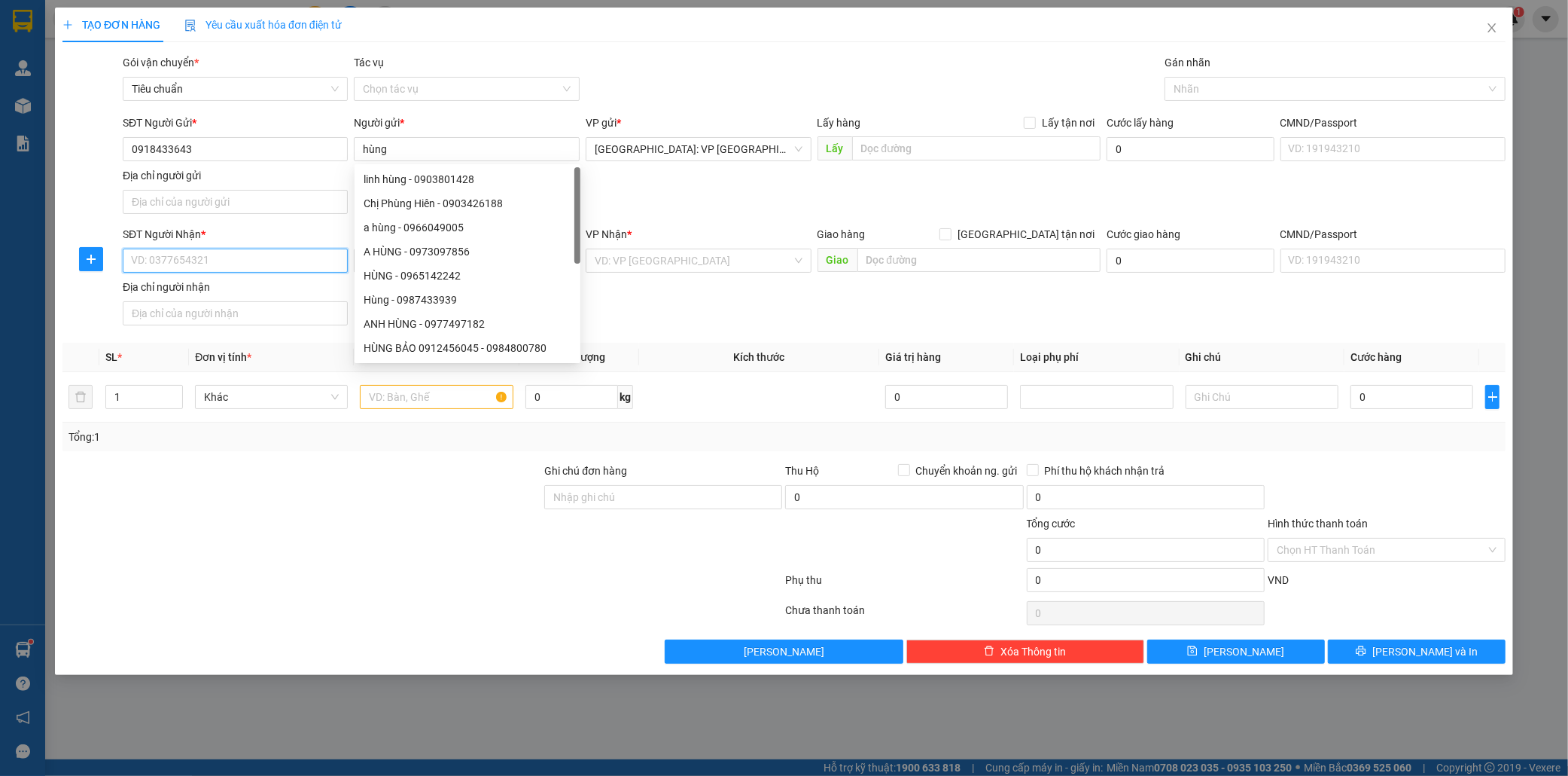
click at [213, 262] on input "SĐT Người Nhận *" at bounding box center [236, 261] width 226 height 24
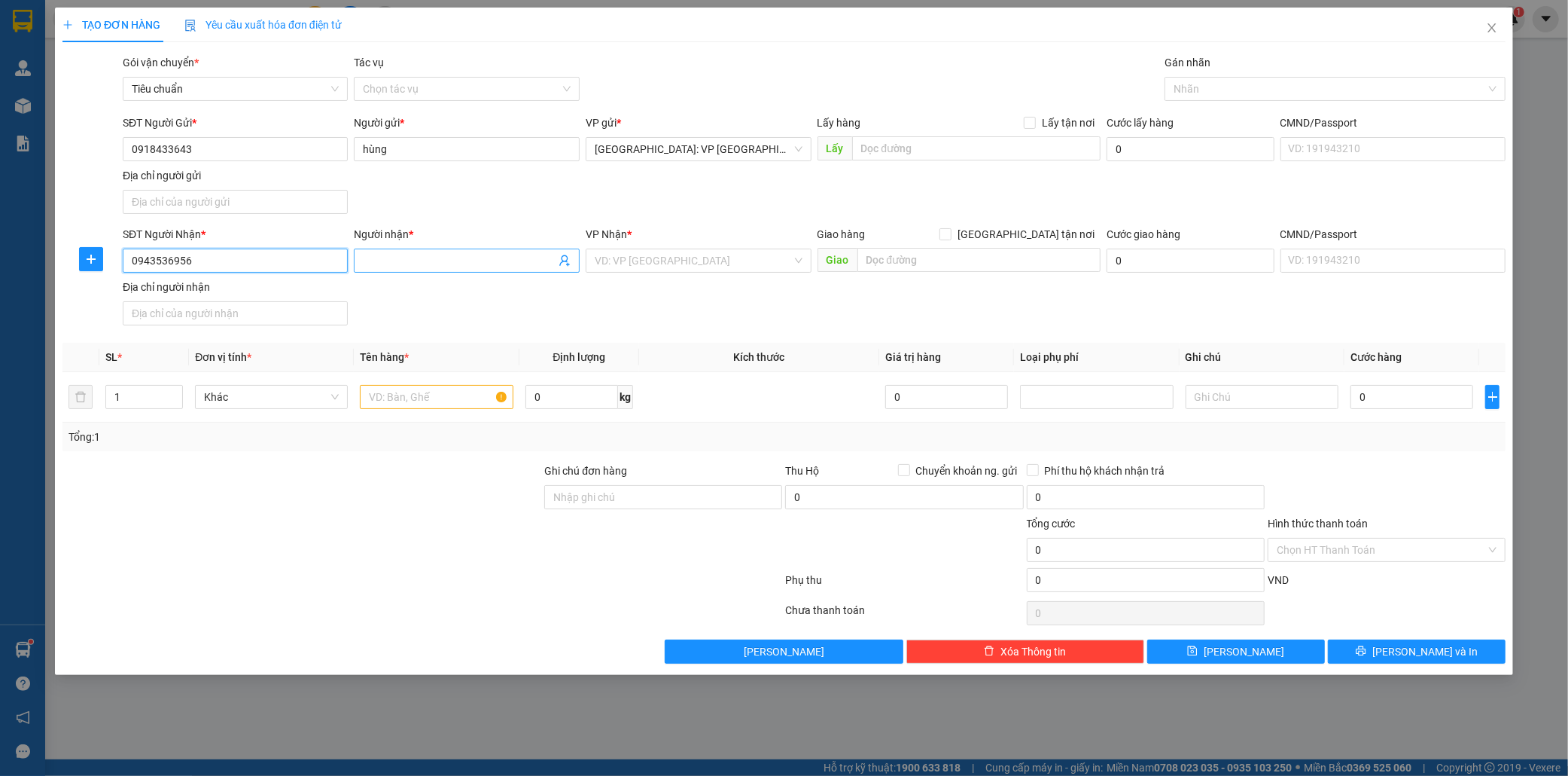
type input "0943536956"
click at [432, 261] on input "Người nhận *" at bounding box center [459, 261] width 193 height 17
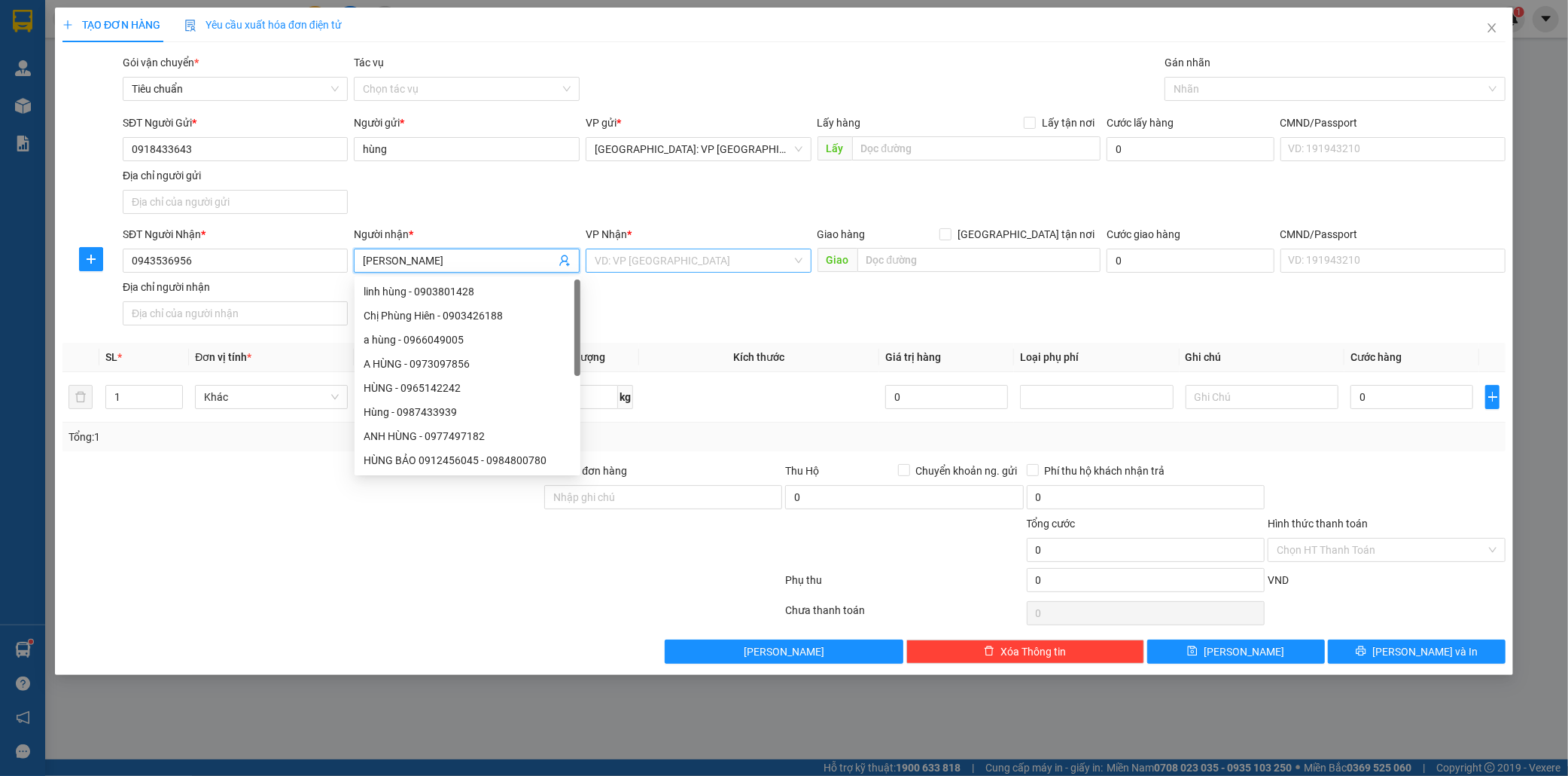
type input "huệ chi"
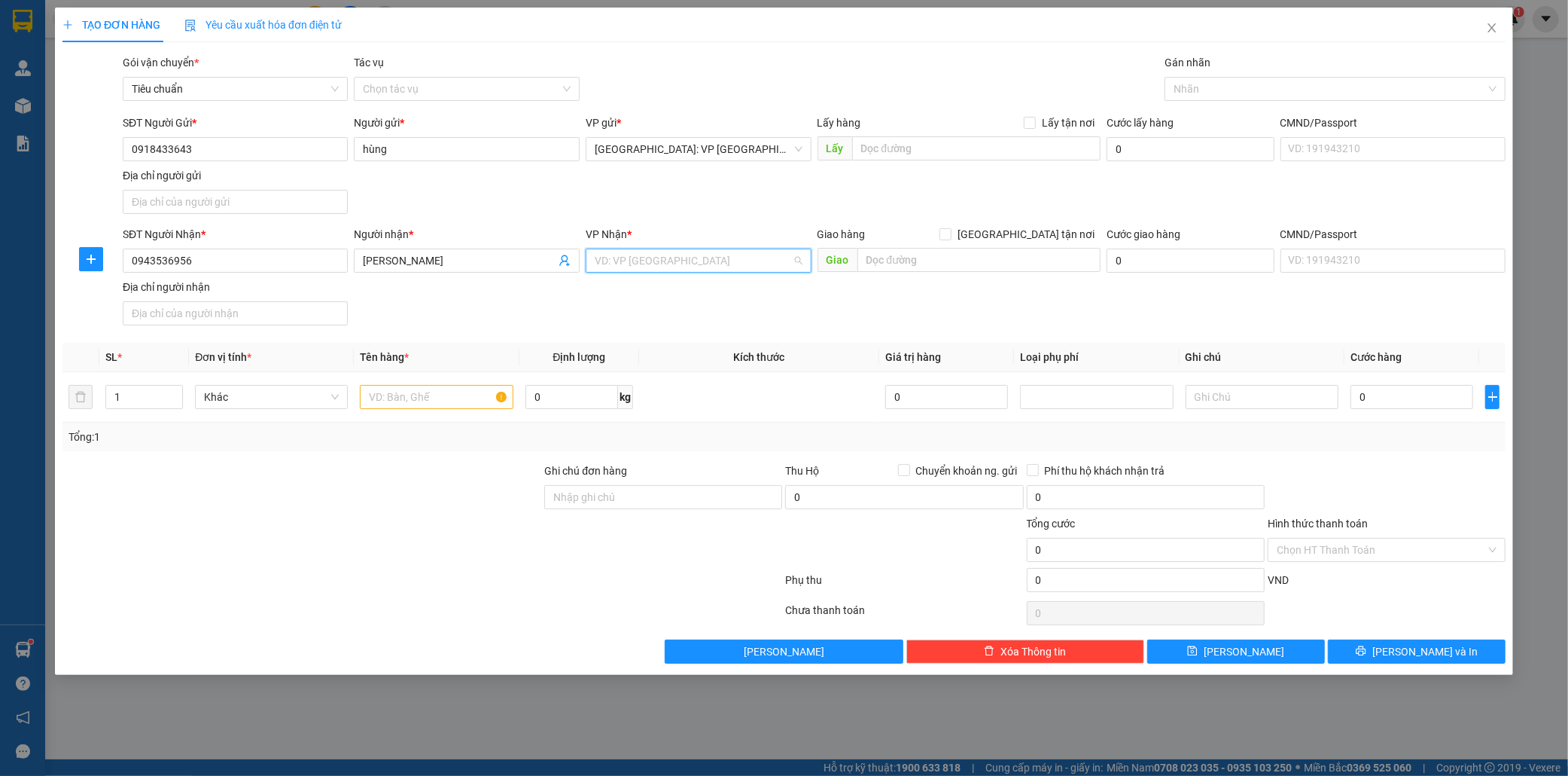
click at [652, 257] on input "search" at bounding box center [694, 261] width 197 height 22
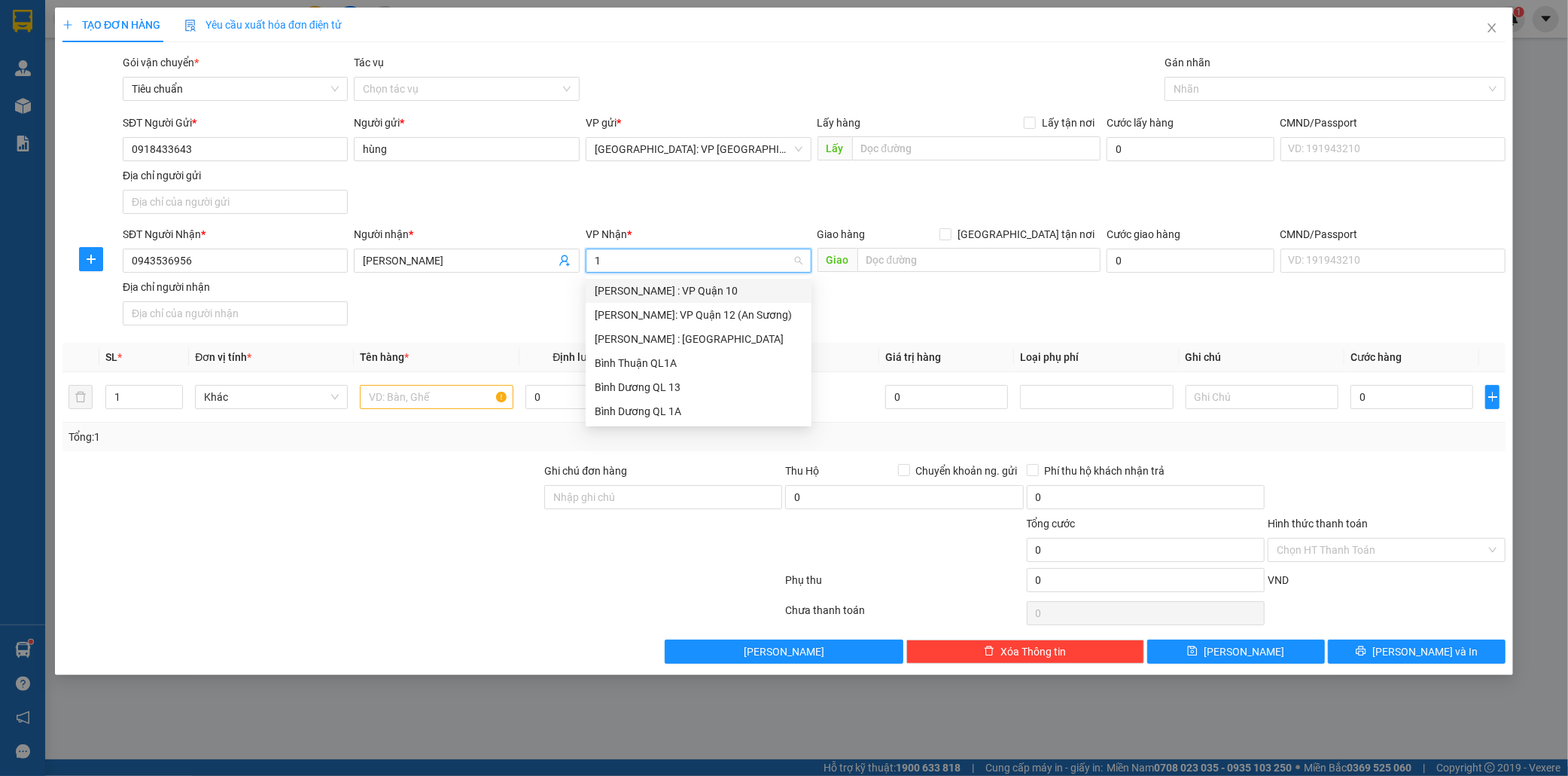
type input "12"
click at [711, 318] on div "Hồ Chí Minh : Kho Quận 12" at bounding box center [698, 315] width 208 height 17
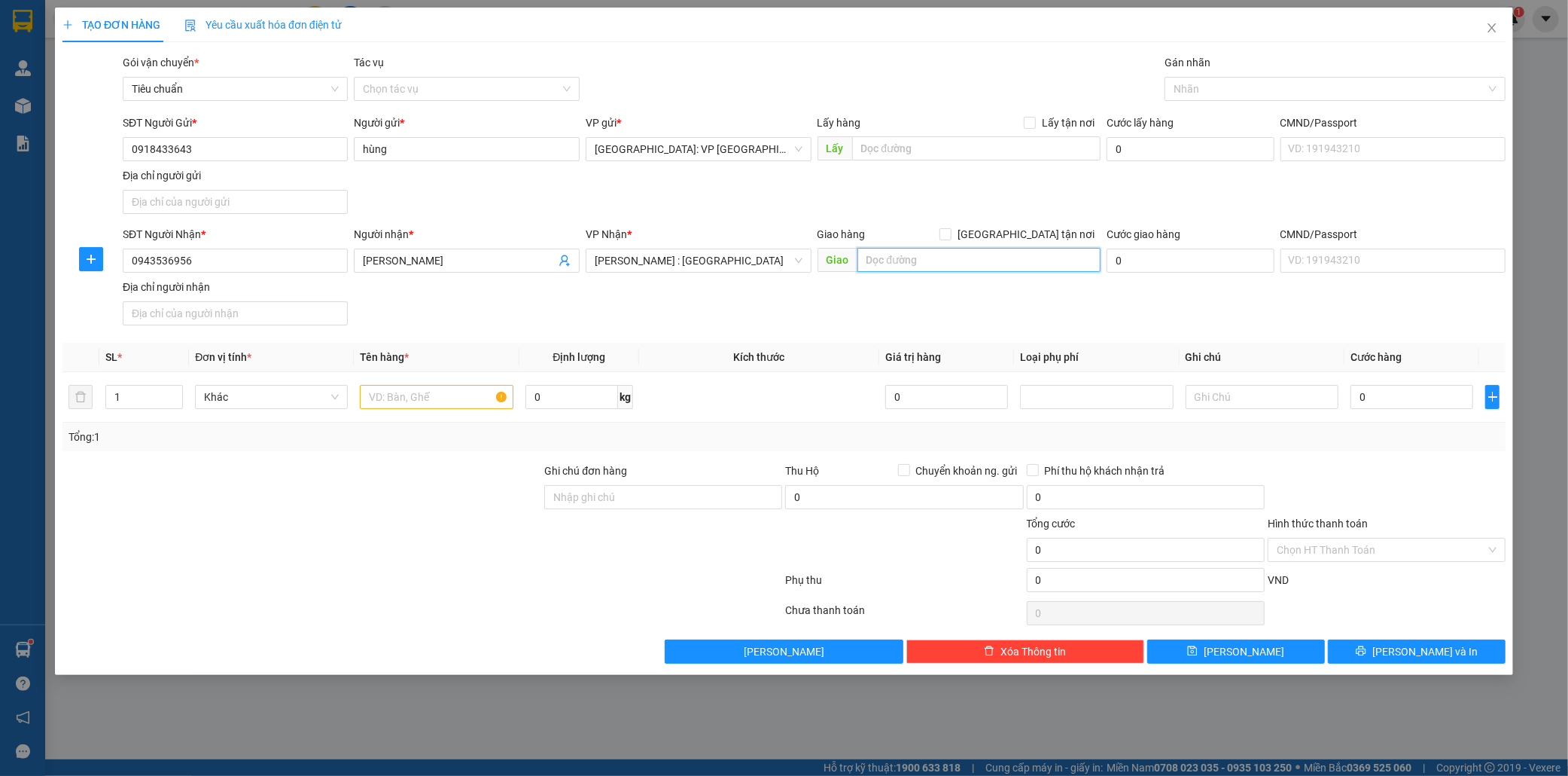
click at [945, 259] on input "text" at bounding box center [979, 260] width 243 height 24
type input "p"
type input "sảnh chung cư stown tham lương,duong d8 kp6,p đông hưng thuận hcm"
click at [950, 235] on input "Giao tận nơi" at bounding box center [944, 233] width 10 height 10
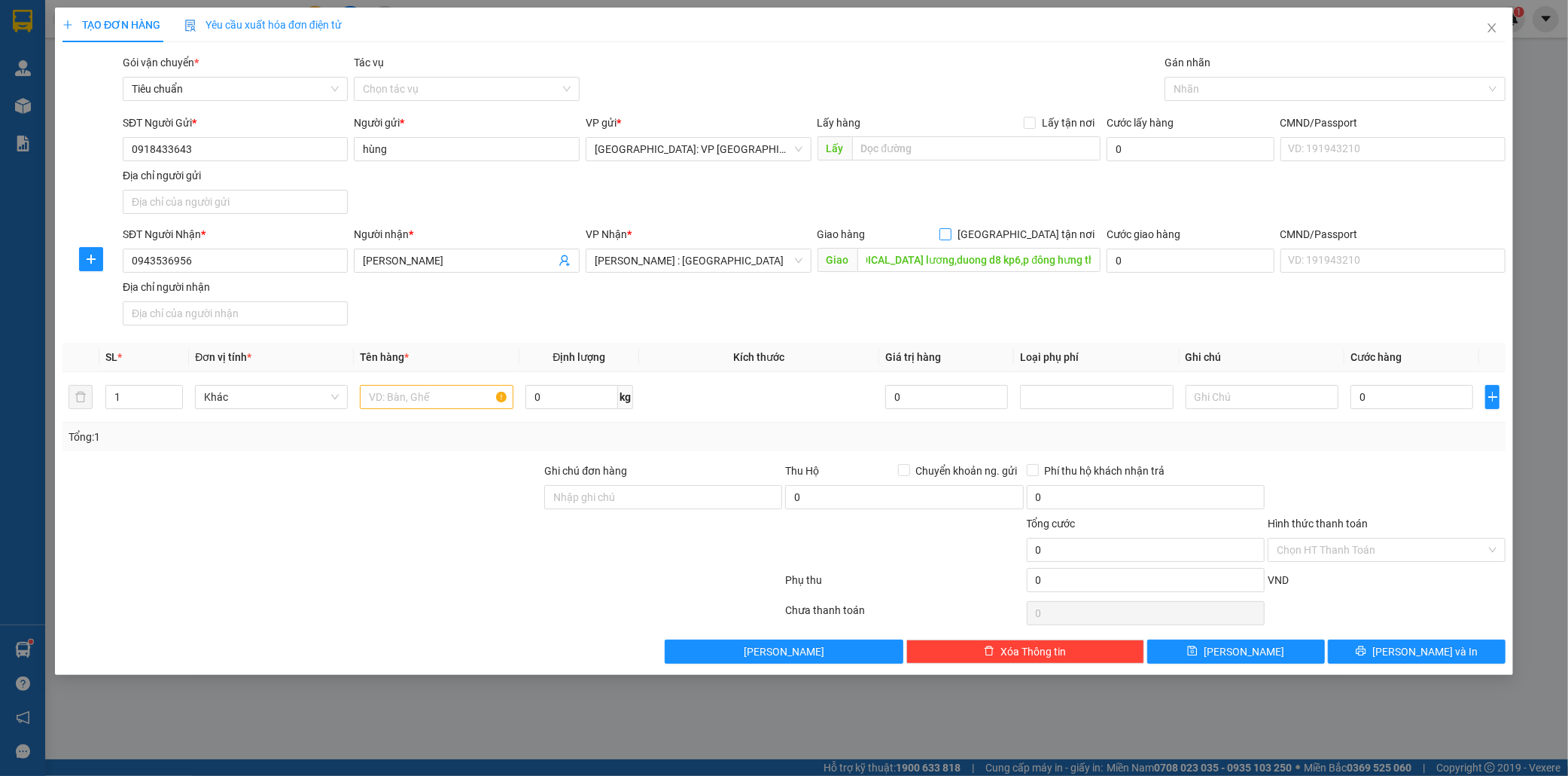
checkbox input "true"
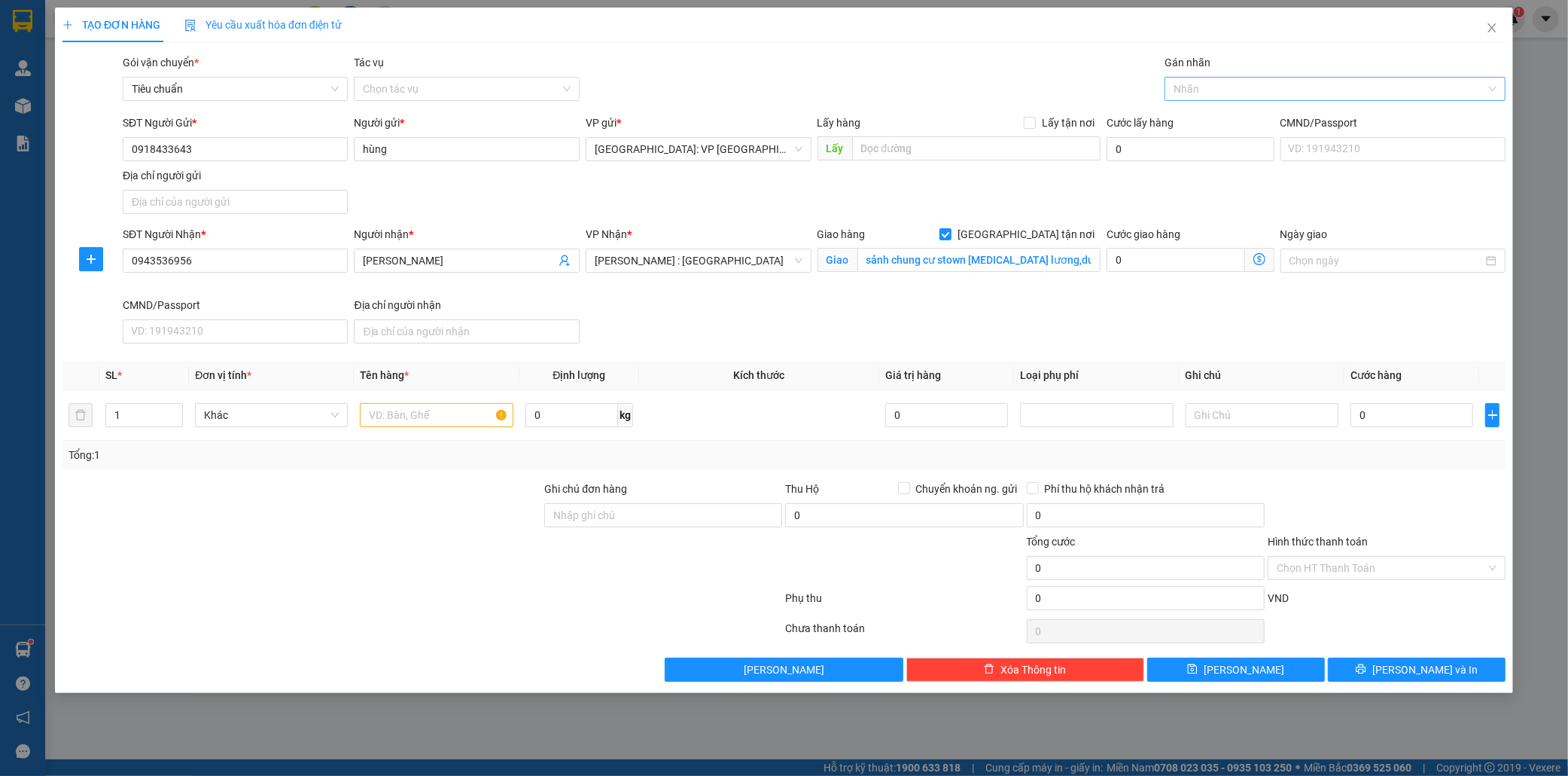
click at [1217, 92] on div at bounding box center [1328, 88] width 319 height 18
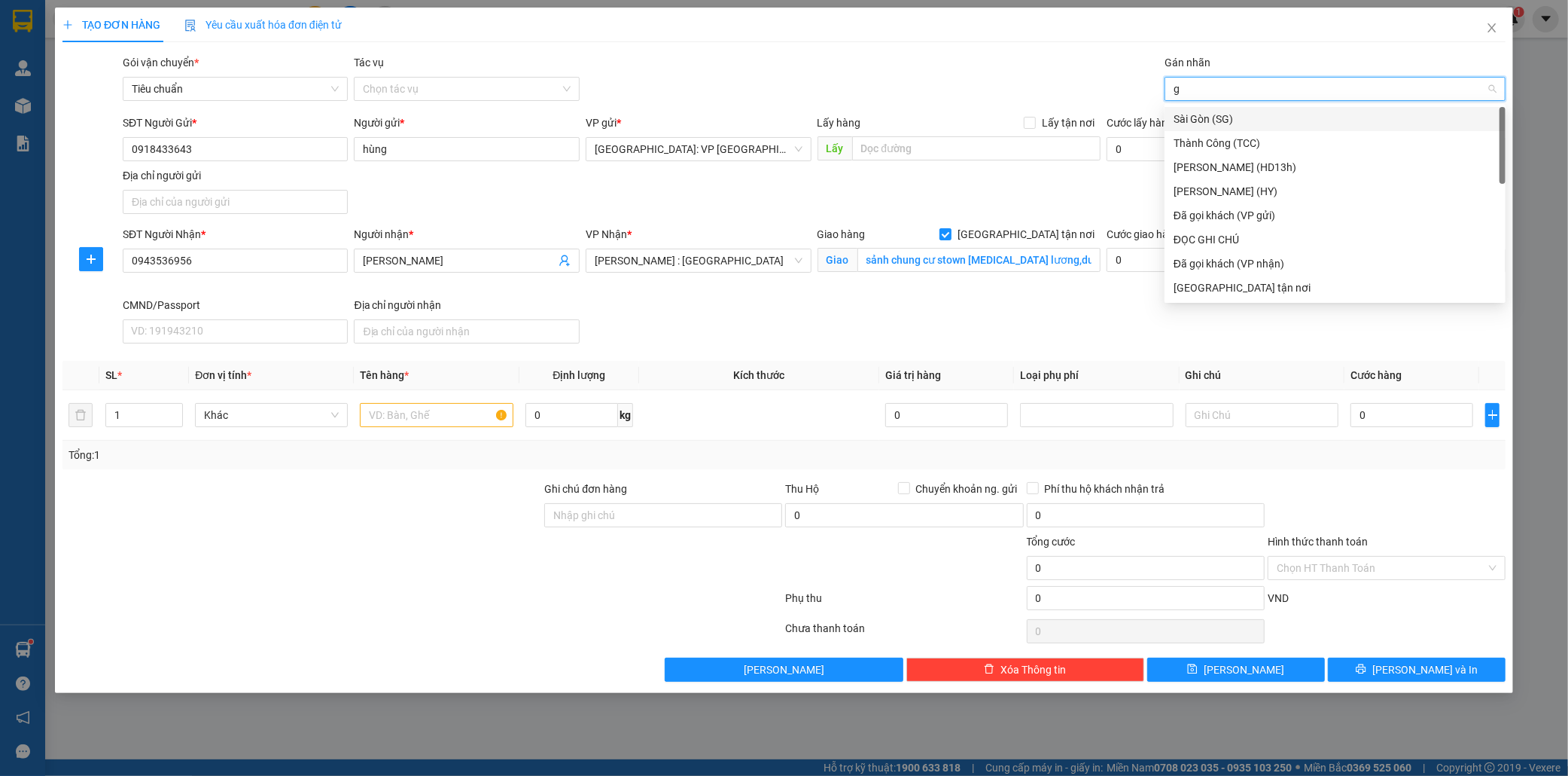
type input "gi"
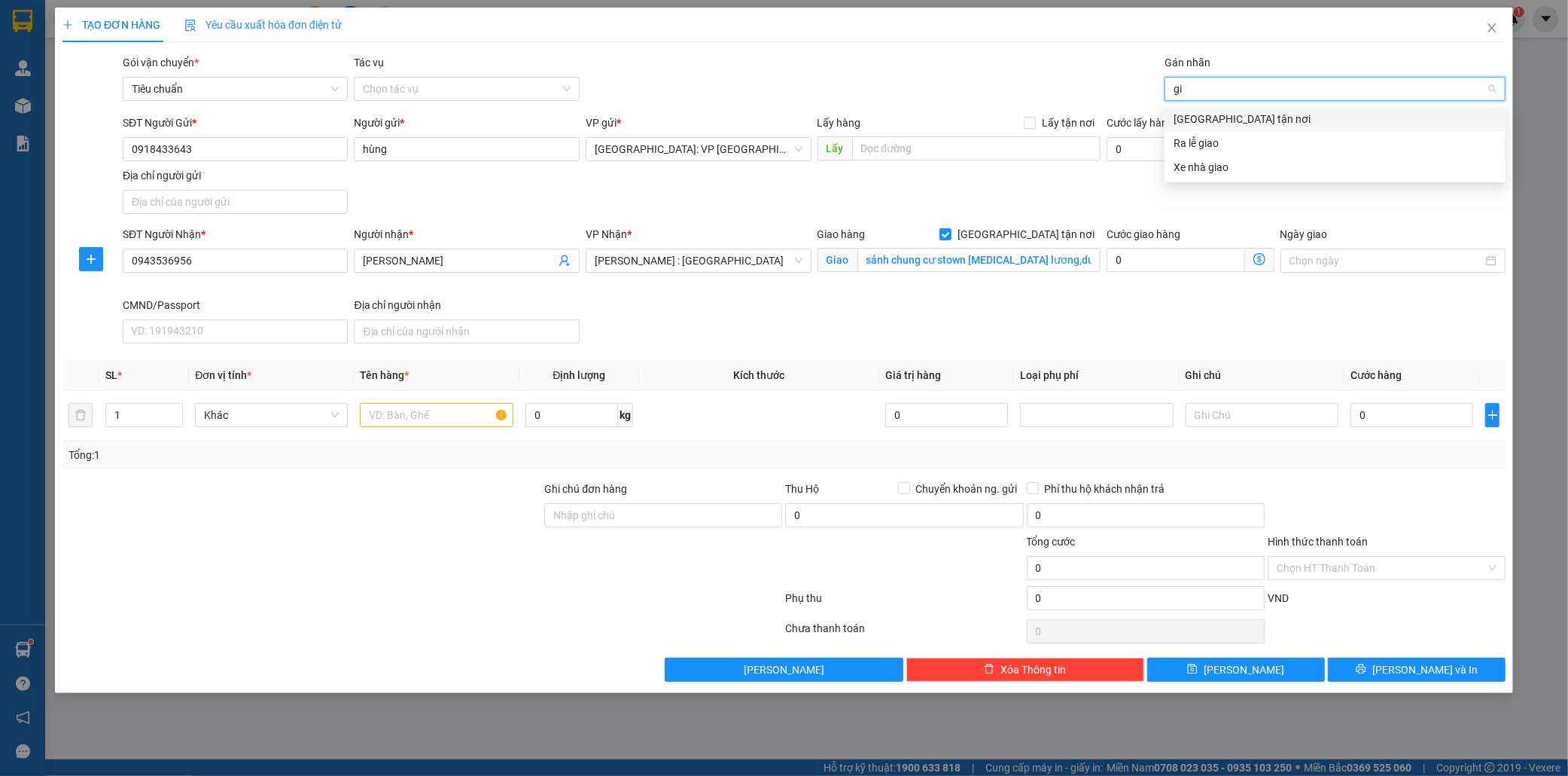
click at [1212, 113] on div "Giao tận nơi" at bounding box center [1335, 119] width 323 height 17
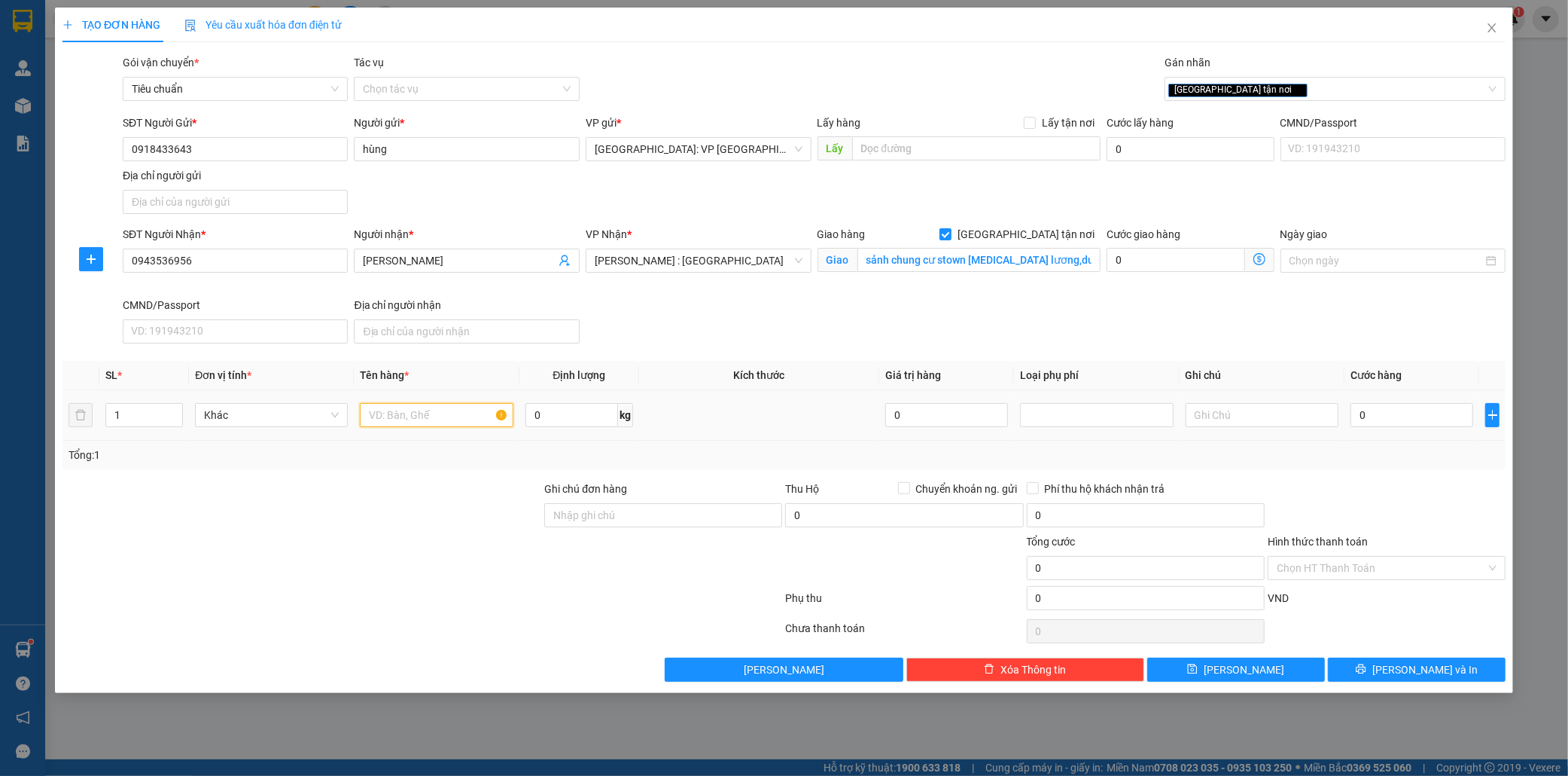
click at [402, 419] on input "text" at bounding box center [436, 415] width 153 height 24
type input "1 kien sốp"
click at [1380, 417] on input "0" at bounding box center [1412, 415] width 123 height 24
type input "1"
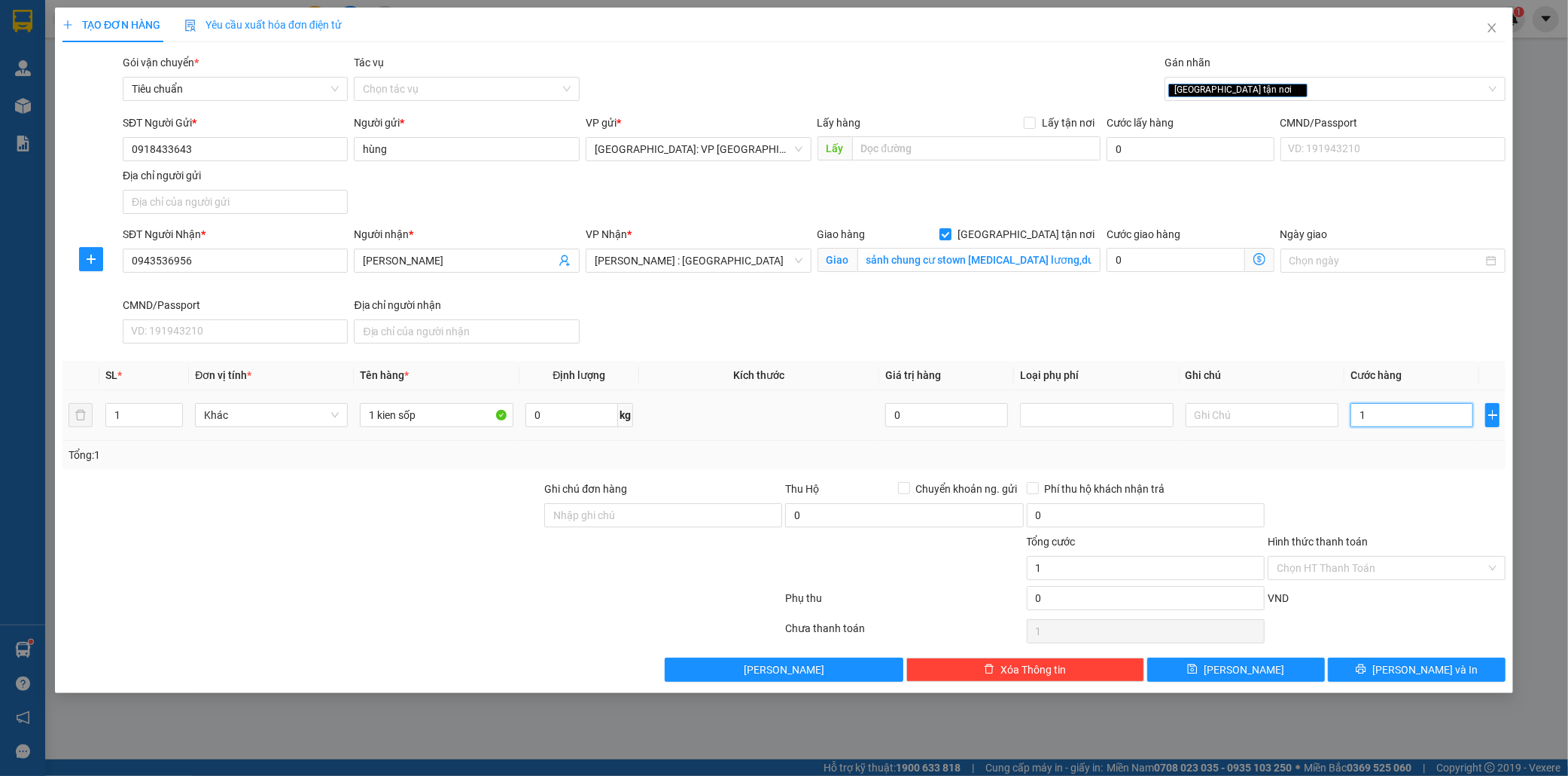
type input "1"
type input "12"
type input "120"
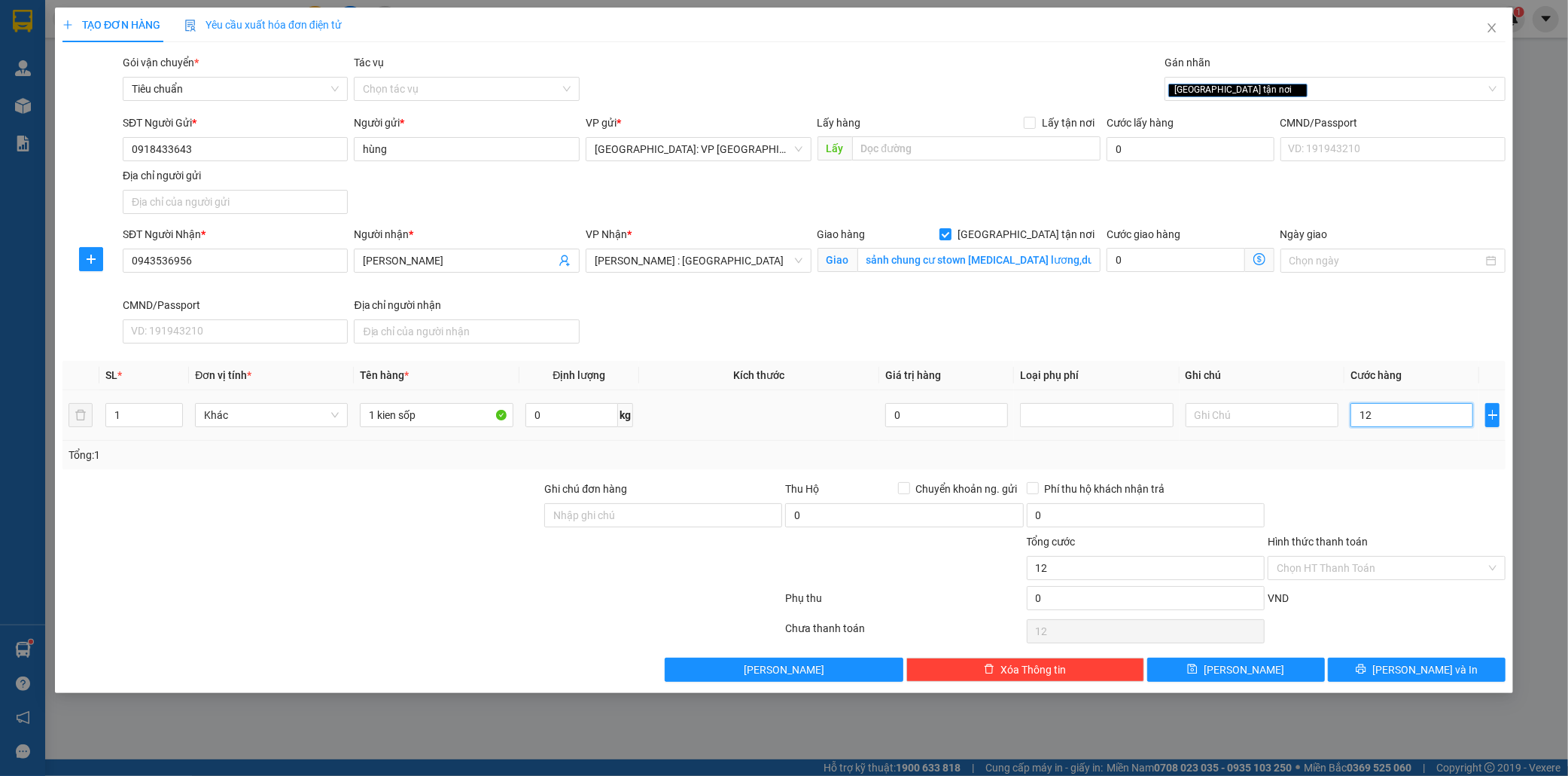
type input "120"
type input "1.200"
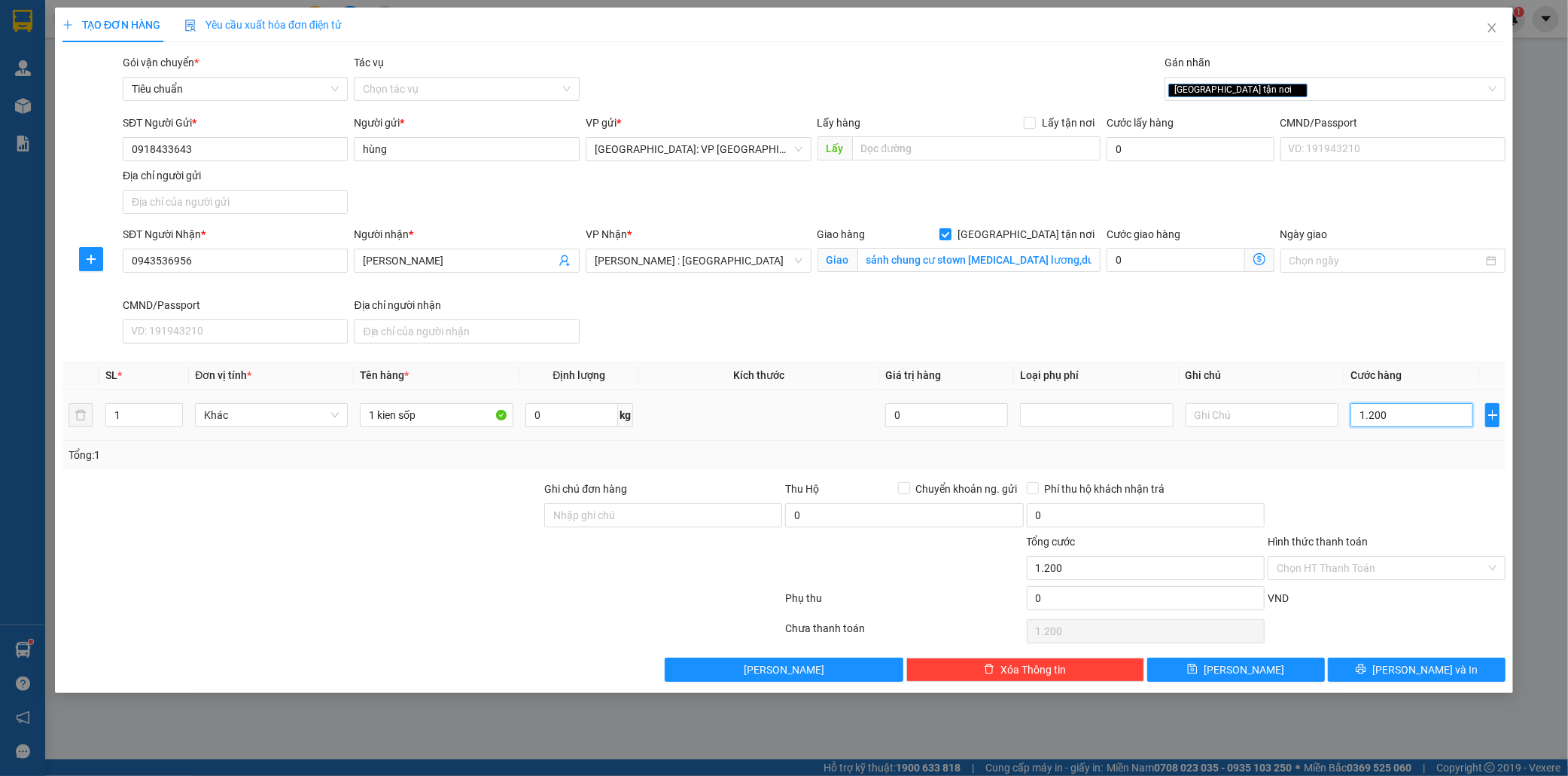
type input "12.000"
type input "120.000"
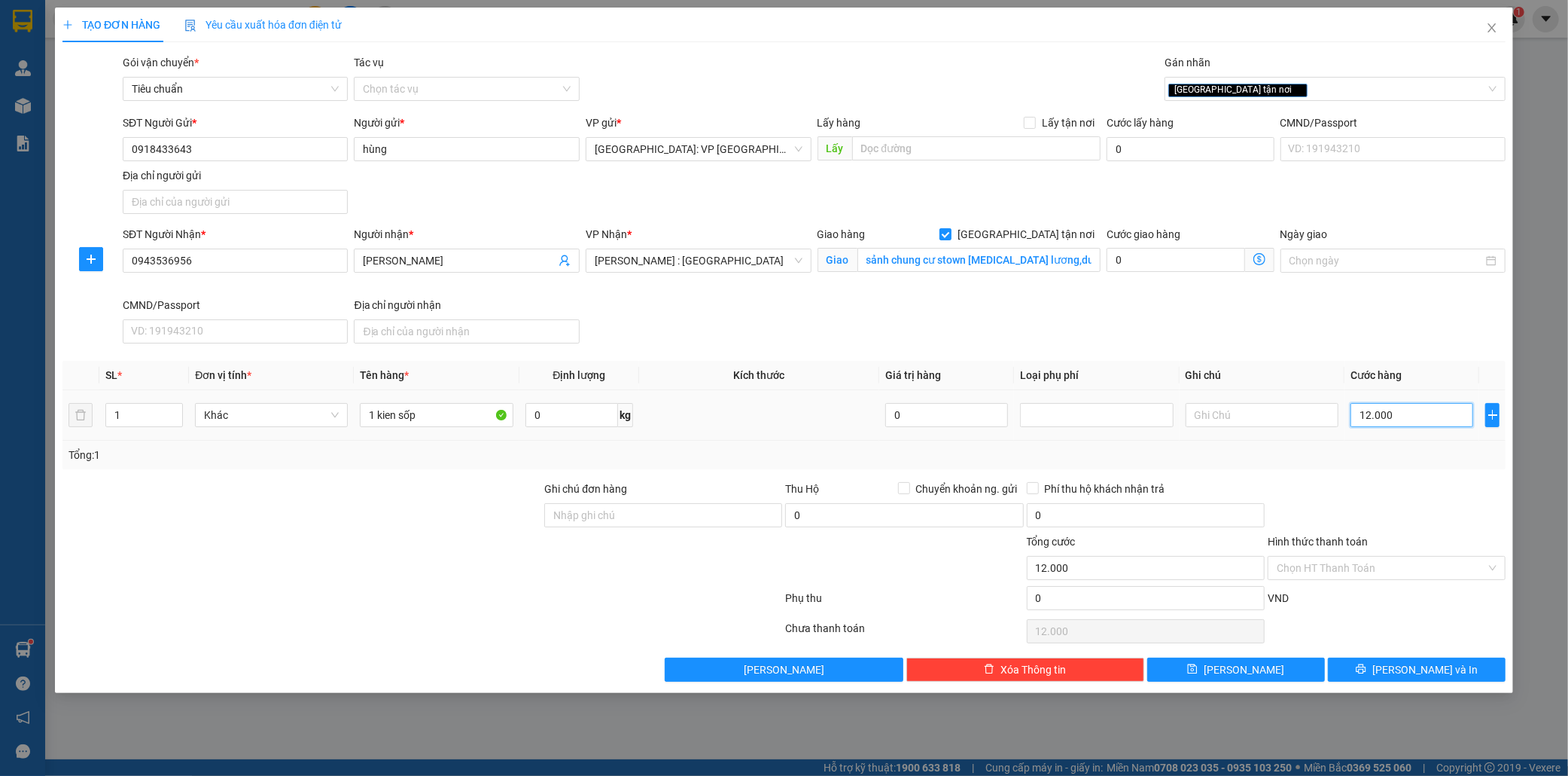
type input "120.000"
click at [1364, 565] on input "Hình thức thanh toán" at bounding box center [1382, 568] width 209 height 22
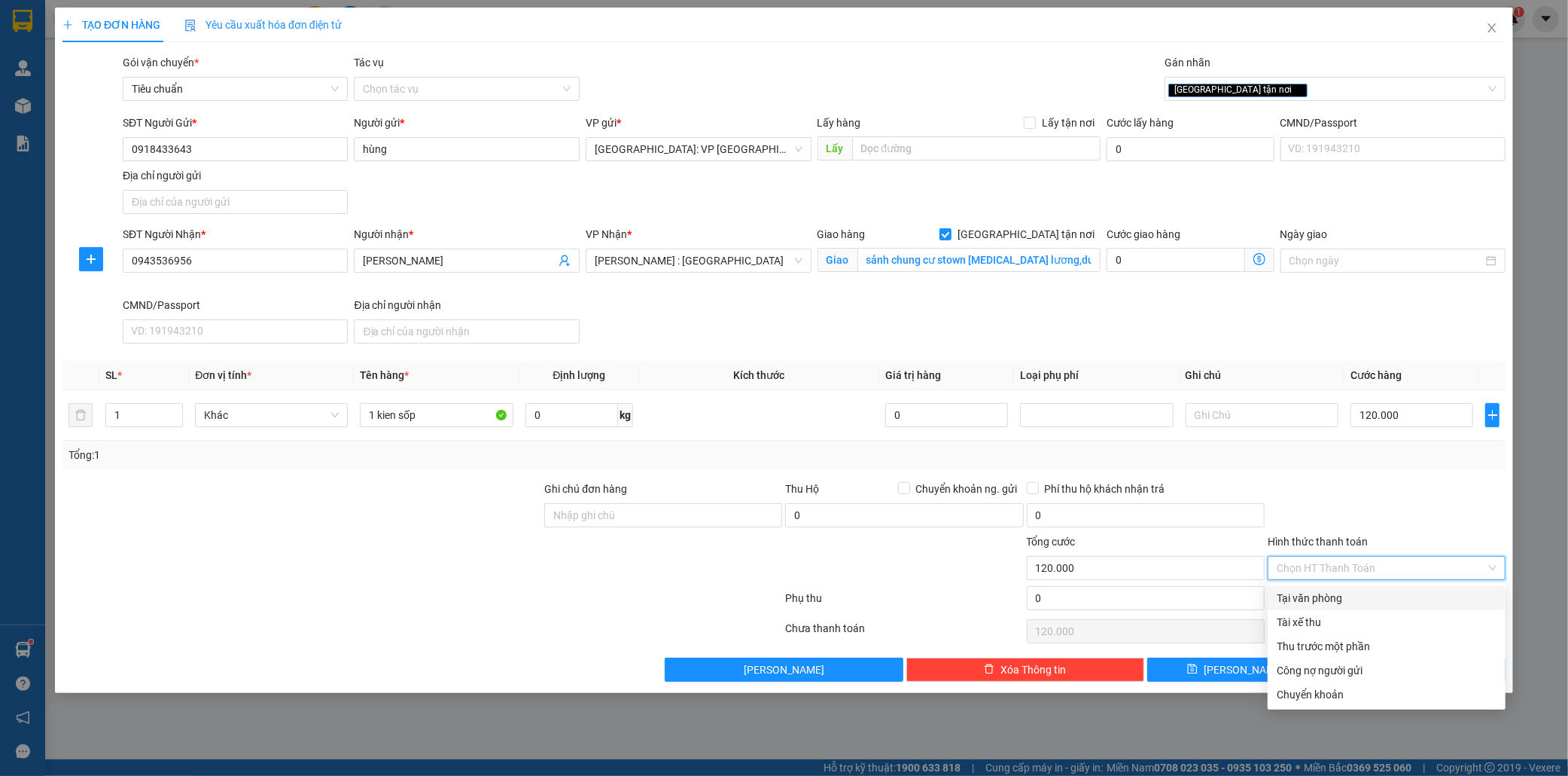
click at [1320, 595] on div "Tại văn phòng" at bounding box center [1387, 598] width 220 height 17
type input "0"
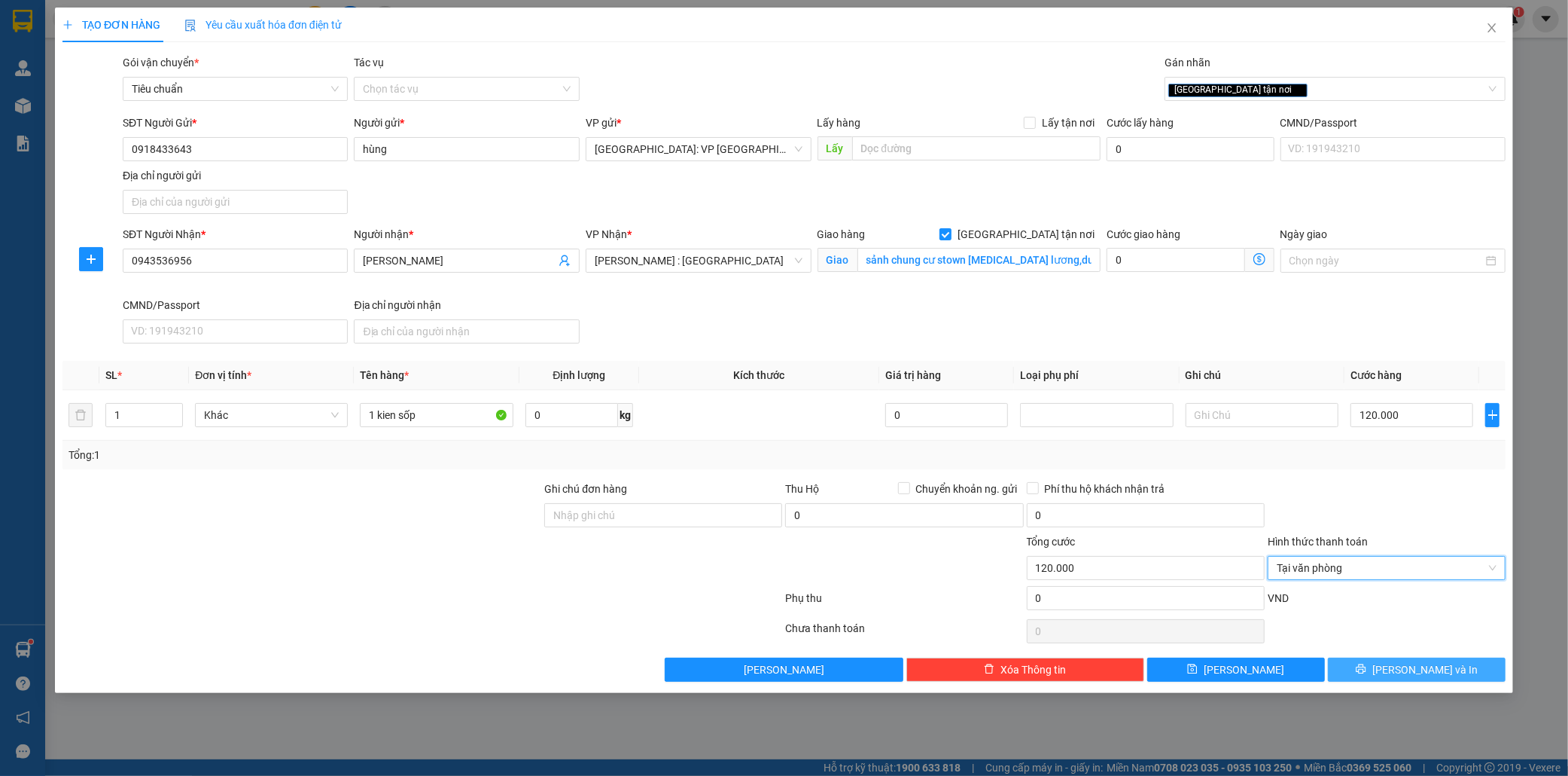
click at [1429, 673] on span "Lưu và In" at bounding box center [1425, 669] width 105 height 17
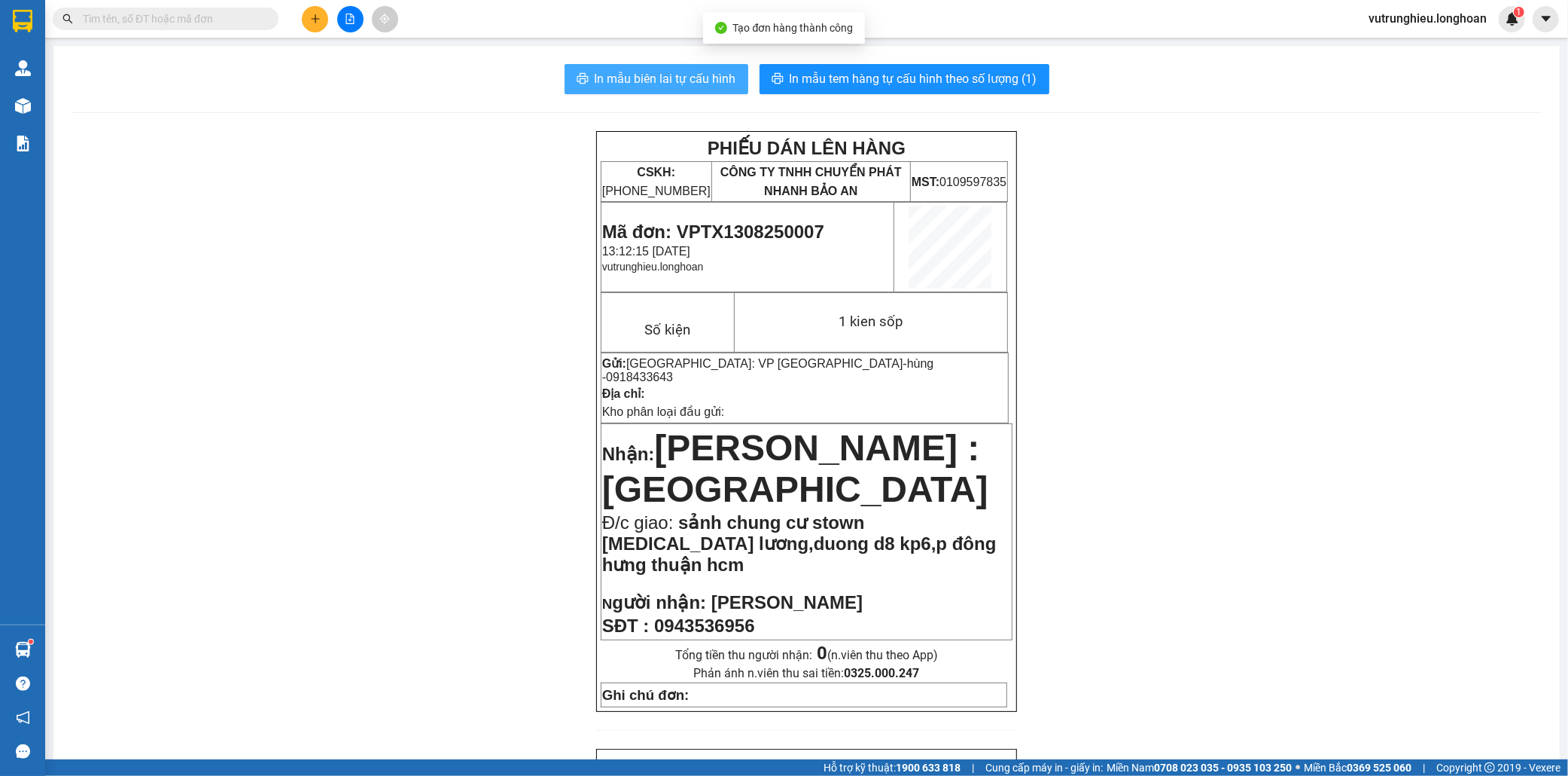
click at [651, 81] on span "In mẫu biên lai tự cấu hình" at bounding box center [666, 79] width 142 height 19
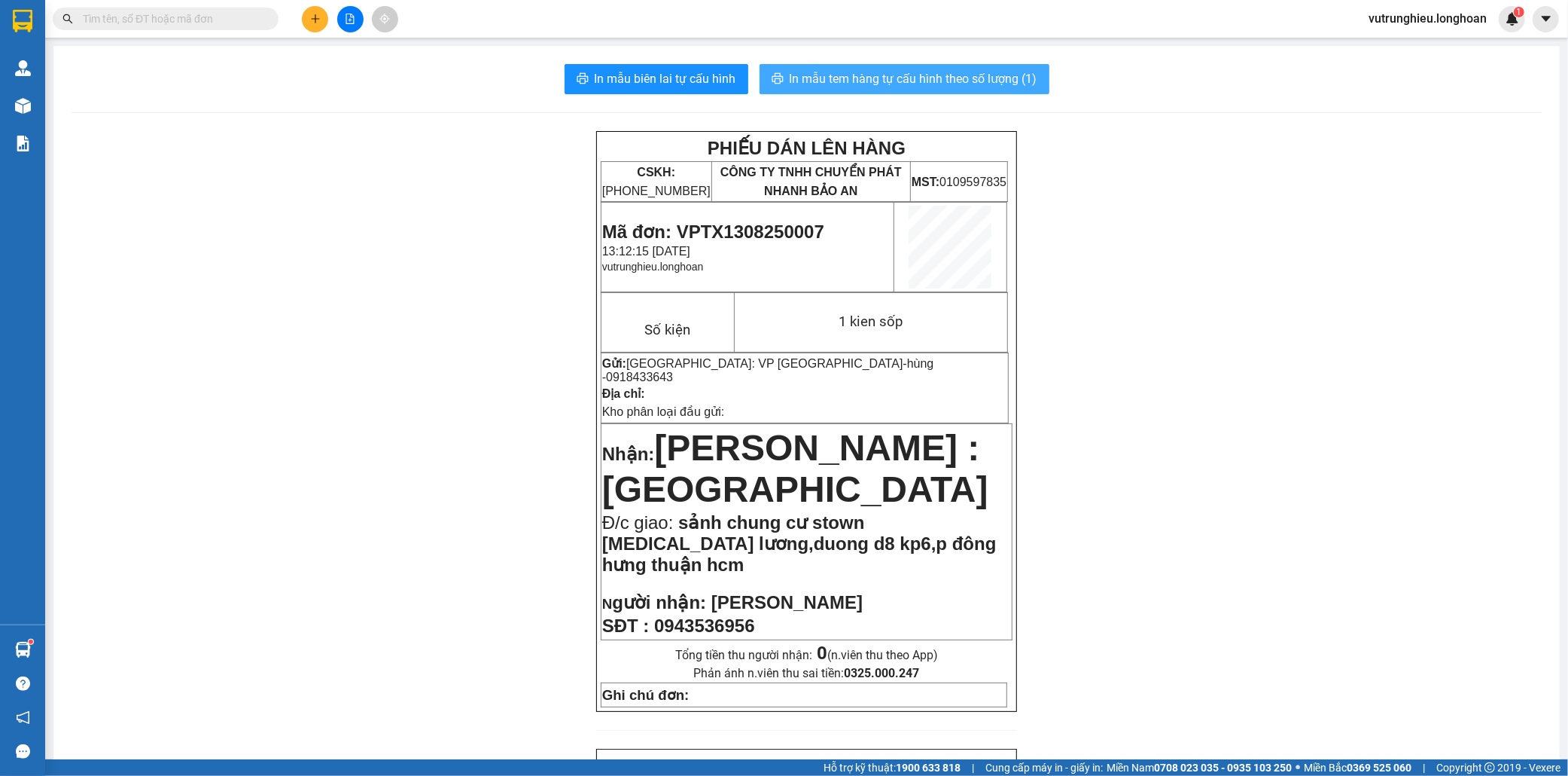
click at [882, 78] on span "In mẫu tem hàng tự cấu hình theo số lượng (1)" at bounding box center [913, 79] width 248 height 19
click at [741, 229] on span "Mã đơn: VPTX1308250007" at bounding box center [713, 232] width 222 height 21
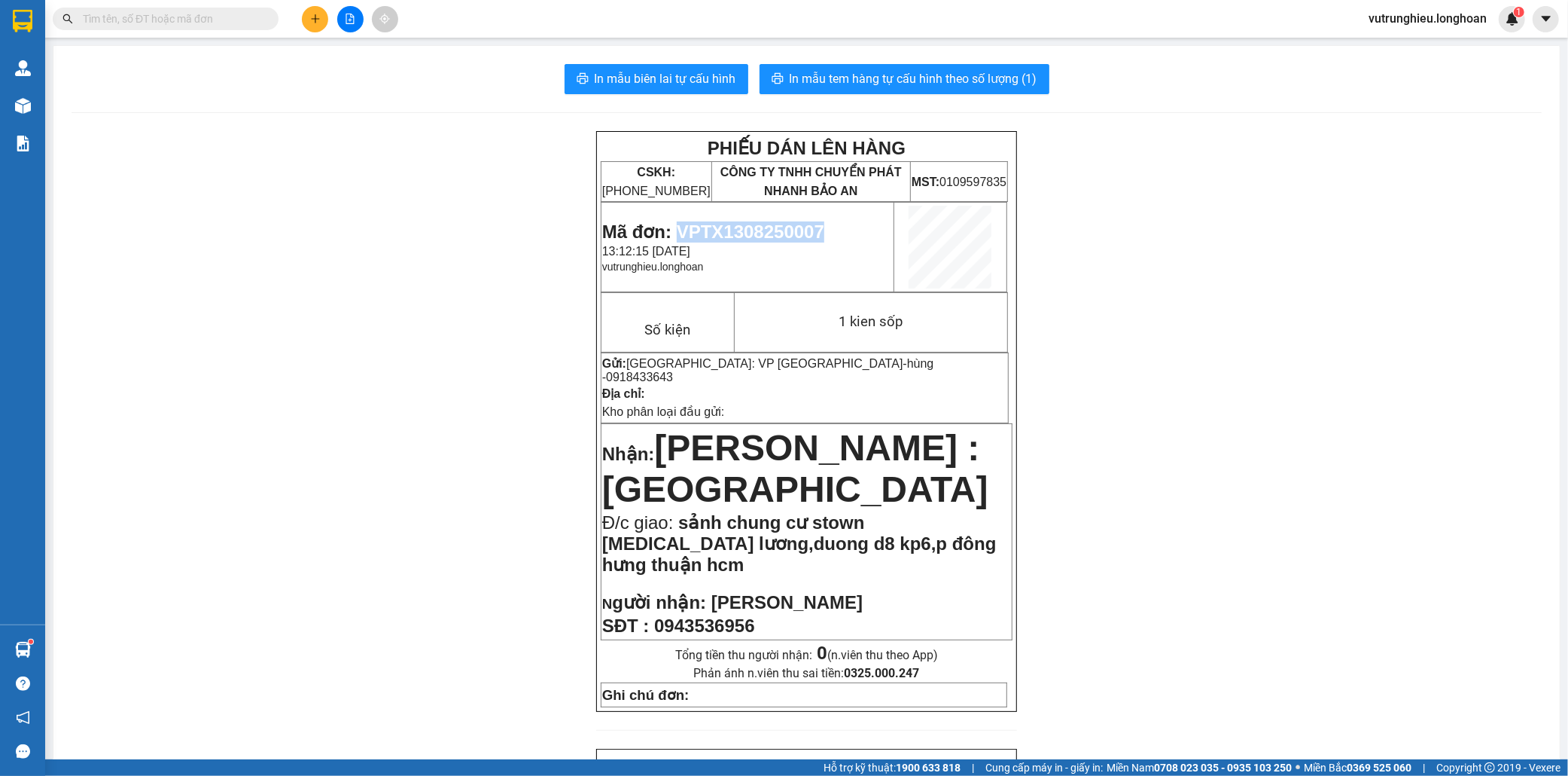
click at [741, 229] on span "Mã đơn: VPTX1308250007" at bounding box center [713, 232] width 222 height 21
copy span "VPTX1308250007"
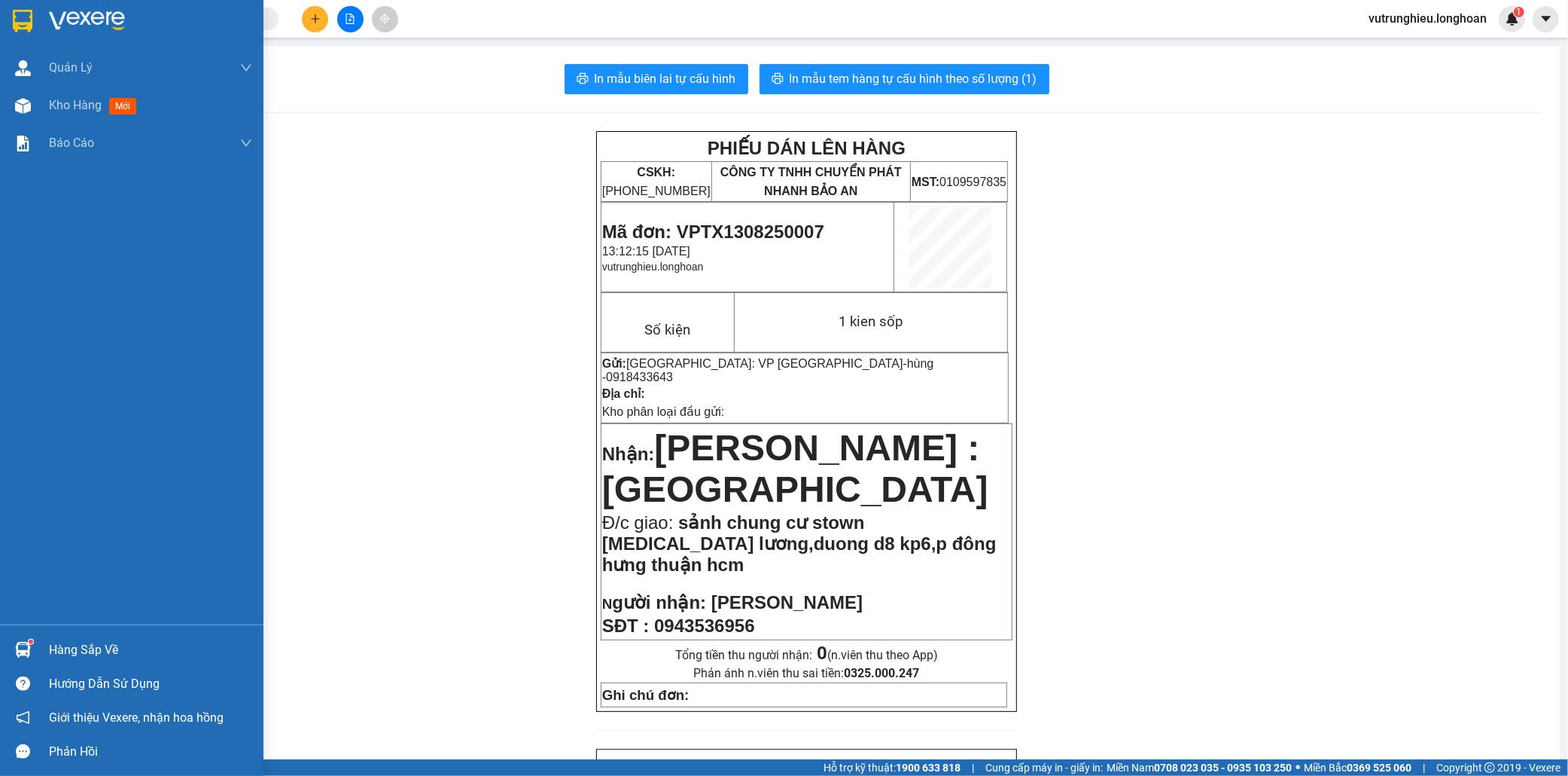
click at [10, 22] on div at bounding box center [22, 20] width 26 height 26
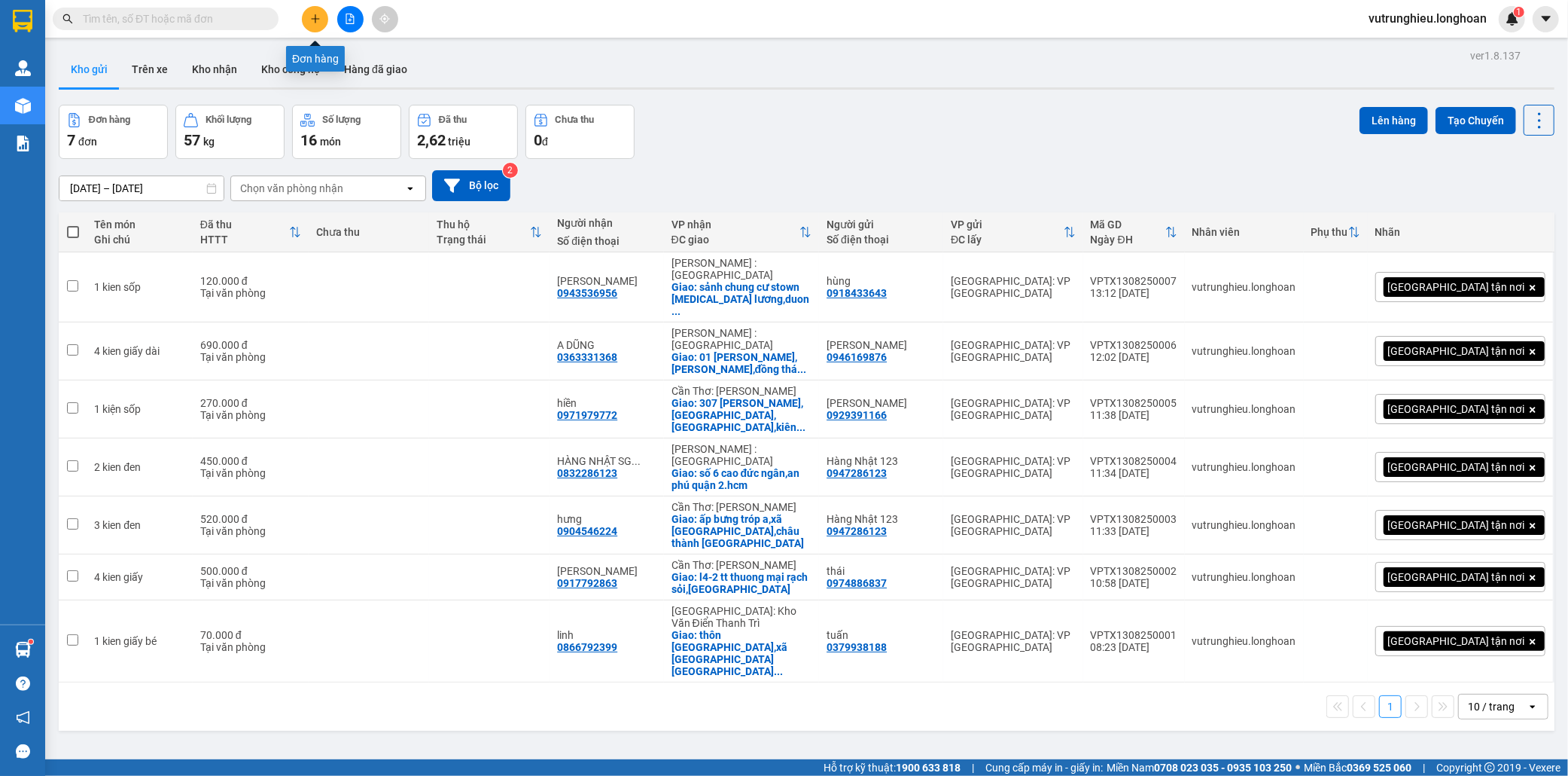
click at [314, 19] on icon "plus" at bounding box center [315, 18] width 8 height 1
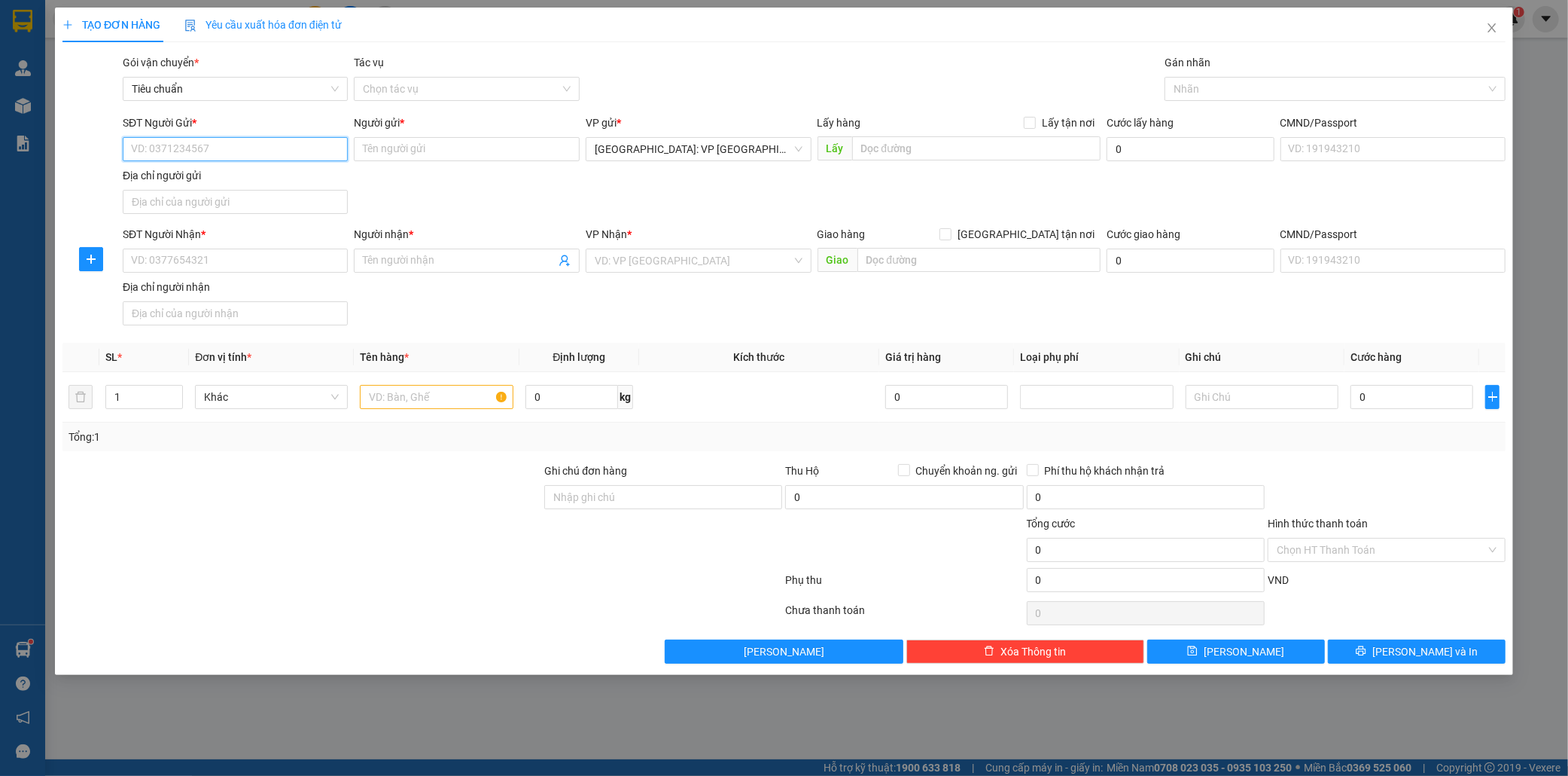
click at [218, 147] on input "SĐT Người Gửi *" at bounding box center [236, 149] width 226 height 24
click at [221, 145] on input "SĐT Người Gửi *" at bounding box center [236, 149] width 226 height 24
click at [222, 145] on input "SĐT Người Gửi *" at bounding box center [236, 149] width 226 height 24
click at [197, 156] on input "SĐT Người Gửi *" at bounding box center [236, 149] width 226 height 24
click at [445, 392] on input "text" at bounding box center [436, 397] width 153 height 24
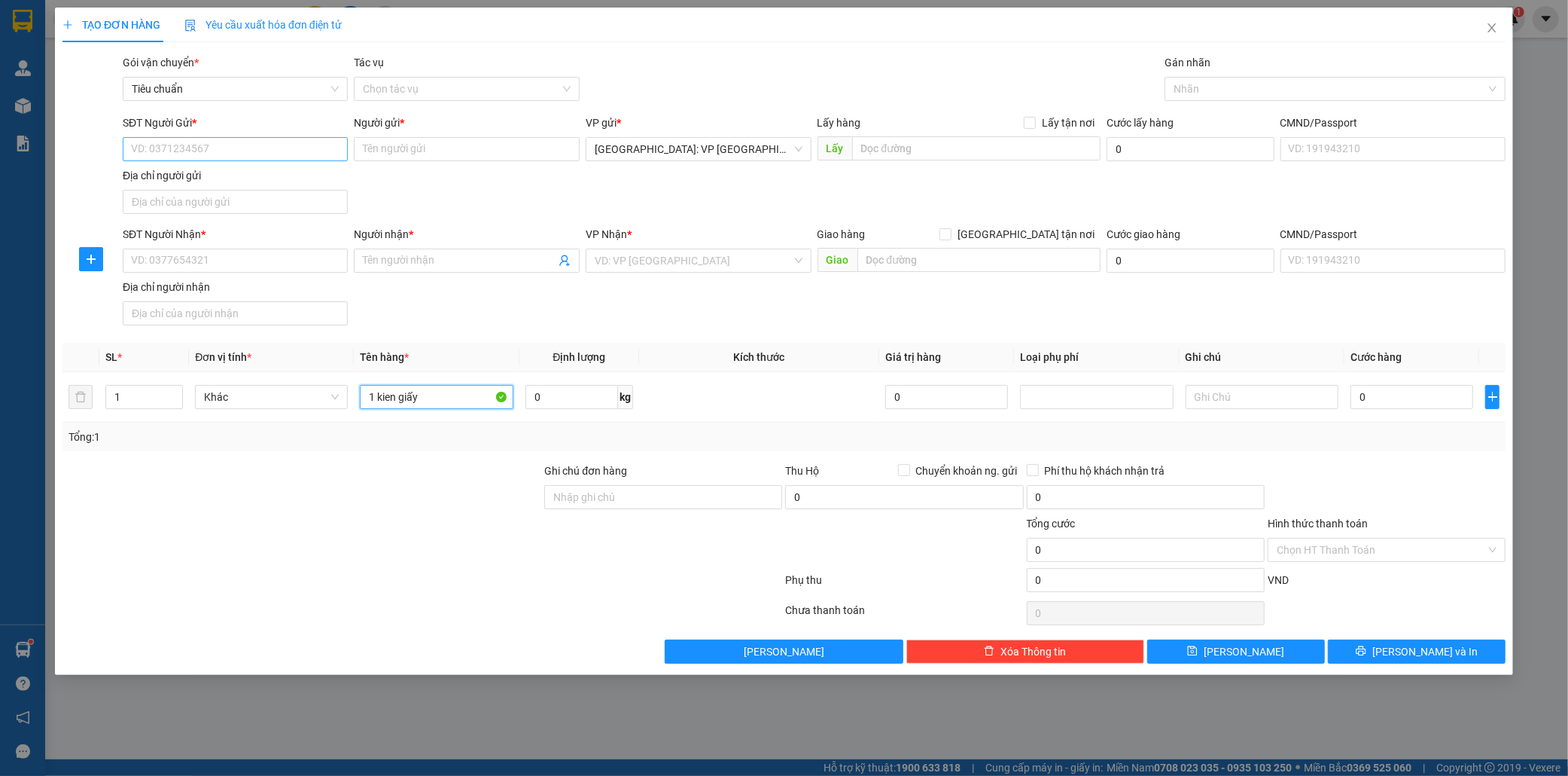
type input "1 kien giấy"
click at [144, 153] on input "SĐT Người Gửi *" at bounding box center [236, 149] width 226 height 24
type input "0333084694"
click at [393, 151] on input "Người gửi *" at bounding box center [467, 149] width 226 height 24
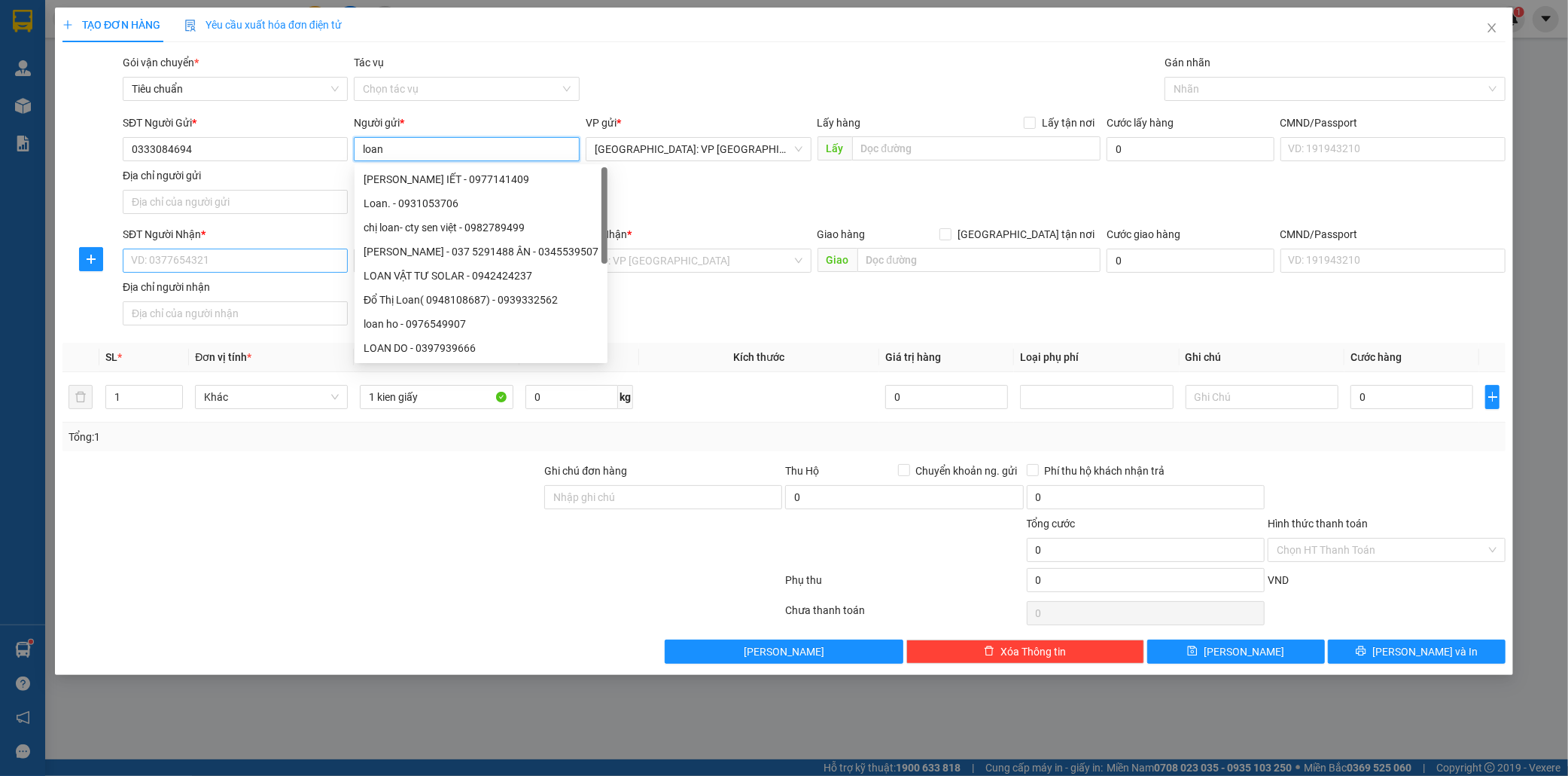
type input "loan"
click at [229, 266] on input "SĐT Người Nhận *" at bounding box center [236, 261] width 226 height 24
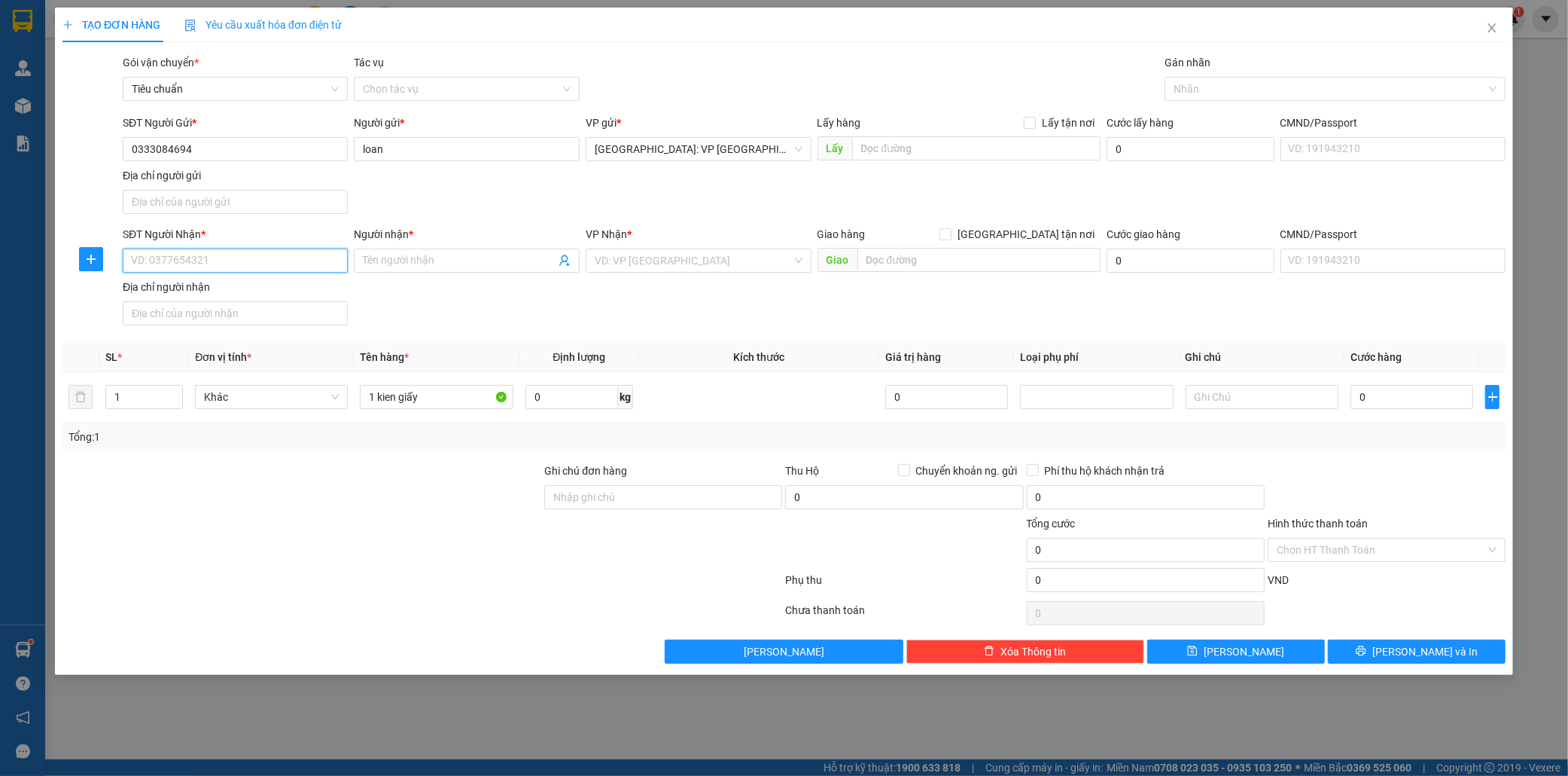
click at [214, 265] on input "SĐT Người Nhận *" at bounding box center [236, 261] width 226 height 24
click at [215, 261] on input "SĐT Người Nhận *" at bounding box center [236, 261] width 226 height 24
type input "0394731207"
click at [215, 294] on div "0394731207 - anh Chiến" at bounding box center [235, 292] width 208 height 17
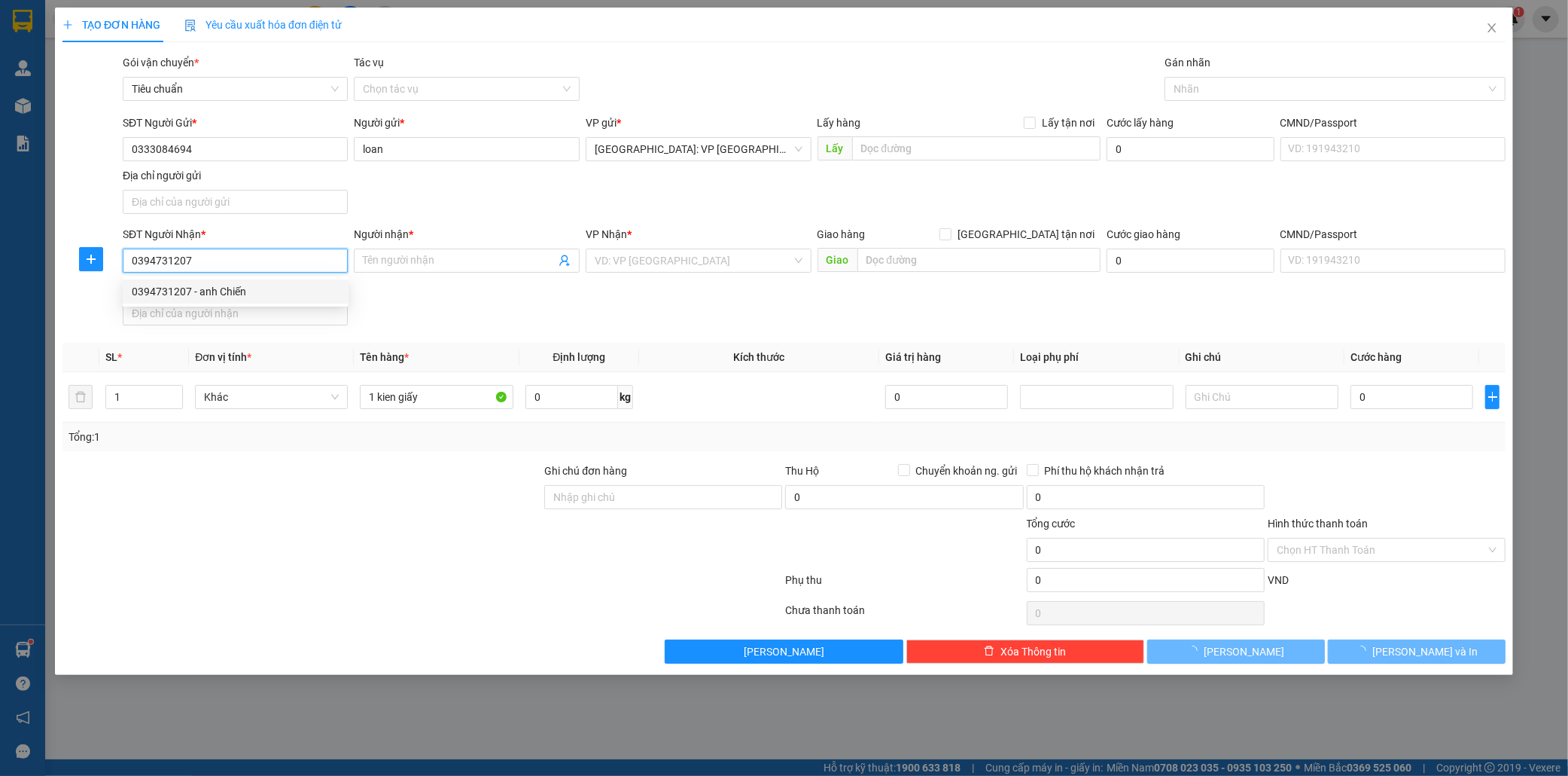
type input "anh Chiến"
checkbox input "true"
type input "Lô 28, Đường Đặng Văn Chung, KDT VCN Phước long, Nha Trang"
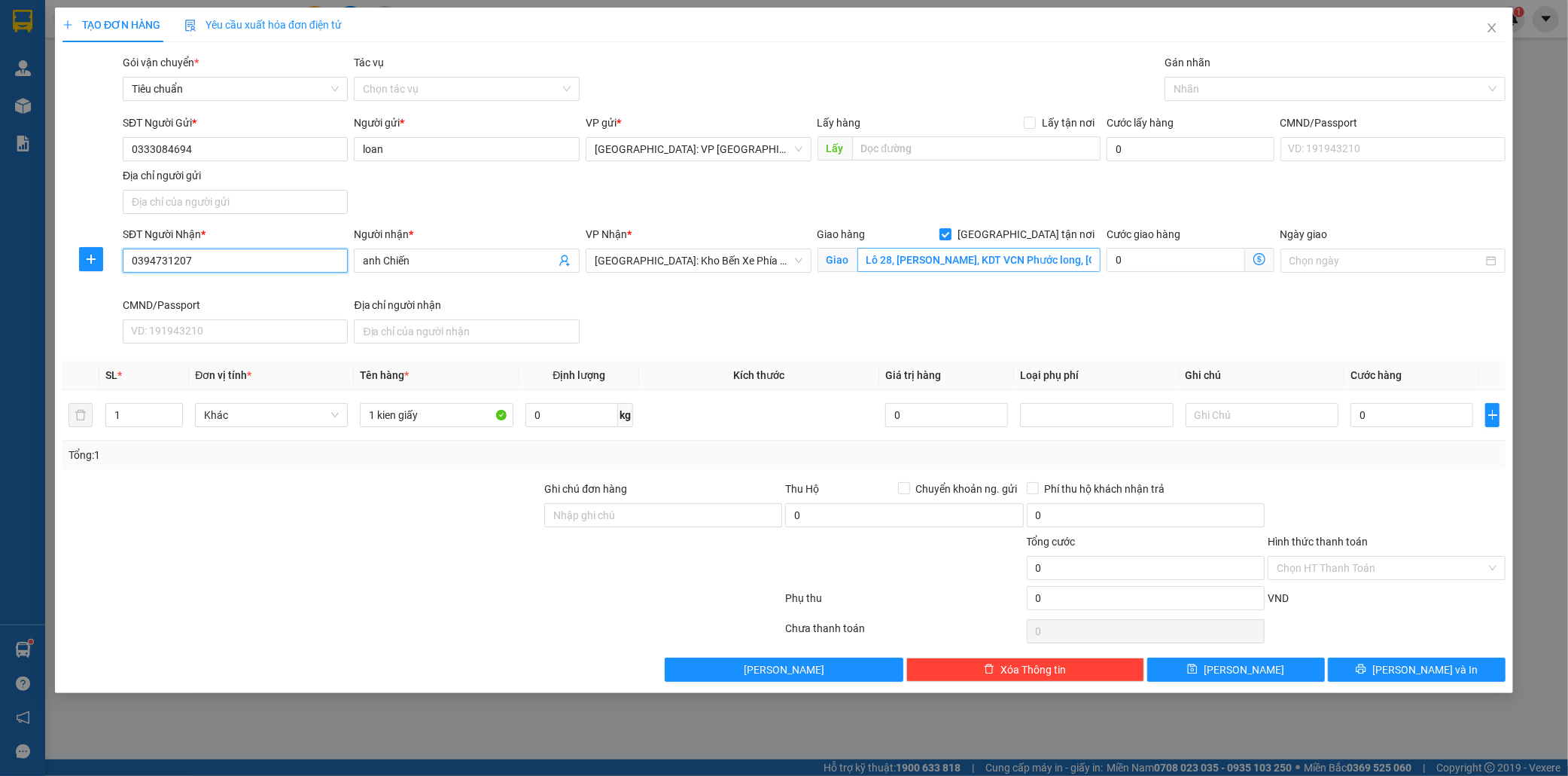
type input "0394731207"
click at [1073, 257] on input "Lô 28, Đường Đặng Văn Chung, KDT VCN Phước long, Nha Trang" at bounding box center [979, 260] width 243 height 24
click at [1070, 257] on input "Lô 28, Đường Đặng Văn Chung, KDT VCN Phước long, Nha Trang" at bounding box center [979, 260] width 243 height 24
click at [1202, 89] on div at bounding box center [1328, 88] width 319 height 18
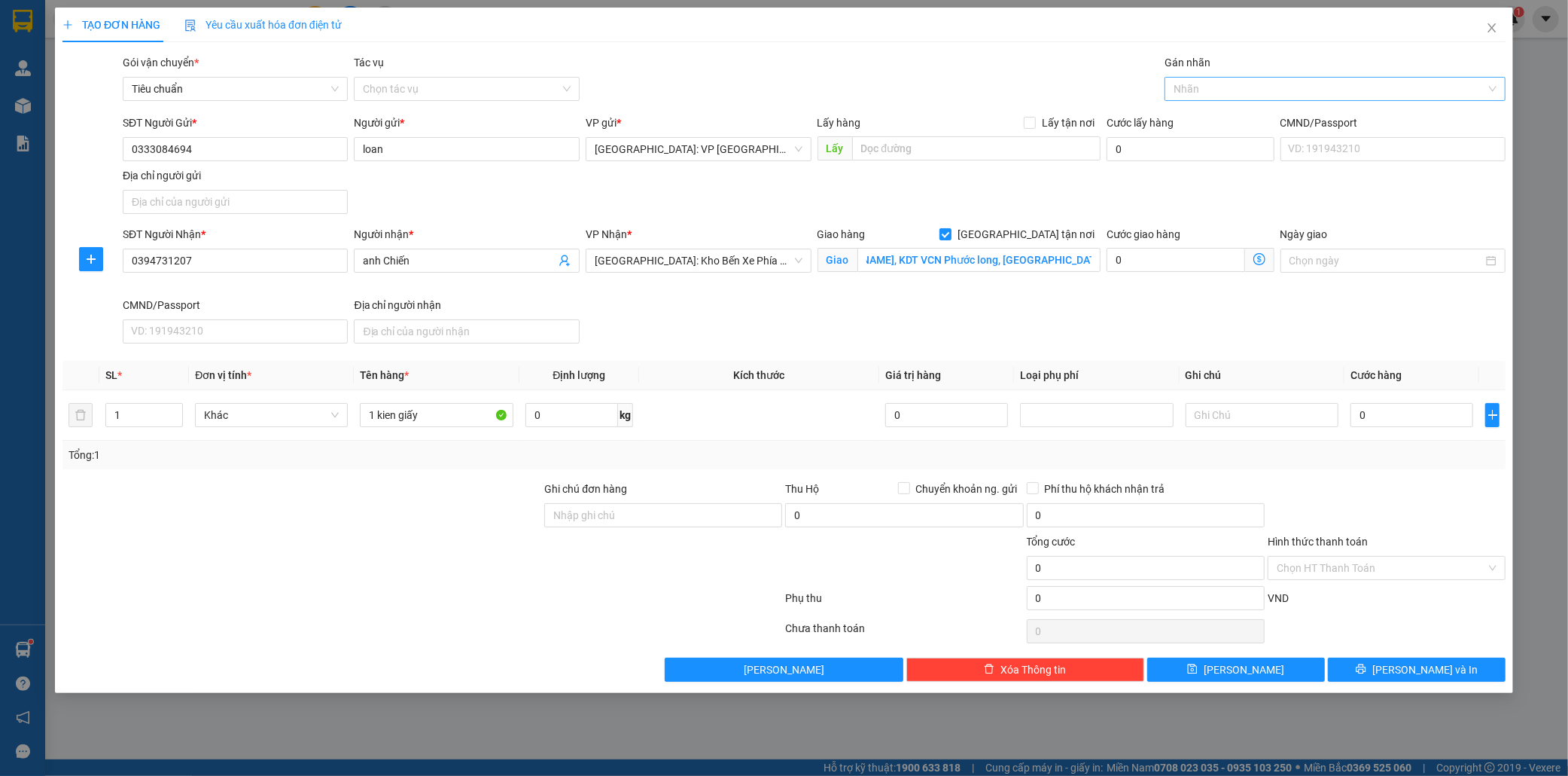
scroll to position [0, 0]
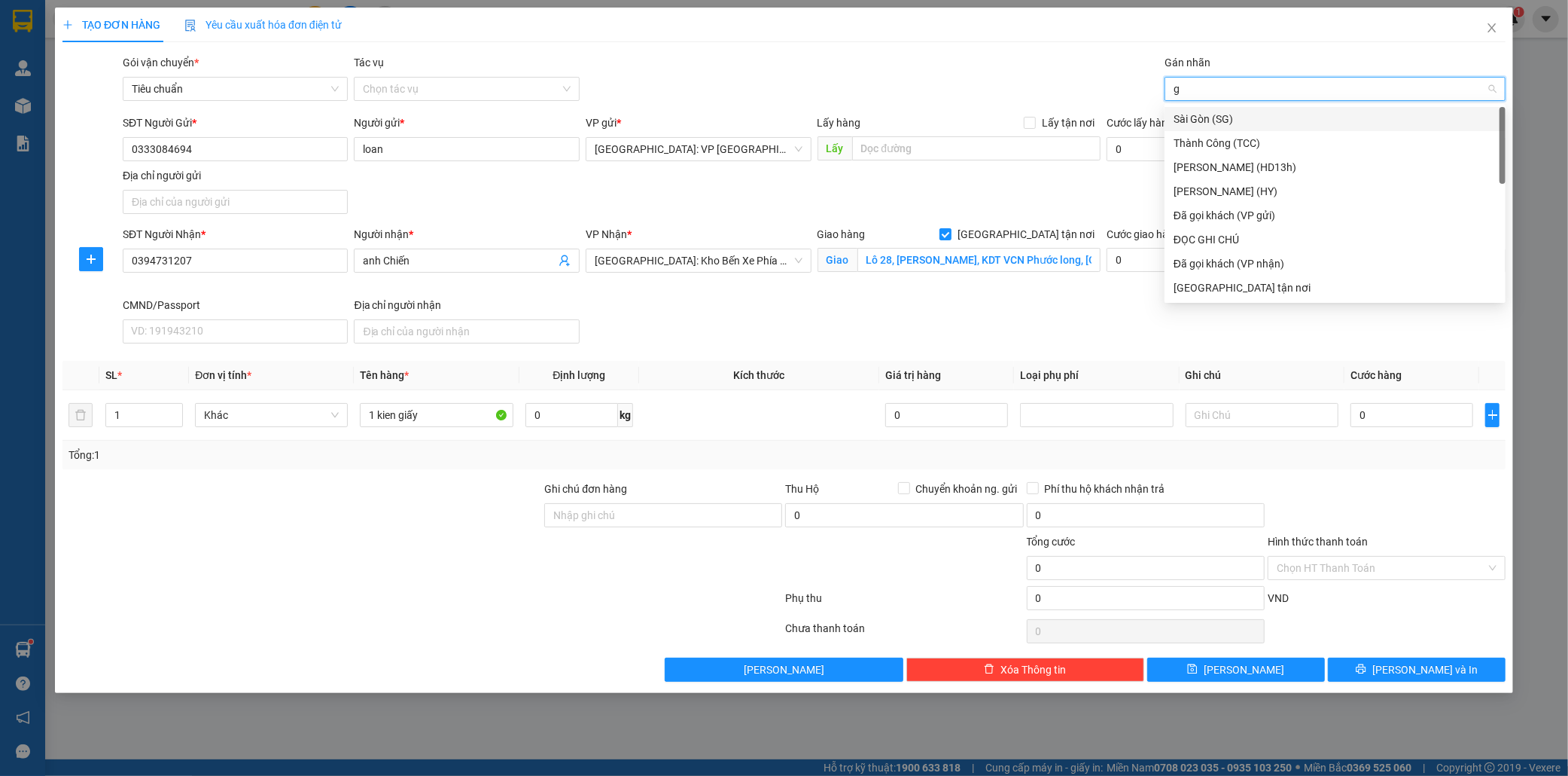
type input "gi"
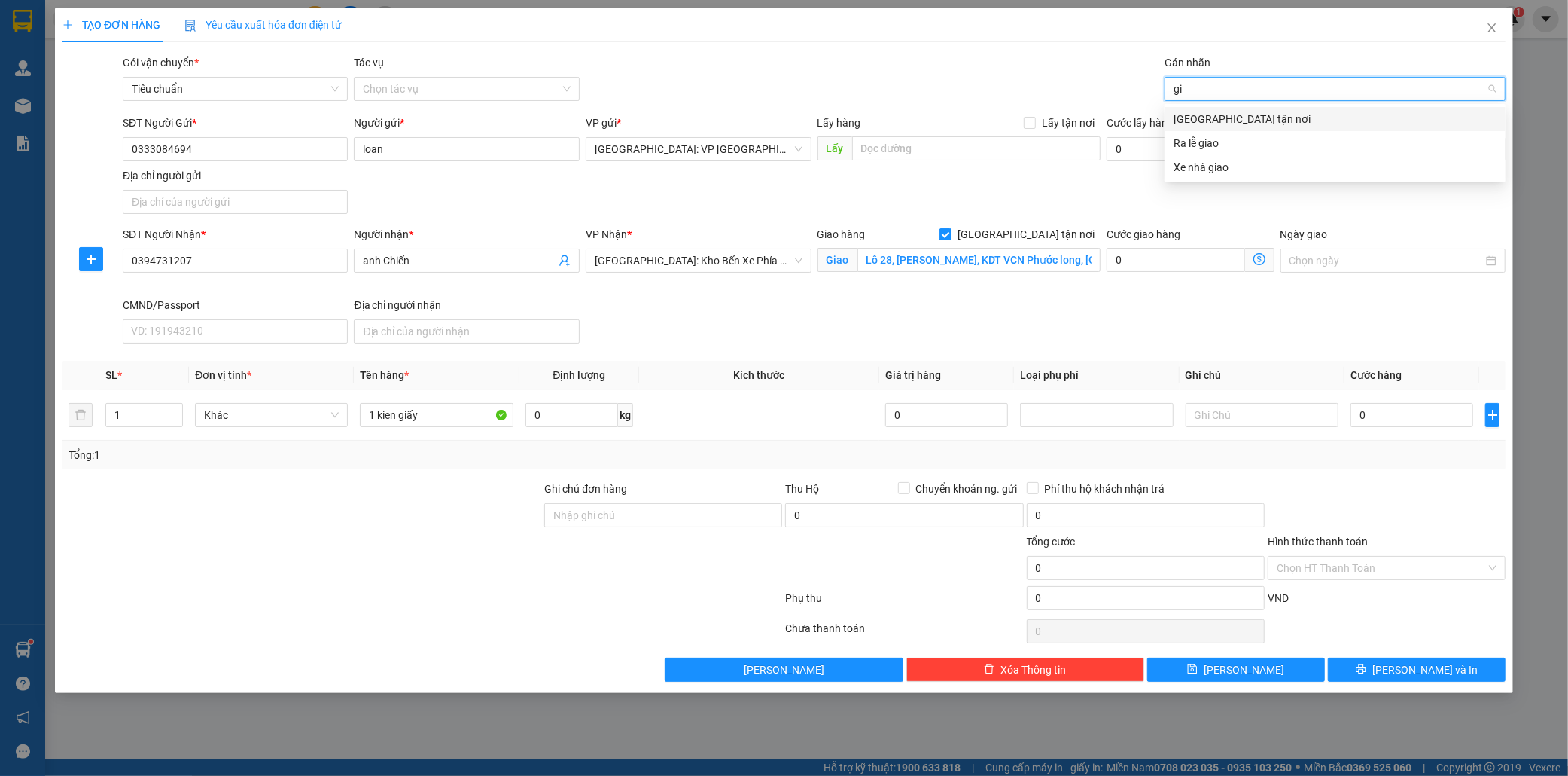
click at [1205, 108] on div "Giao tận nơi" at bounding box center [1335, 119] width 341 height 24
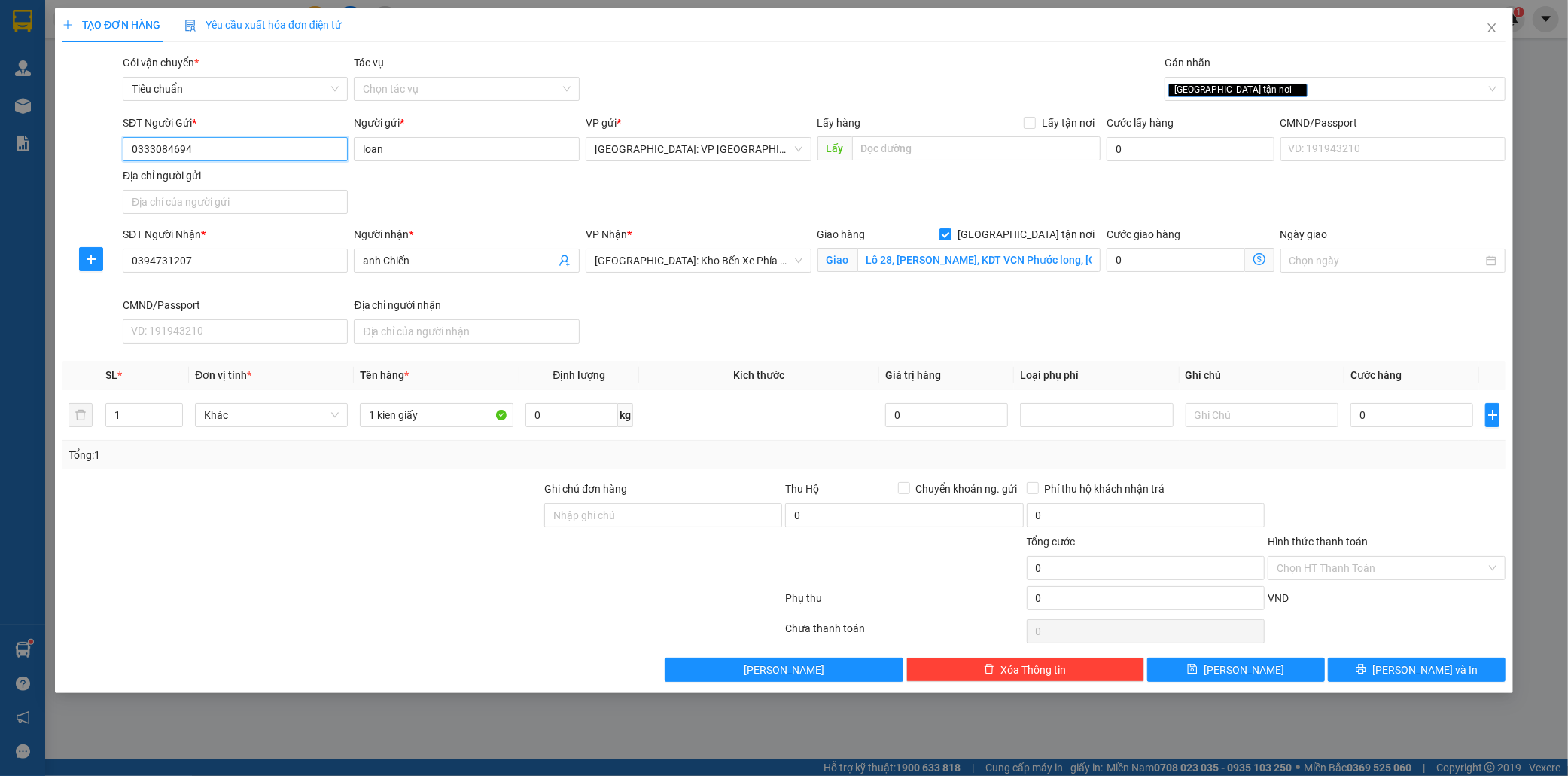
click at [233, 143] on input "0333084694" at bounding box center [236, 149] width 226 height 24
click at [236, 151] on input "0333084694" at bounding box center [236, 149] width 226 height 24
click at [1410, 414] on input "0" at bounding box center [1412, 415] width 123 height 24
type input "1"
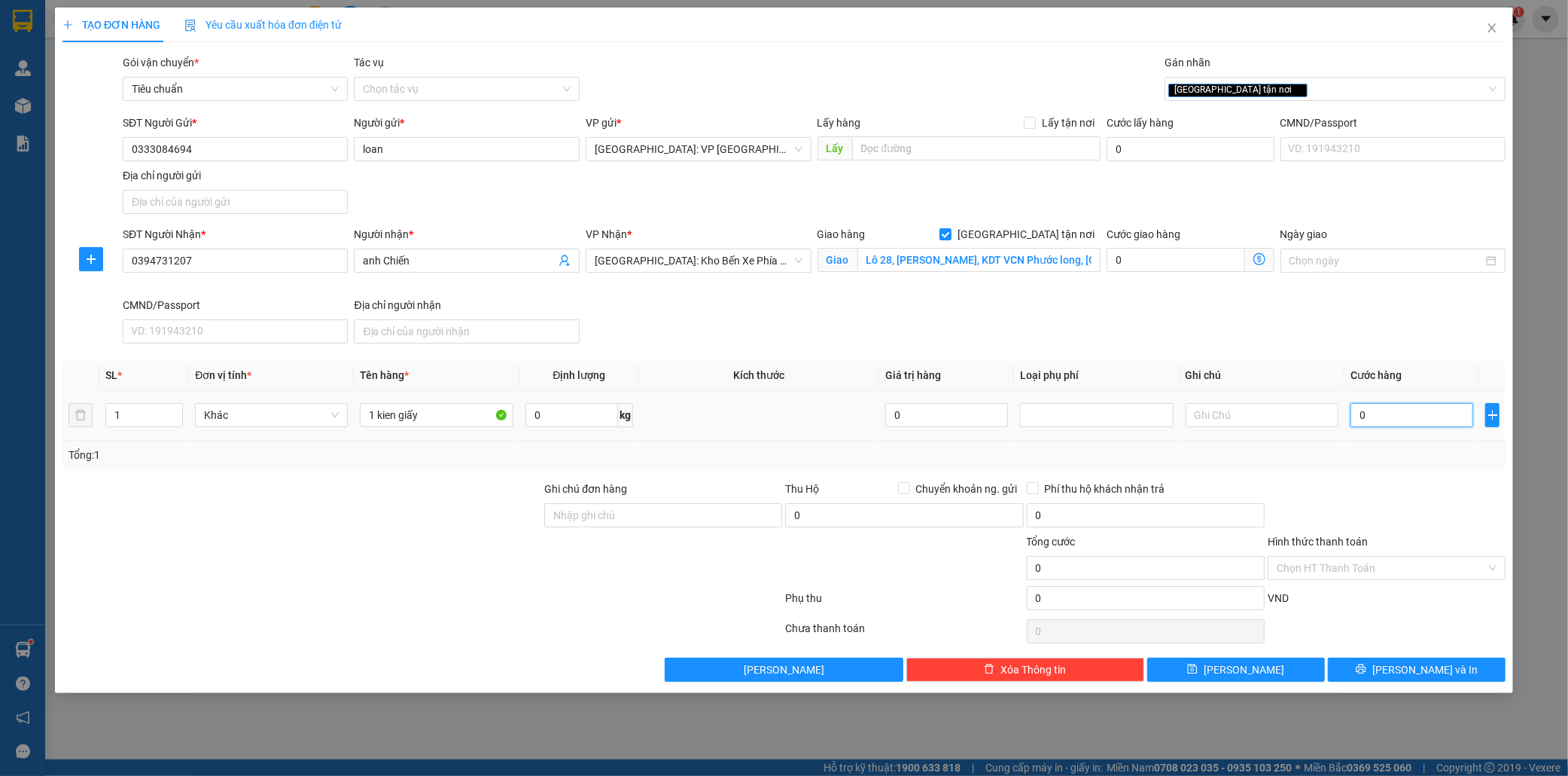
type input "1"
type input "12"
type input "120"
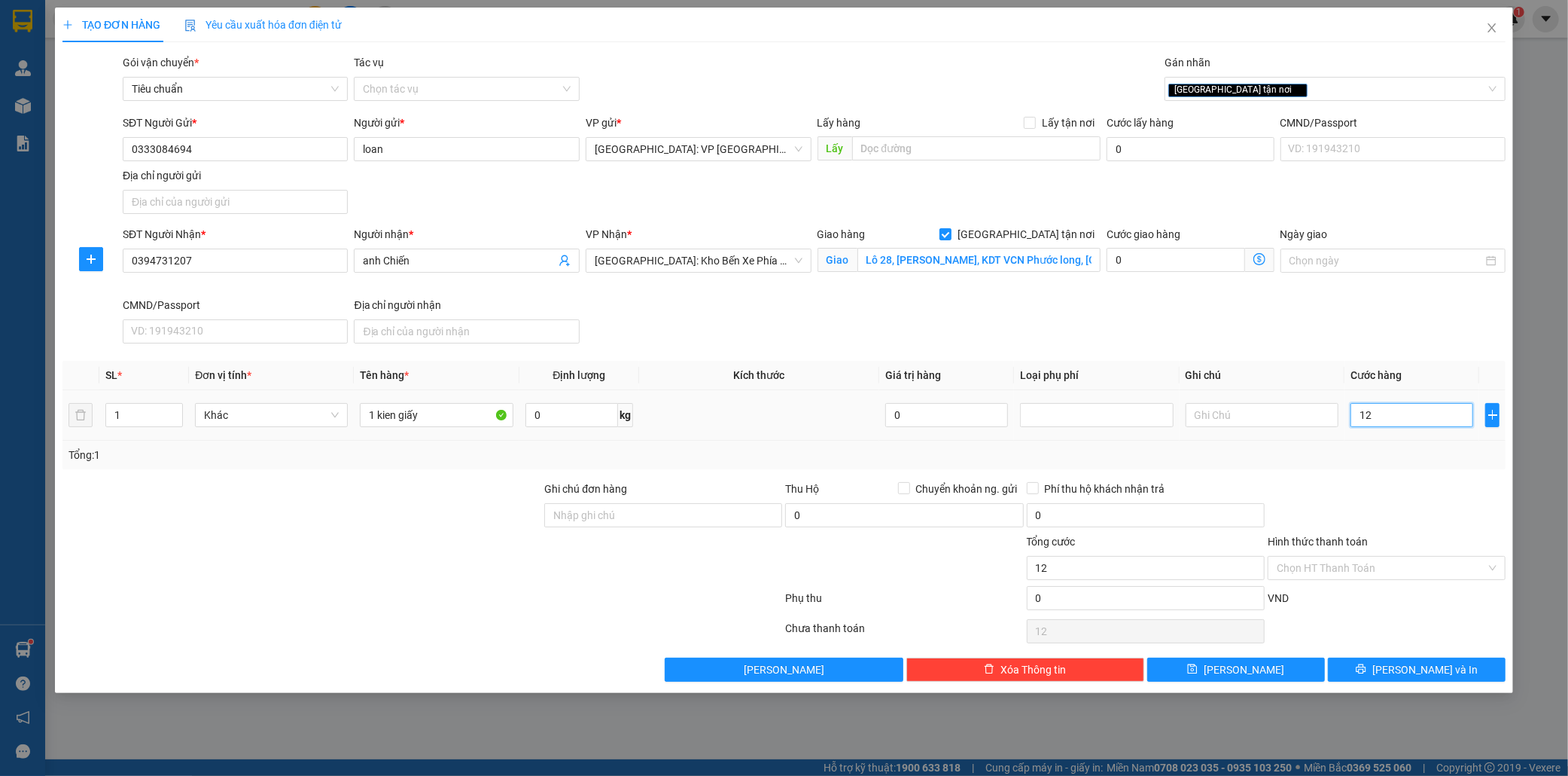
type input "120"
click at [1442, 673] on span "Lưu và In" at bounding box center [1425, 669] width 105 height 17
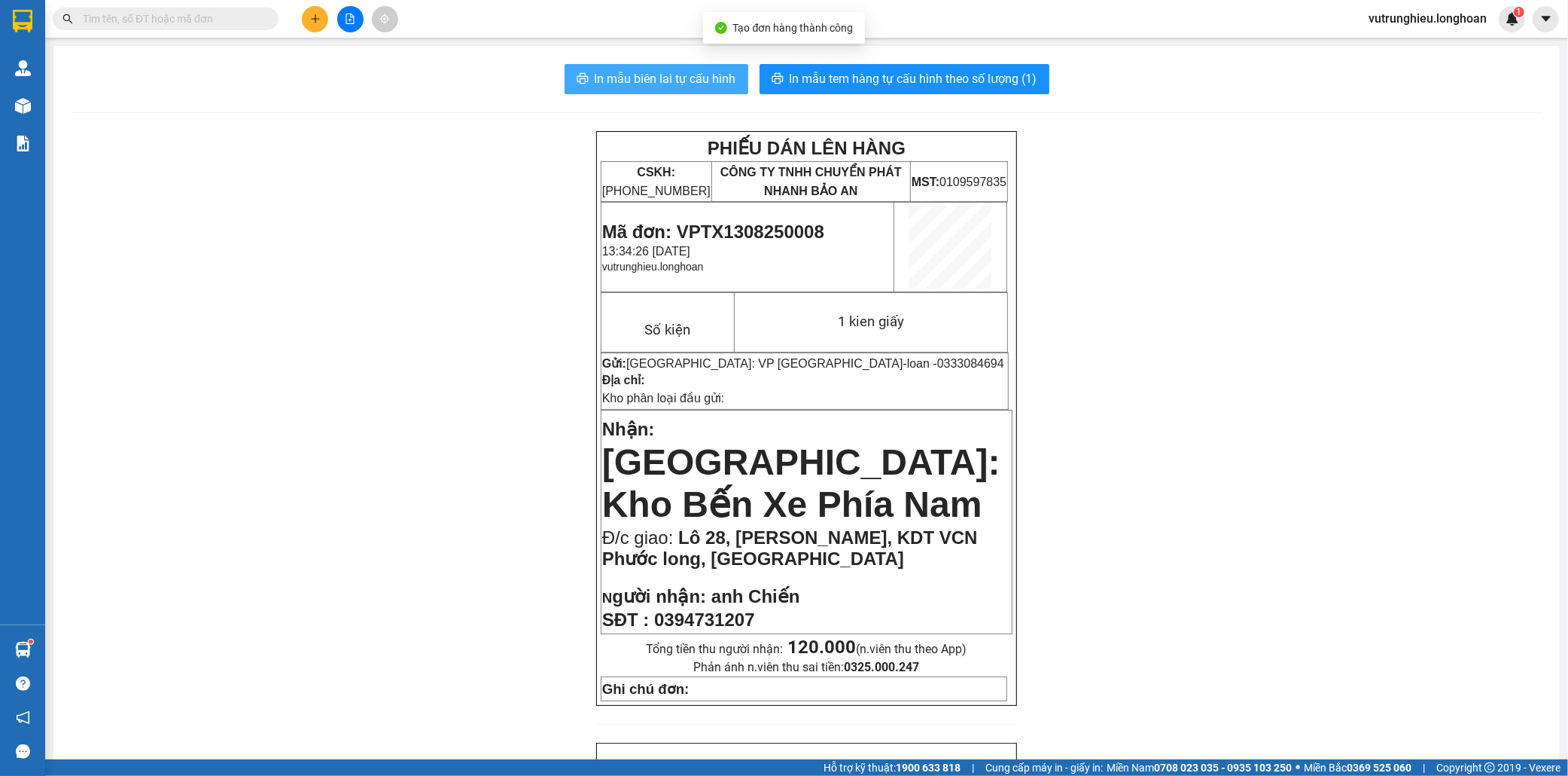
click at [599, 70] on span "In mẫu biên lai tự cấu hình" at bounding box center [666, 79] width 142 height 19
click at [968, 86] on span "In mẫu tem hàng tự cấu hình theo số lượng (1)" at bounding box center [913, 79] width 248 height 19
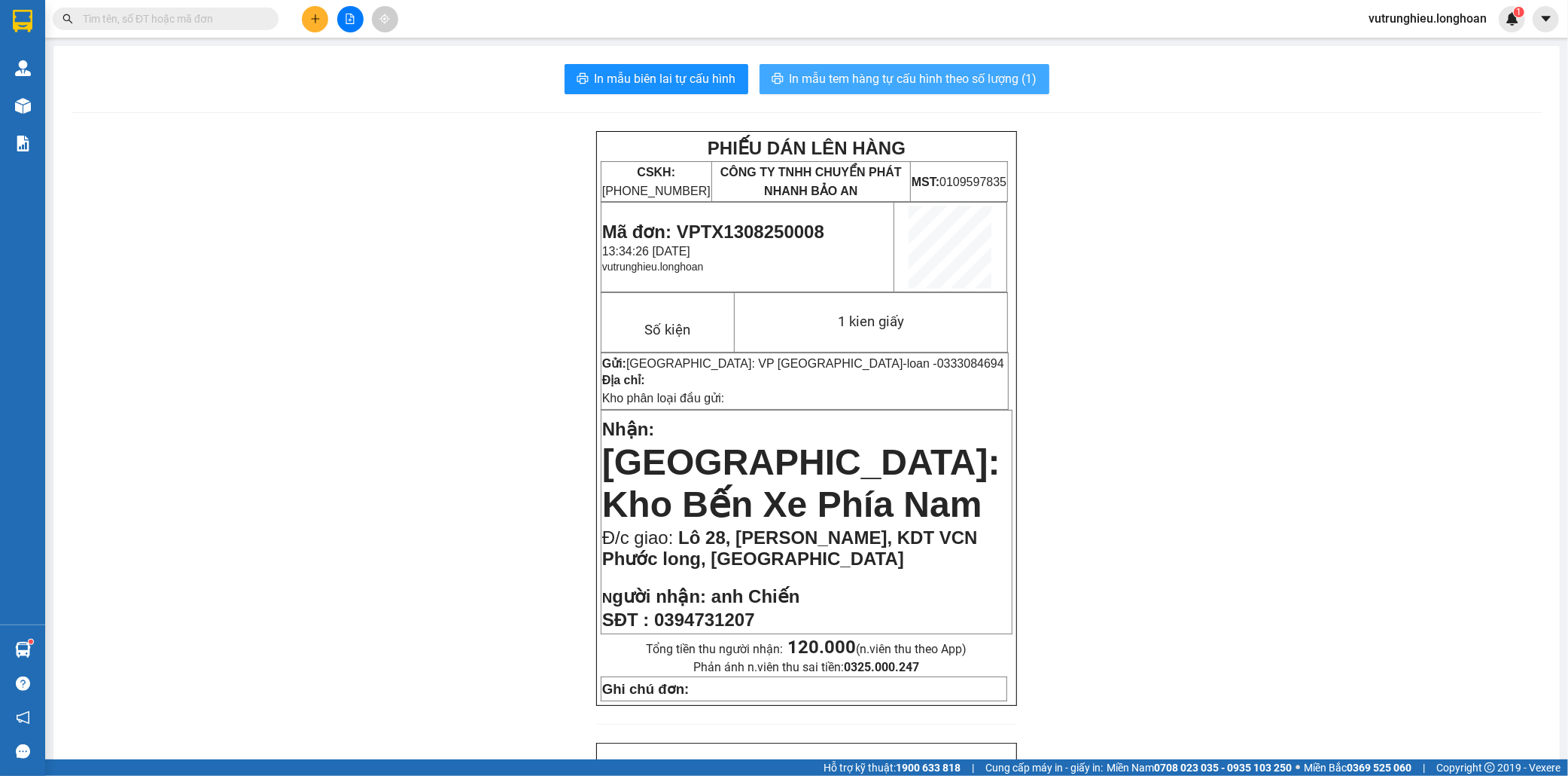
click at [924, 72] on span "In mẫu tem hàng tự cấu hình theo số lượng (1)" at bounding box center [913, 79] width 248 height 19
click at [317, 21] on icon "plus" at bounding box center [315, 18] width 10 height 10
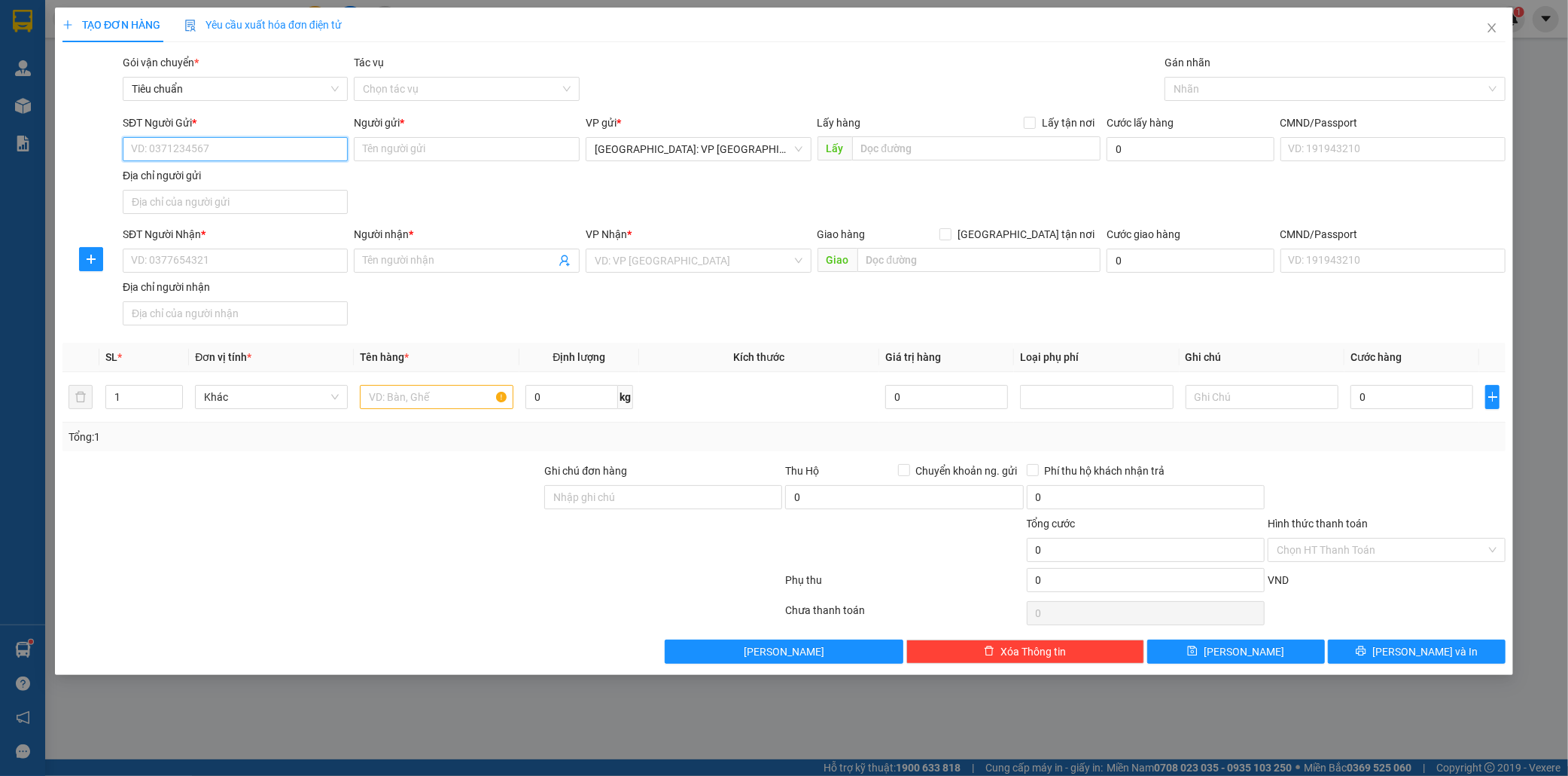
click at [199, 151] on input "SĐT Người Gửi *" at bounding box center [236, 149] width 226 height 24
click at [217, 185] on div "0974886837 - thái" at bounding box center [235, 179] width 208 height 17
click at [201, 269] on input "SĐT Người Nhận *" at bounding box center [236, 261] width 226 height 24
click at [384, 261] on input "Người nhận *" at bounding box center [459, 261] width 193 height 17
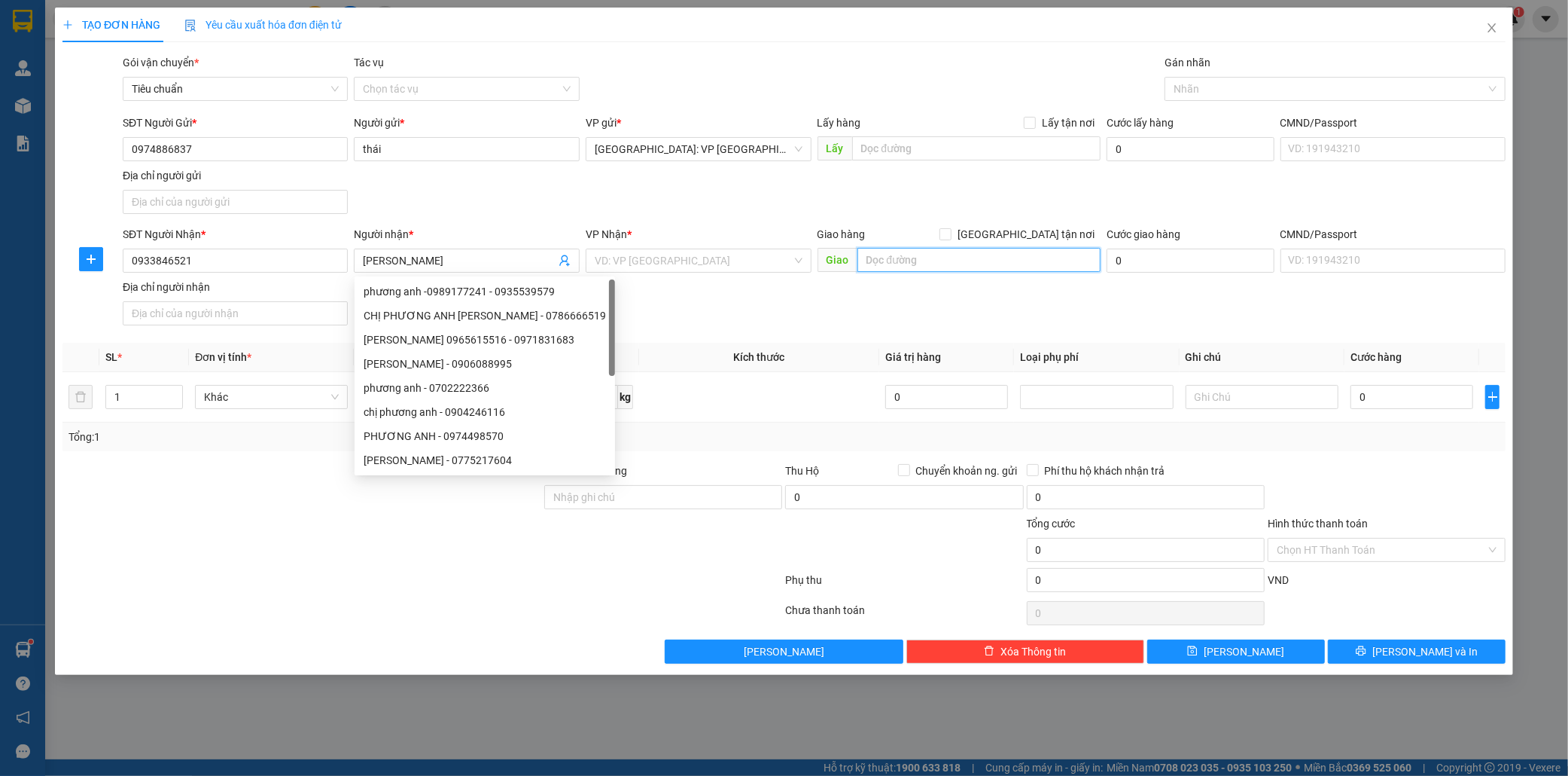
click at [902, 264] on input "text" at bounding box center [979, 260] width 243 height 24
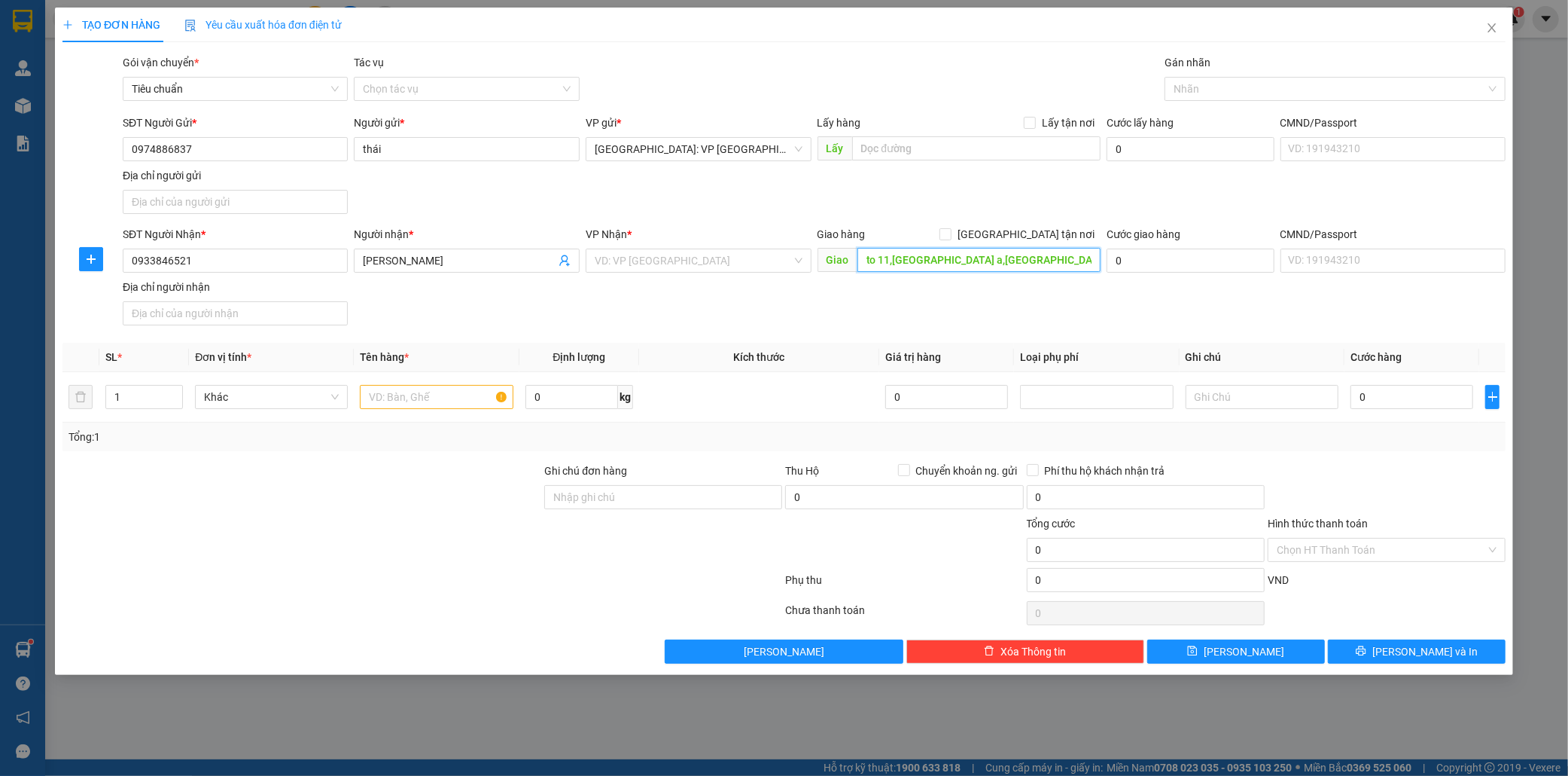
click at [959, 256] on input "to 11,ấp phước đức a,p gia lộc,tây ninh" at bounding box center [979, 260] width 243 height 24
click at [956, 266] on input "to 11,ấp phước đức a,p gia lộc,tây ninh" at bounding box center [979, 260] width 243 height 24
click at [1012, 258] on input "to 11,ấp phước đức a,p gia lộc,tây ninh" at bounding box center [979, 260] width 243 height 24
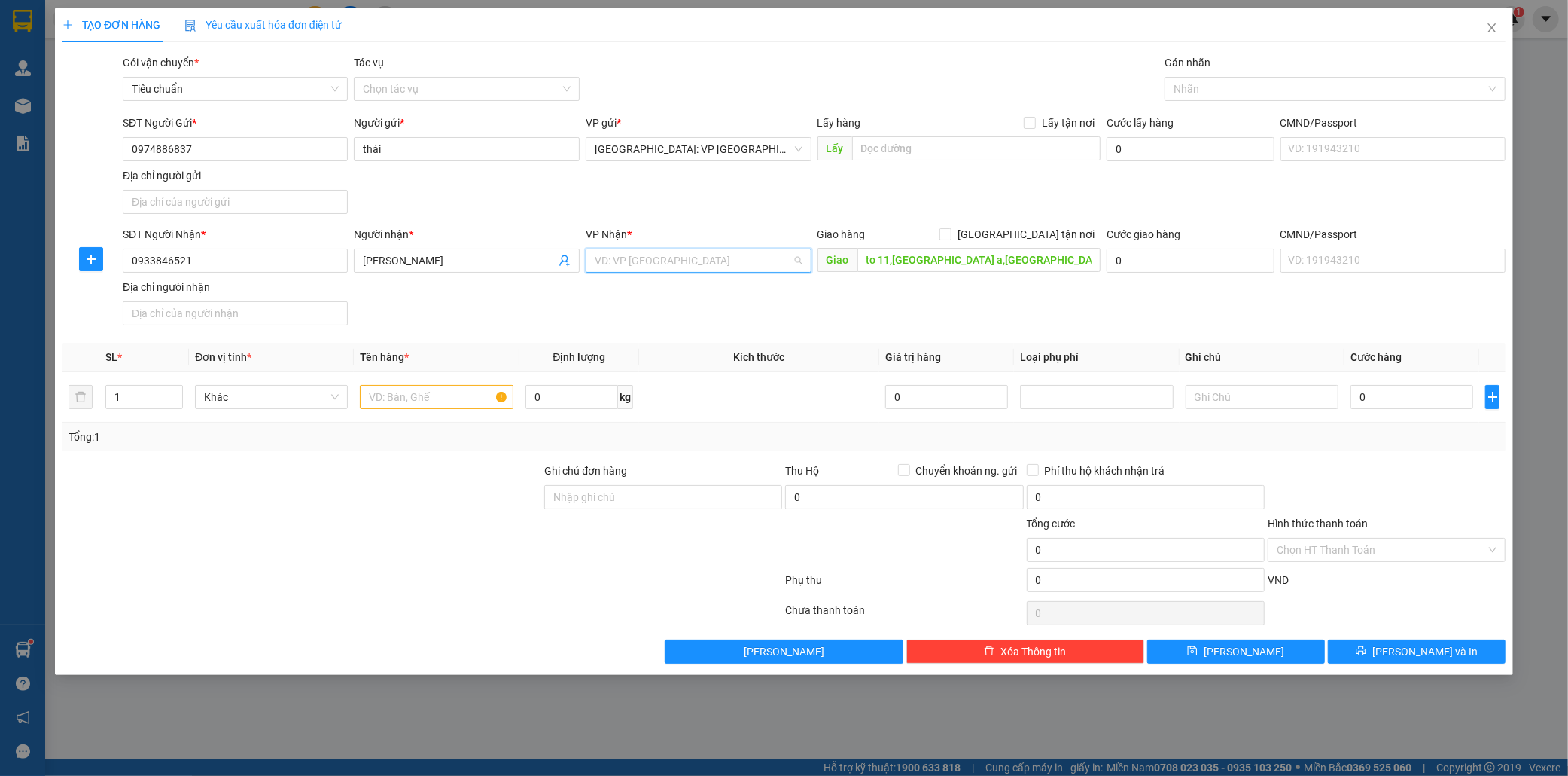
click at [645, 268] on input "search" at bounding box center [694, 261] width 197 height 22
click at [678, 313] on div "Hồ Chí Minh : Kho Quận 12" at bounding box center [698, 315] width 208 height 17
click at [950, 236] on input "Giao tận nơi" at bounding box center [944, 233] width 10 height 10
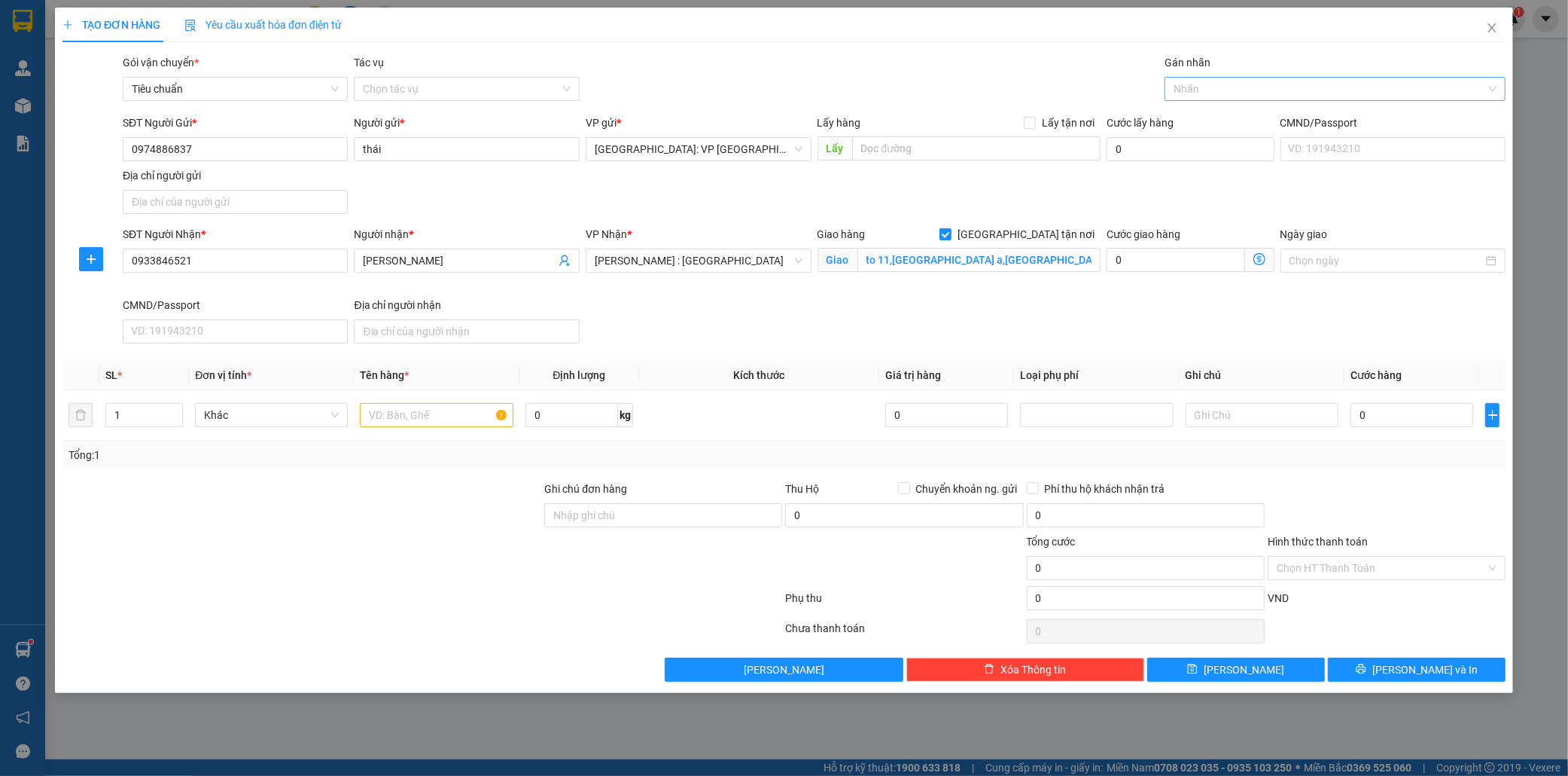
click at [1218, 95] on div at bounding box center [1328, 88] width 319 height 18
click at [1222, 117] on div "Giao tận nơi" at bounding box center [1335, 119] width 323 height 17
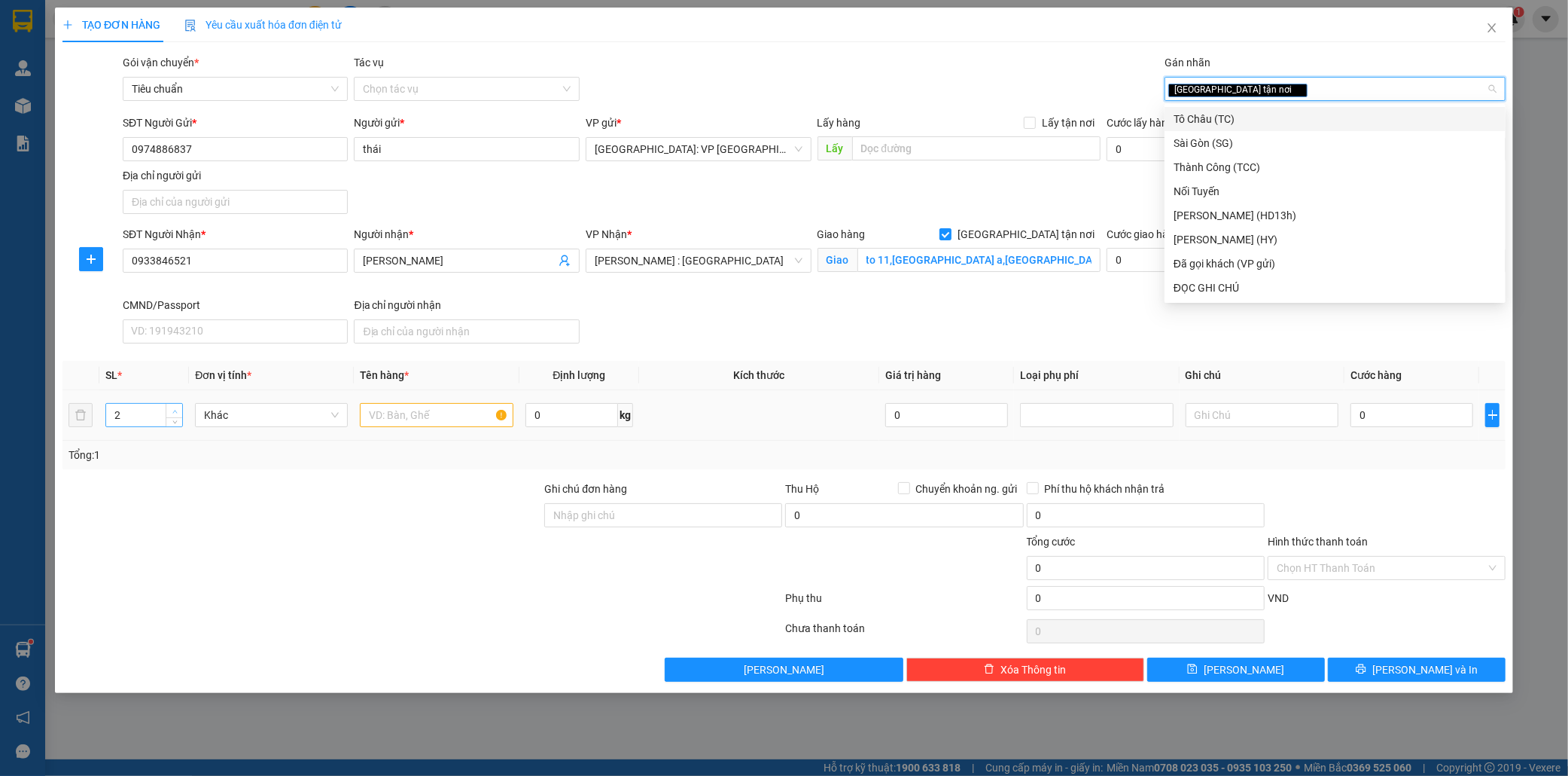
click at [173, 407] on span "up" at bounding box center [174, 411] width 9 height 9
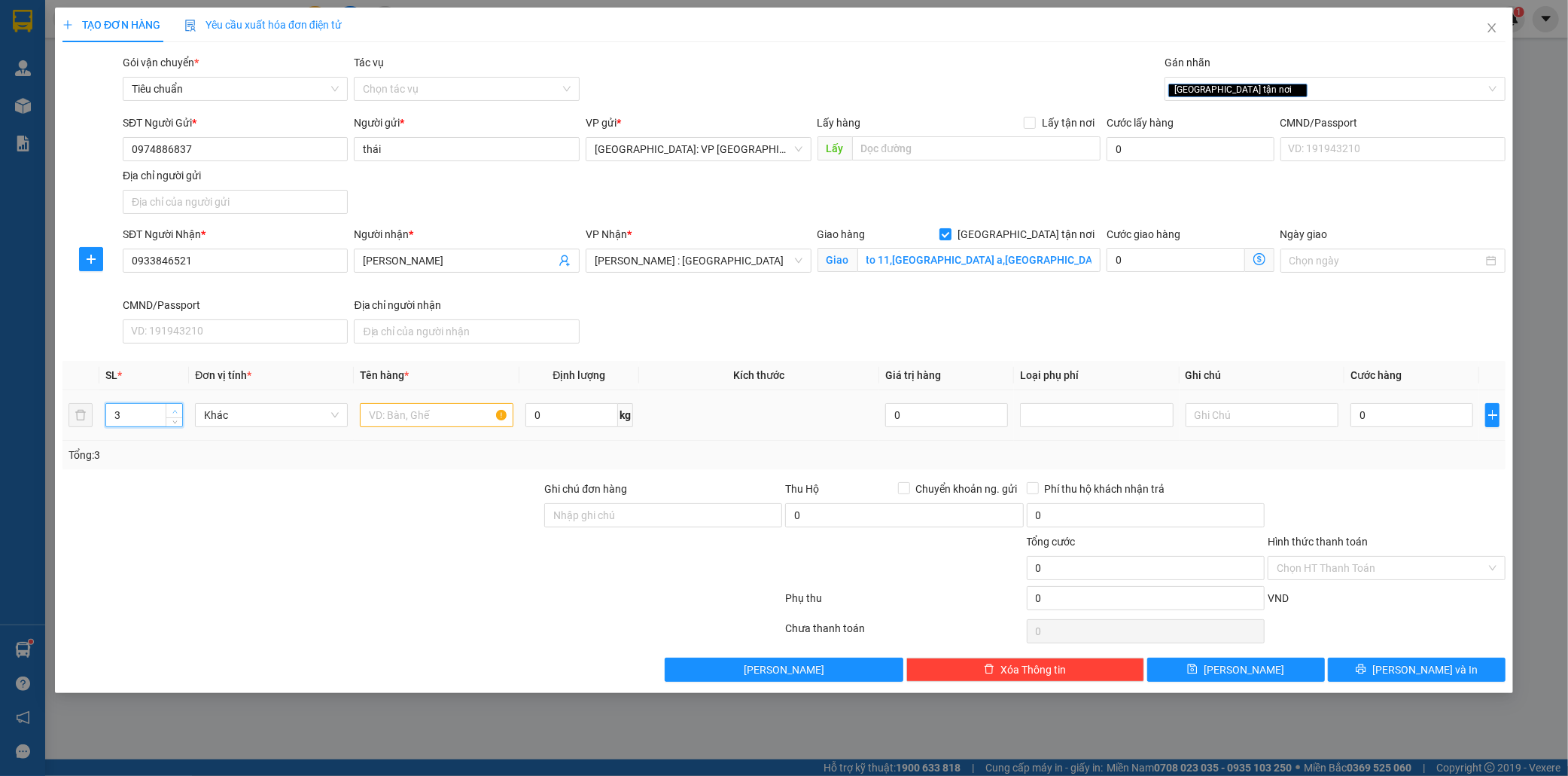
click at [173, 407] on span "up" at bounding box center [174, 411] width 9 height 9
click at [373, 411] on input "text" at bounding box center [436, 415] width 153 height 24
click at [1421, 417] on input "0" at bounding box center [1412, 415] width 123 height 24
click at [1364, 565] on input "Hình thức thanh toán" at bounding box center [1382, 568] width 209 height 22
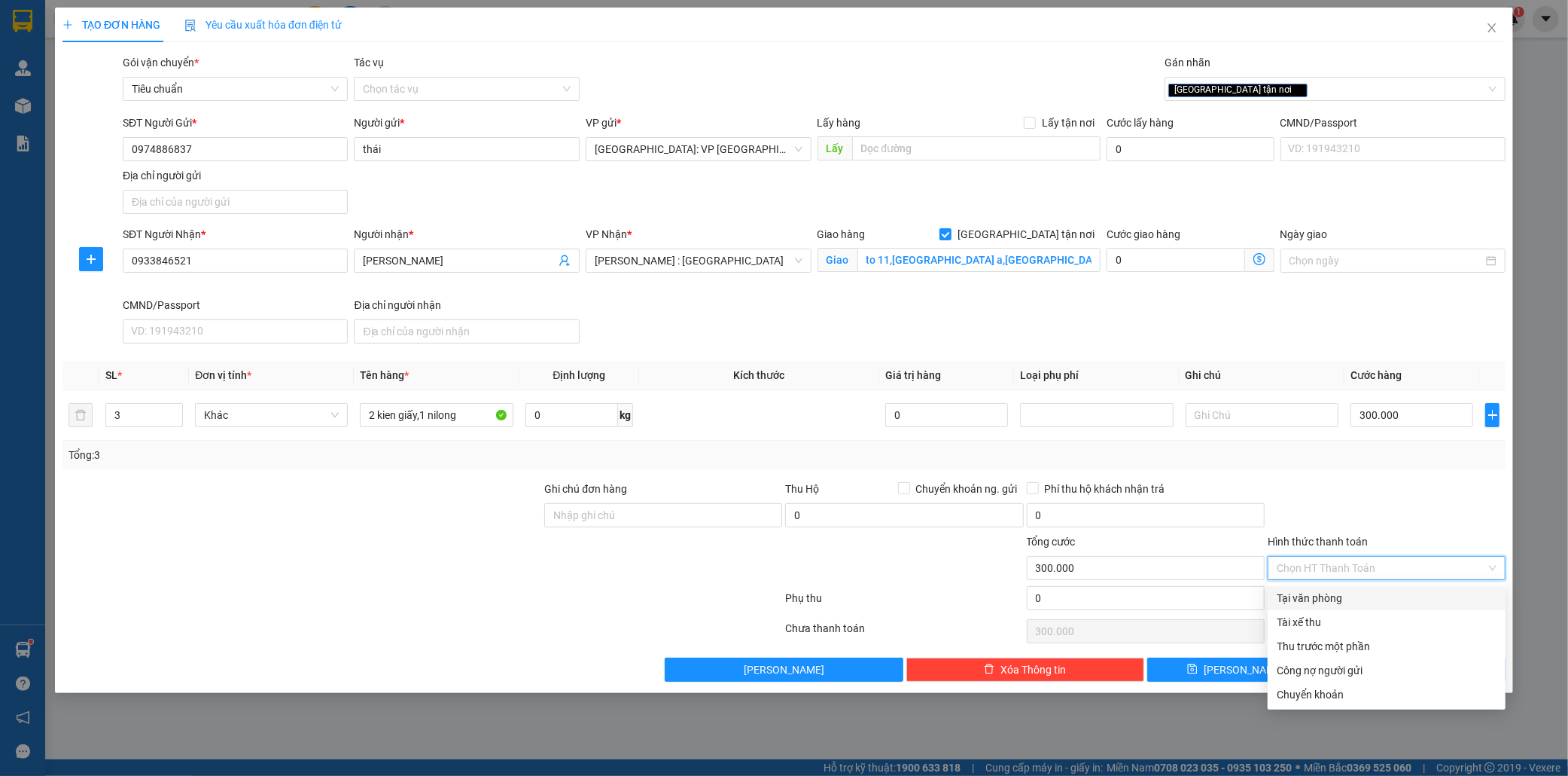
click at [1343, 593] on div "Tại văn phòng" at bounding box center [1387, 598] width 220 height 17
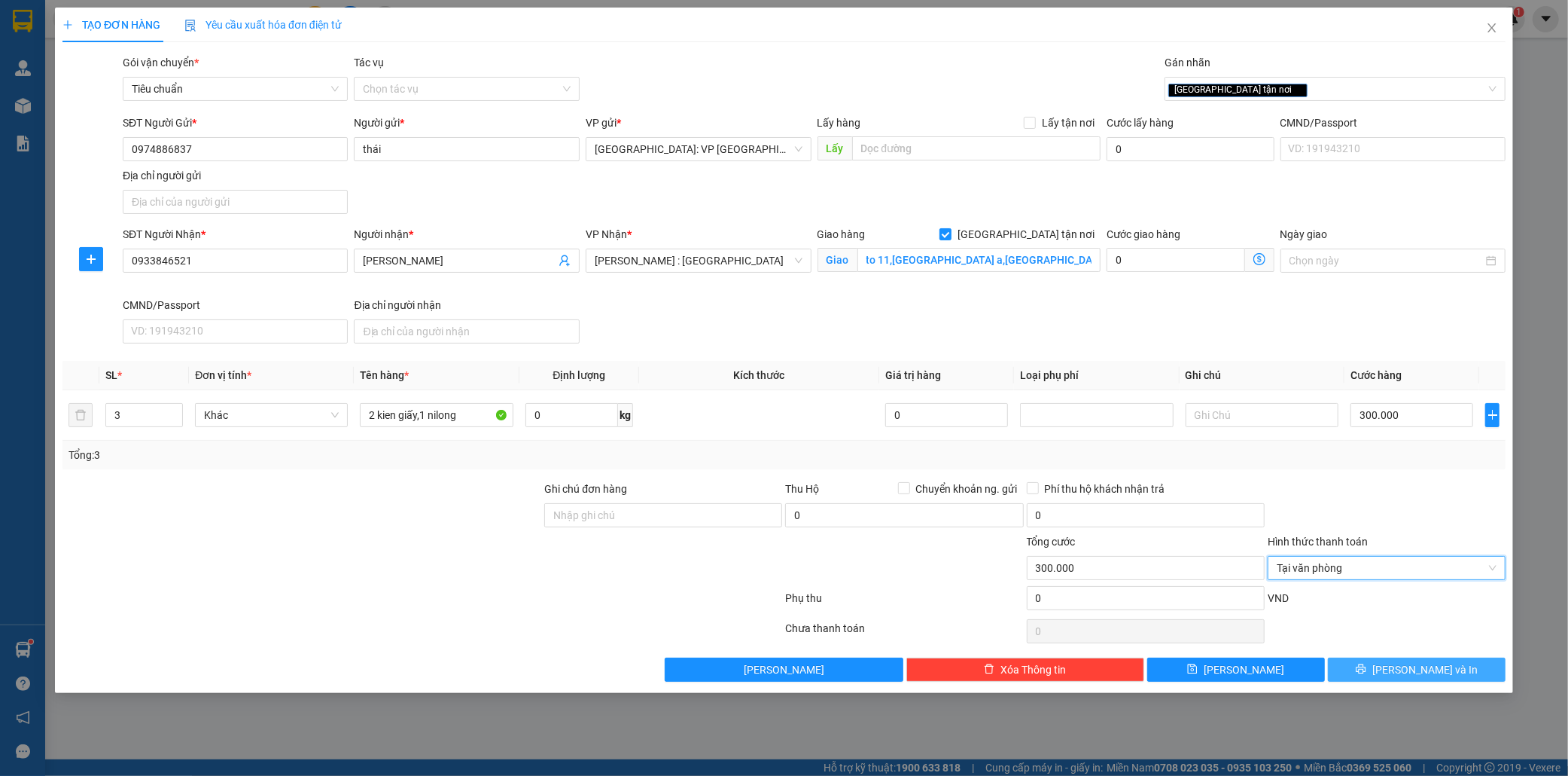
click at [1413, 669] on span "Lưu và In" at bounding box center [1425, 669] width 105 height 17
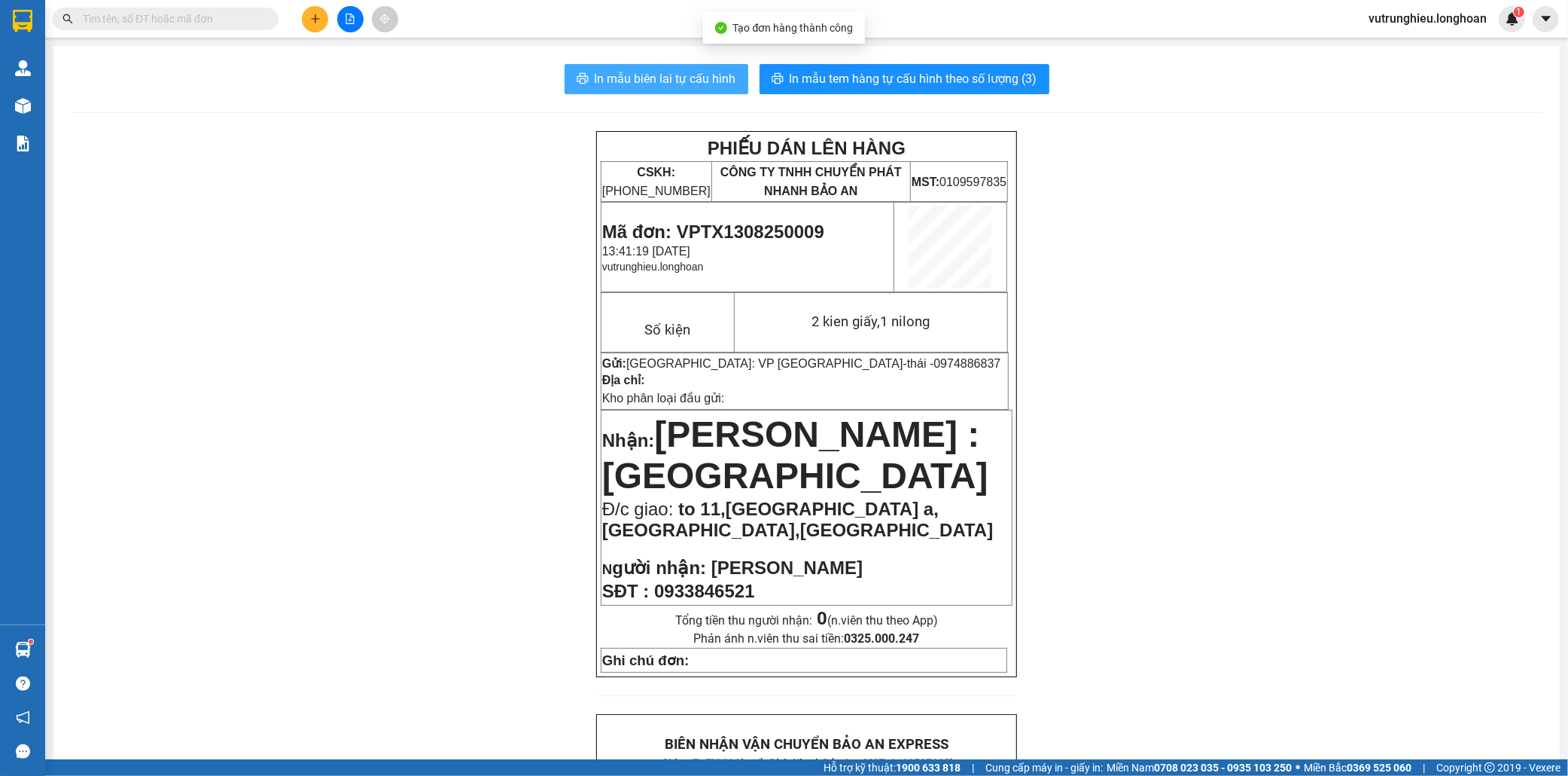
click at [667, 73] on span "In mẫu biên lai tự cấu hình" at bounding box center [666, 79] width 142 height 19
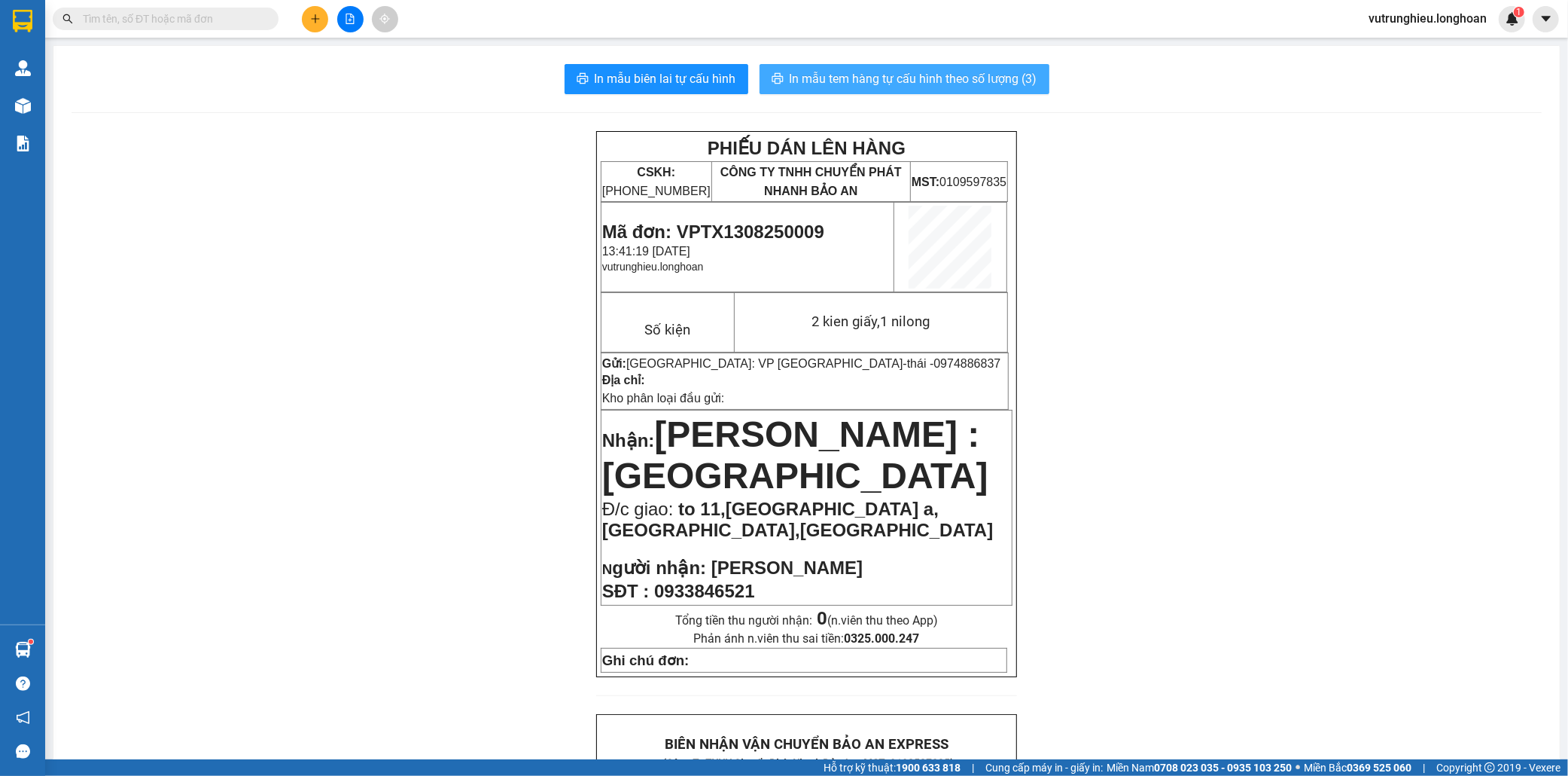
click at [945, 76] on span "In mẫu tem hàng tự cấu hình theo số lượng (3)" at bounding box center [913, 79] width 248 height 19
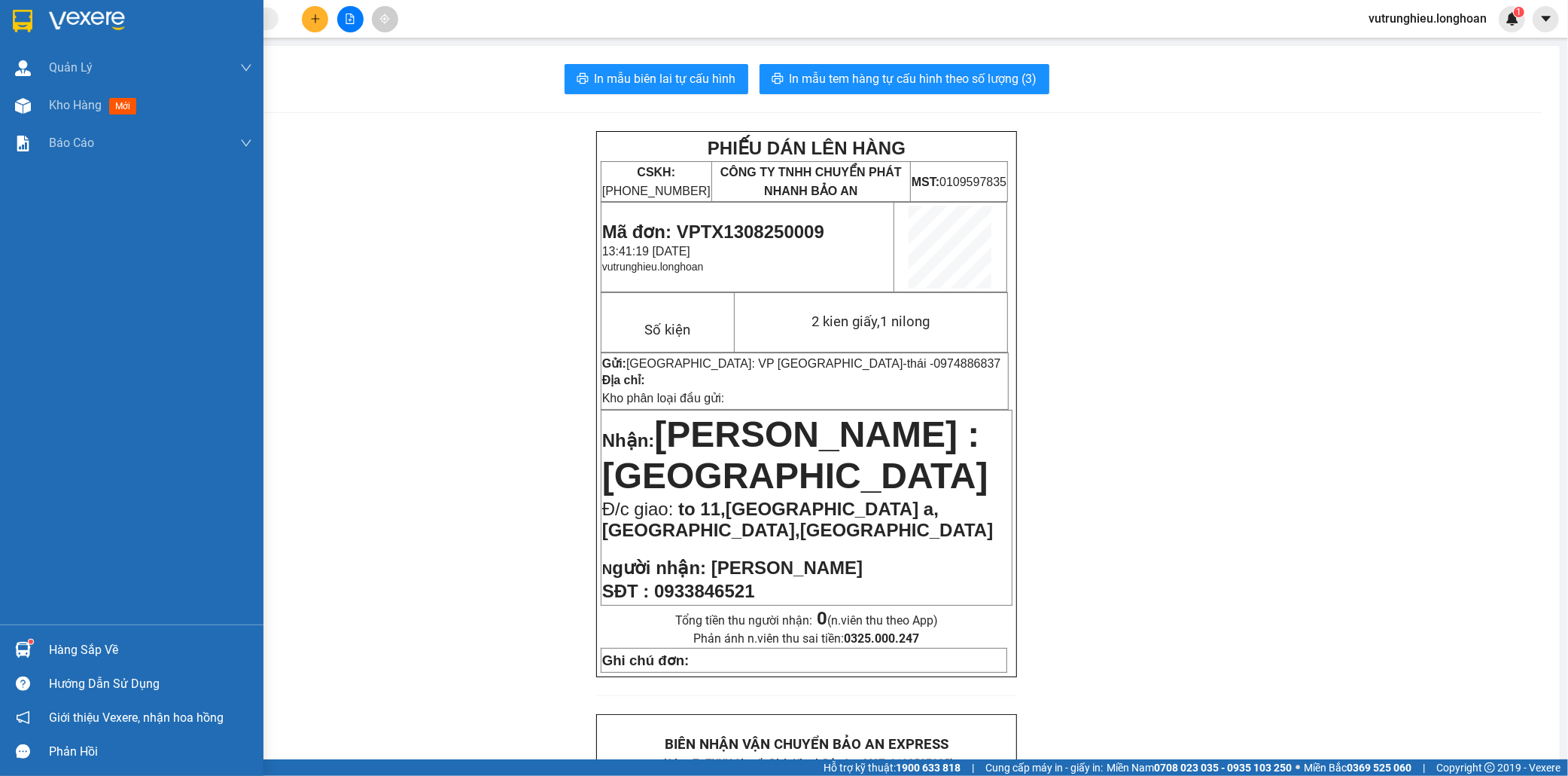
click at [25, 17] on img at bounding box center [22, 21] width 20 height 22
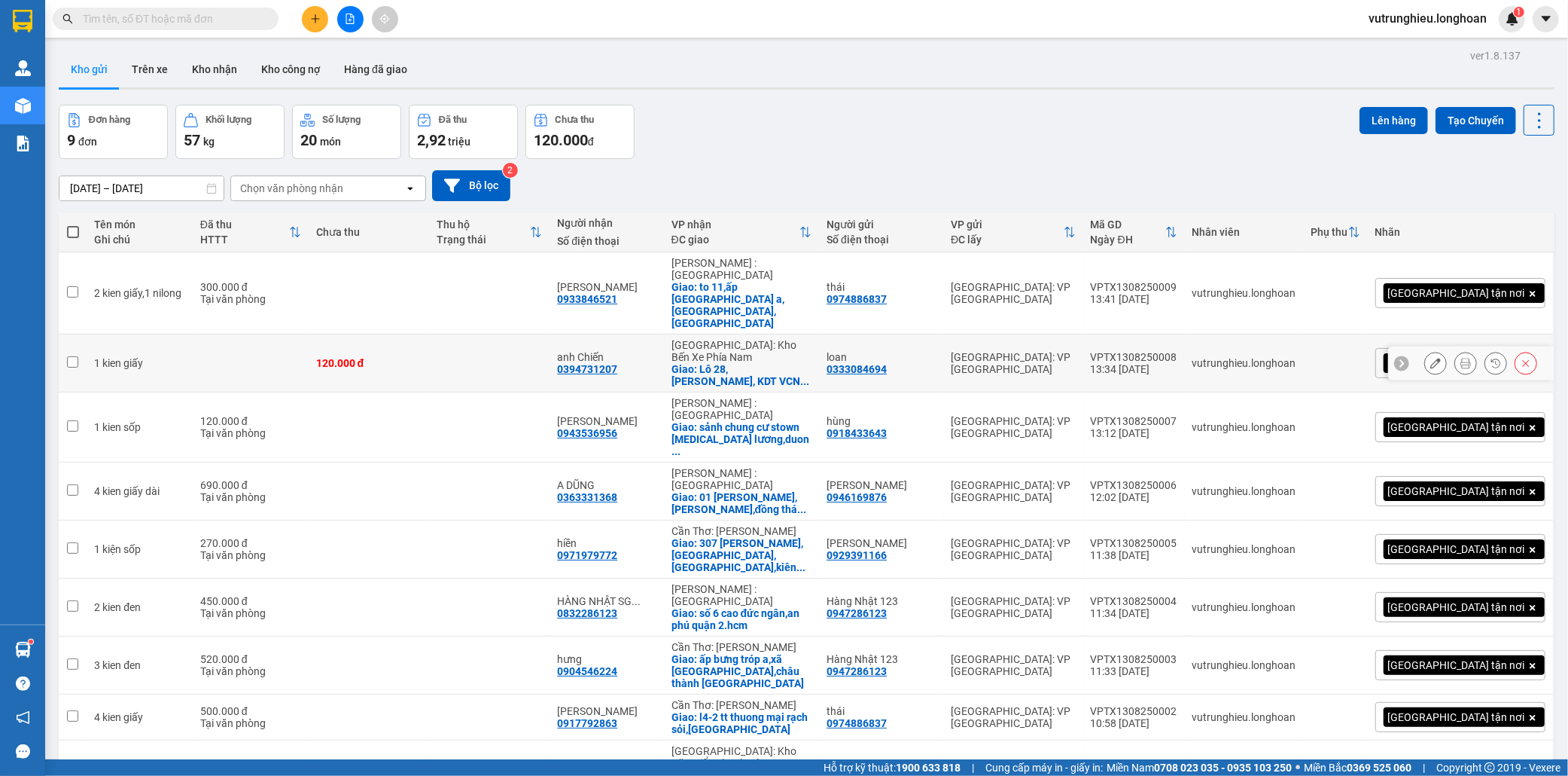
click at [1178, 351] on div "VPTX1308250008" at bounding box center [1134, 357] width 87 height 12
click at [1178, 281] on div "VPTX1308250009" at bounding box center [1134, 287] width 87 height 12
click at [311, 21] on icon "plus" at bounding box center [315, 18] width 10 height 10
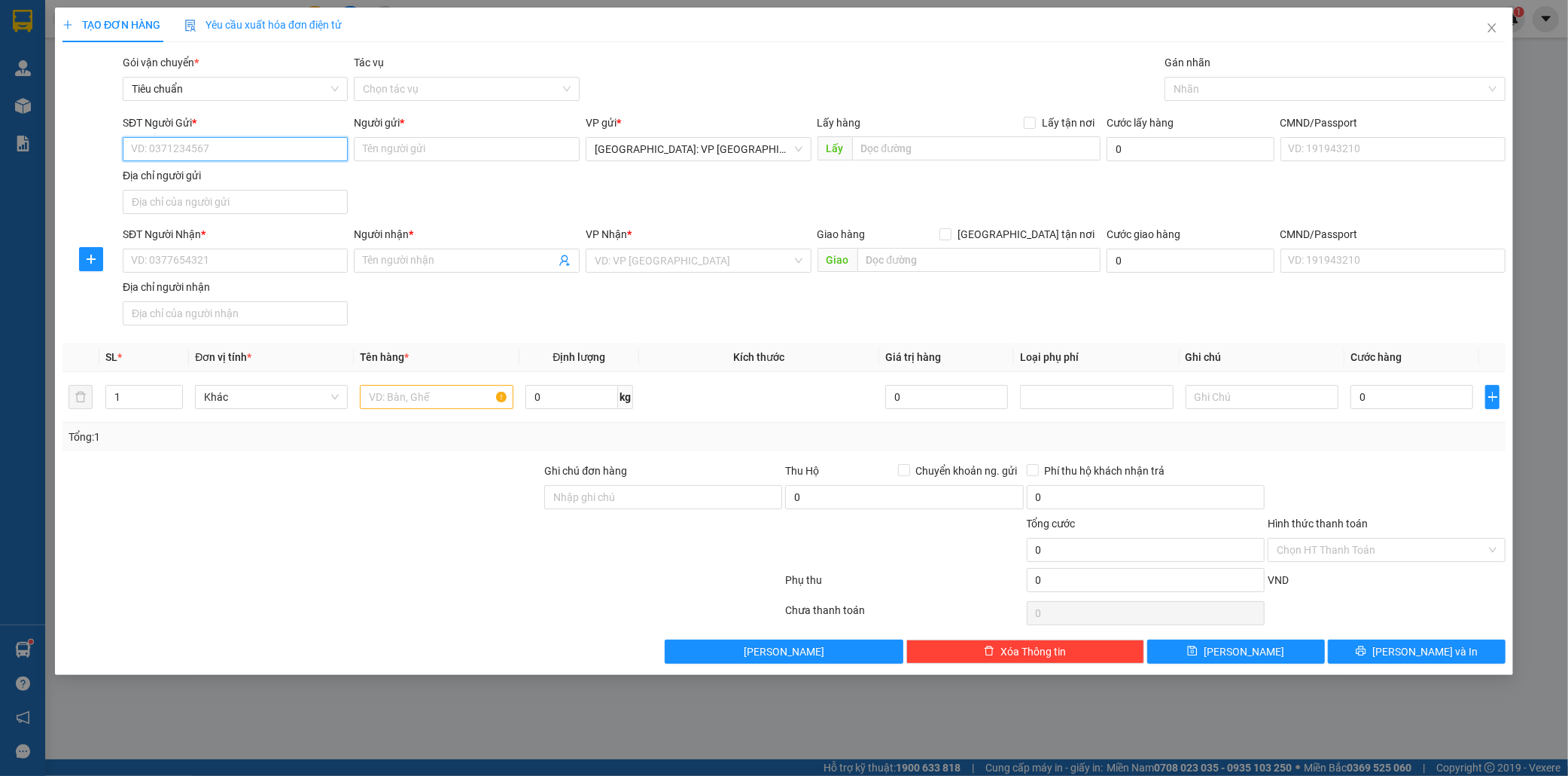
click at [179, 152] on input "SĐT Người Gửi *" at bounding box center [236, 149] width 226 height 24
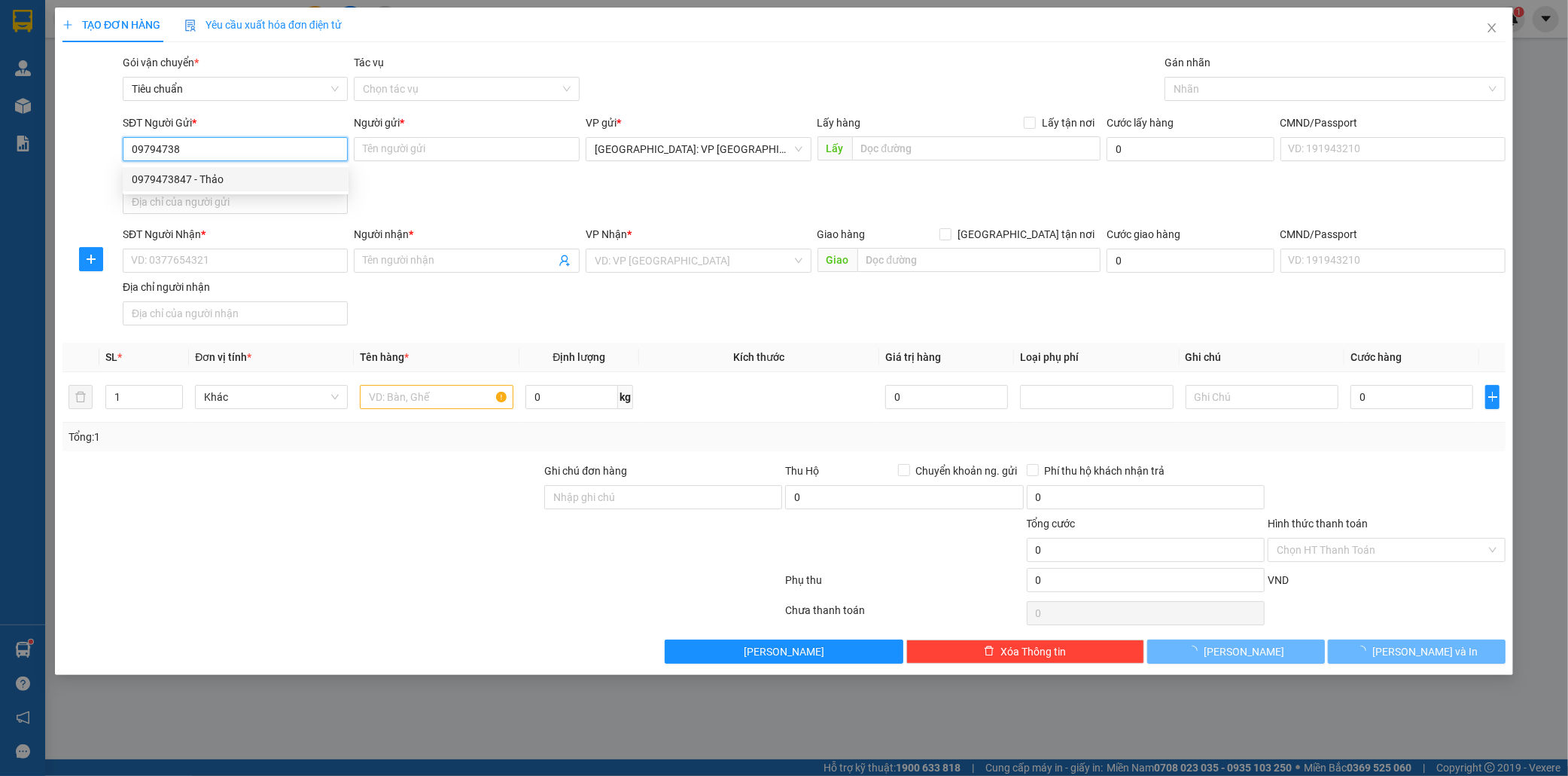
click at [194, 182] on div "0979473847 - Thảo" at bounding box center [235, 179] width 208 height 17
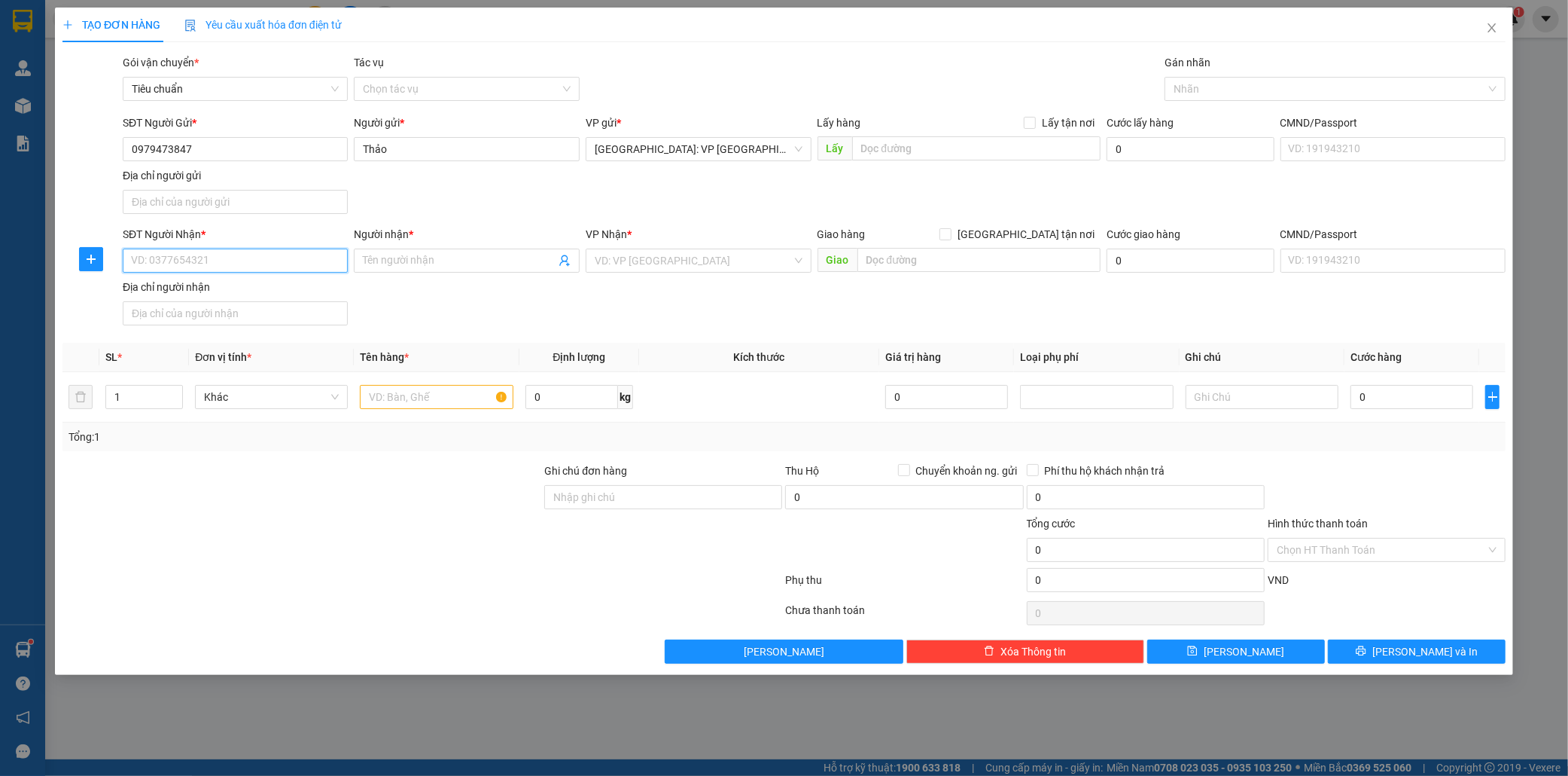
click at [197, 261] on input "SĐT Người Nhận *" at bounding box center [236, 261] width 226 height 24
click at [212, 292] on div "0785873838 - A Tri" at bounding box center [235, 292] width 208 height 17
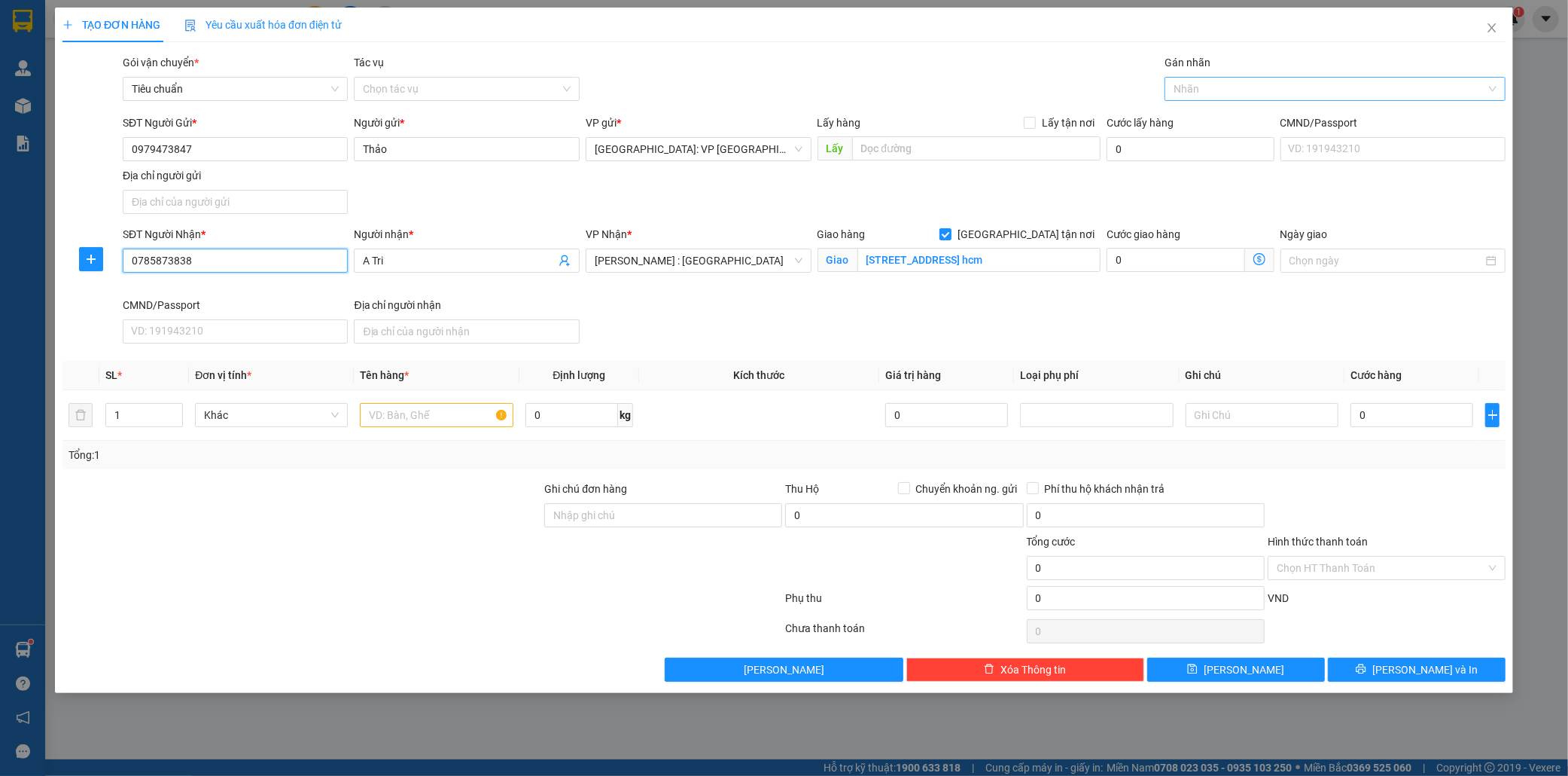
click at [1179, 88] on div at bounding box center [1328, 88] width 319 height 18
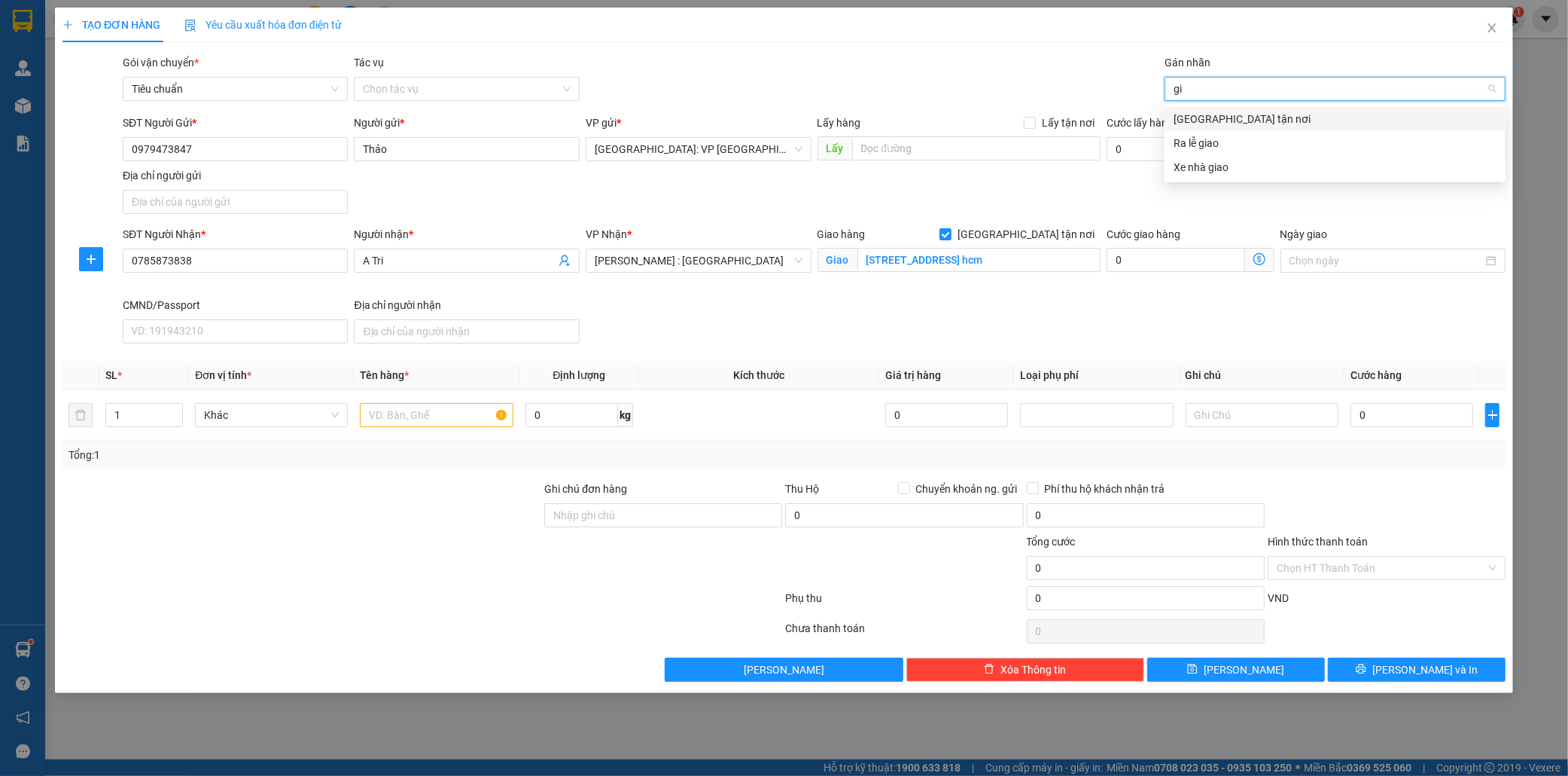
click at [1210, 116] on div "Giao tận nơi" at bounding box center [1335, 119] width 323 height 17
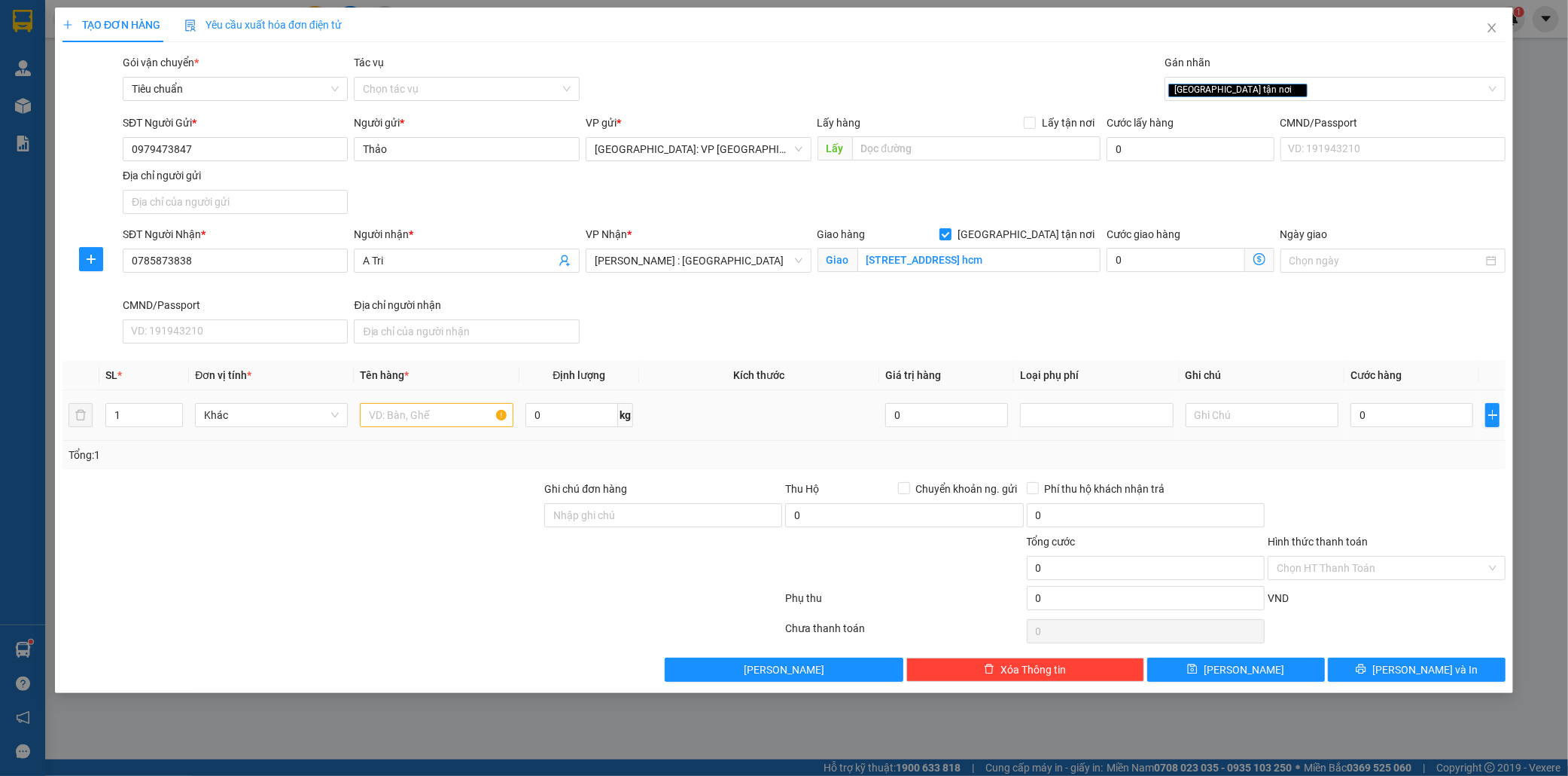
click at [174, 402] on div "1" at bounding box center [144, 415] width 78 height 30
click at [174, 408] on span "up" at bounding box center [174, 411] width 9 height 9
click at [404, 414] on input "text" at bounding box center [436, 415] width 153 height 24
click at [1423, 420] on input "0" at bounding box center [1412, 415] width 123 height 24
click at [1432, 668] on span "Lưu và In" at bounding box center [1425, 669] width 105 height 17
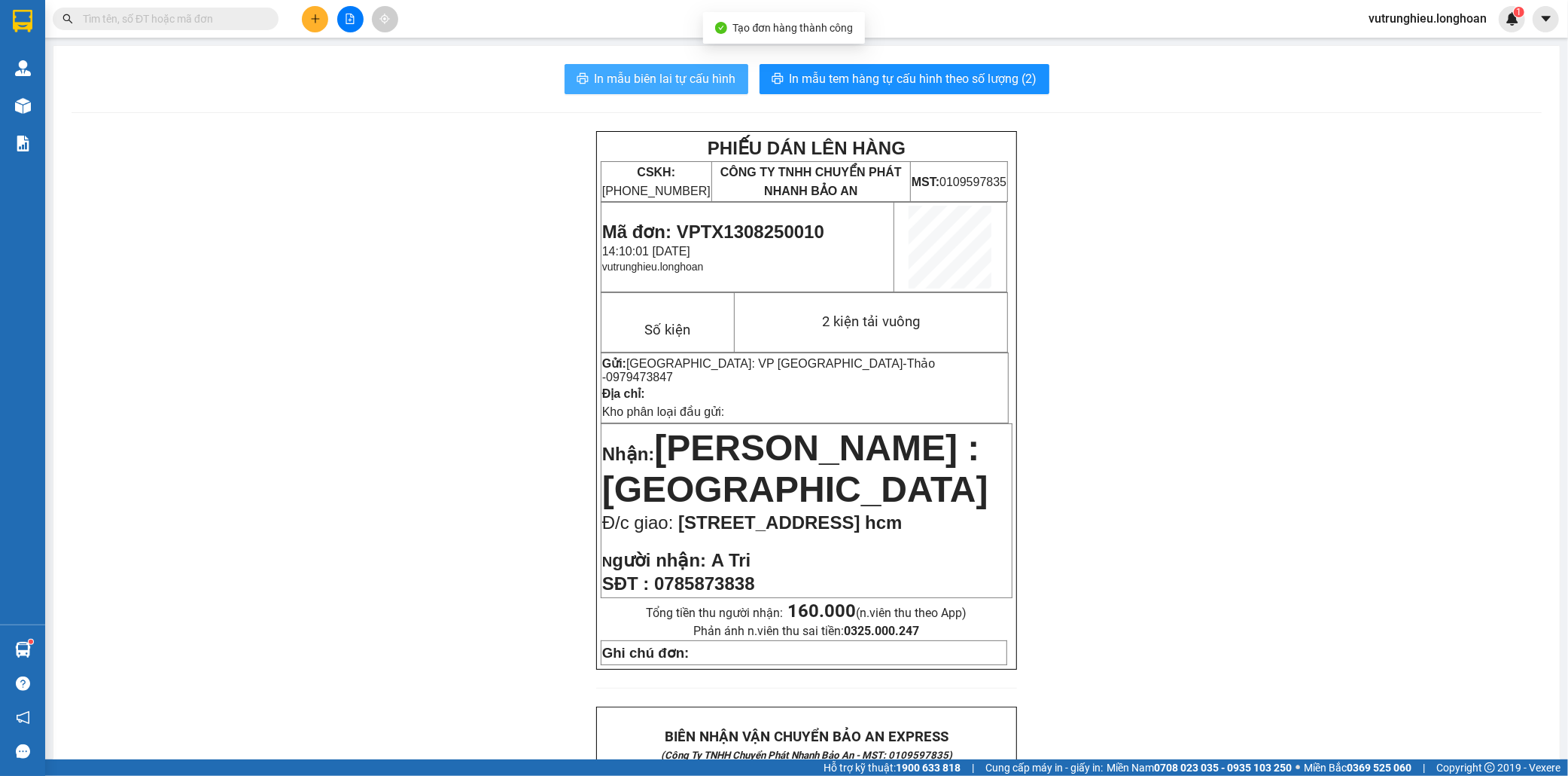
click at [632, 69] on span "In mẫu biên lai tự cấu hình" at bounding box center [666, 79] width 142 height 19
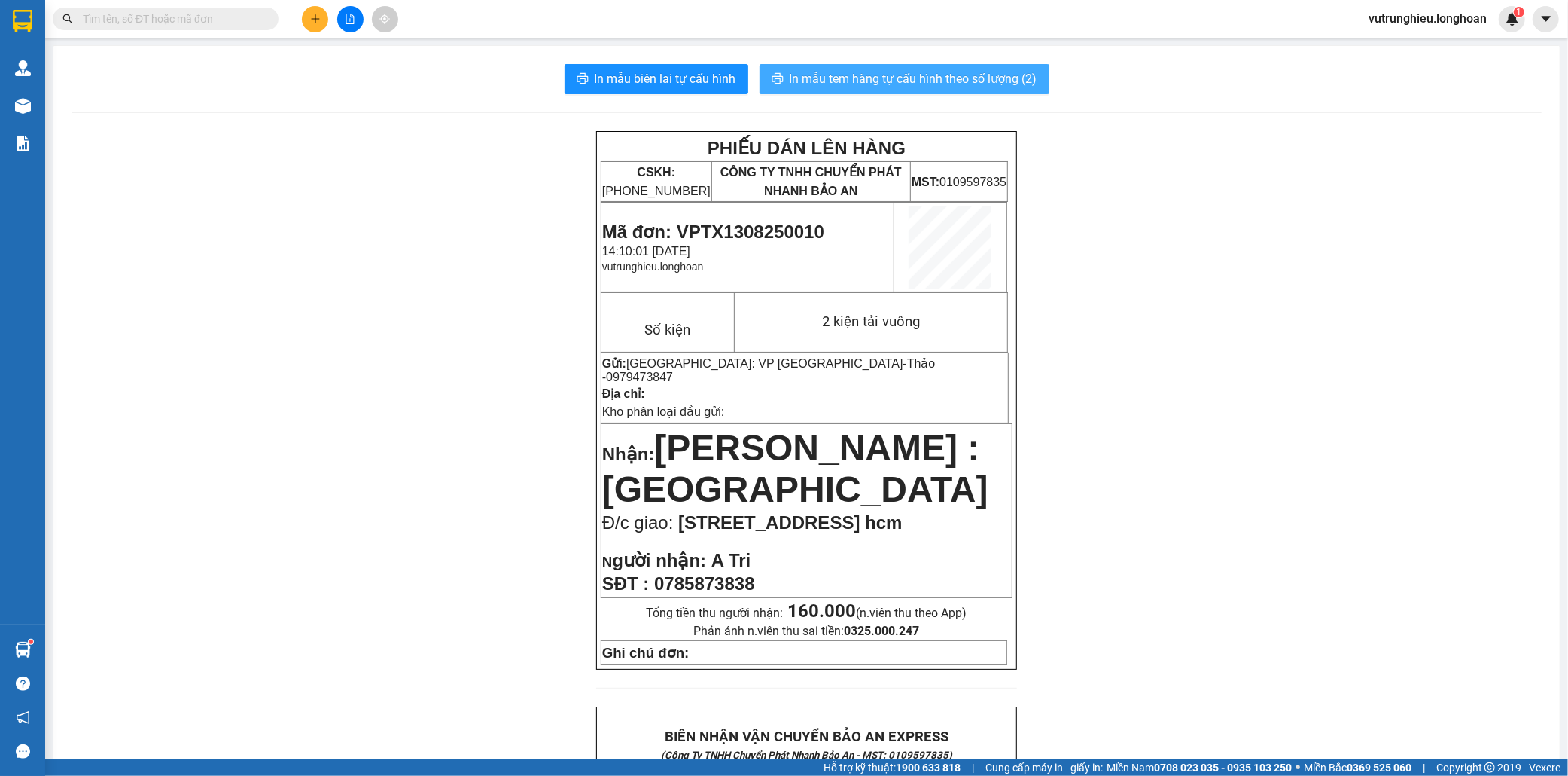
click at [968, 76] on span "In mẫu tem hàng tự cấu hình theo số lượng (2)" at bounding box center [913, 79] width 248 height 19
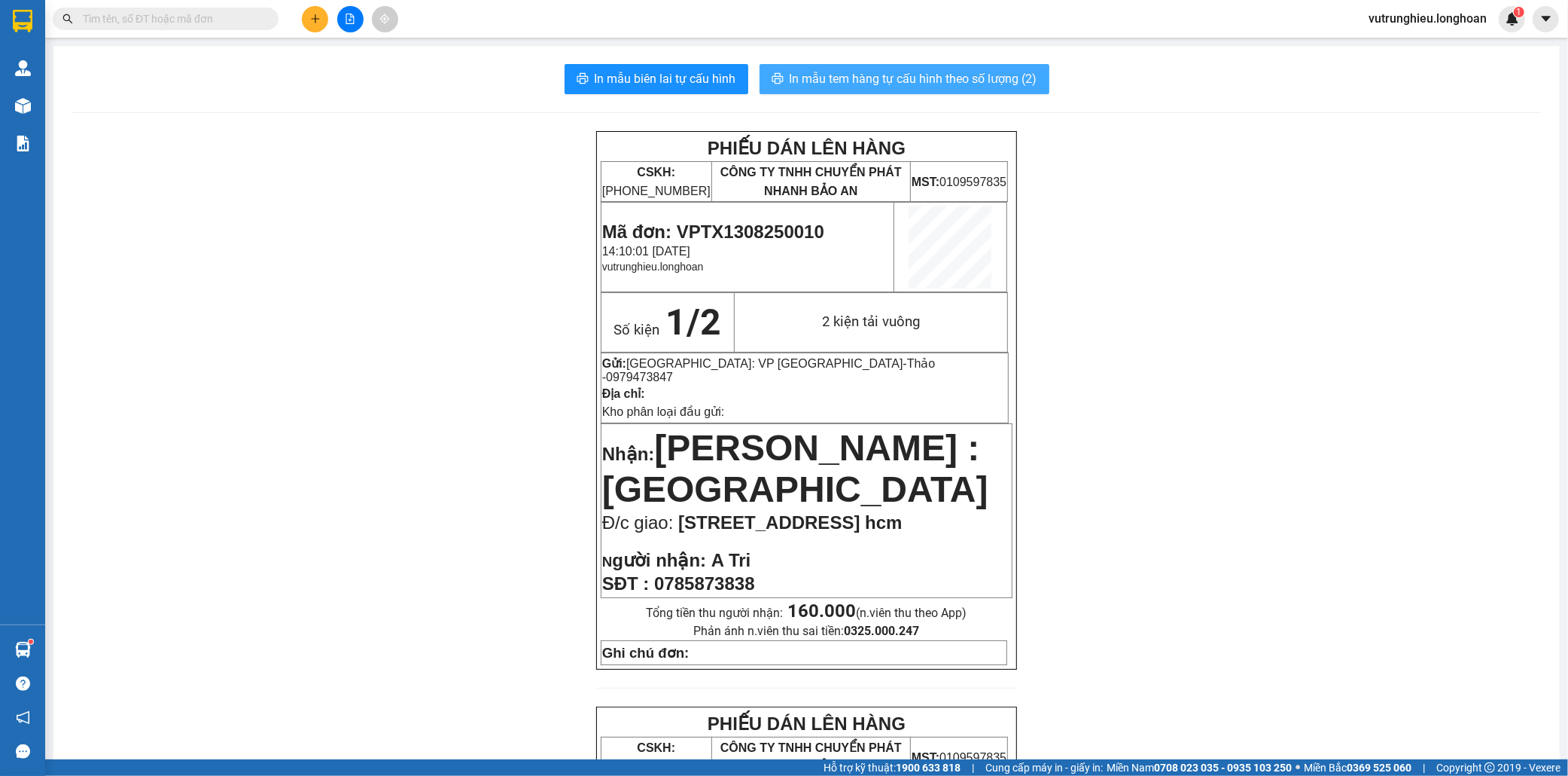
click at [968, 76] on span "In mẫu tem hàng tự cấu hình theo số lượng (2)" at bounding box center [913, 79] width 248 height 19
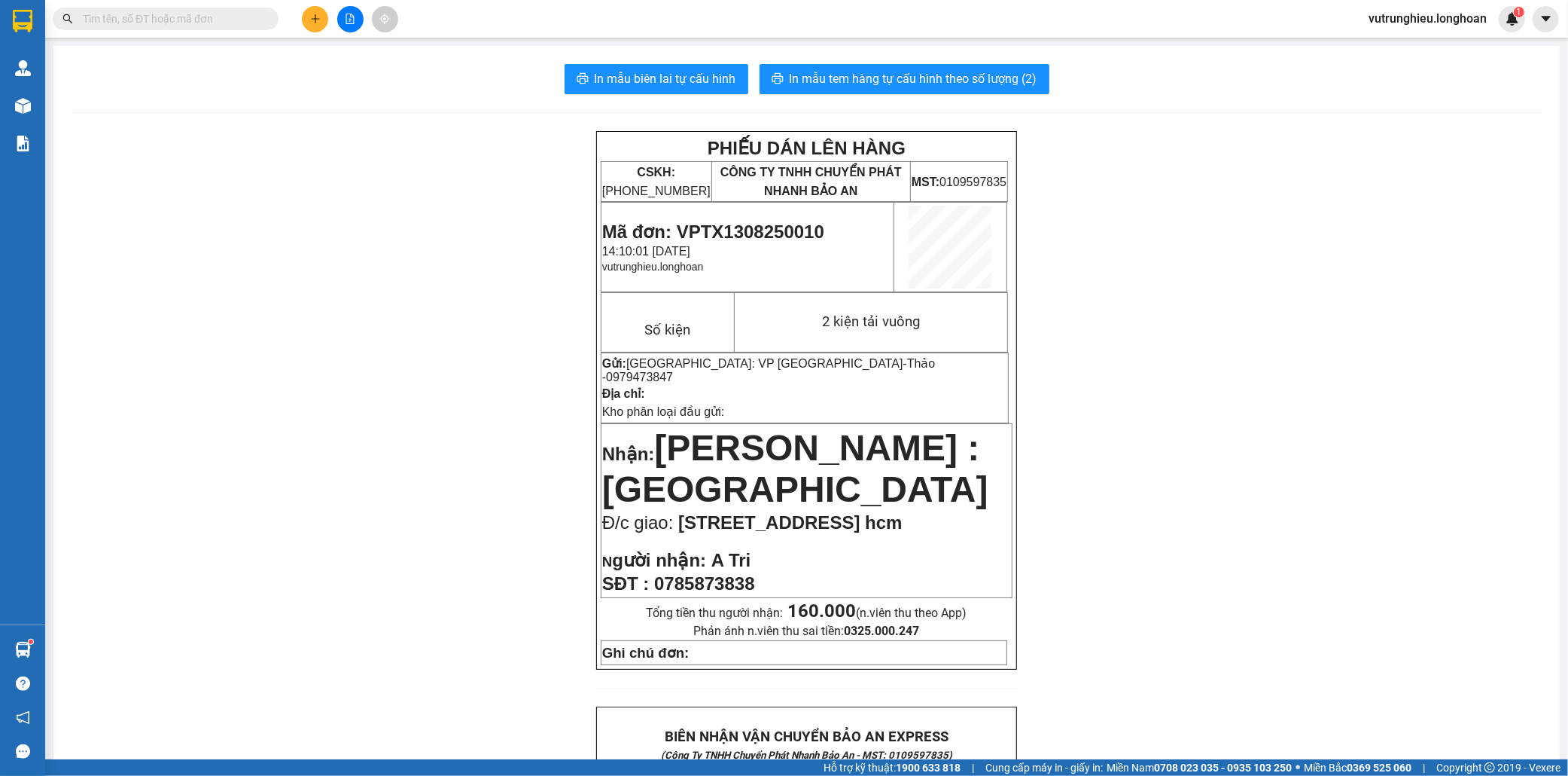
click at [756, 229] on span "Mã đơn: VPTX1308250010" at bounding box center [713, 232] width 222 height 21
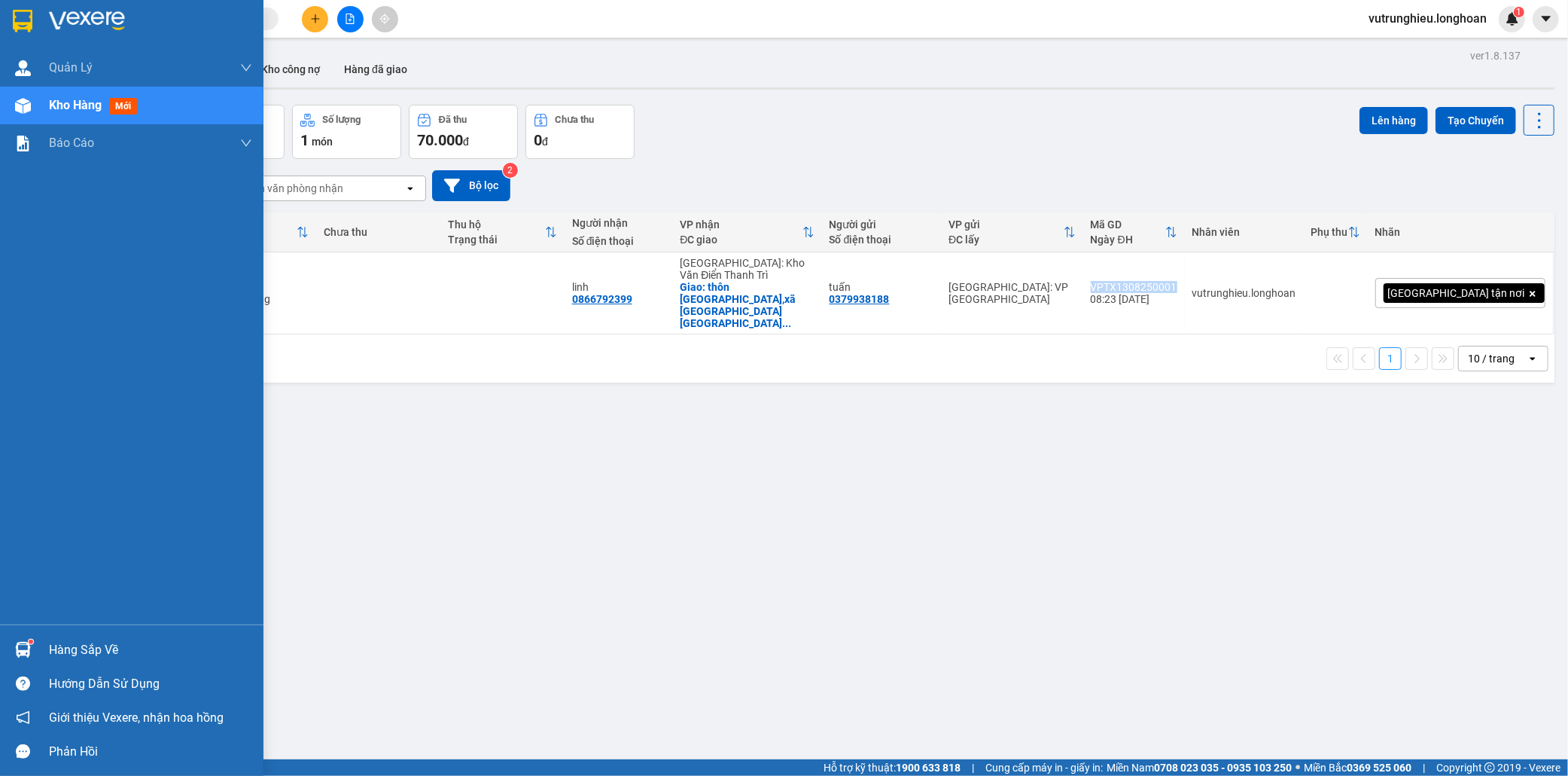
click at [24, 12] on img at bounding box center [22, 21] width 20 height 22
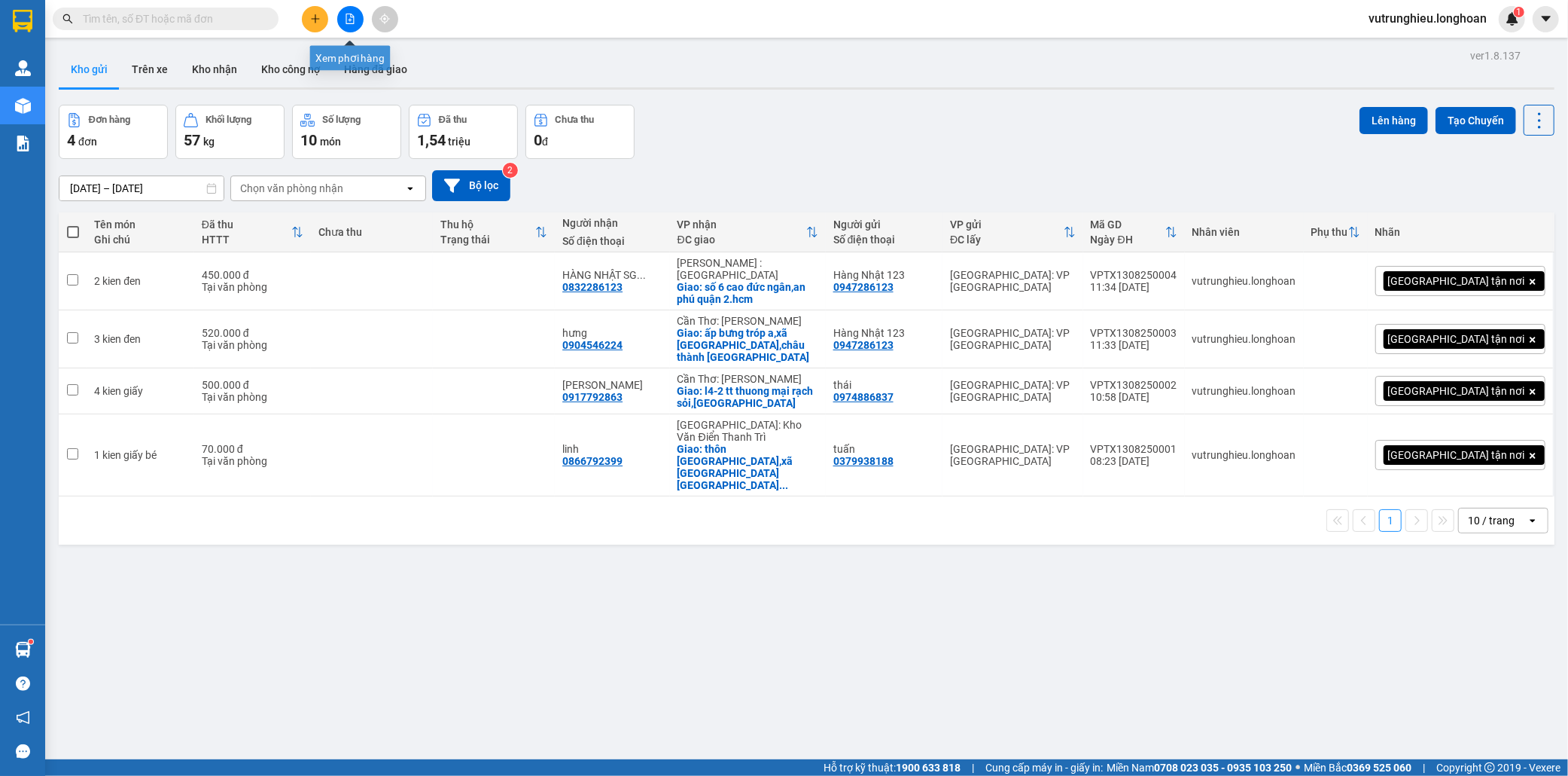
click at [319, 14] on icon "plus" at bounding box center [315, 18] width 10 height 10
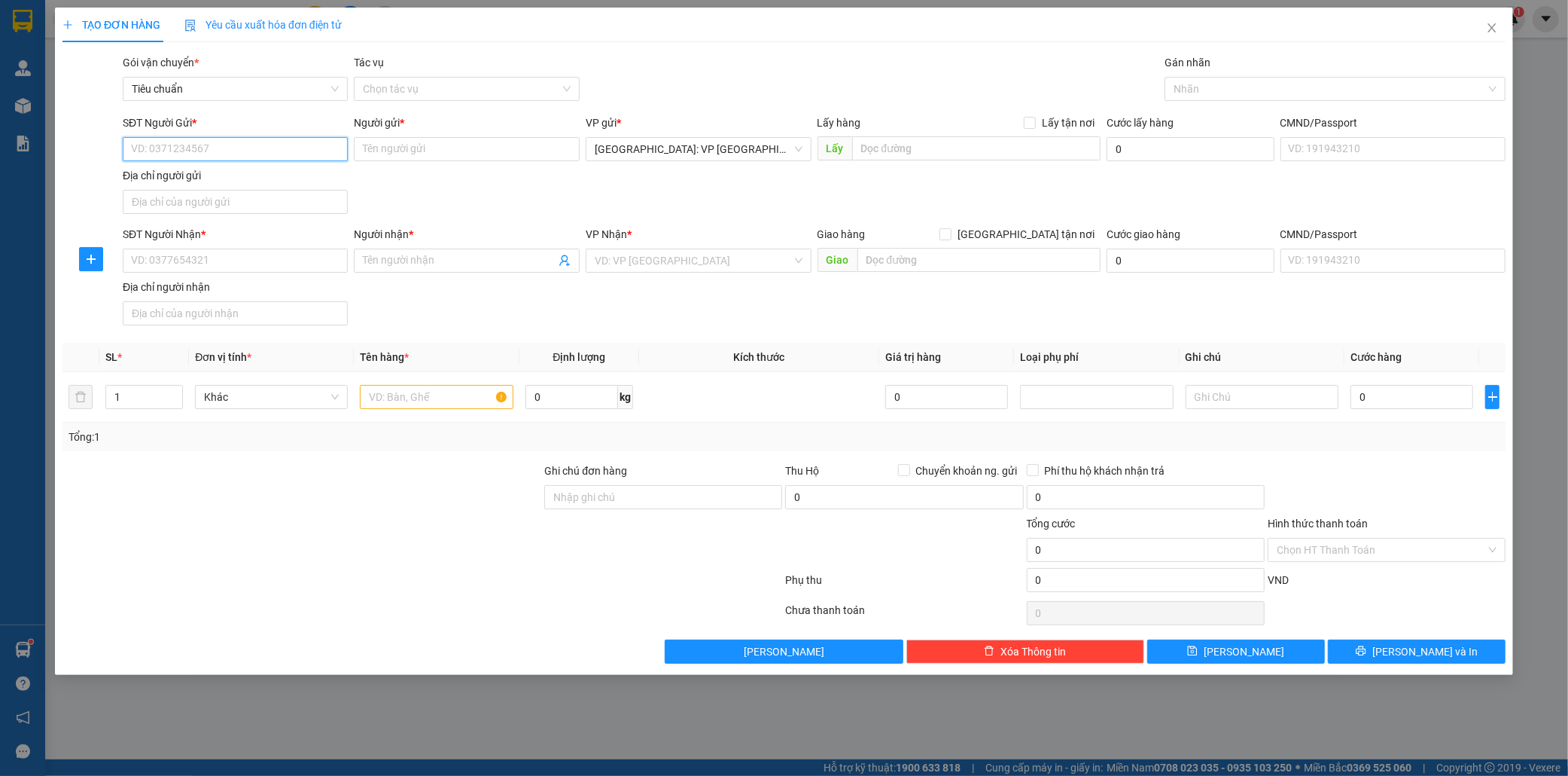
click at [178, 147] on input "SĐT Người Gửi *" at bounding box center [236, 149] width 226 height 24
click at [186, 153] on input "SĐT Người Gửi *" at bounding box center [236, 149] width 226 height 24
click at [196, 176] on div "0929391166 - lâm anh" at bounding box center [235, 179] width 208 height 17
type input "0929391166"
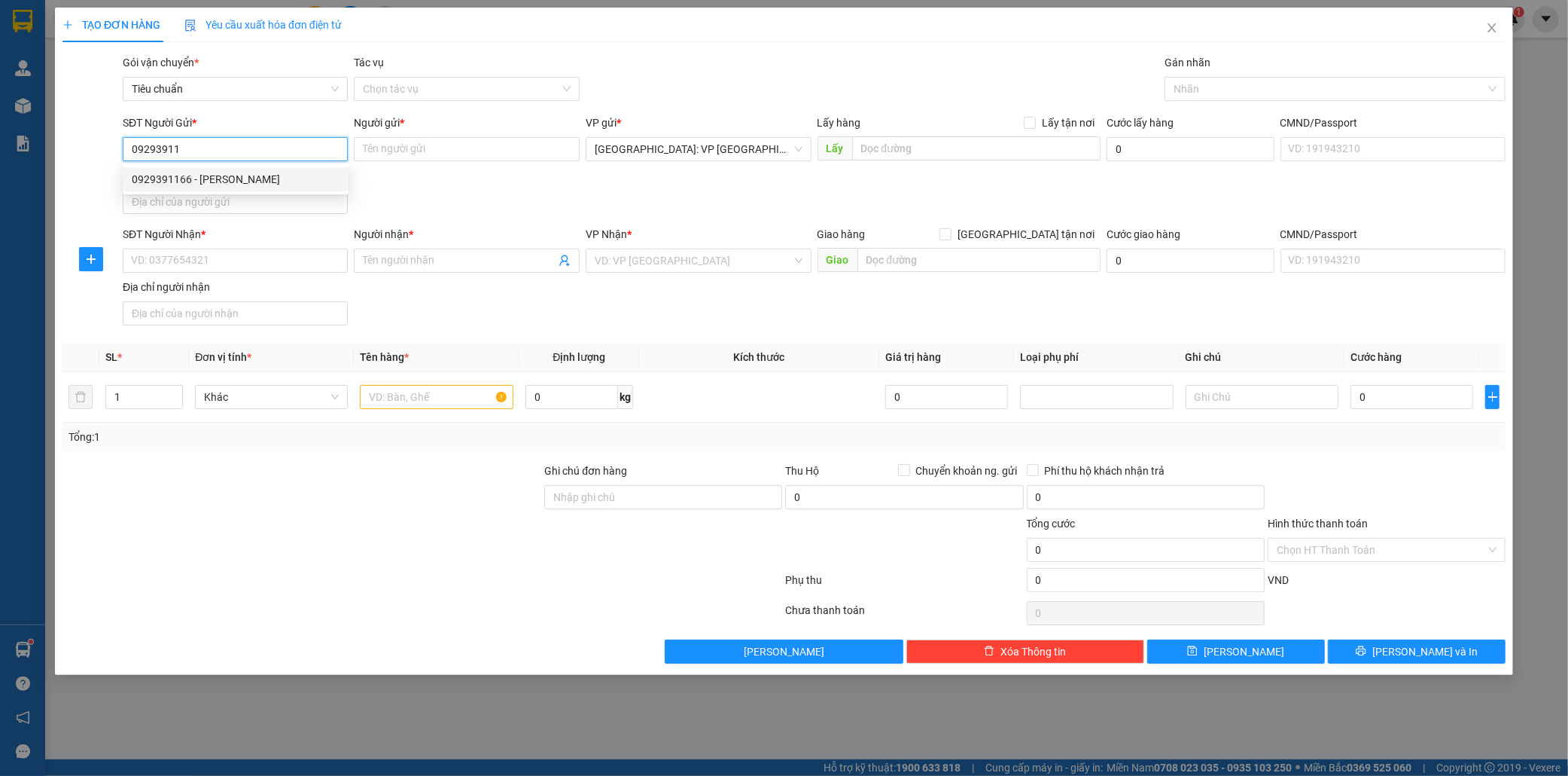
type input "lâm anh"
type input "0929391166"
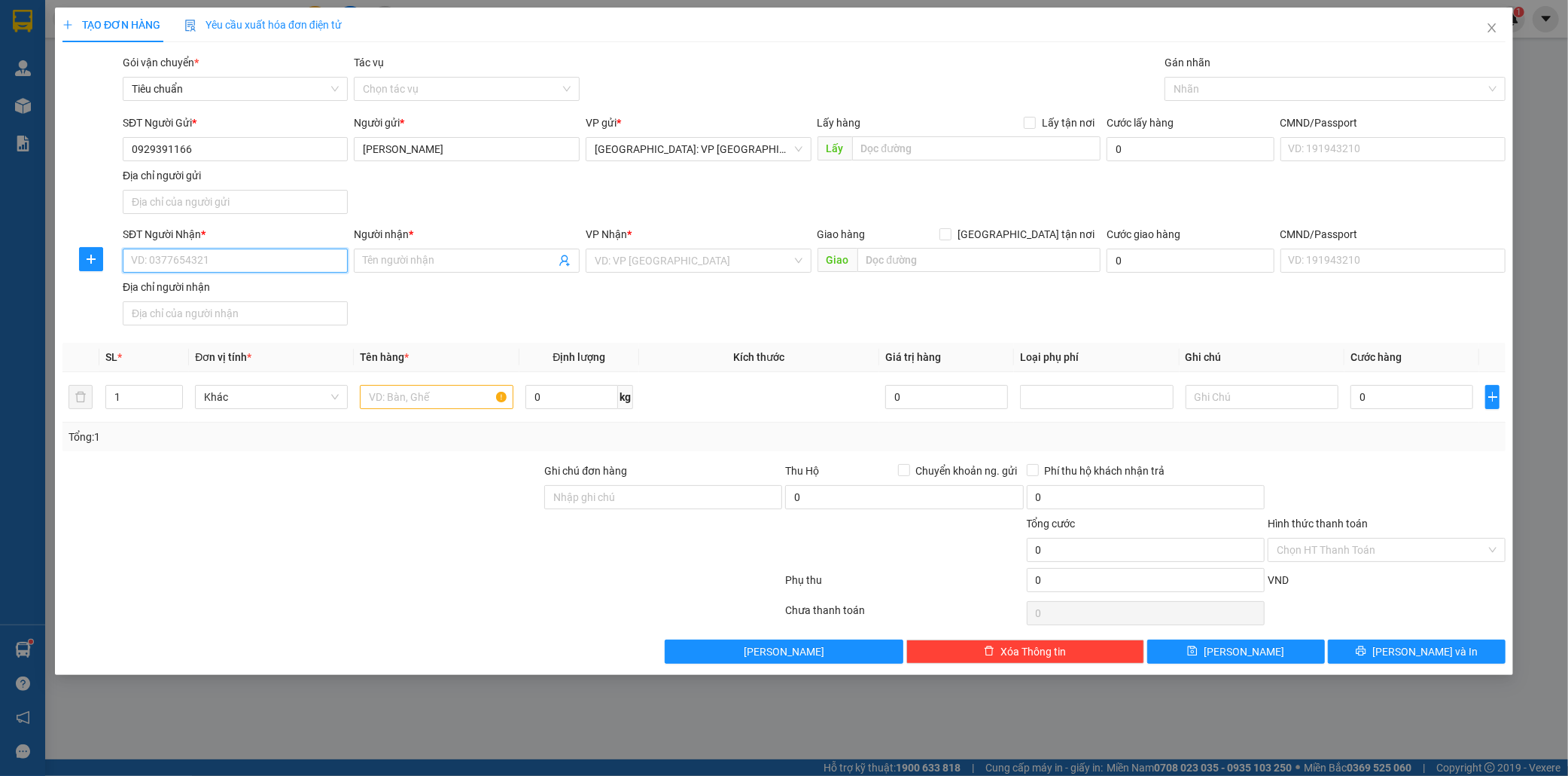
click at [232, 262] on input "SĐT Người Nhận *" at bounding box center [236, 261] width 226 height 24
type input "0971979772"
click at [410, 257] on input "Người nhận *" at bounding box center [459, 261] width 193 height 17
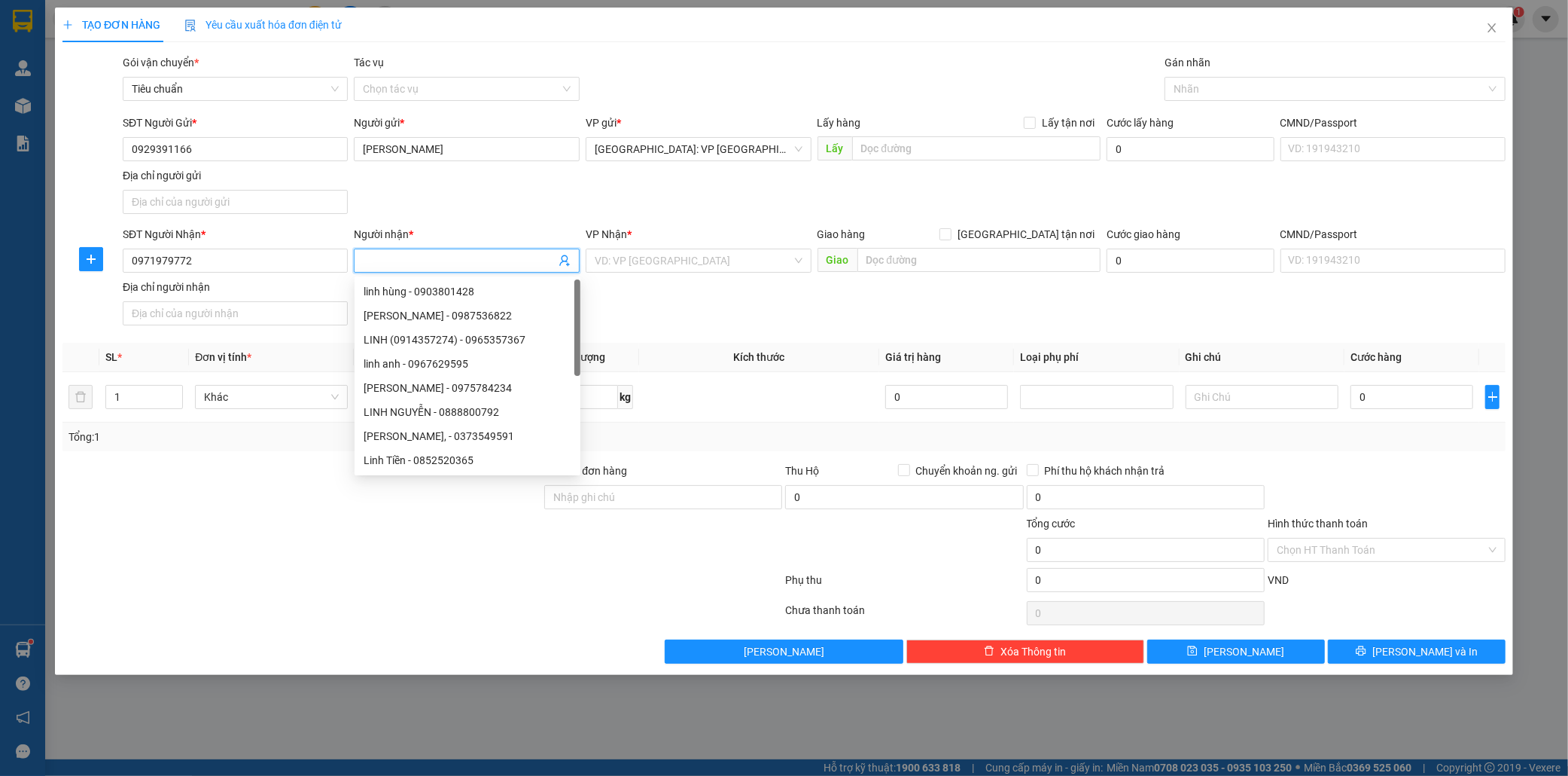
click at [410, 257] on input "Người nhận *" at bounding box center [459, 261] width 193 height 17
type input "hiền"
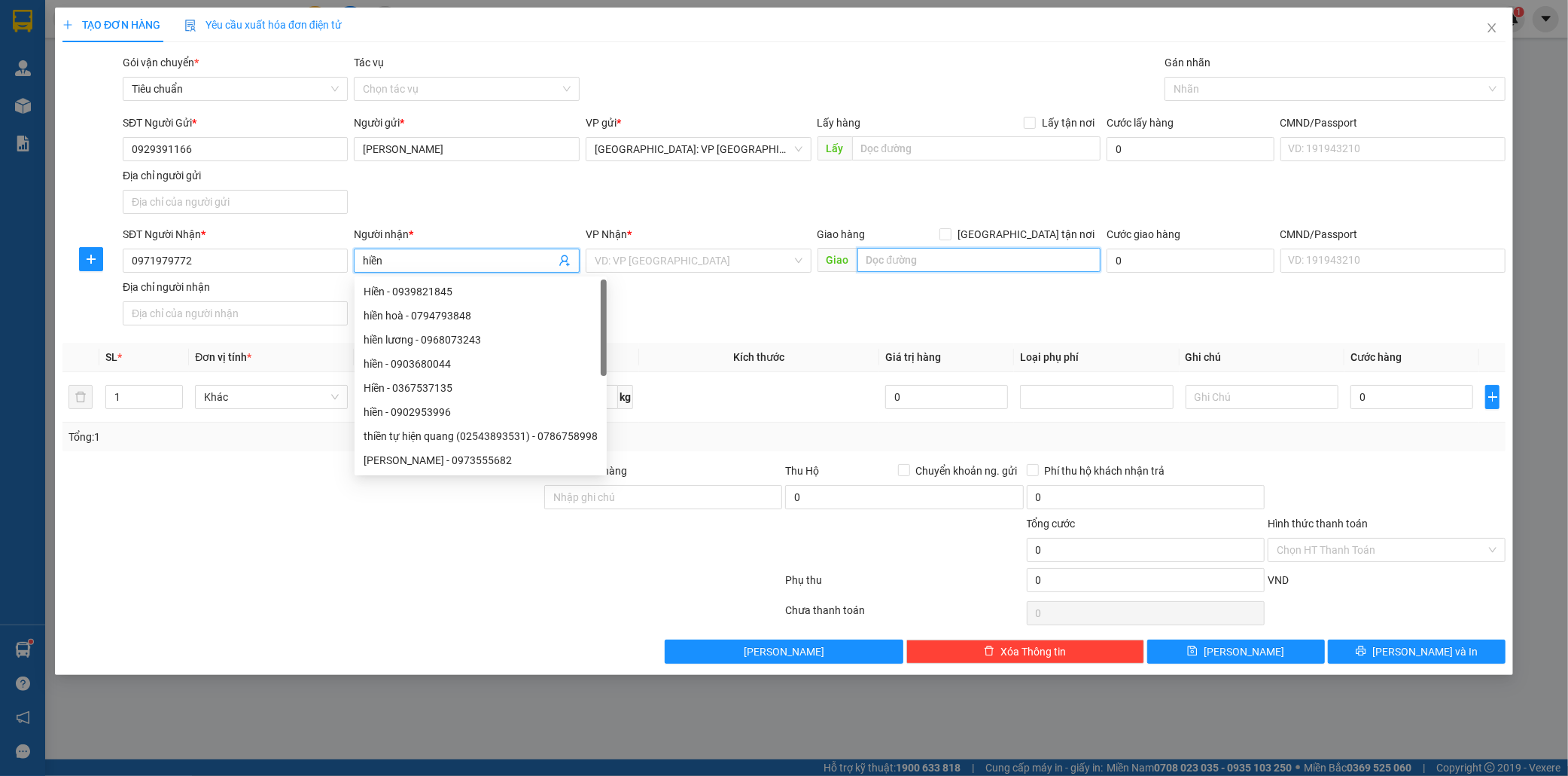
click at [933, 257] on input "text" at bounding box center [979, 260] width 243 height 24
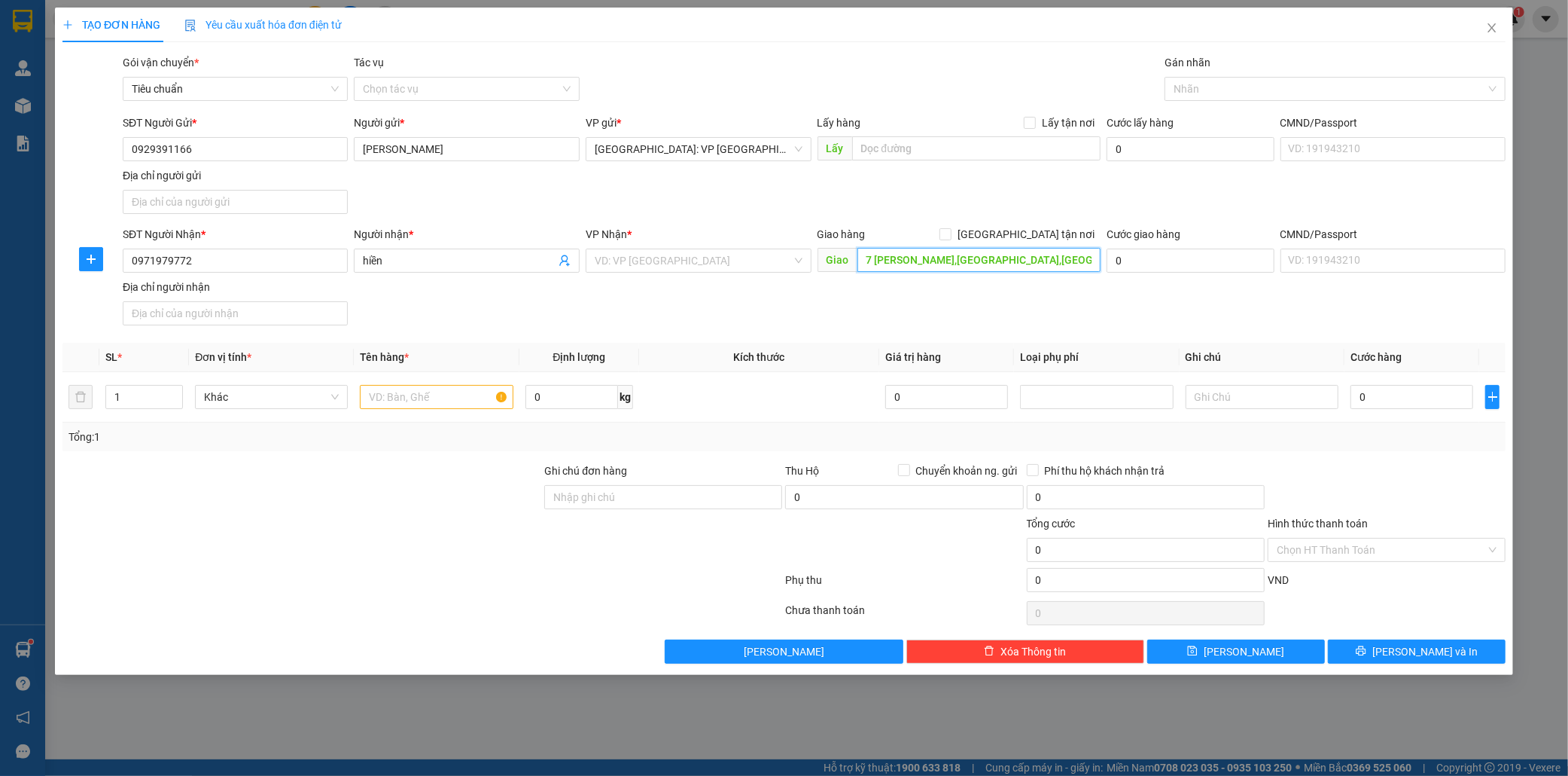
scroll to position [0, 15]
type input "307 quang trung,p vĩnh quang,rạch giá,kiên giang"
click at [964, 262] on input "307 quang trung,p vĩnh quang,rạch giá,kiên giang" at bounding box center [979, 260] width 243 height 24
click at [746, 266] on input "search" at bounding box center [694, 261] width 197 height 22
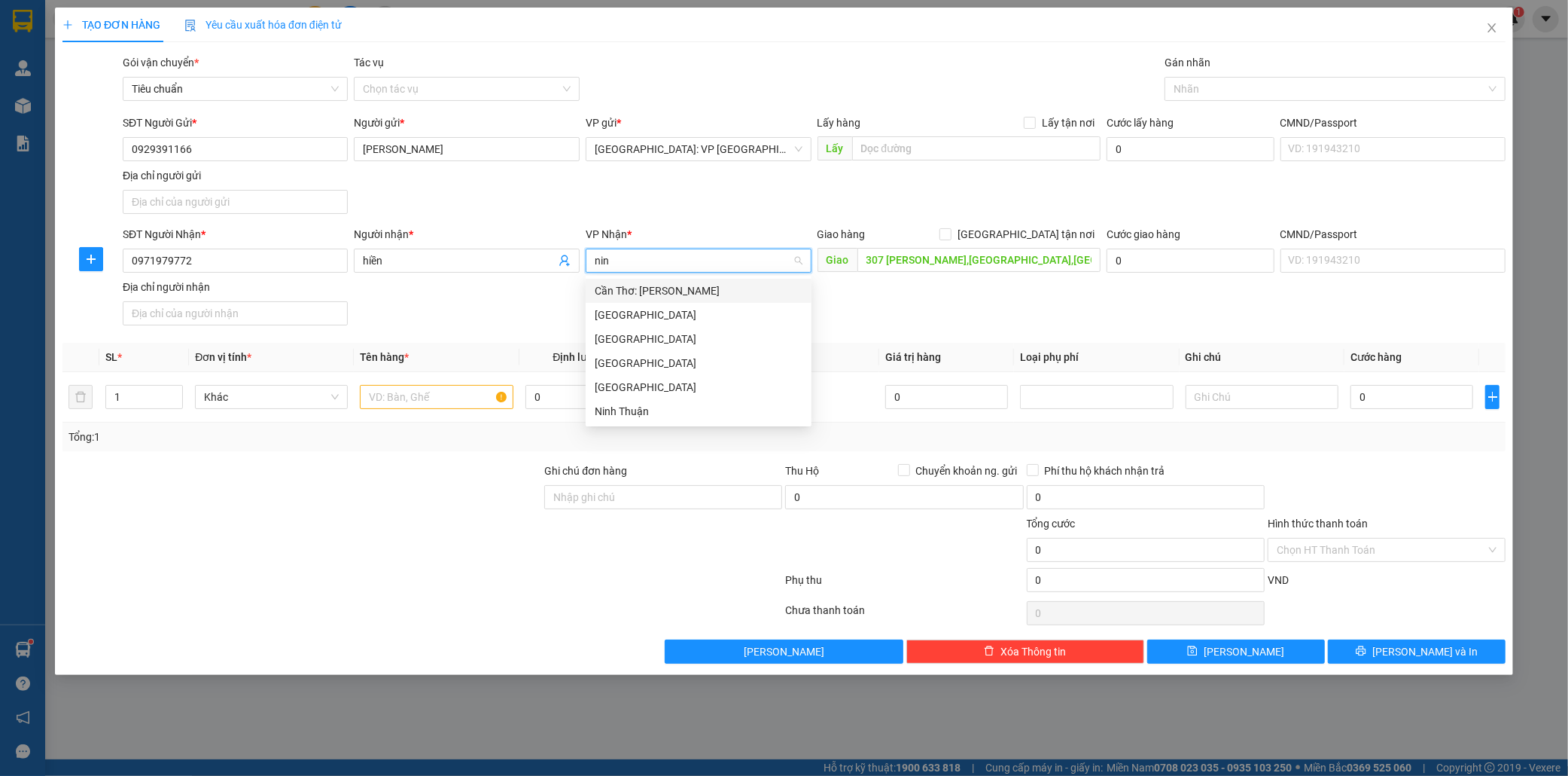
type input "ninh"
click at [713, 297] on div "Cần Thơ: Kho Ninh Kiều" at bounding box center [698, 291] width 208 height 17
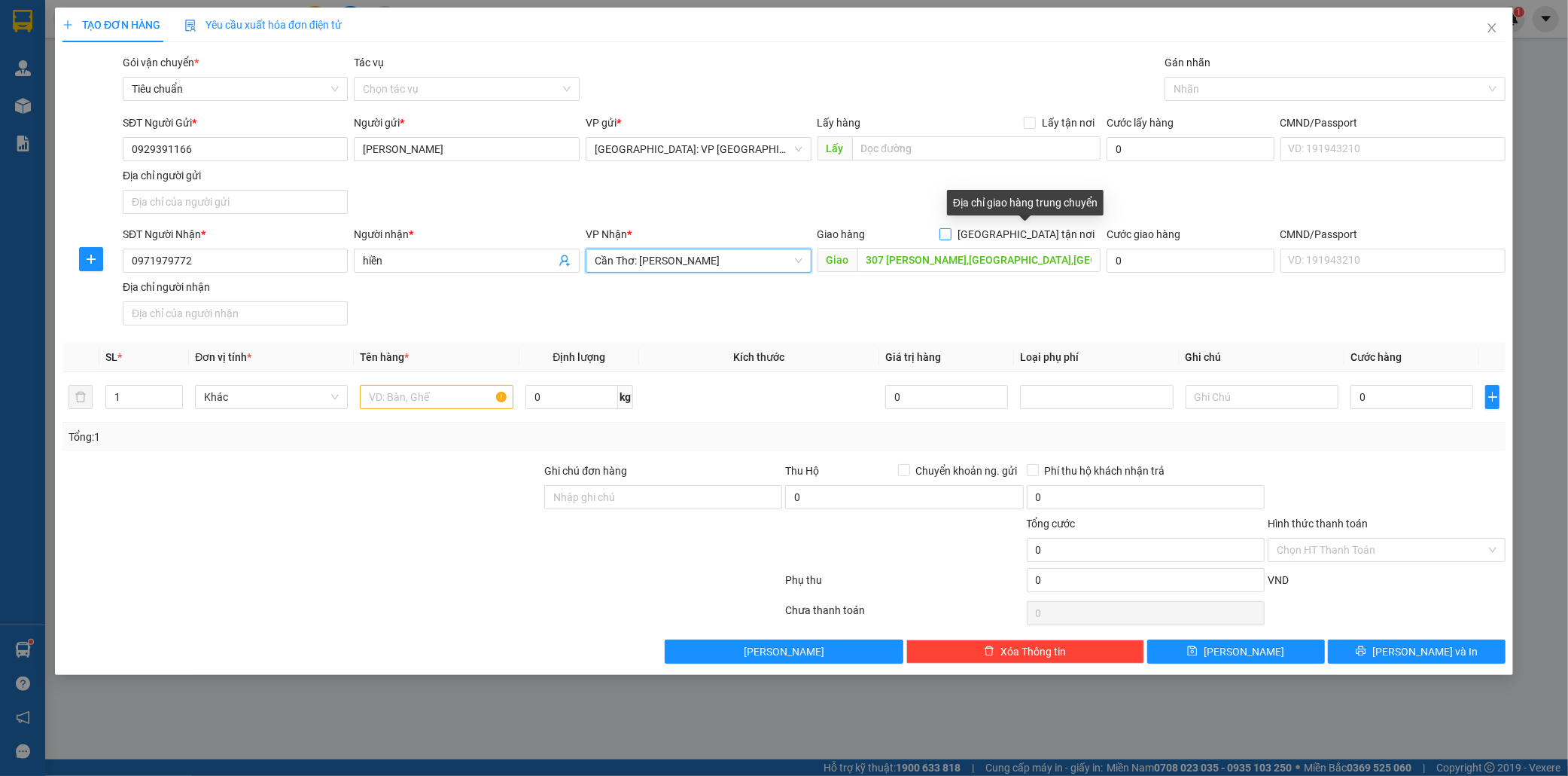
click at [950, 229] on input "Giao tận nơi" at bounding box center [944, 233] width 10 height 10
checkbox input "true"
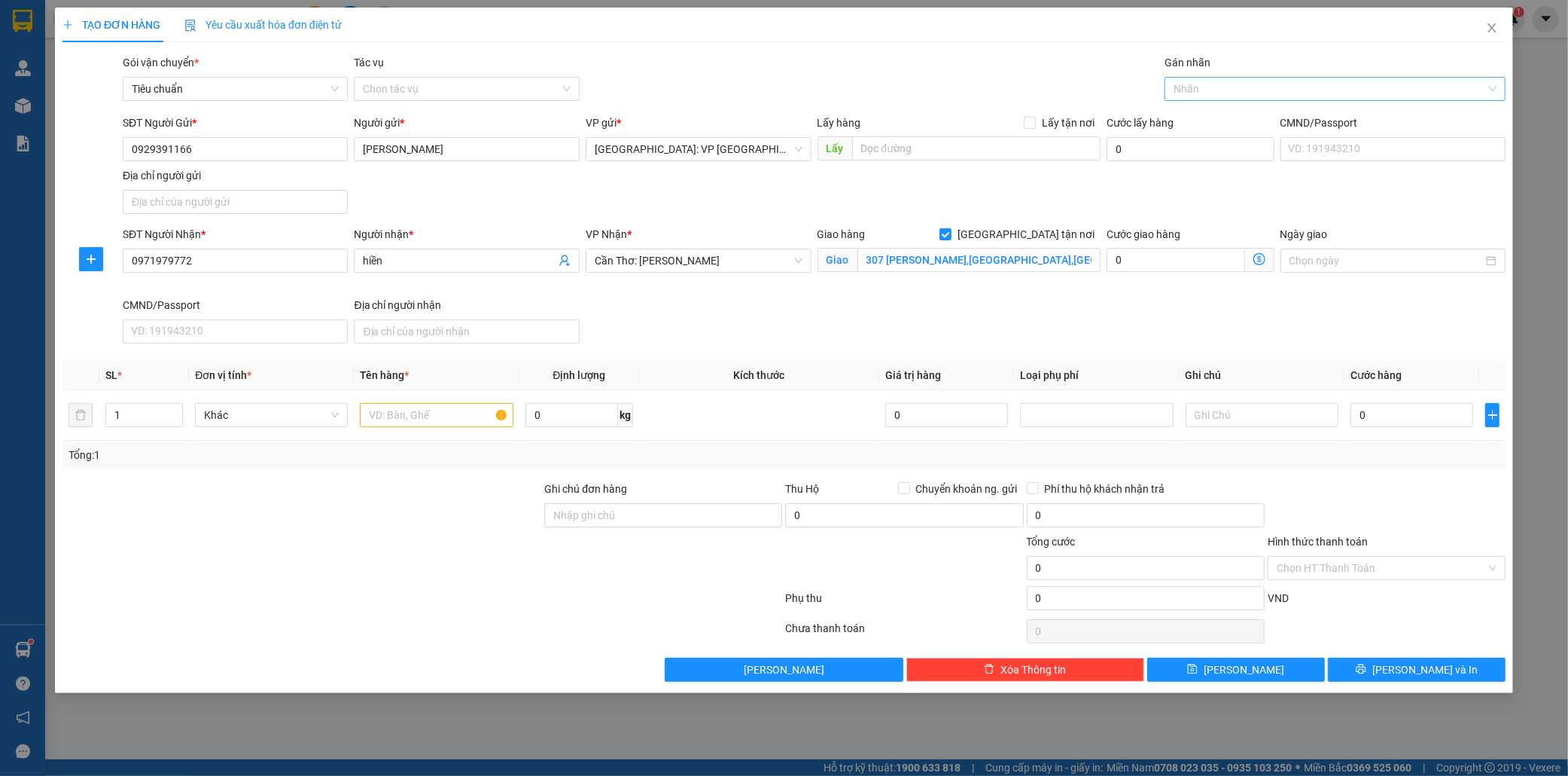
click at [1197, 91] on div at bounding box center [1328, 88] width 319 height 18
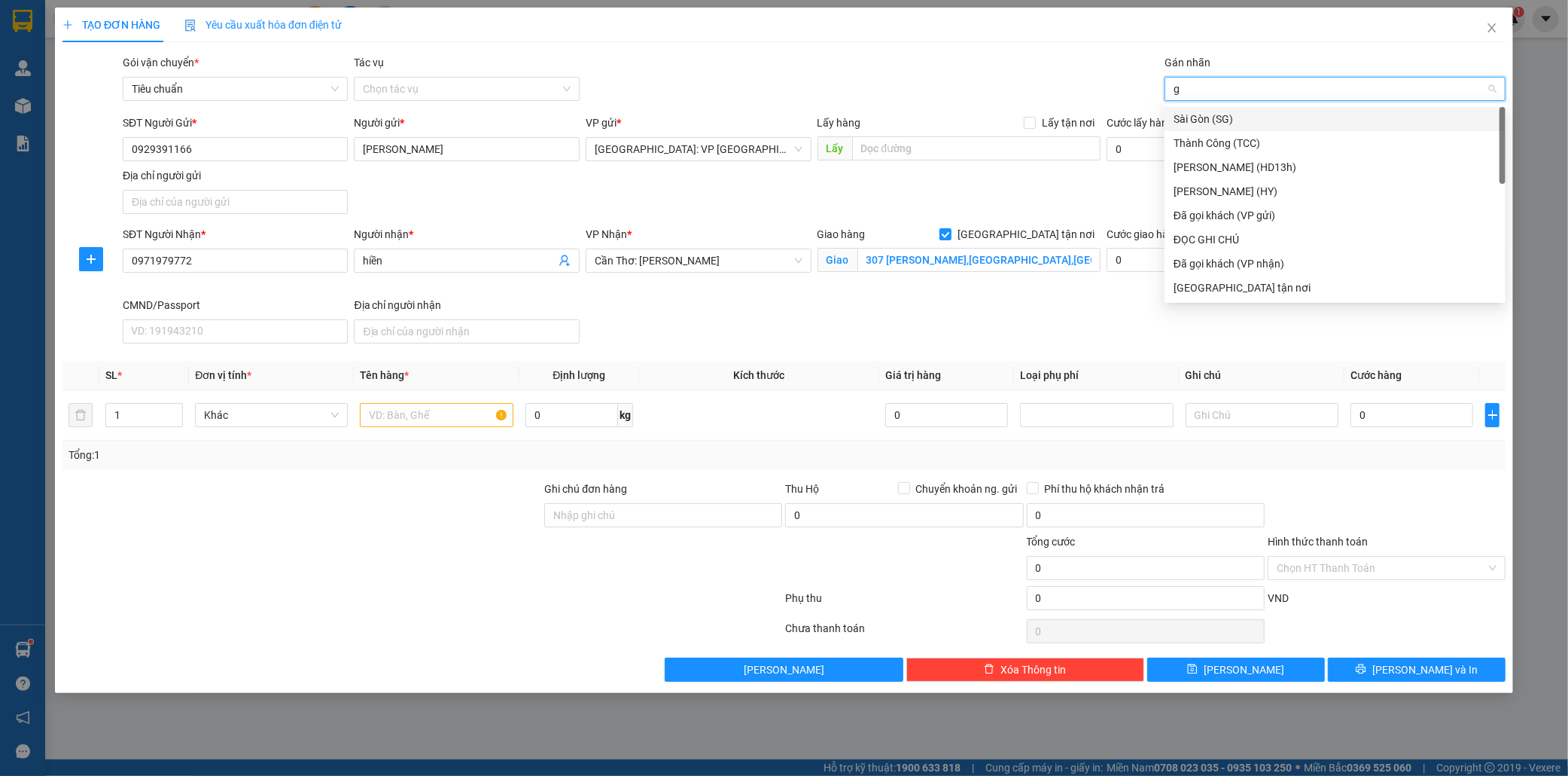
type input "gi"
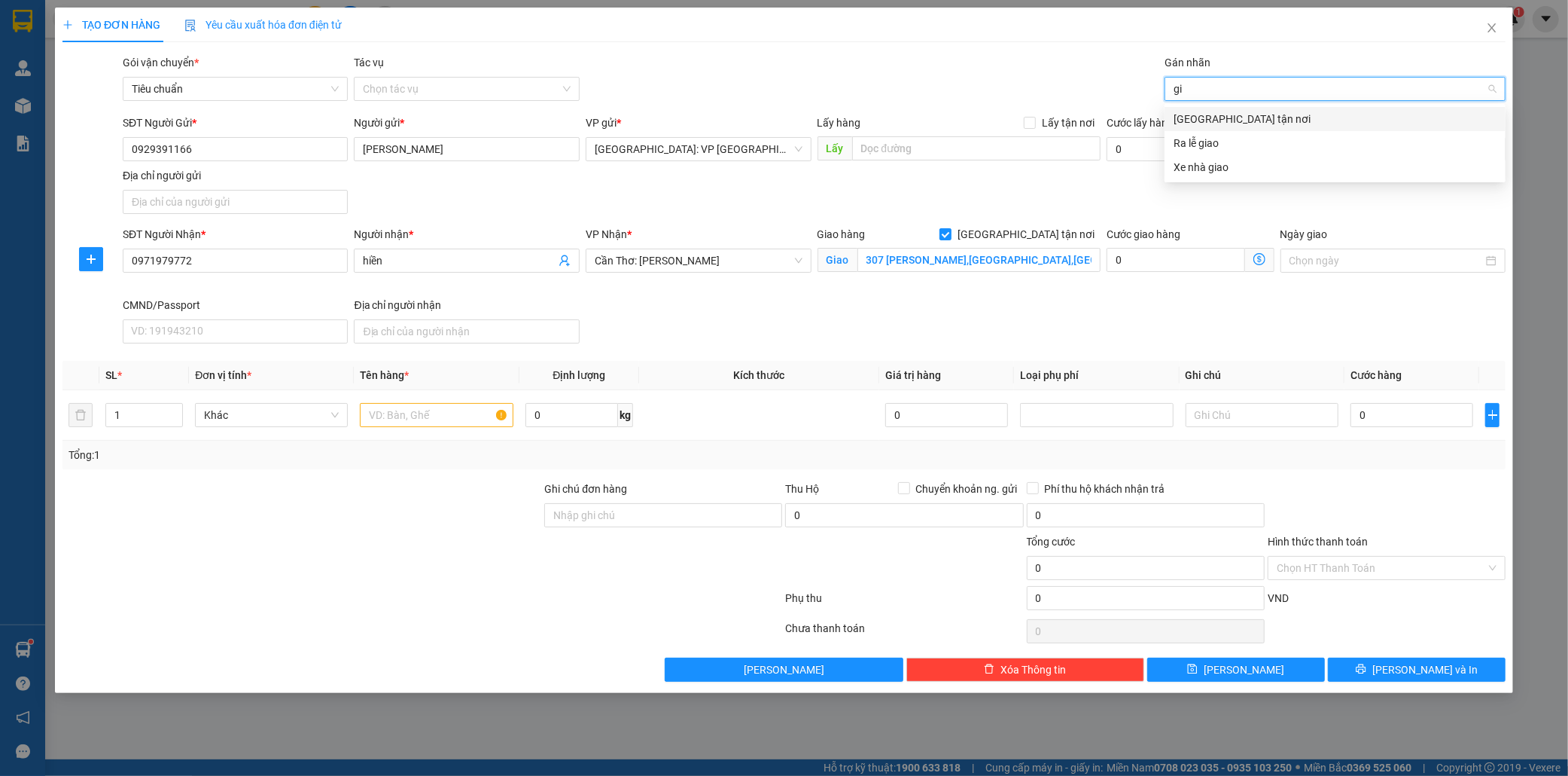
click at [1195, 115] on div "Giao tận nơi" at bounding box center [1335, 119] width 323 height 17
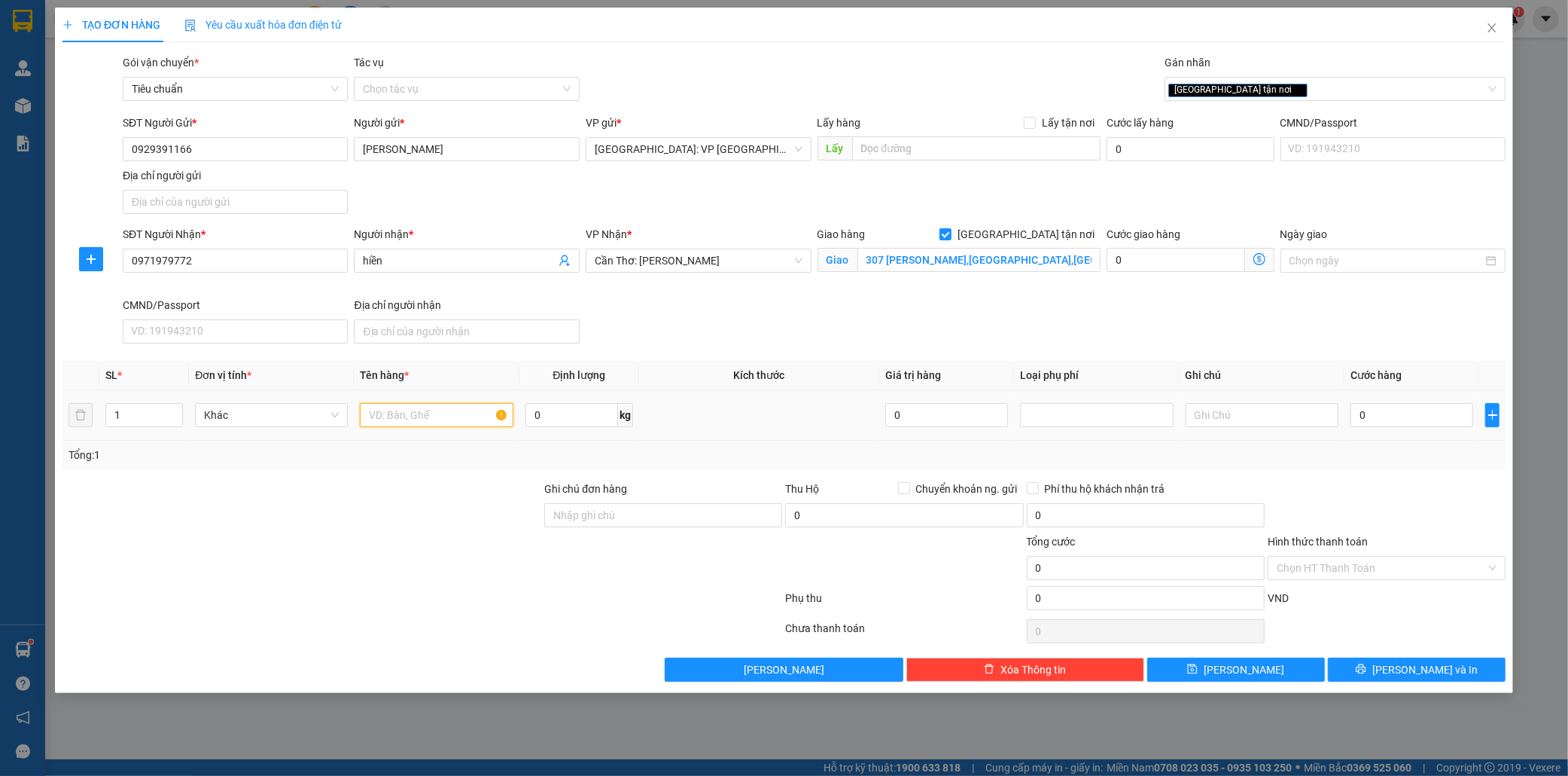
click at [409, 424] on input "text" at bounding box center [436, 415] width 153 height 24
type input "1 kiện sốp"
click at [1394, 422] on input "0" at bounding box center [1412, 415] width 123 height 24
type input "2"
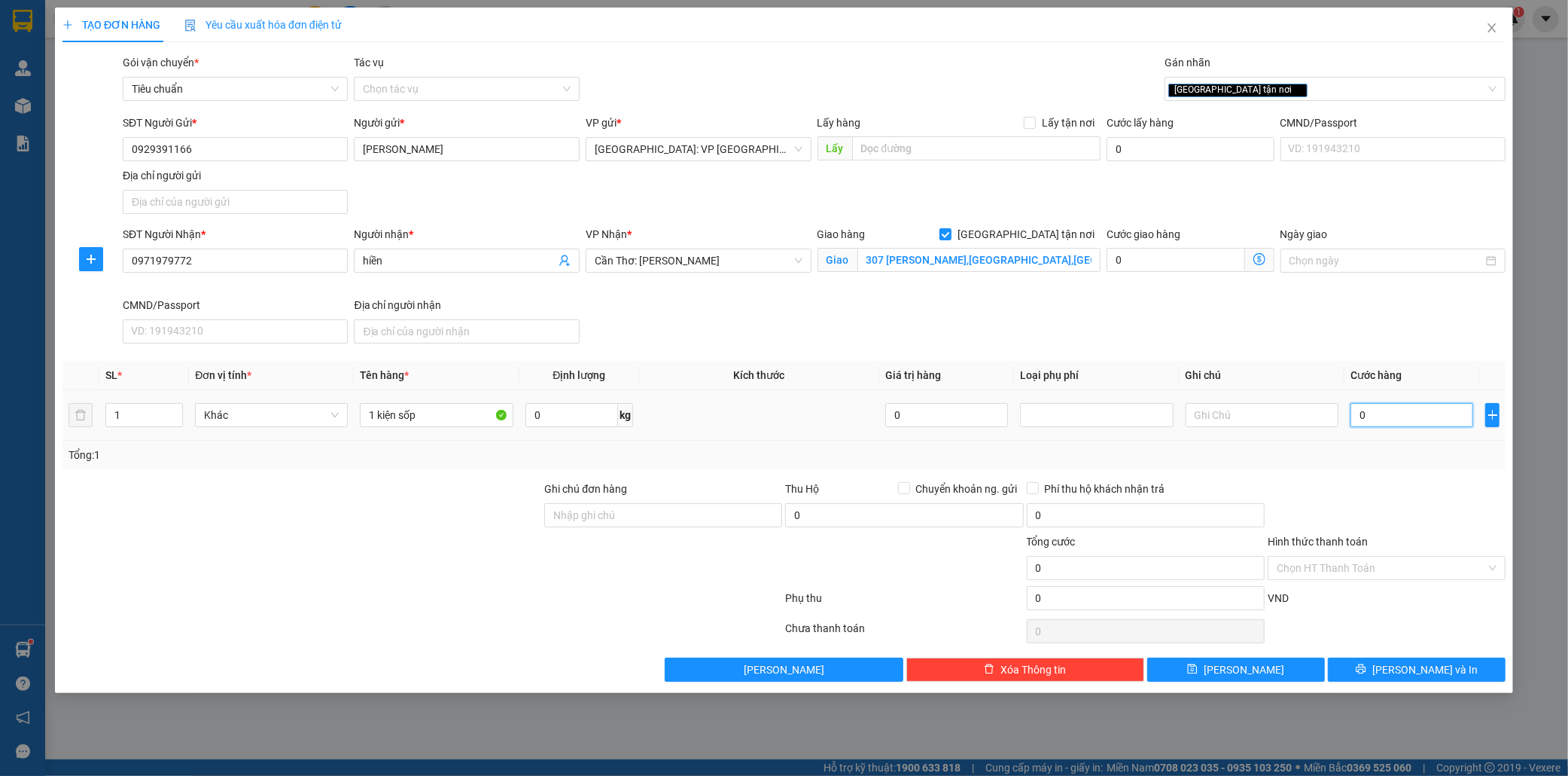
type input "2"
type input "27"
type input "270"
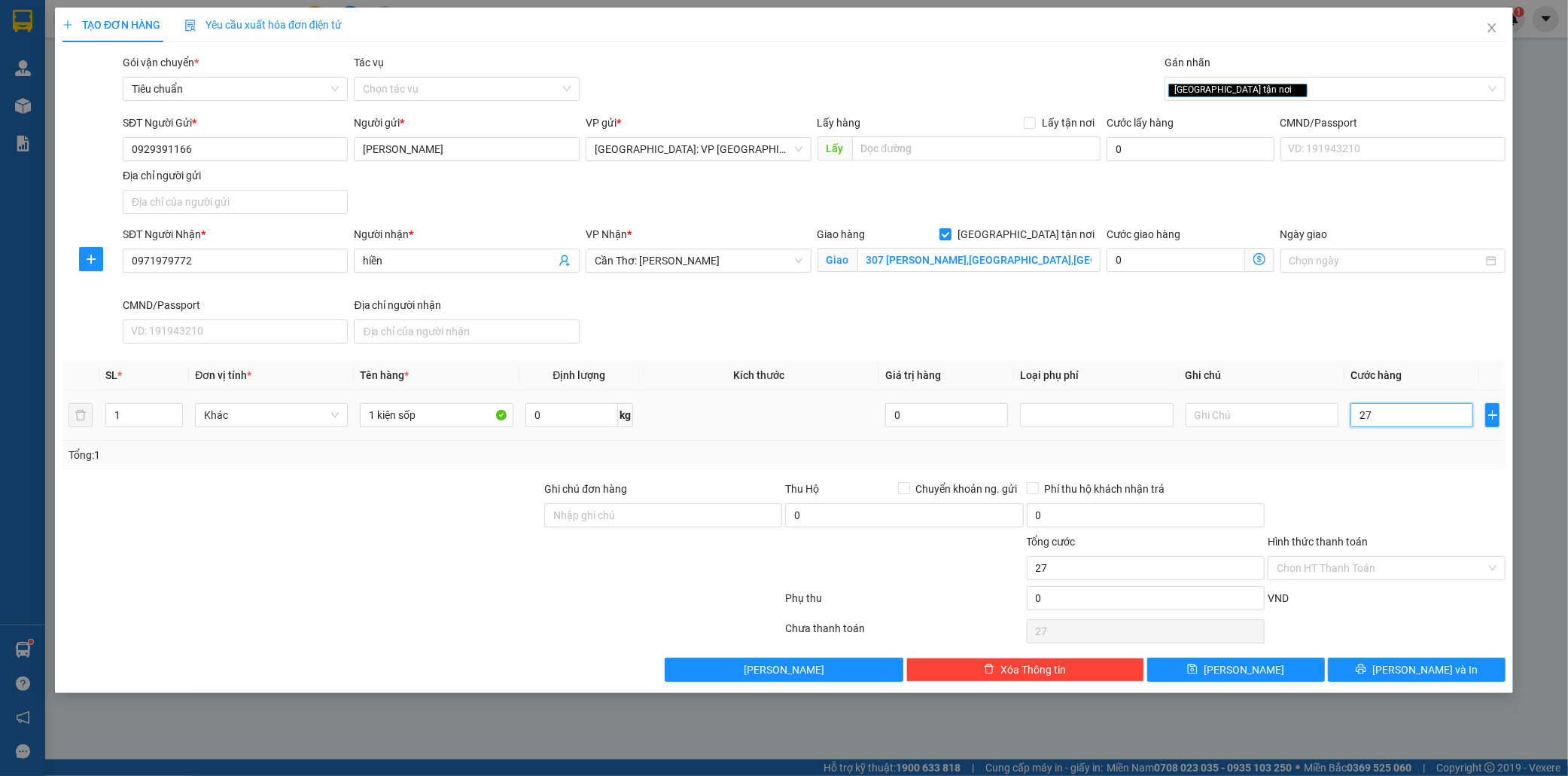
type input "270"
type input "2.700"
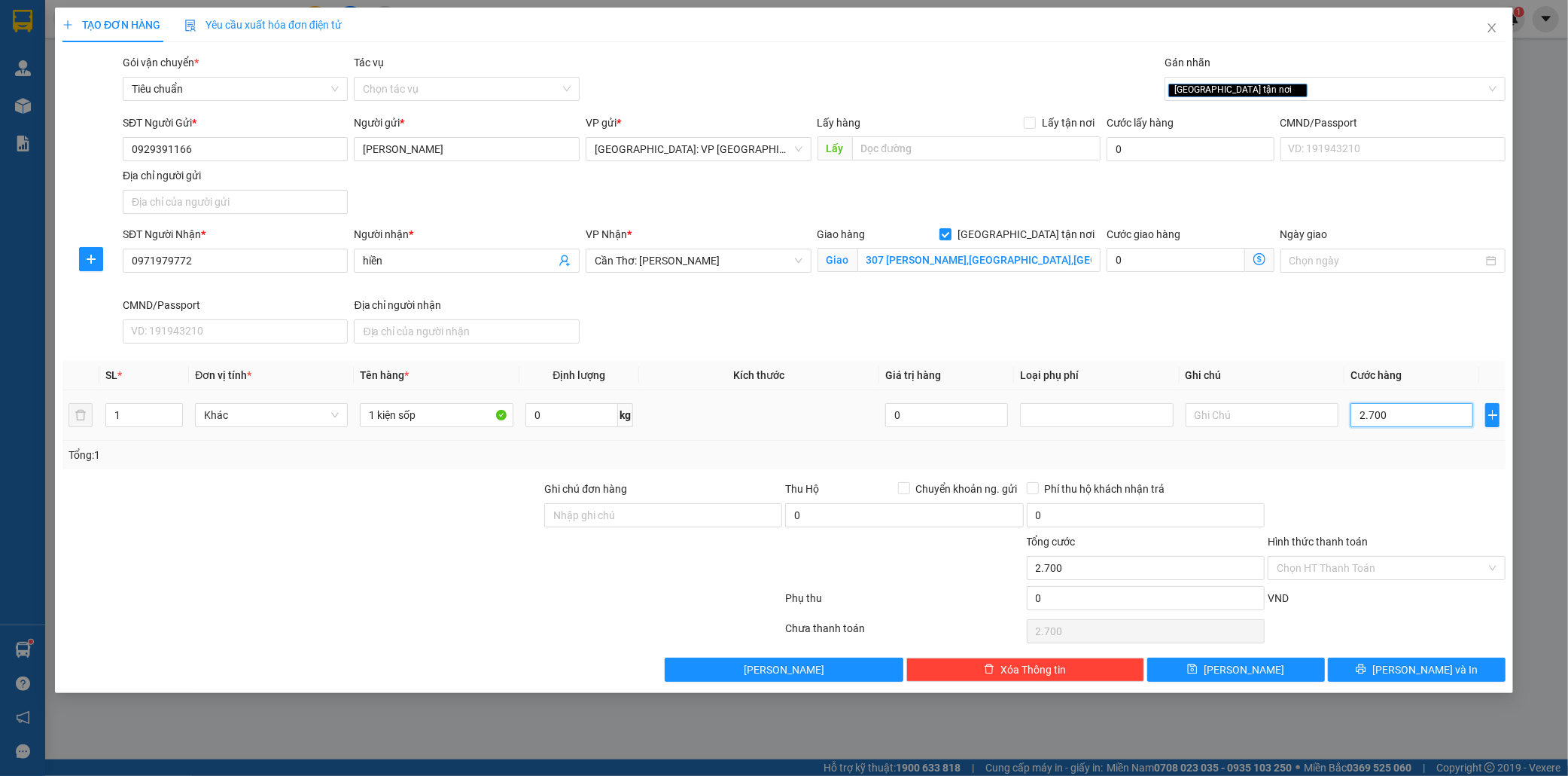
type input "27.000"
type input "270.000"
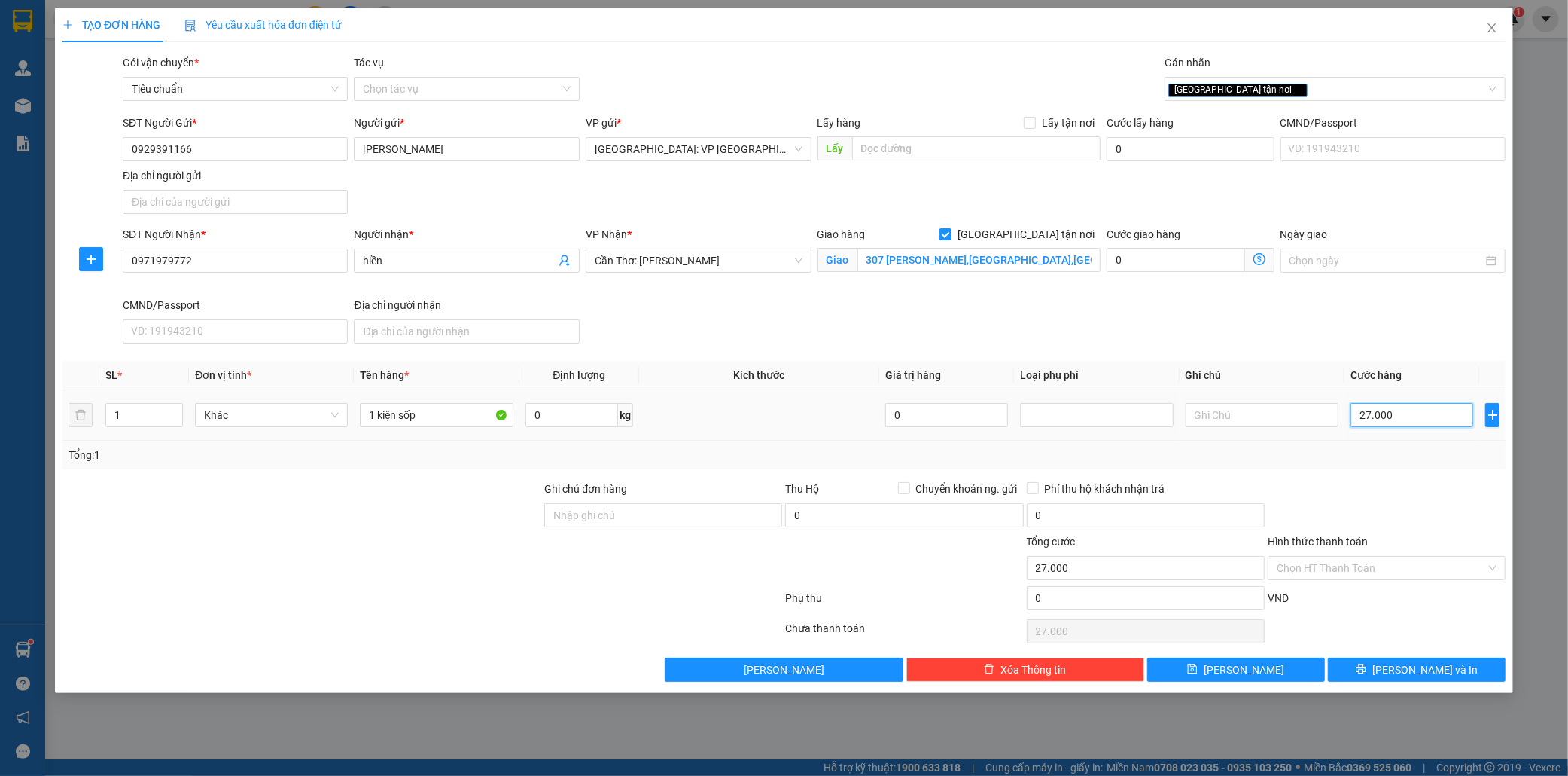
type input "270.000"
click at [1374, 571] on input "Hình thức thanh toán" at bounding box center [1382, 568] width 209 height 22
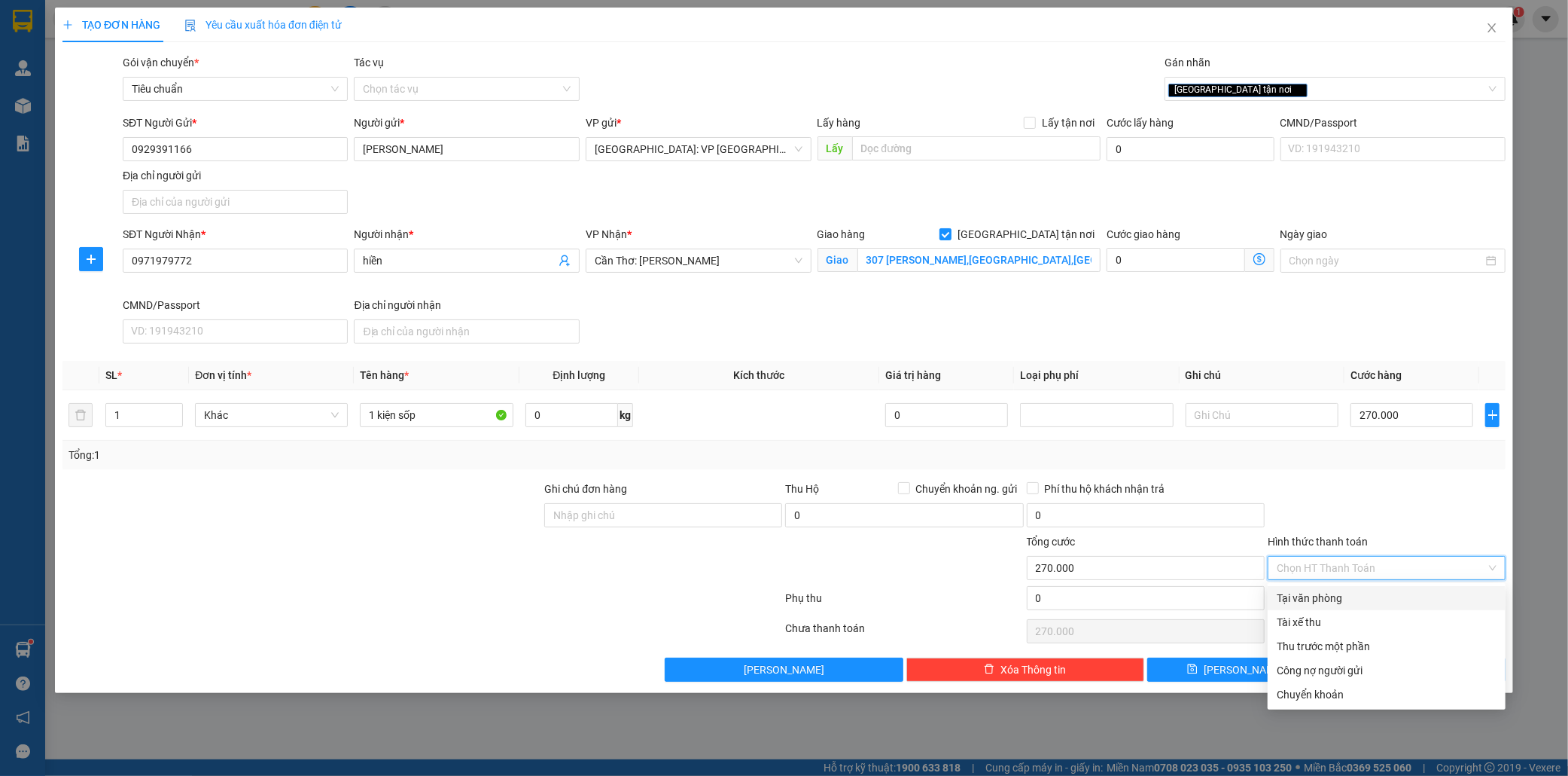
click at [1351, 599] on div "Tại văn phòng" at bounding box center [1387, 598] width 220 height 17
type input "0"
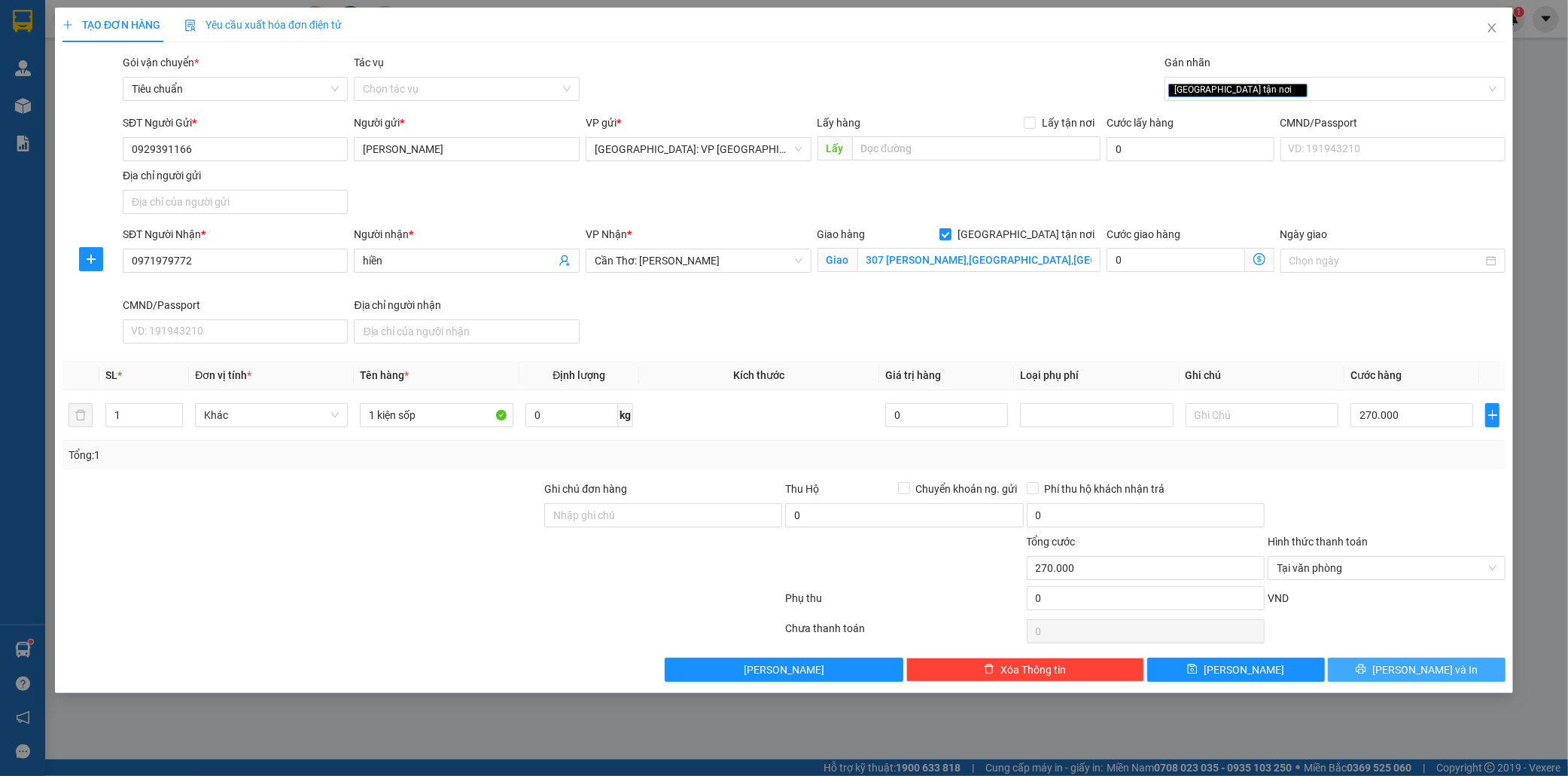
click at [1444, 669] on span "Lưu và In" at bounding box center [1425, 669] width 105 height 17
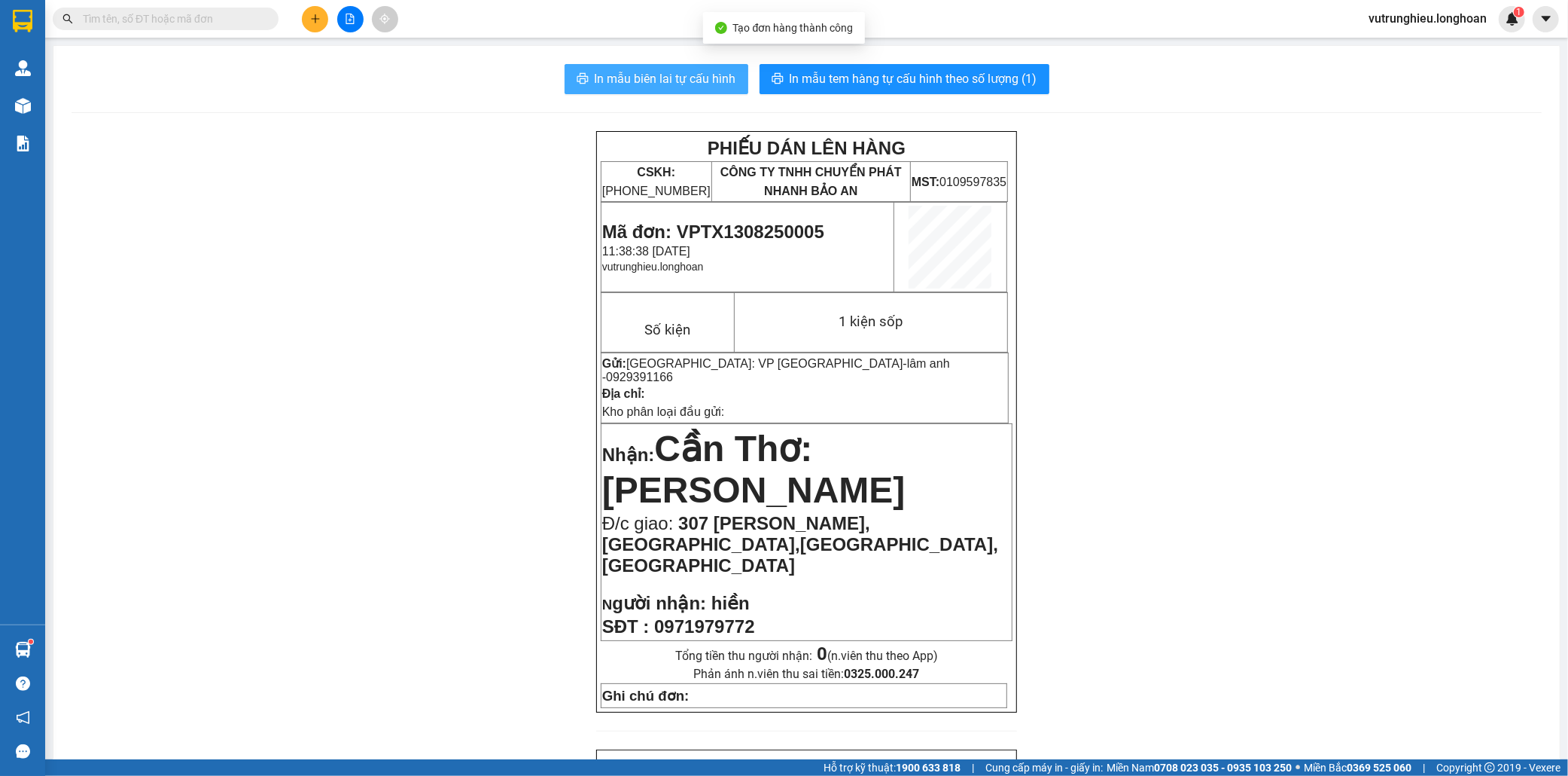
click at [614, 84] on span "In mẫu biên lai tự cấu hình" at bounding box center [666, 79] width 142 height 19
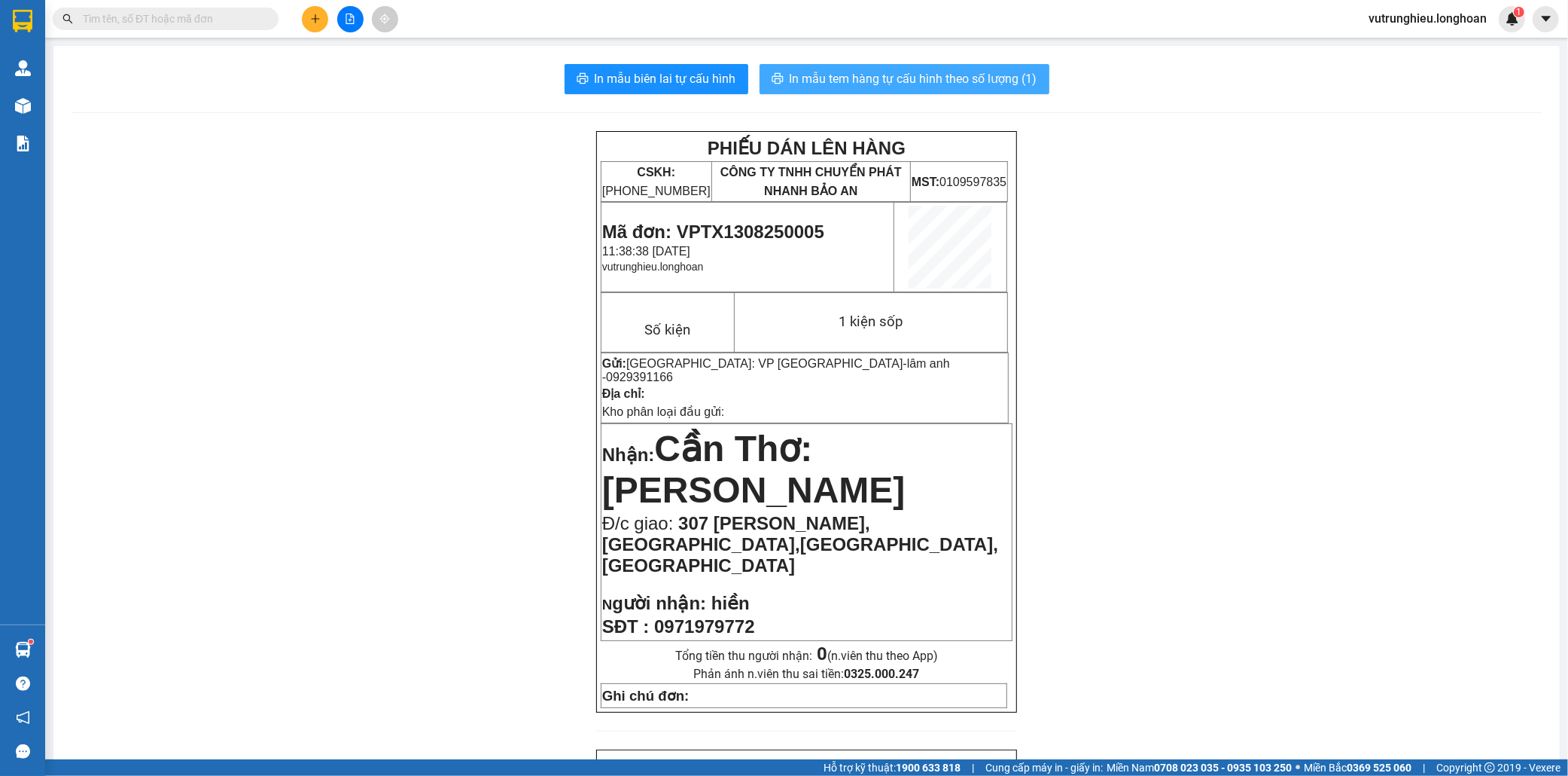
click at [907, 84] on span "In mẫu tem hàng tự cấu hình theo số lượng (1)" at bounding box center [913, 79] width 248 height 19
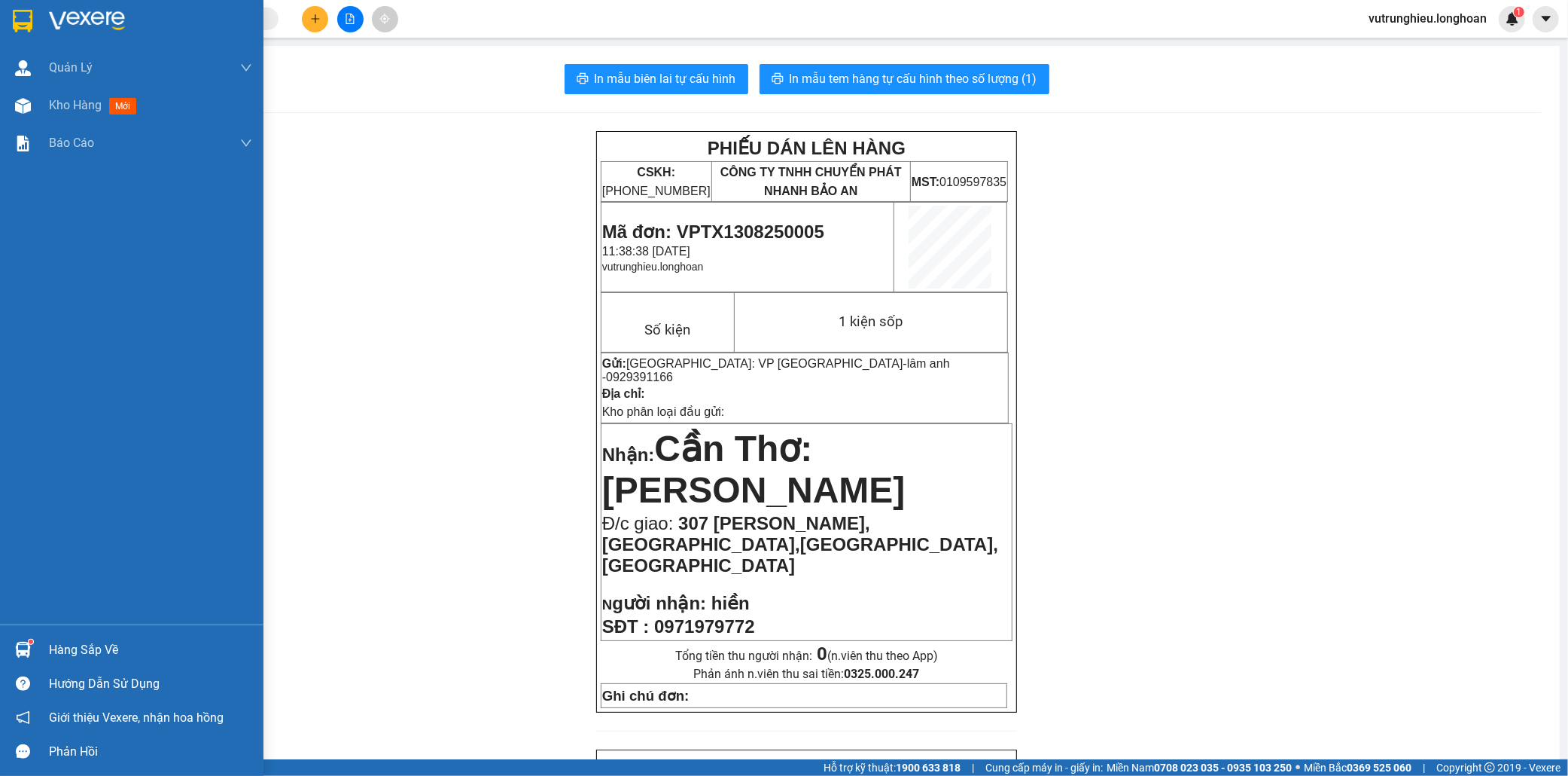
click at [10, 9] on div at bounding box center [22, 20] width 26 height 26
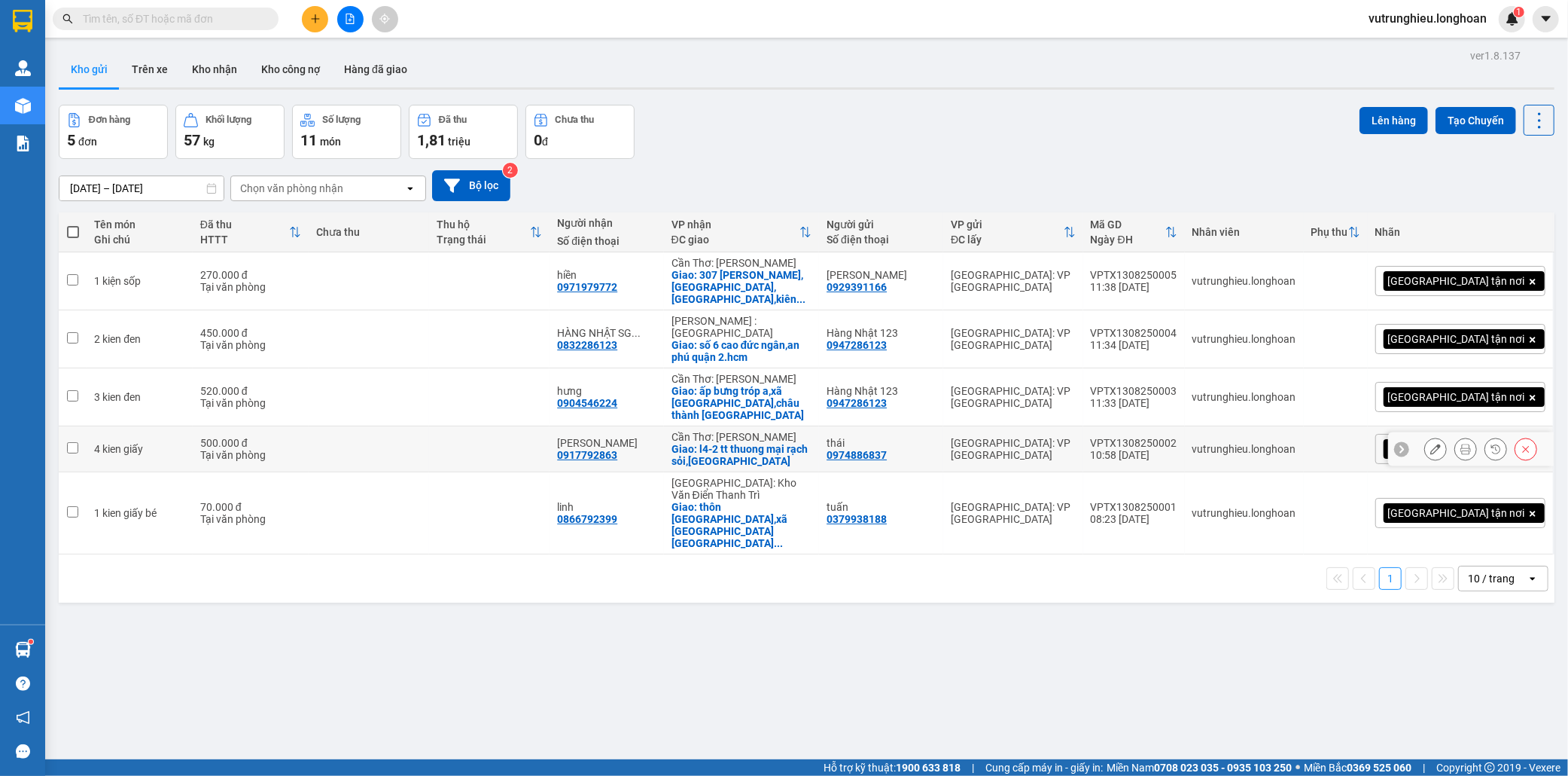
click at [1178, 437] on div "VPTX1308250002" at bounding box center [1134, 442] width 87 height 12
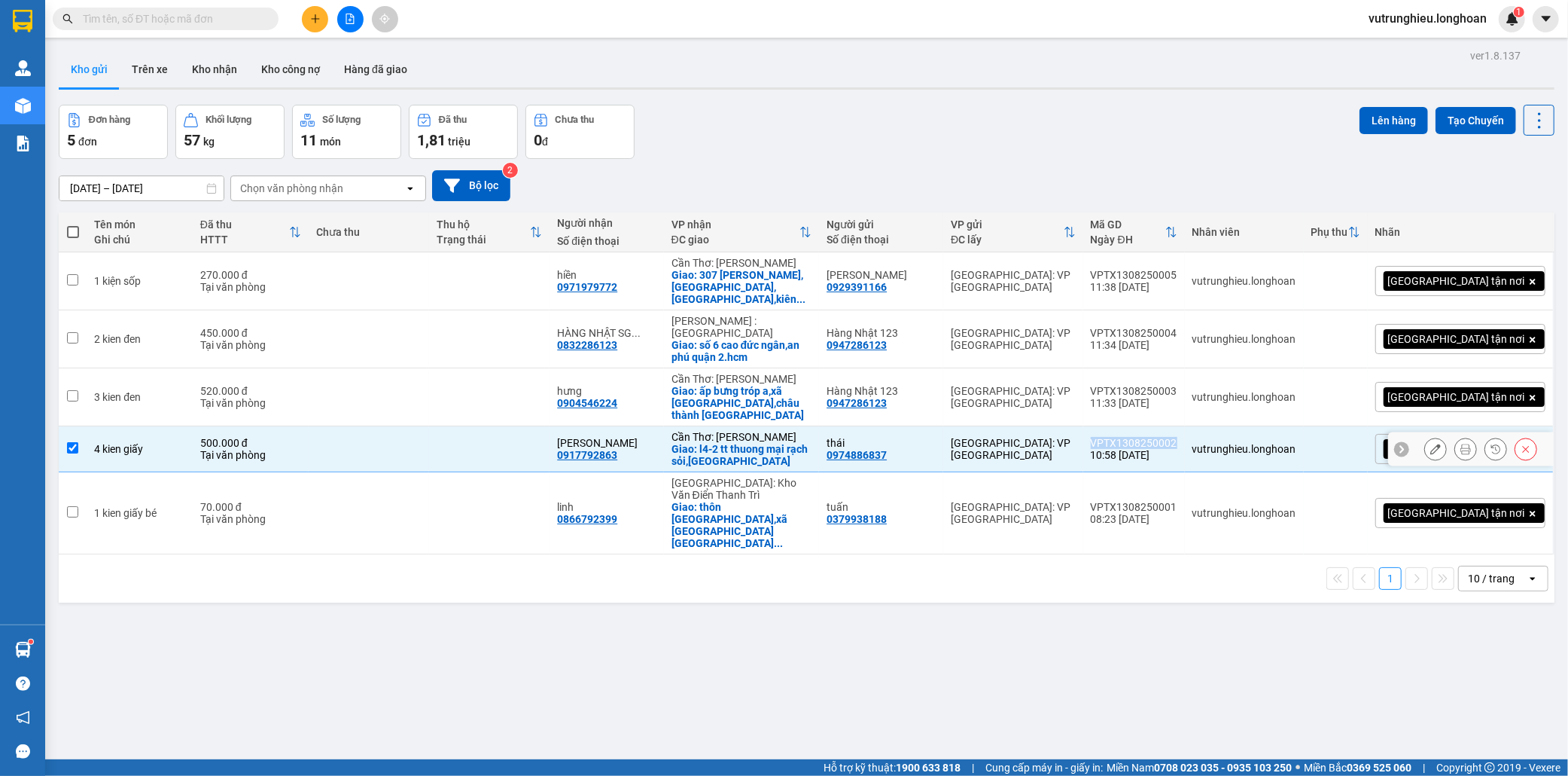
click at [1178, 437] on div "VPTX1308250002" at bounding box center [1134, 442] width 87 height 12
checkbox input "false"
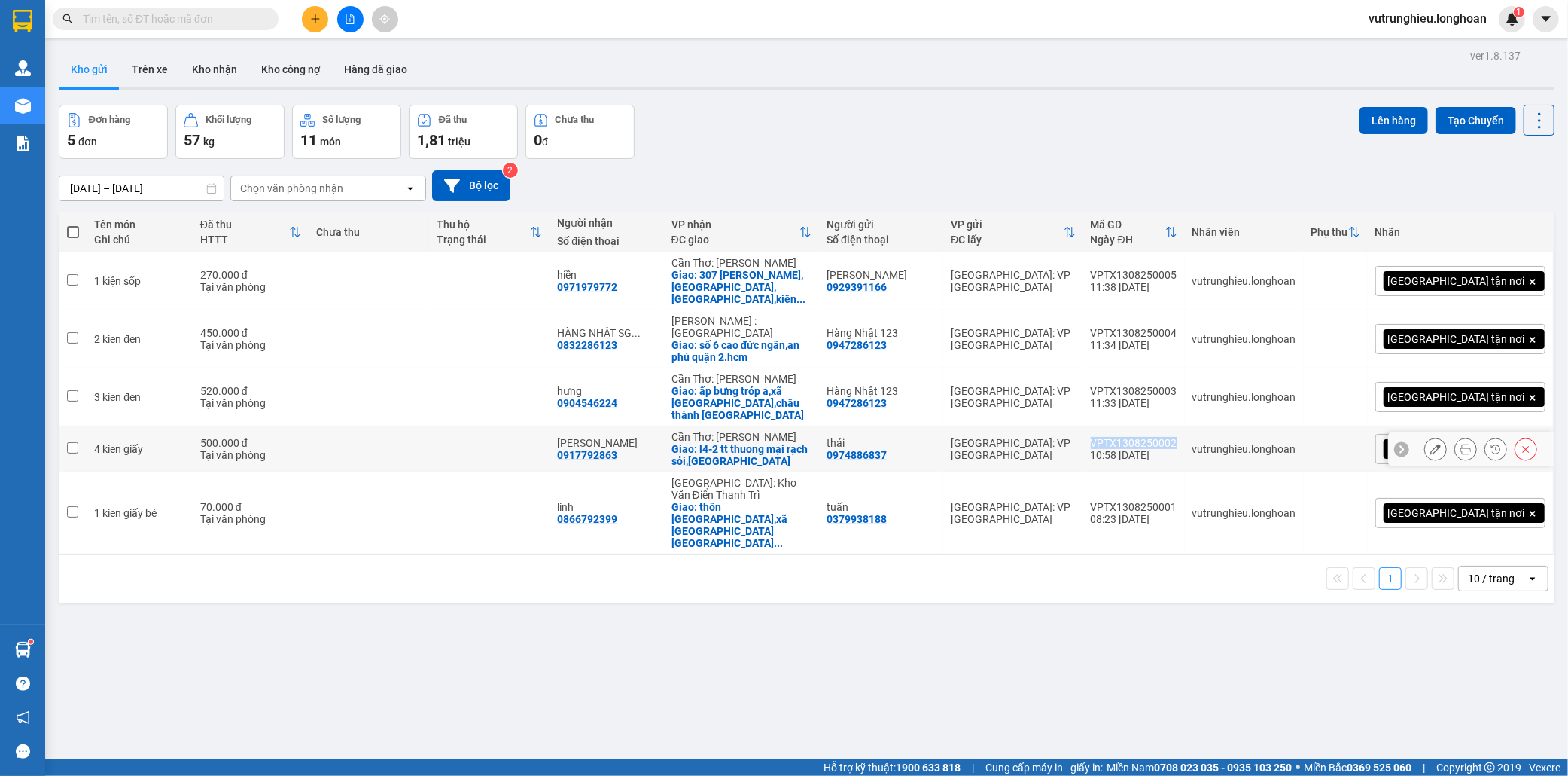
copy div "VPTX1308250002"
click at [1178, 385] on div "VPTX1308250003" at bounding box center [1134, 390] width 87 height 12
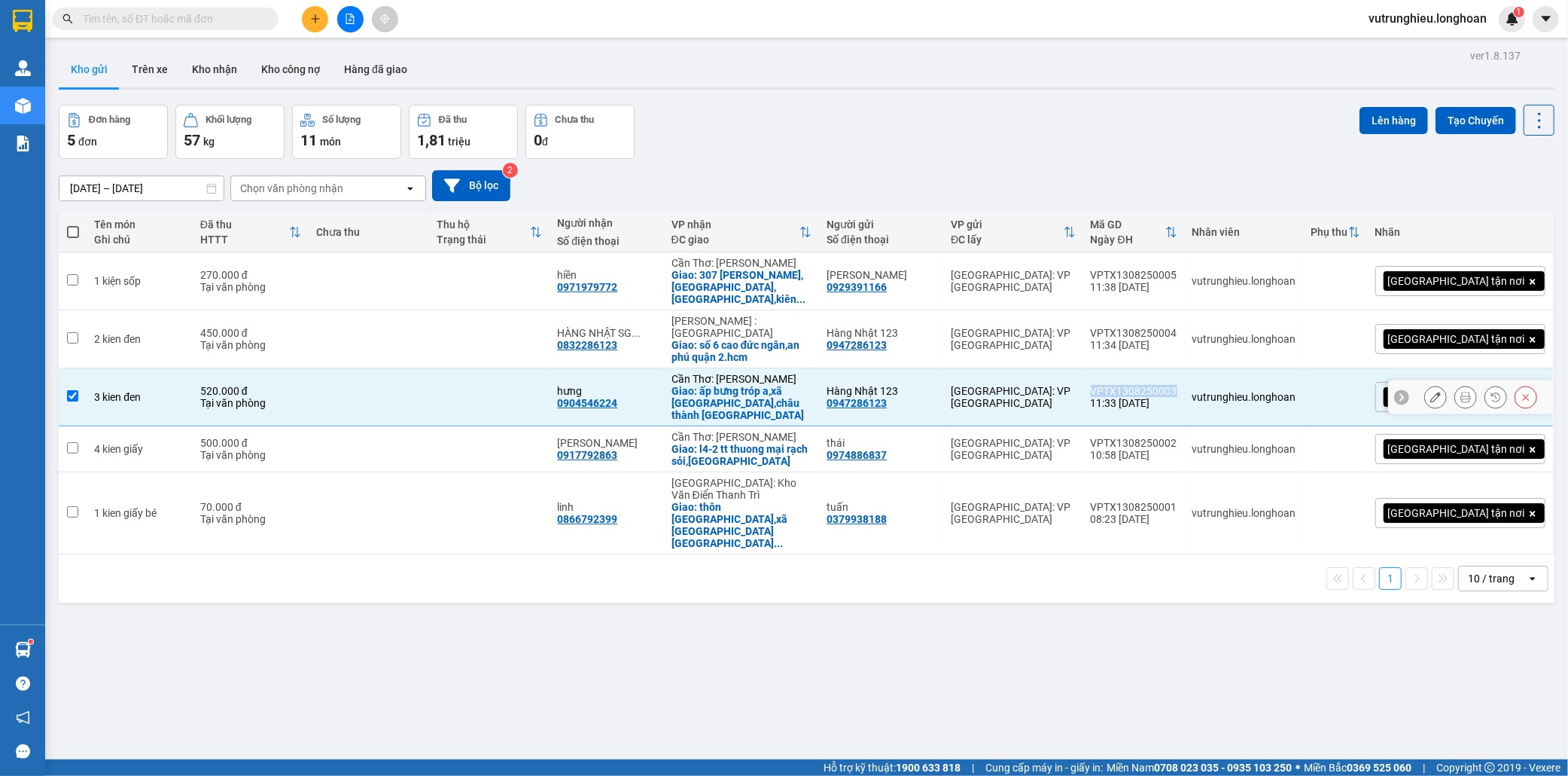
click at [1178, 385] on div "VPTX1308250003" at bounding box center [1134, 390] width 87 height 12
checkbox input "false"
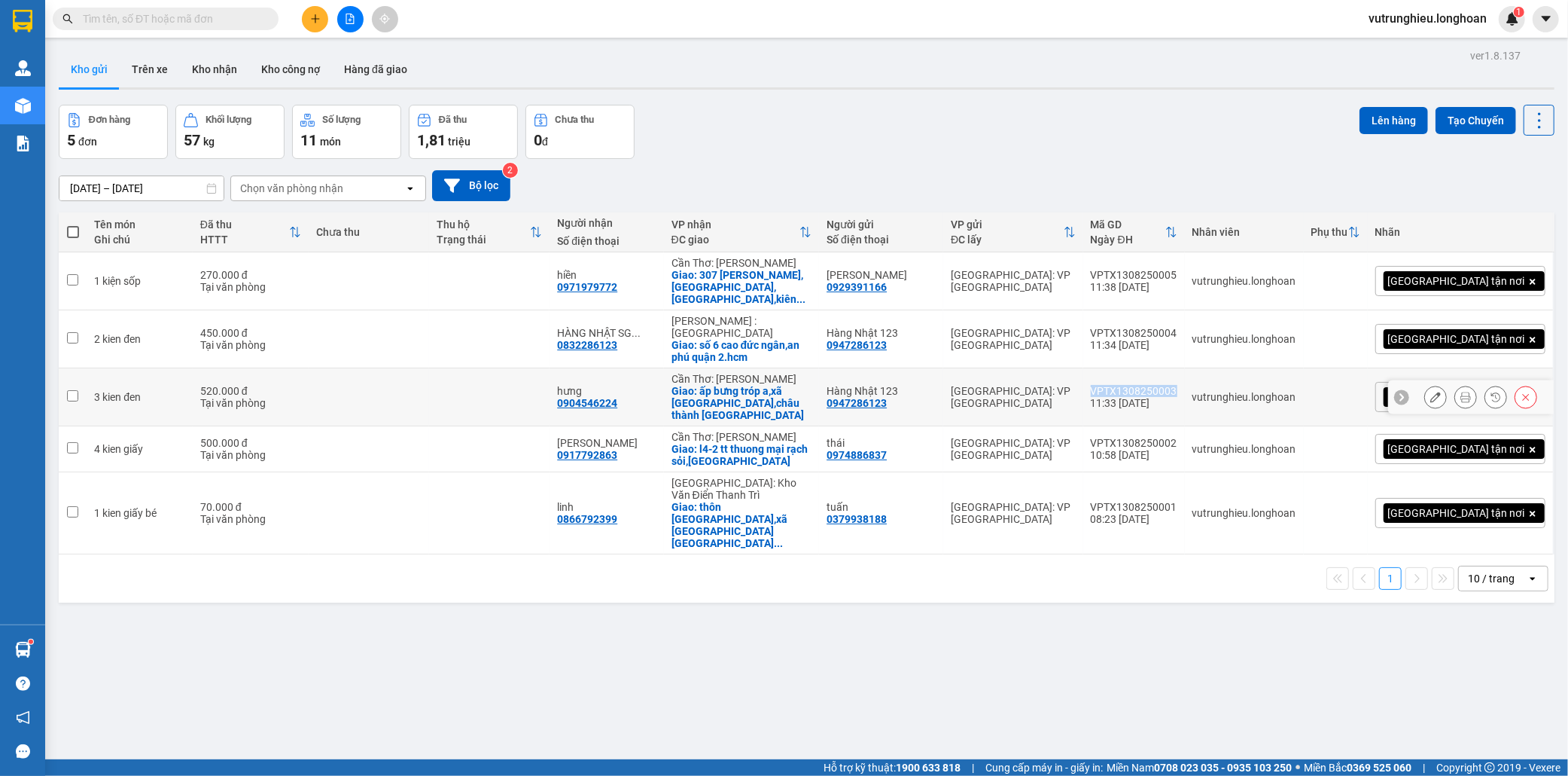
copy div "VPTX1308250003"
drag, startPoint x: 1221, startPoint y: 311, endPoint x: 1210, endPoint y: 312, distance: 11.0
click at [1178, 327] on div "VPTX1308250004" at bounding box center [1134, 332] width 87 height 12
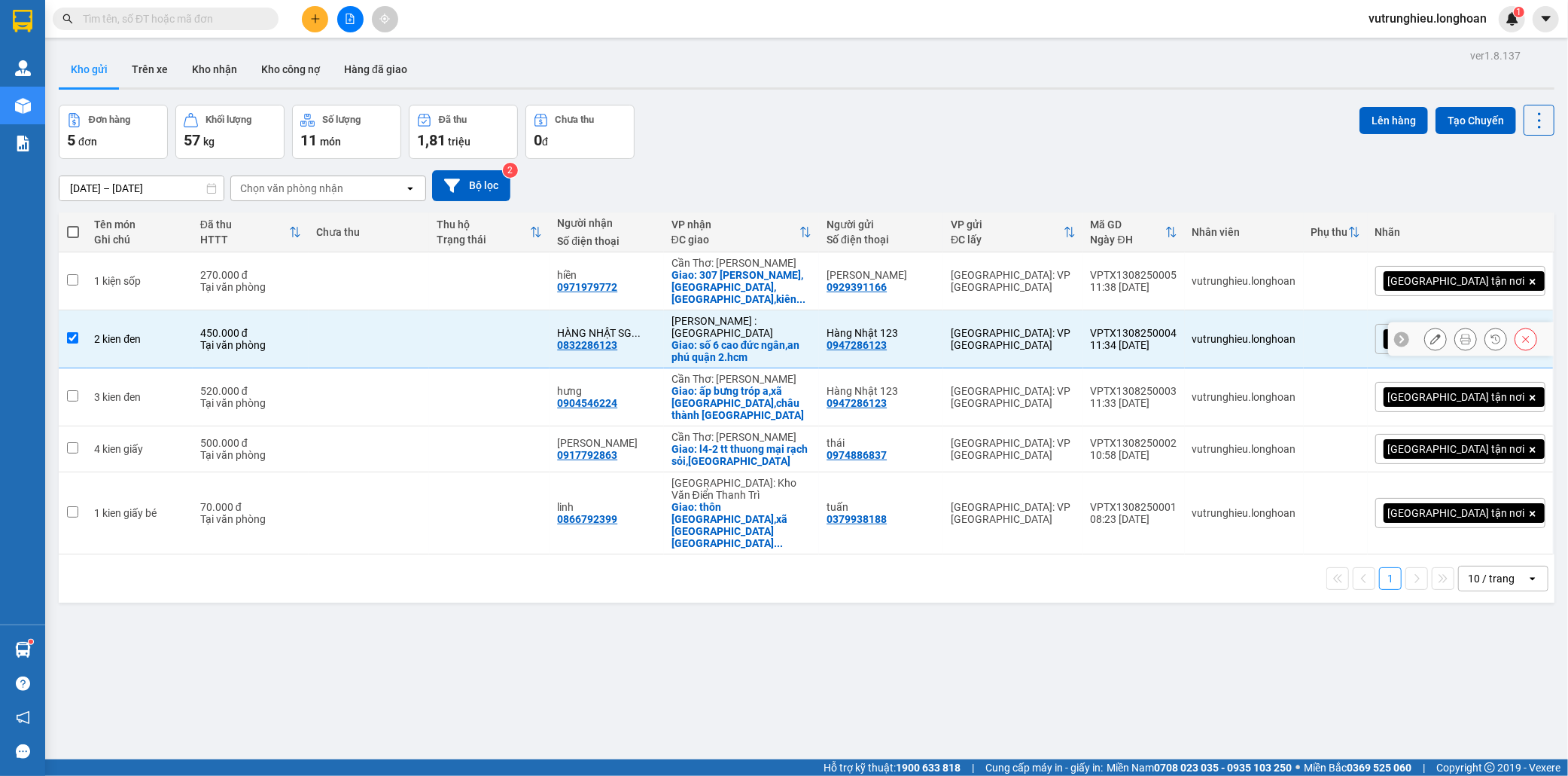
click at [1178, 327] on div "VPTX1308250004" at bounding box center [1134, 332] width 87 height 12
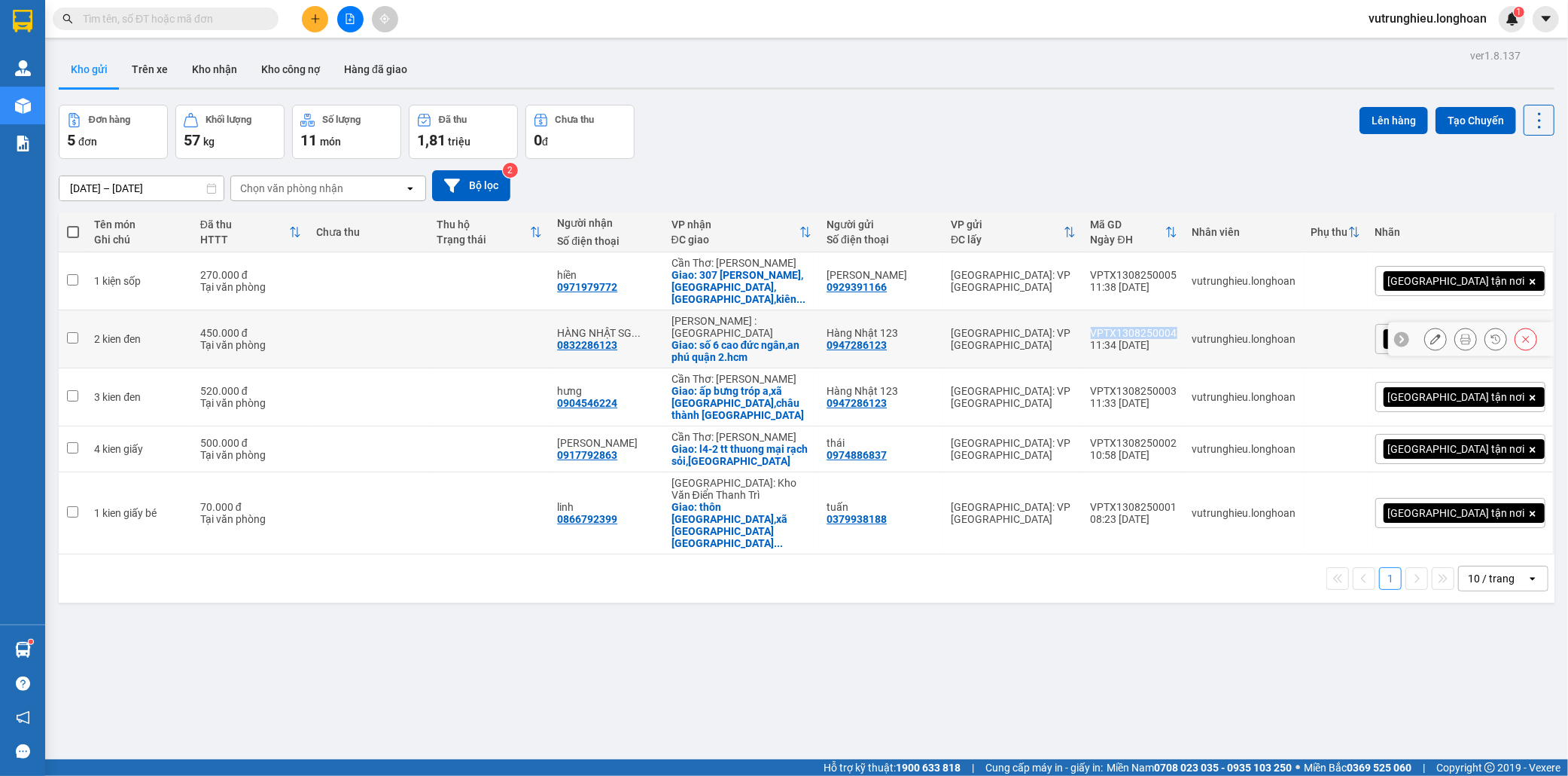
click at [1178, 327] on div "VPTX1308250004" at bounding box center [1134, 332] width 87 height 12
checkbox input "false"
copy div "VPTX1308250004"
click at [1178, 269] on div "VPTX1308250005" at bounding box center [1134, 275] width 87 height 12
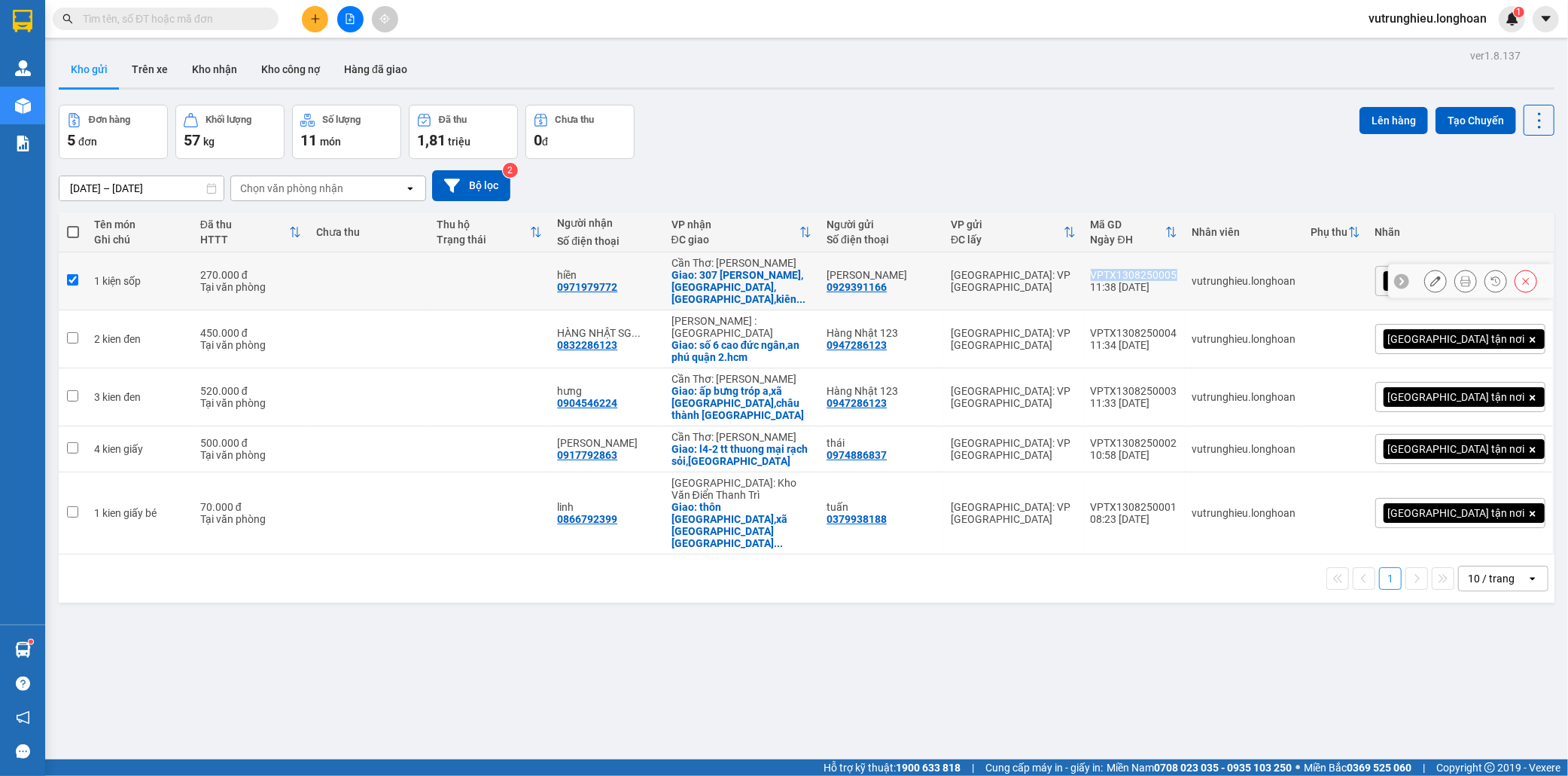
click at [1178, 269] on div "VPTX1308250005" at bounding box center [1134, 275] width 87 height 12
checkbox input "false"
copy div "VPTX1308250005"
